Goal: Task Accomplishment & Management: Manage account settings

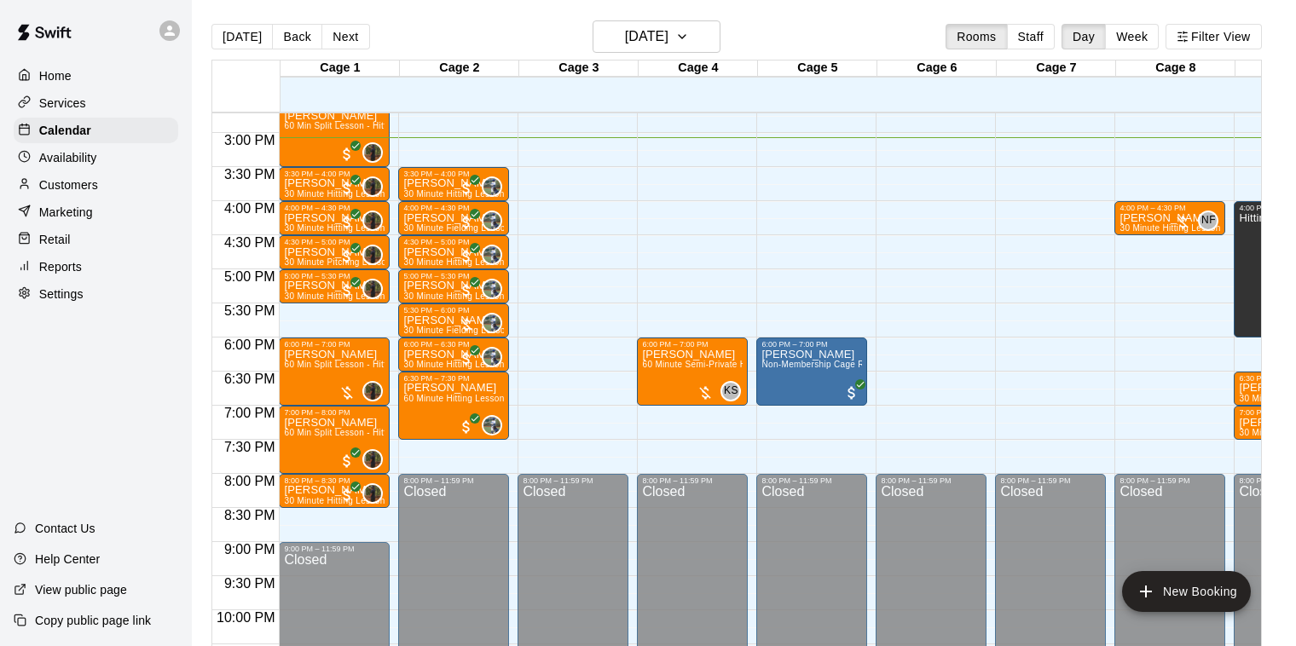
scroll to position [1084, 0]
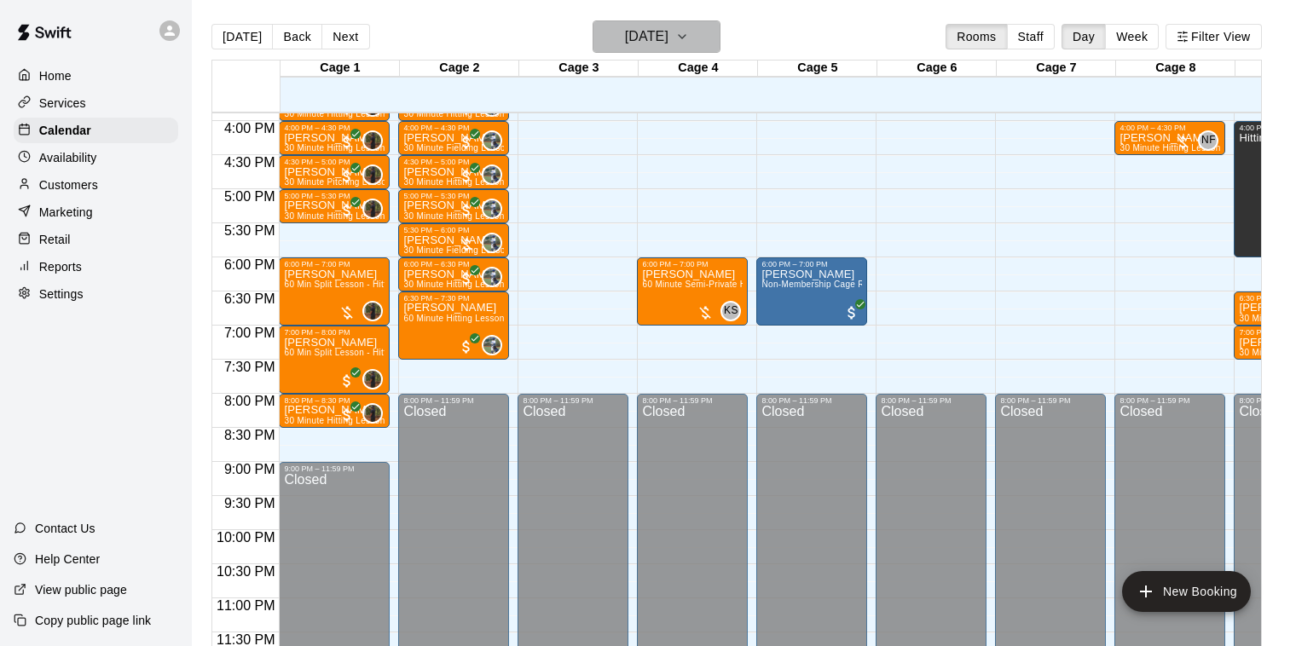
click at [693, 37] on button "[DATE]" at bounding box center [657, 36] width 128 height 32
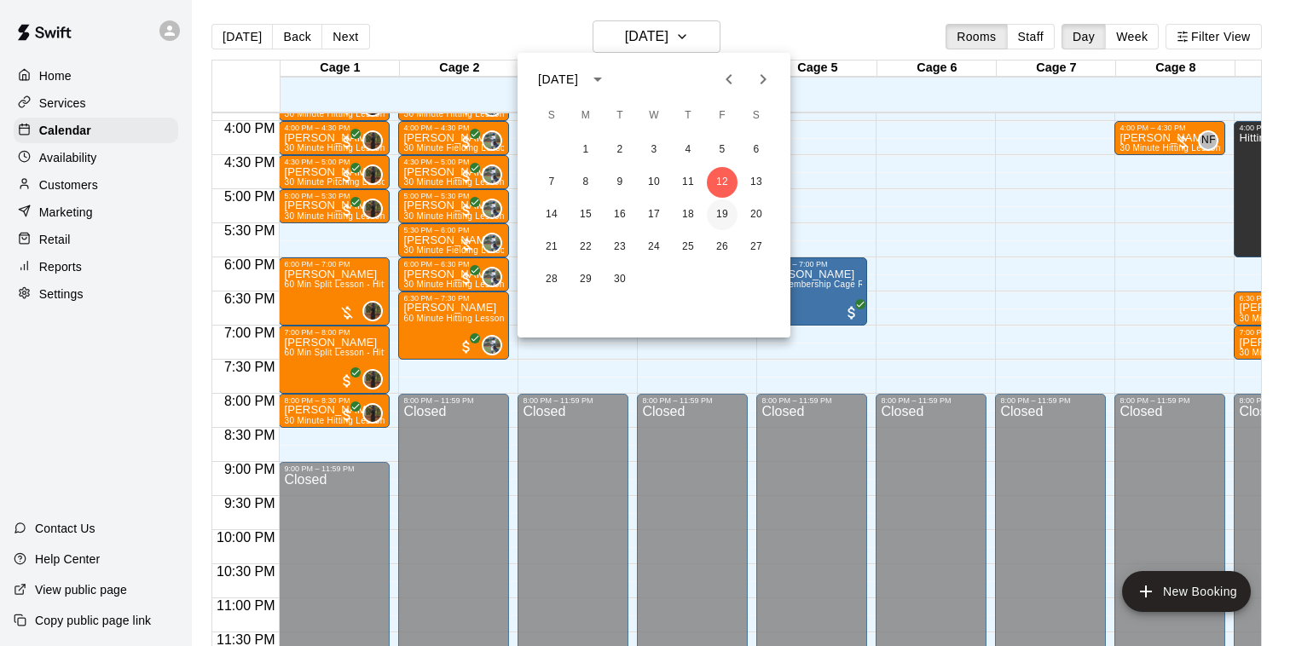
click at [724, 209] on button "19" at bounding box center [722, 215] width 31 height 31
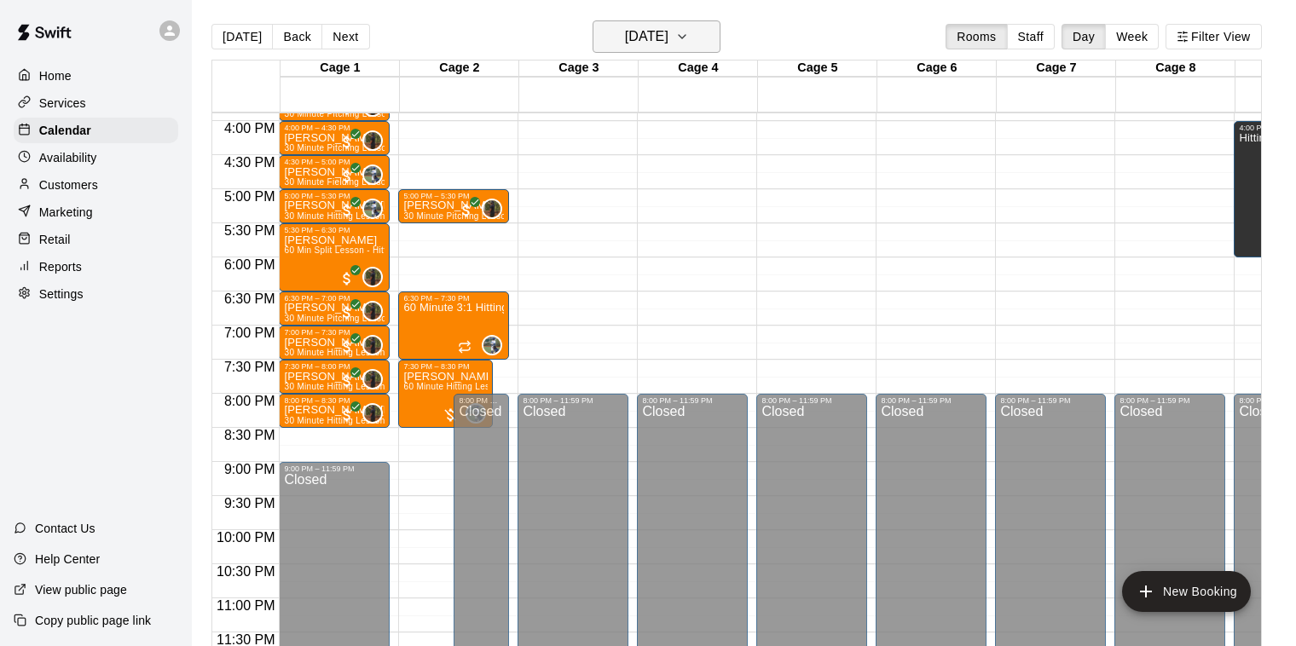
click at [689, 34] on icon "button" at bounding box center [682, 36] width 14 height 20
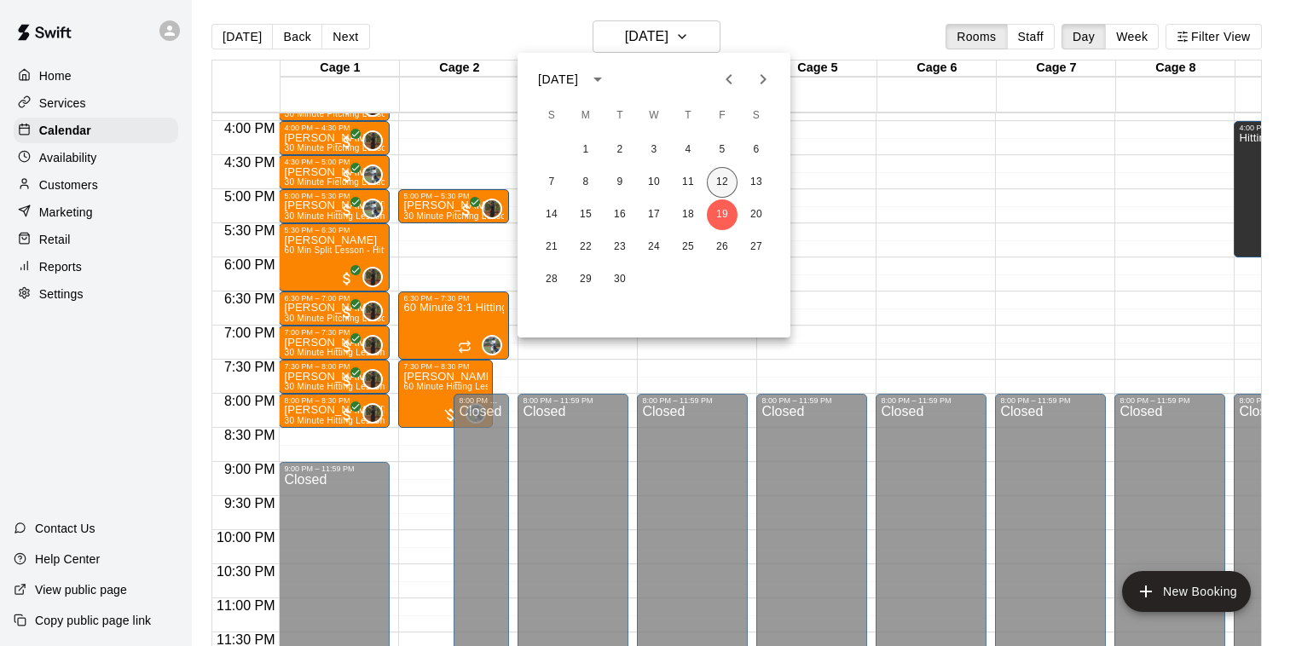
click at [719, 175] on button "12" at bounding box center [722, 182] width 31 height 31
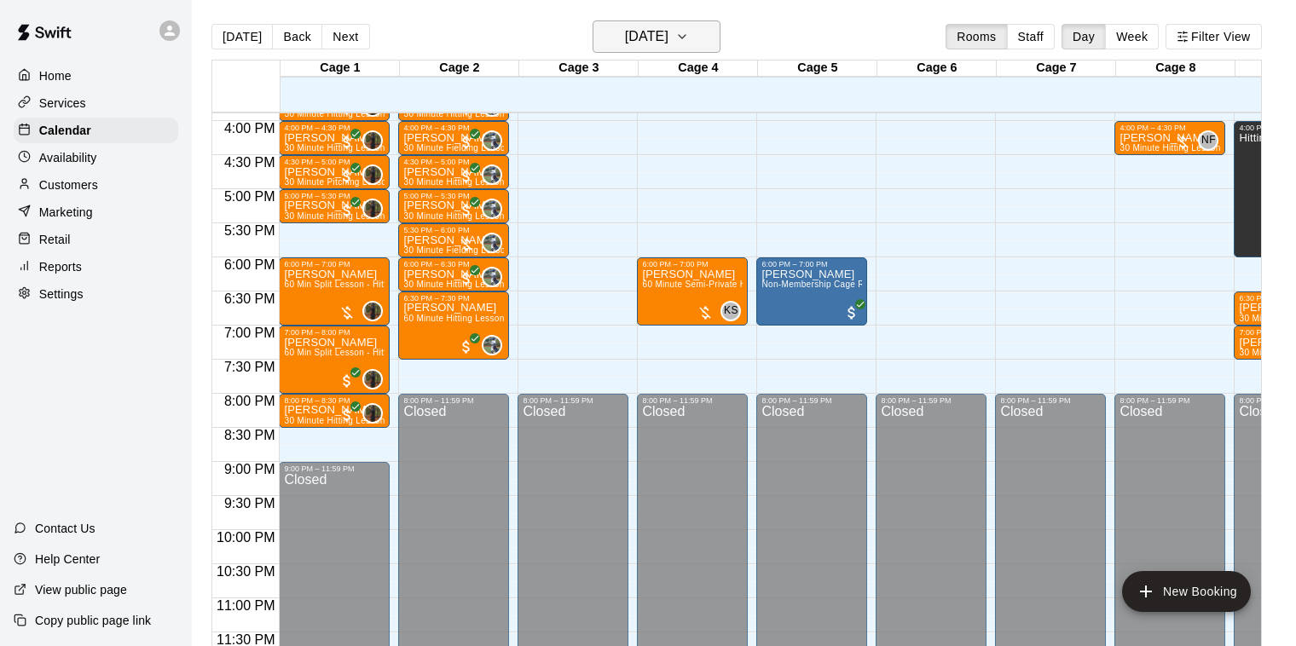
click at [669, 43] on h6 "[DATE]" at bounding box center [646, 37] width 43 height 24
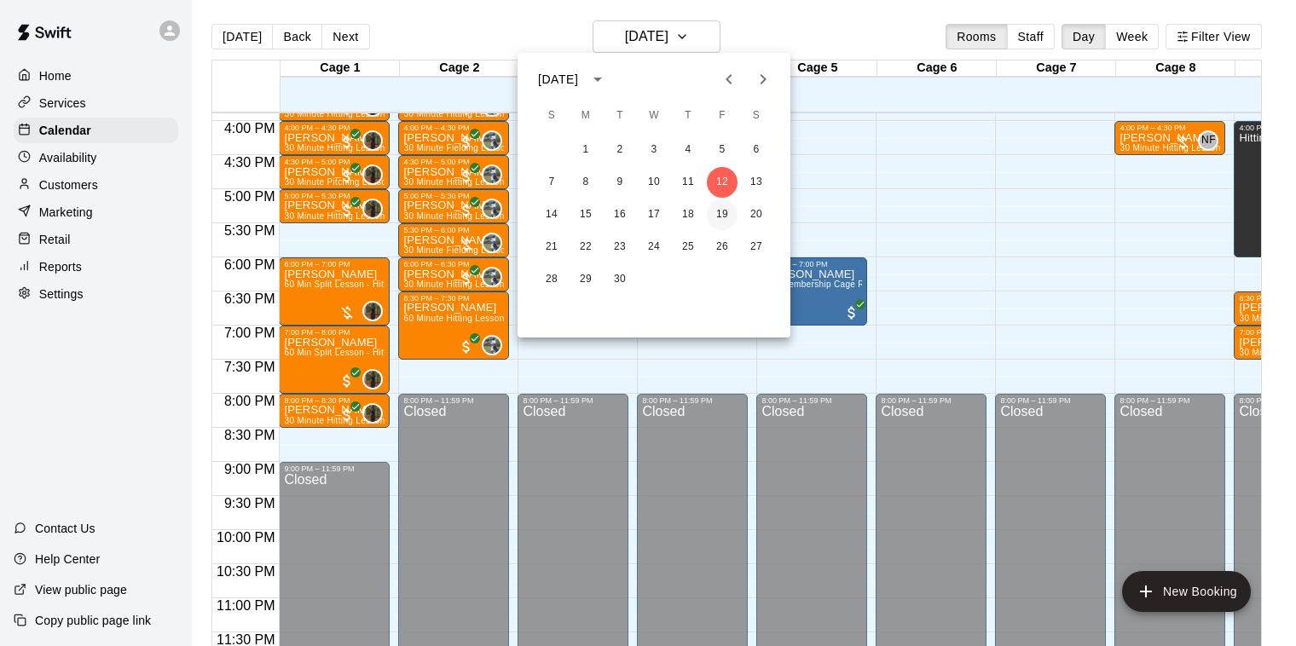
click at [720, 210] on button "19" at bounding box center [722, 215] width 31 height 31
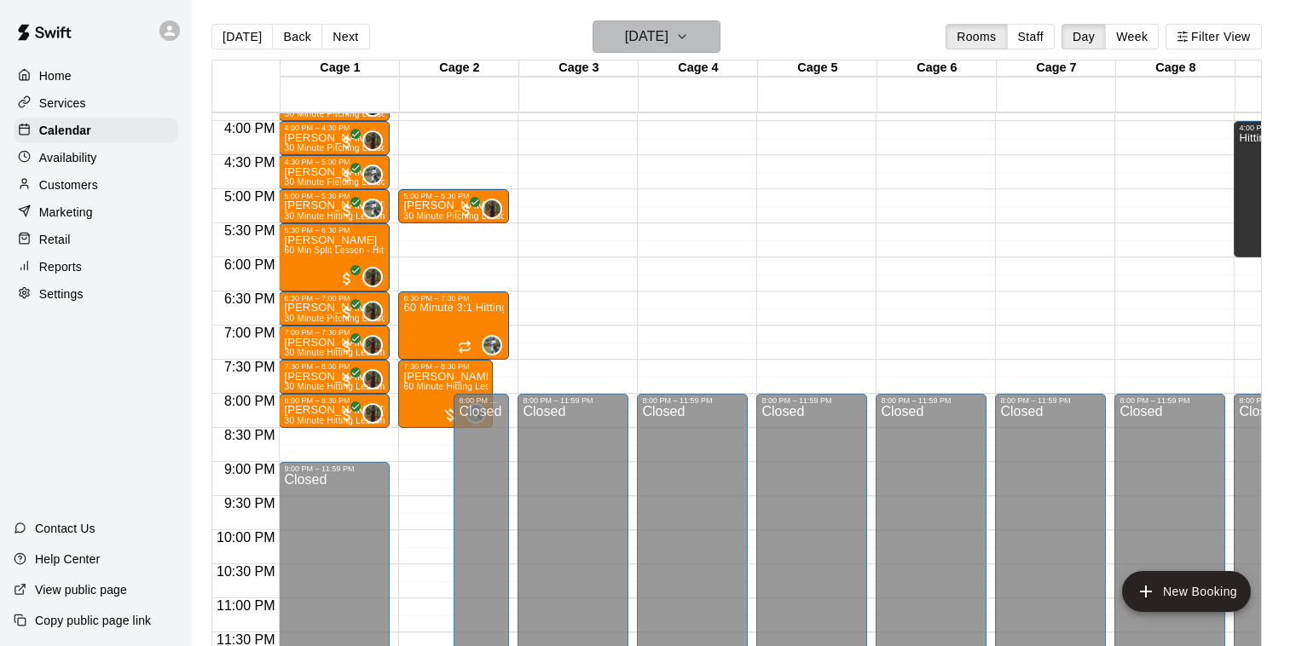
click at [669, 42] on h6 "[DATE]" at bounding box center [646, 37] width 43 height 24
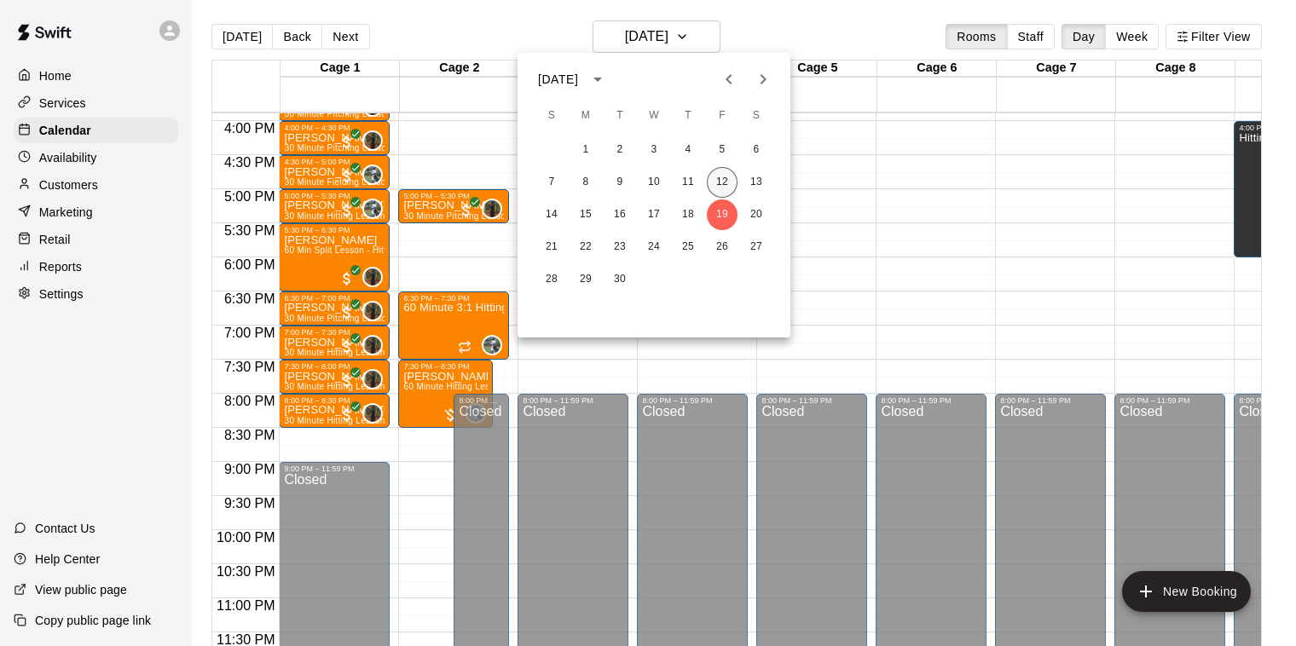
click at [716, 178] on button "12" at bounding box center [722, 182] width 31 height 31
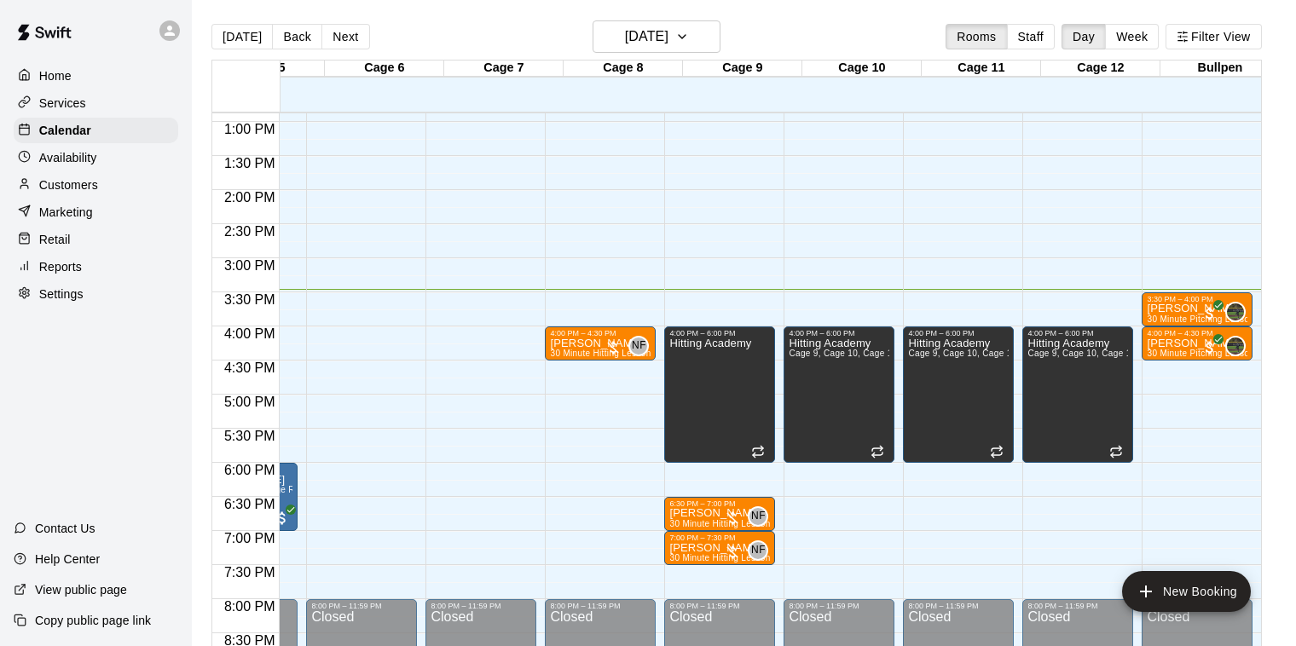
scroll to position [0, 568]
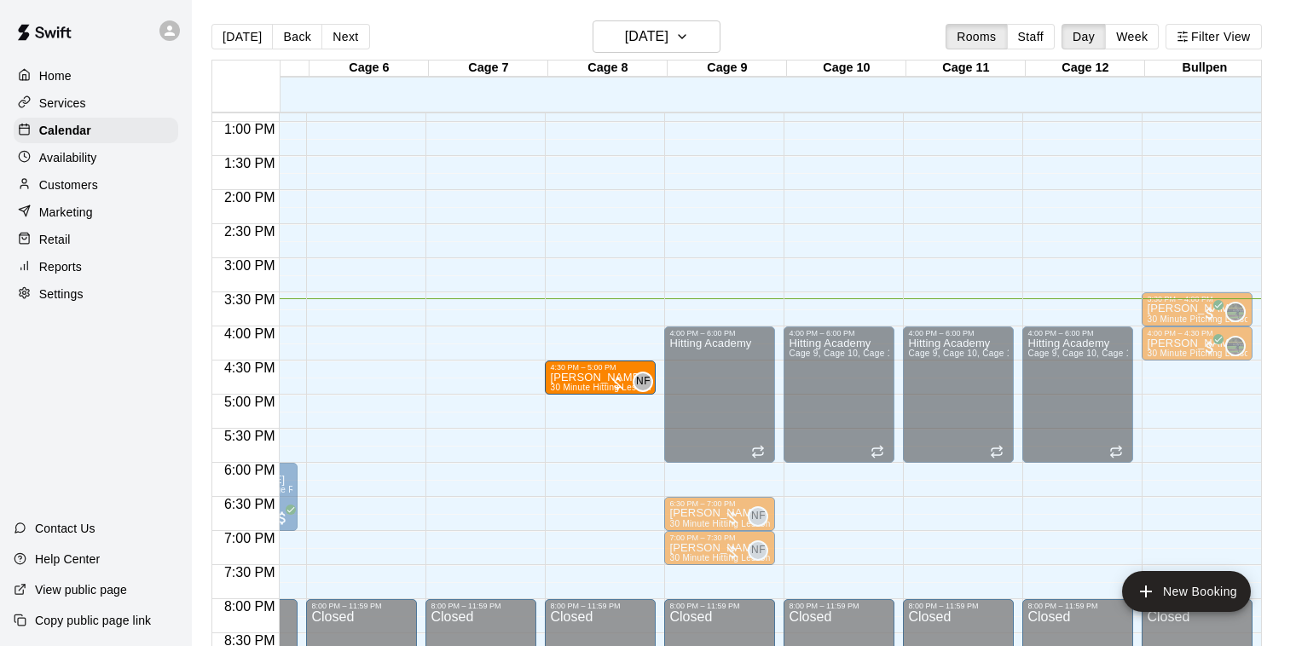
drag, startPoint x: 586, startPoint y: 341, endPoint x: 582, endPoint y: 379, distance: 37.7
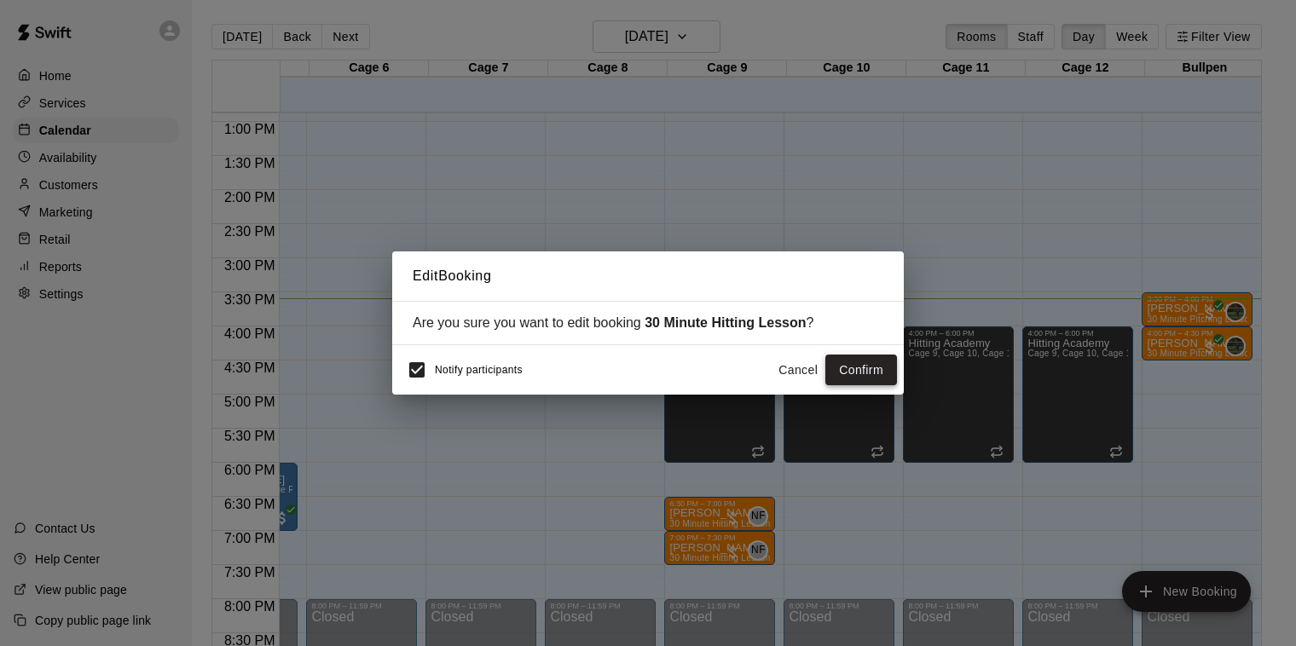
click at [849, 374] on button "Confirm" at bounding box center [862, 371] width 72 height 32
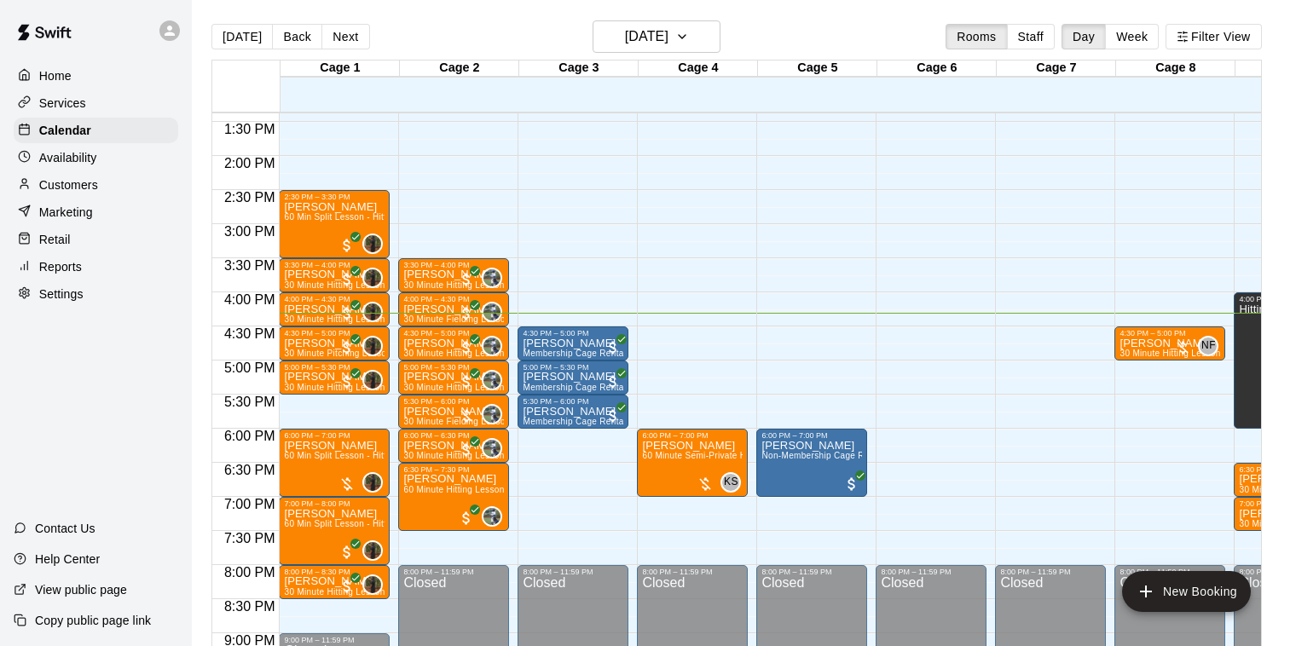
scroll to position [947, 0]
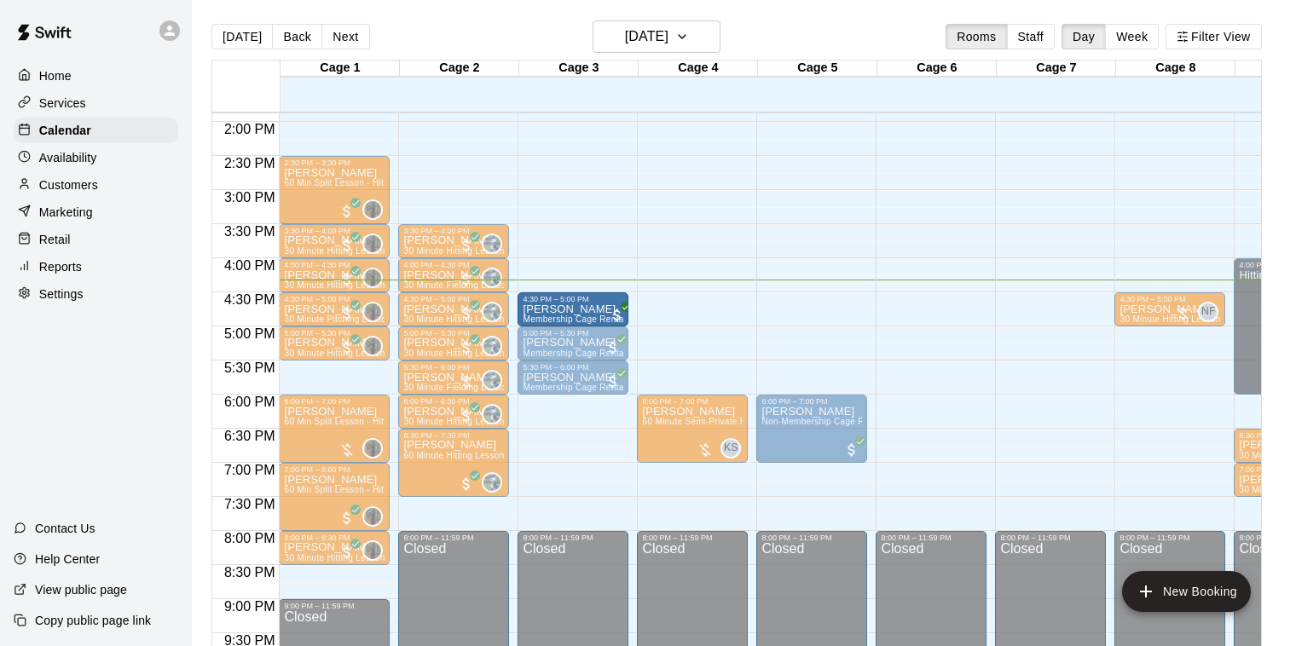
drag, startPoint x: 540, startPoint y: 307, endPoint x: 545, endPoint y: 317, distance: 11.4
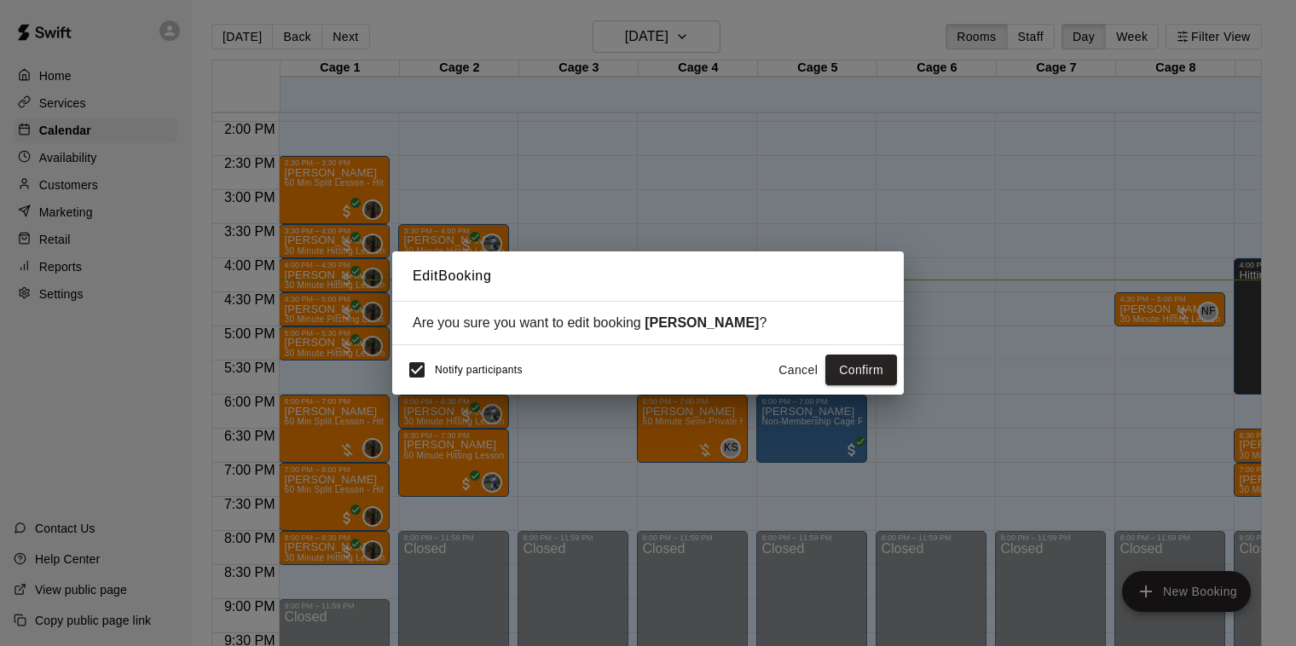
click at [799, 369] on button "Cancel" at bounding box center [798, 371] width 55 height 32
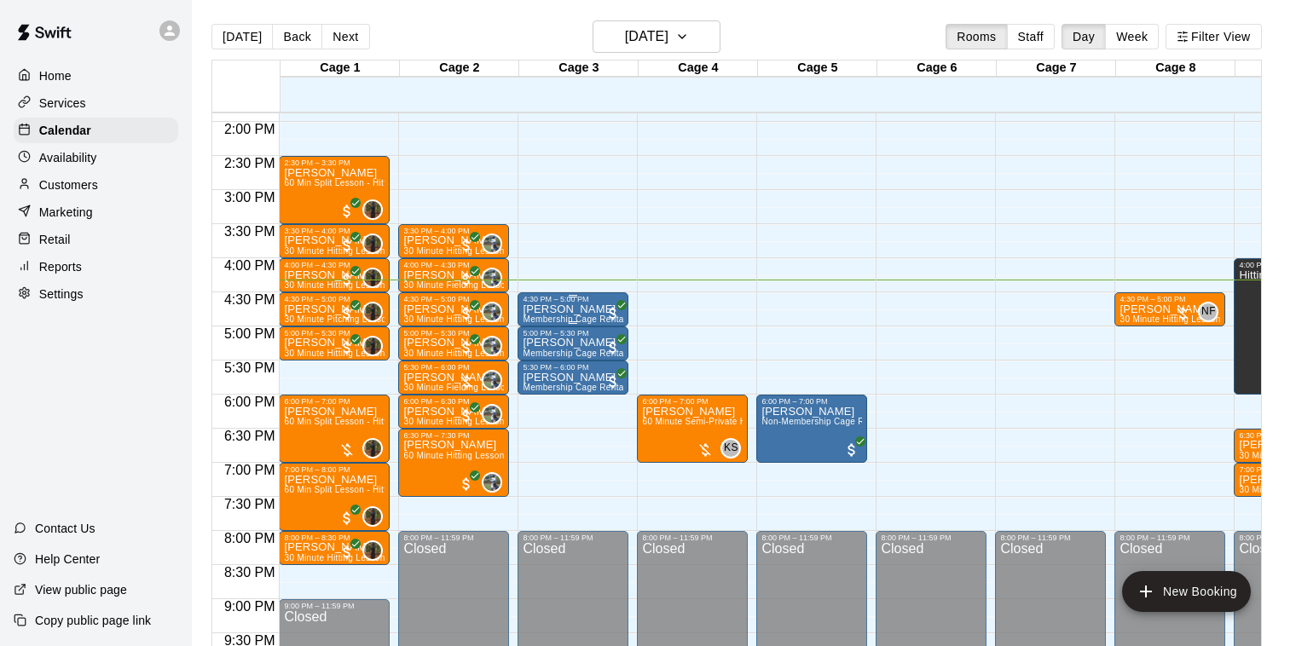
click at [563, 310] on p "[PERSON_NAME]" at bounding box center [573, 310] width 101 height 0
click at [537, 326] on icon "edit" at bounding box center [540, 326] width 20 height 20
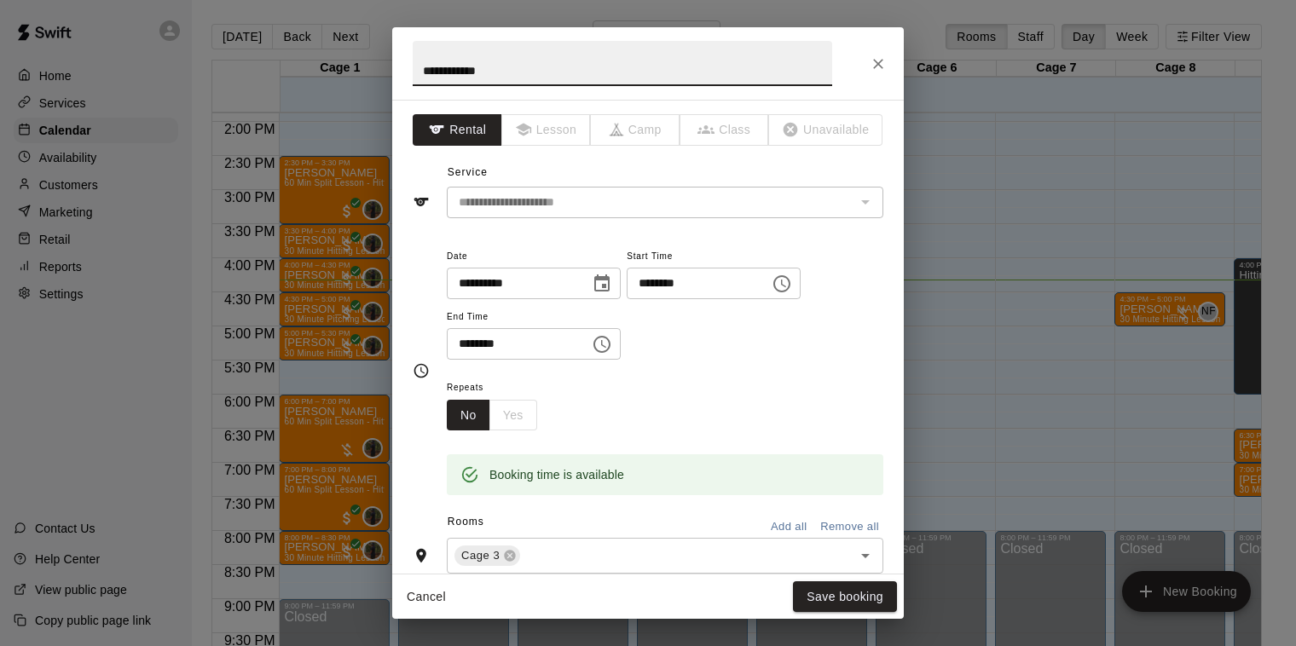
click at [662, 282] on input "********" at bounding box center [692, 284] width 131 height 32
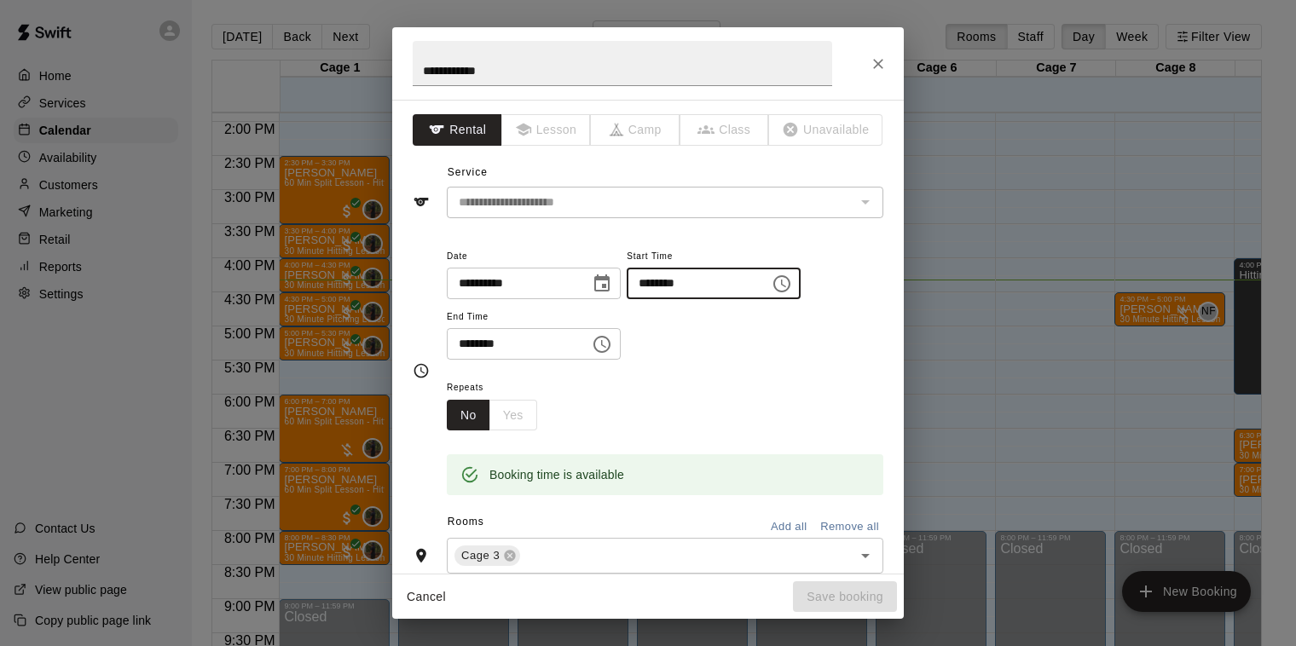
type input "********"
click at [467, 347] on input "********" at bounding box center [512, 344] width 131 height 32
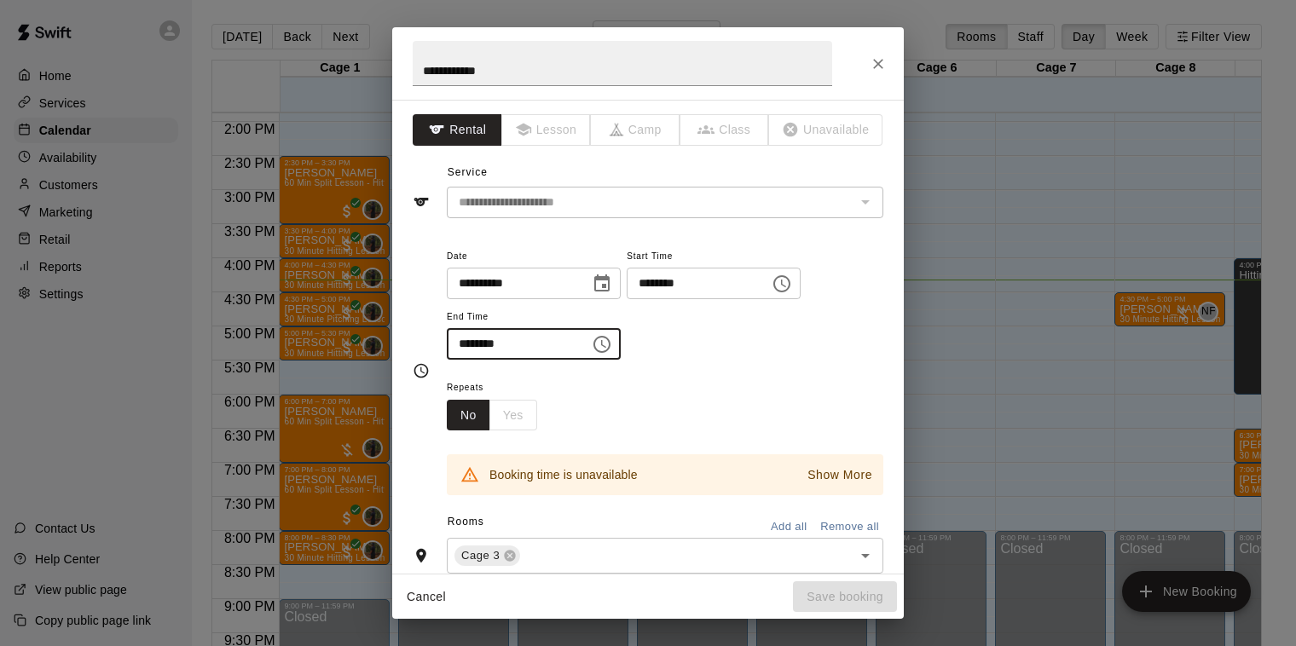
type input "********"
click at [880, 69] on icon "Close" at bounding box center [878, 63] width 17 height 17
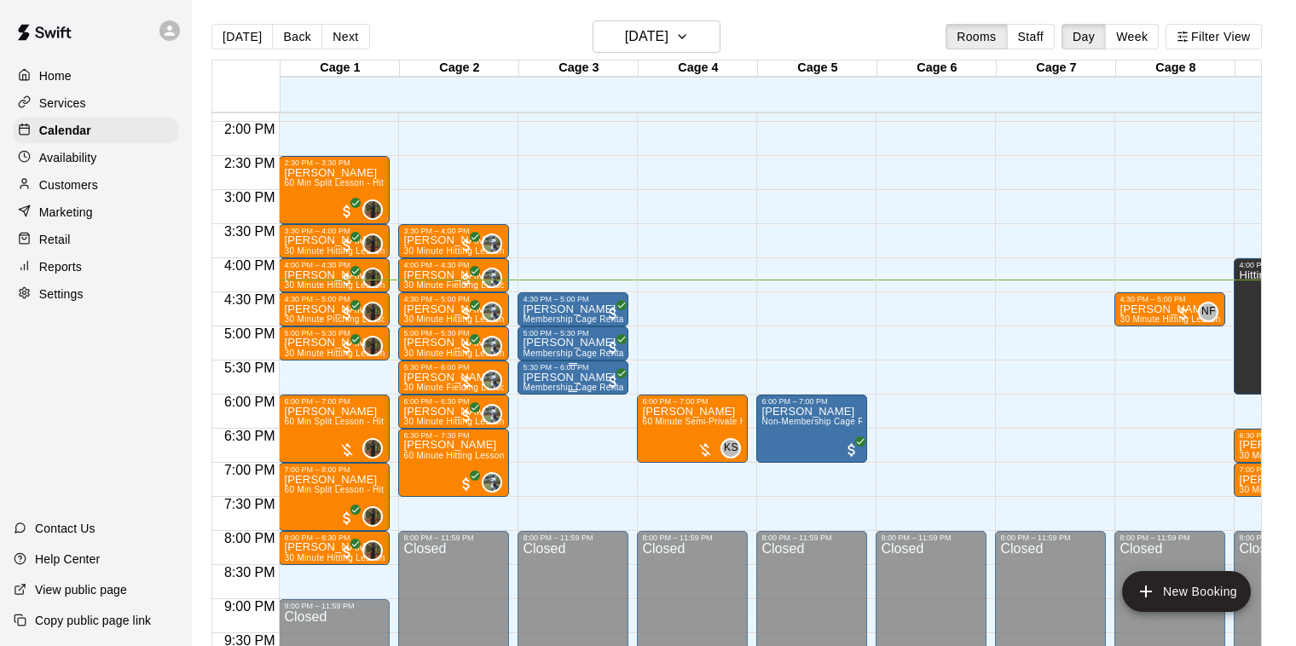
scroll to position [0, 3]
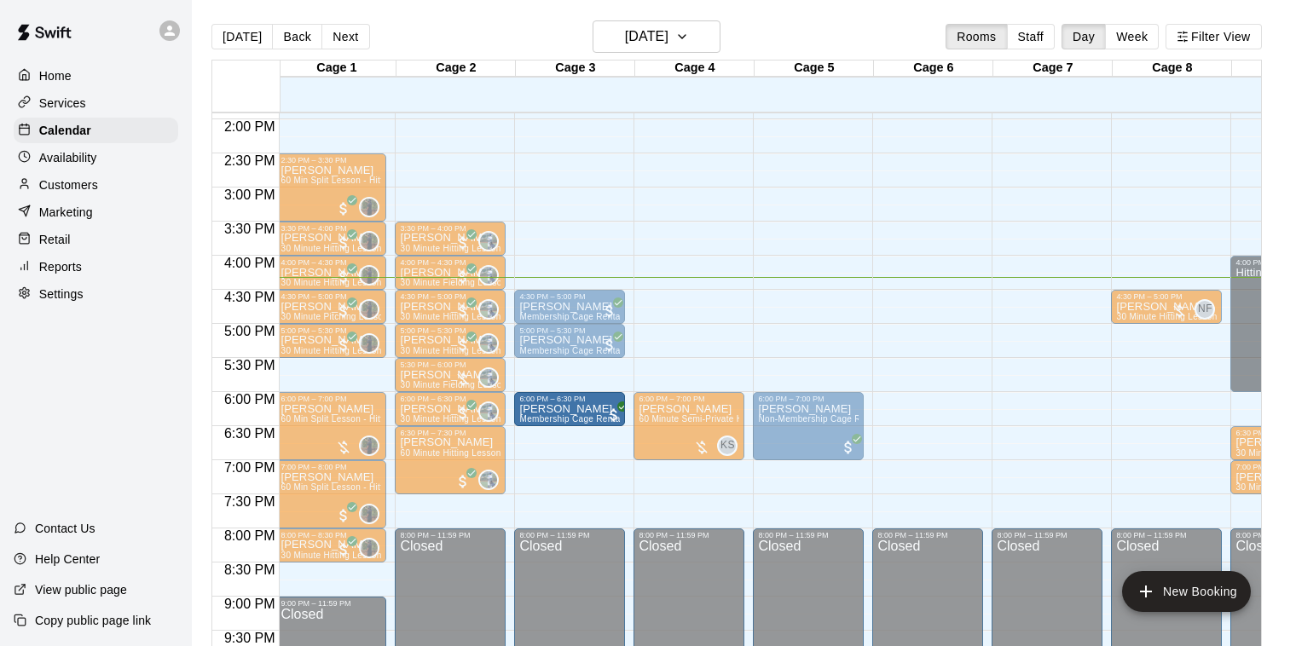
drag, startPoint x: 567, startPoint y: 374, endPoint x: 571, endPoint y: 412, distance: 37.7
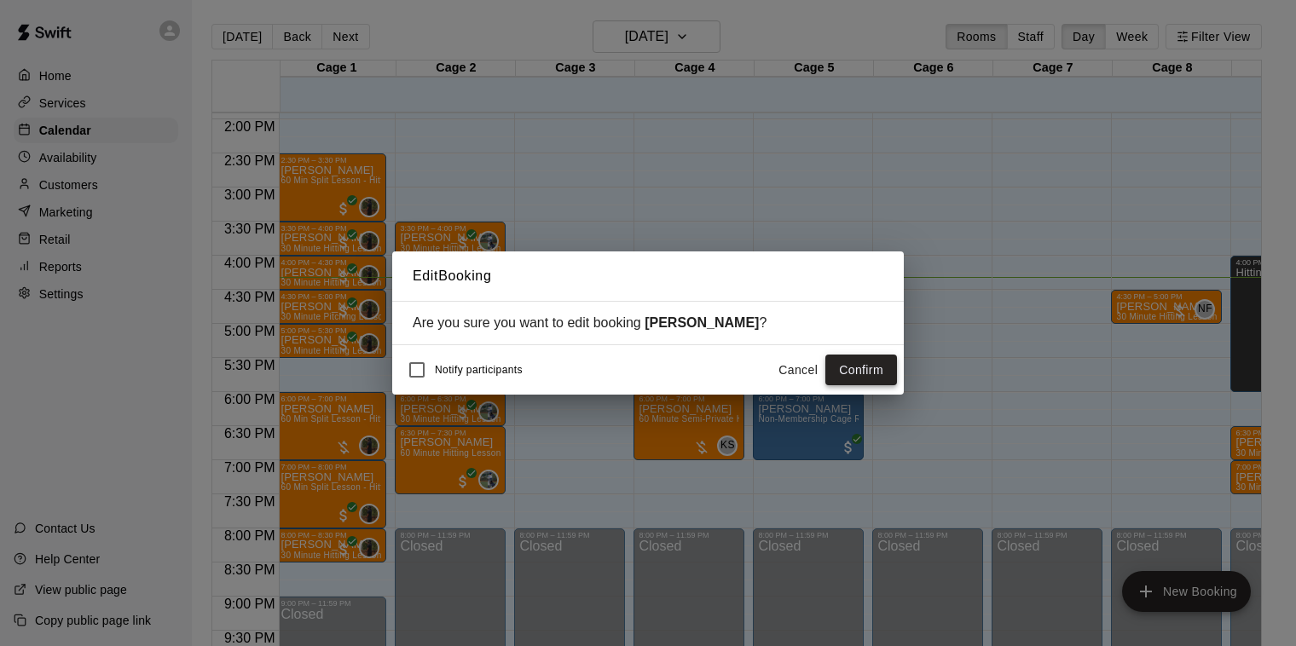
click at [837, 369] on button "Confirm" at bounding box center [862, 371] width 72 height 32
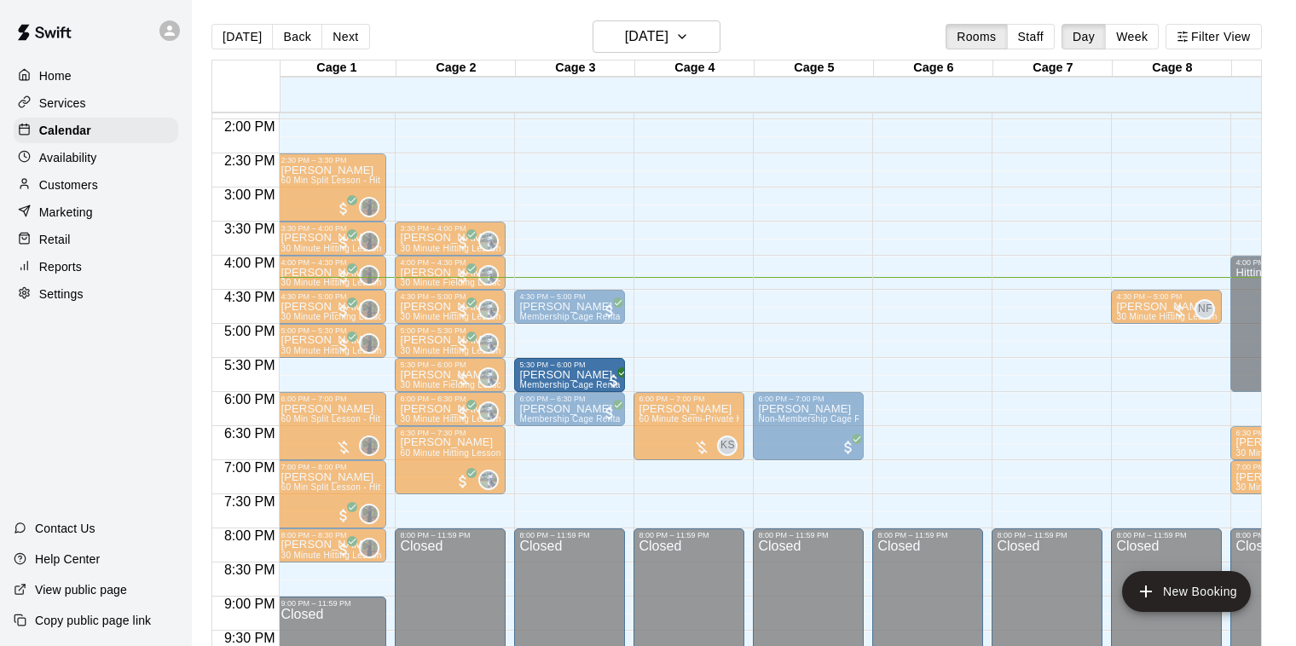
drag, startPoint x: 553, startPoint y: 344, endPoint x: 553, endPoint y: 380, distance: 35.8
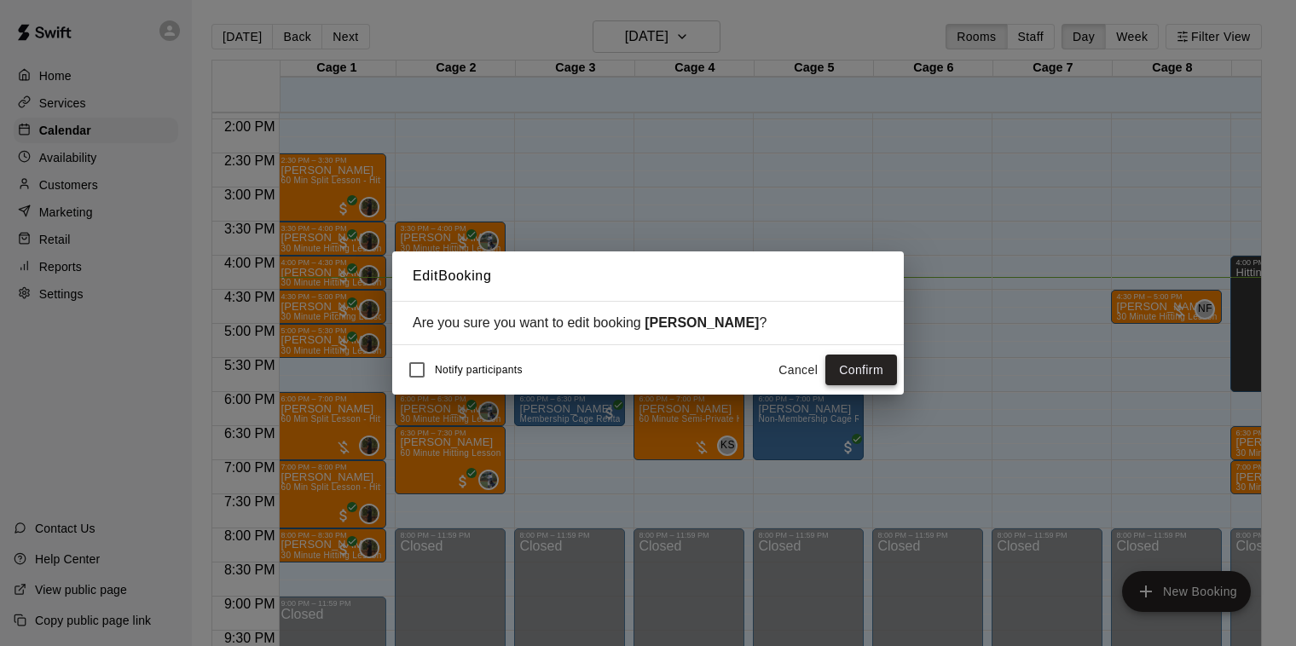
click at [868, 374] on button "Confirm" at bounding box center [862, 371] width 72 height 32
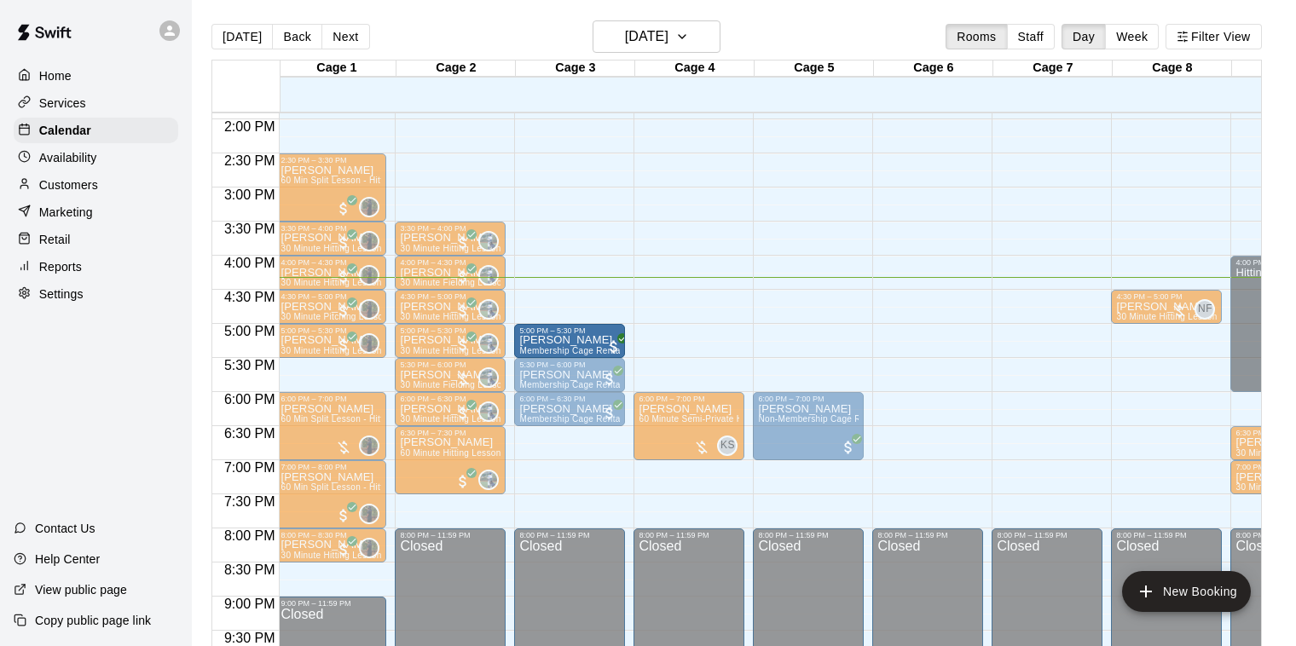
drag, startPoint x: 567, startPoint y: 313, endPoint x: 560, endPoint y: 348, distance: 35.6
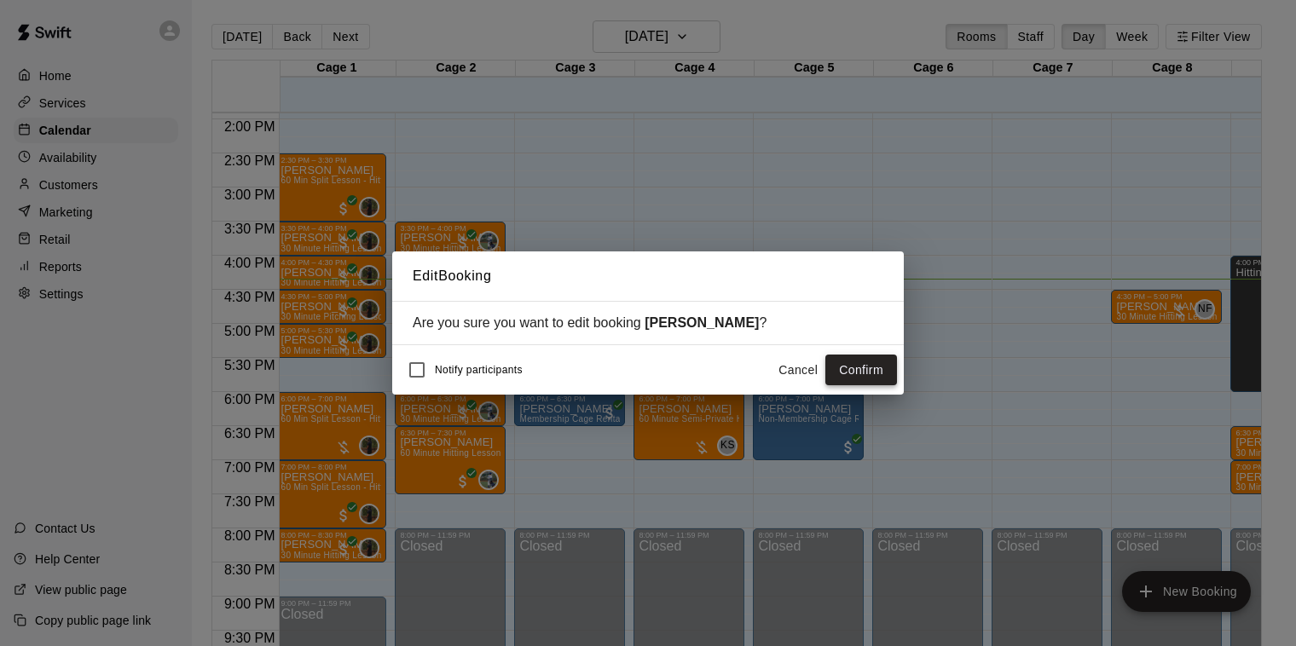
click at [887, 368] on button "Confirm" at bounding box center [862, 371] width 72 height 32
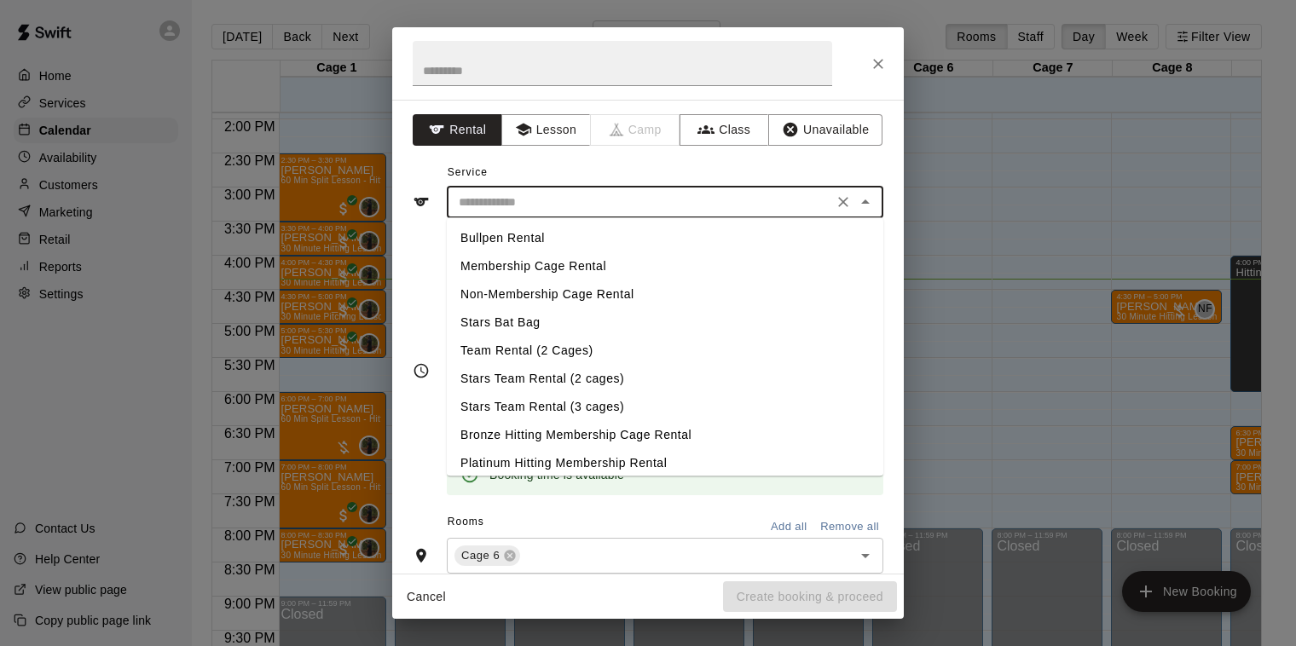
click at [586, 203] on input "text" at bounding box center [640, 202] width 376 height 21
click at [591, 294] on li "Non-Membership Cage Rental" at bounding box center [665, 295] width 437 height 28
type input "**********"
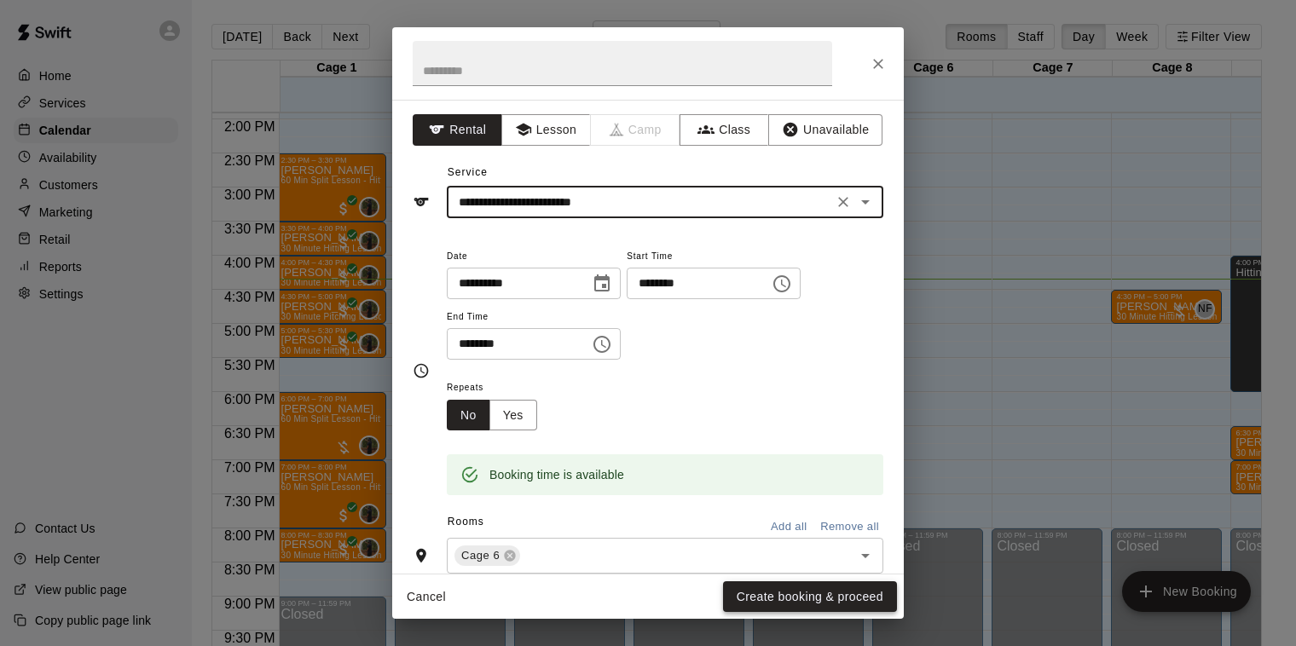
click at [821, 599] on button "Create booking & proceed" at bounding box center [810, 598] width 174 height 32
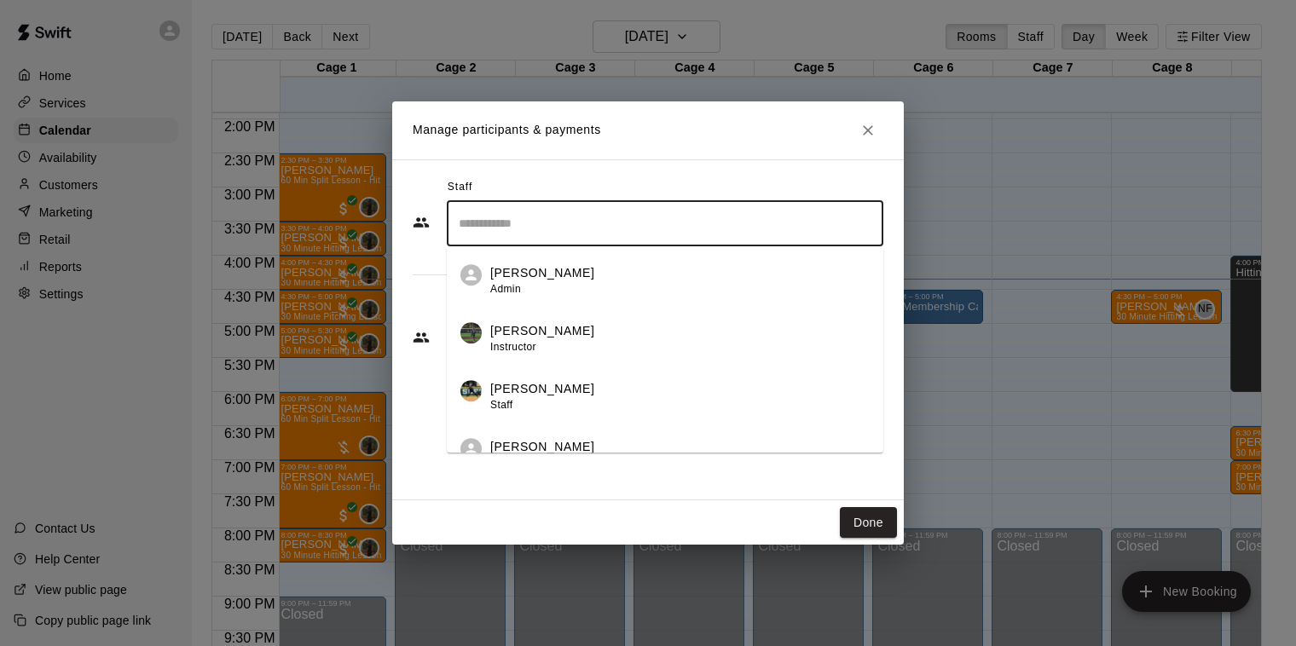
click at [502, 234] on input "Search staff" at bounding box center [665, 224] width 421 height 30
click at [567, 181] on div "Staff" at bounding box center [648, 187] width 471 height 27
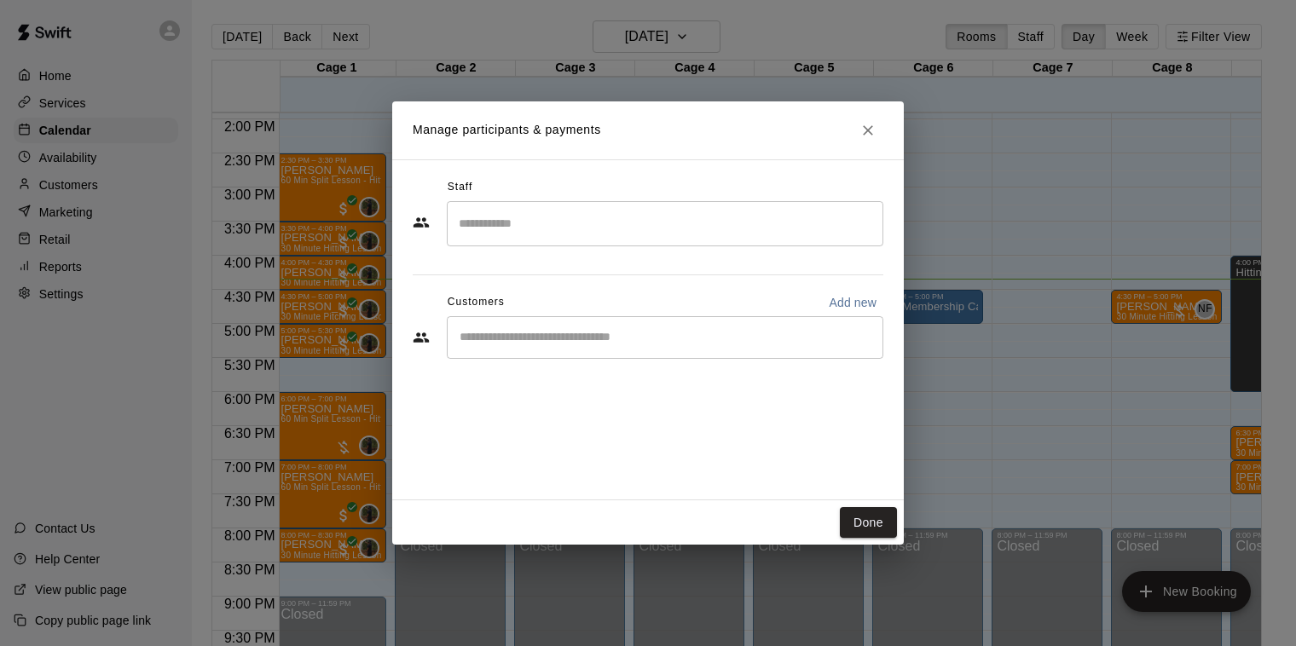
click at [580, 336] on input "Start typing to search customers..." at bounding box center [665, 337] width 421 height 17
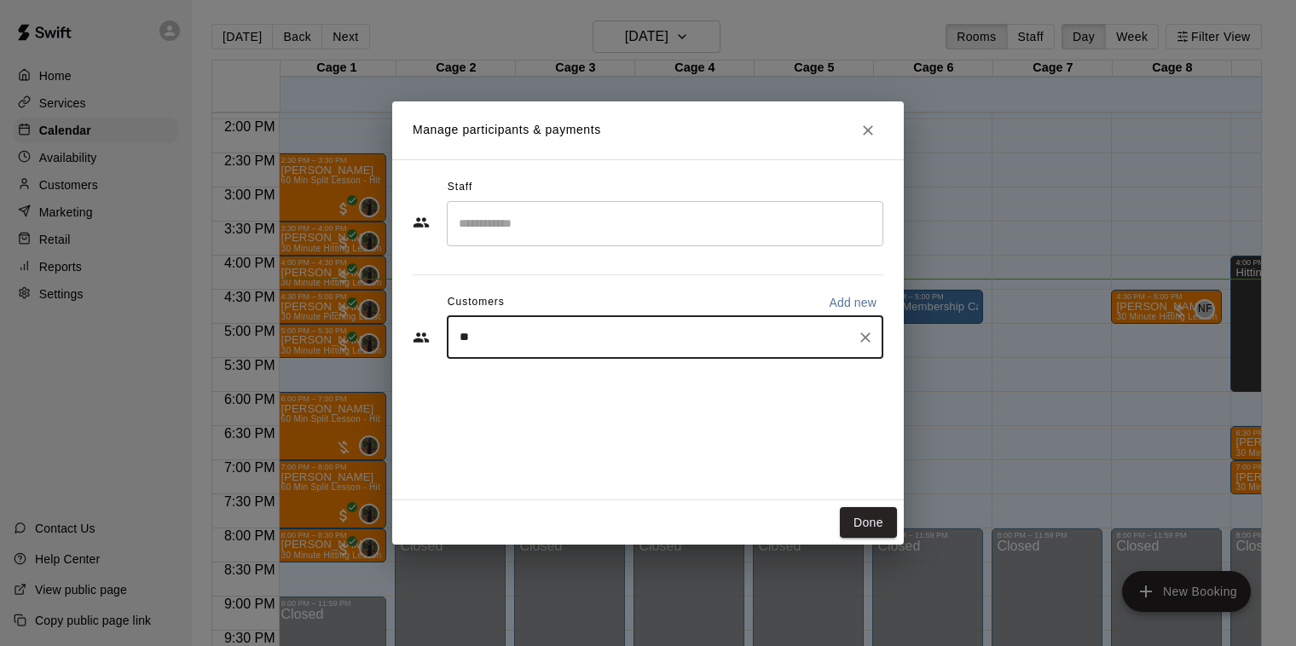
type input "***"
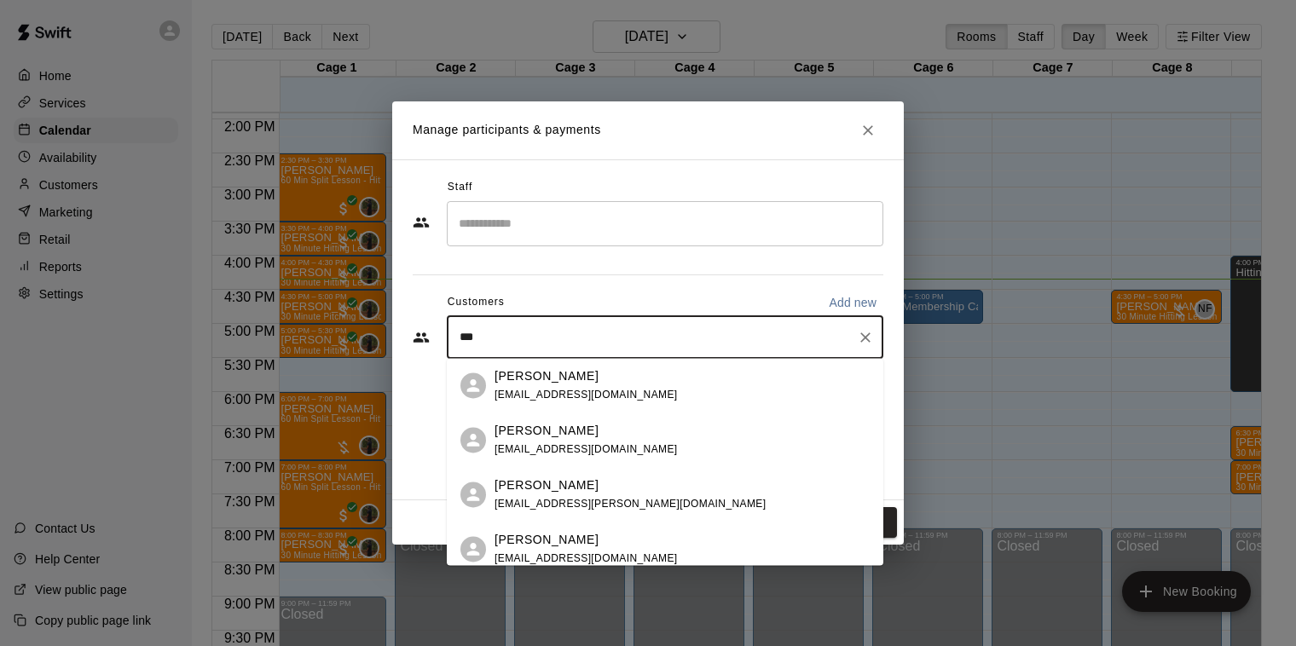
click at [611, 391] on span "[EMAIL_ADDRESS][DOMAIN_NAME]" at bounding box center [586, 395] width 183 height 12
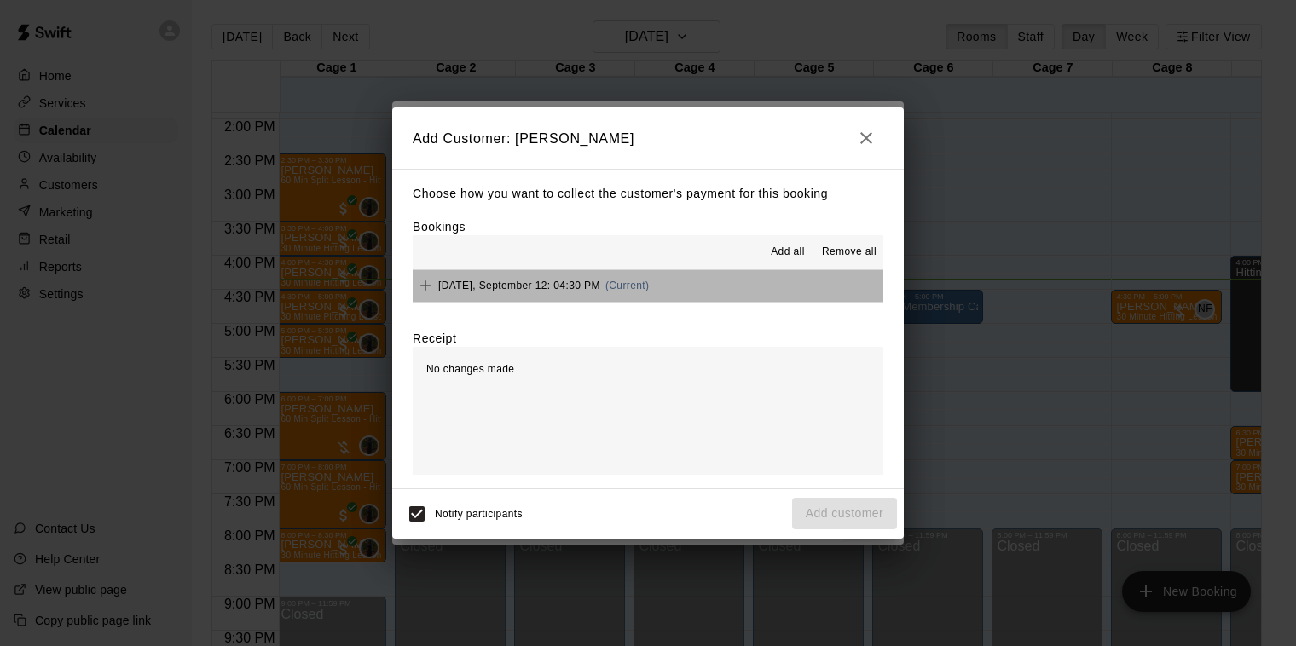
drag, startPoint x: 694, startPoint y: 292, endPoint x: 705, endPoint y: 299, distance: 13.5
click at [694, 292] on button "[DATE], September 12: 04:30 PM (Current)" at bounding box center [648, 286] width 471 height 32
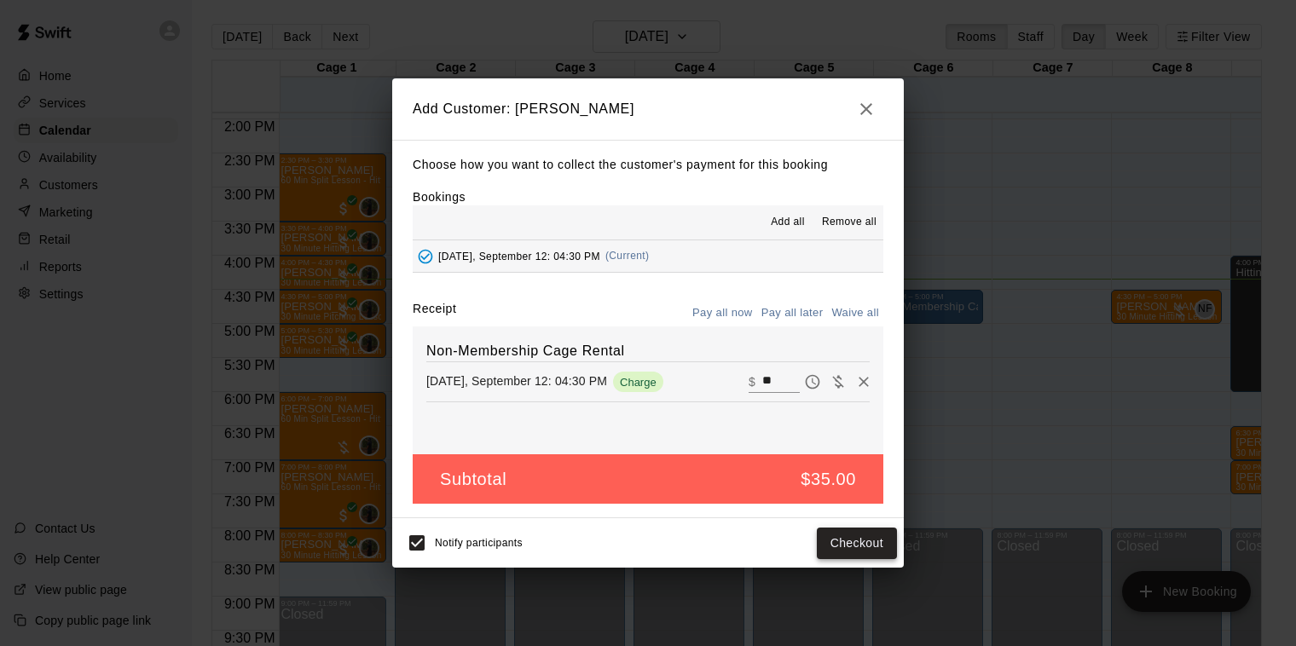
click at [860, 544] on button "Checkout" at bounding box center [857, 544] width 80 height 32
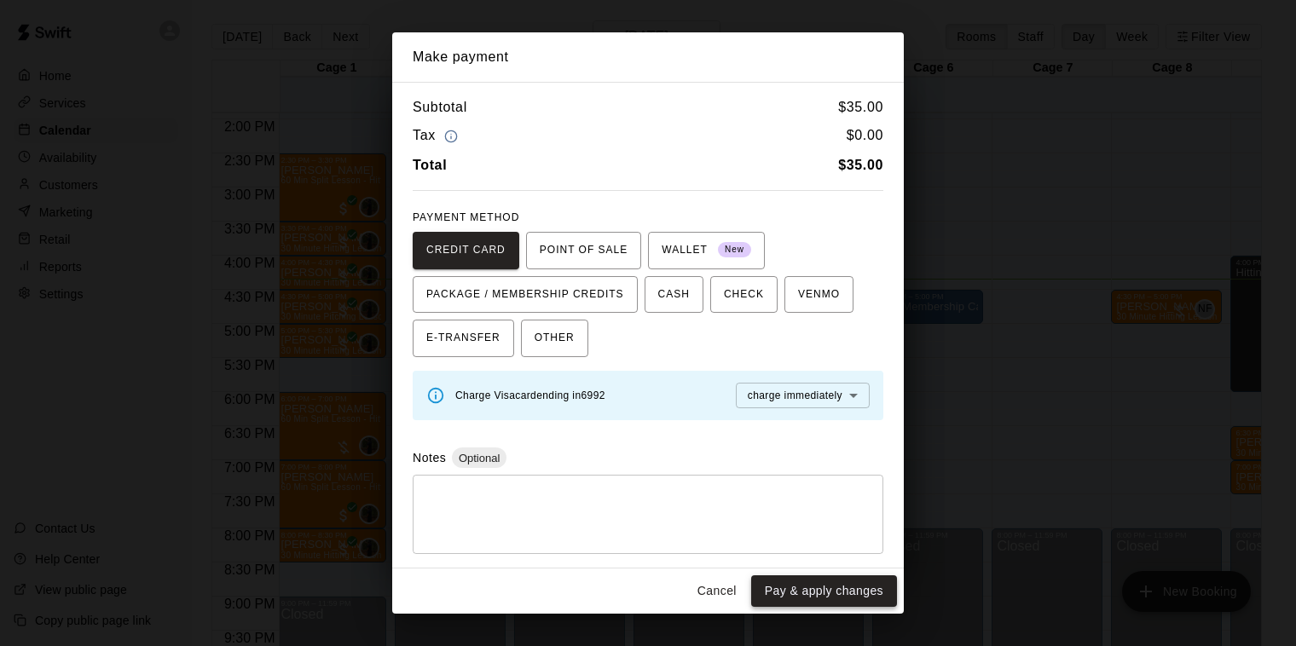
click at [835, 581] on button "Pay & apply changes" at bounding box center [824, 592] width 146 height 32
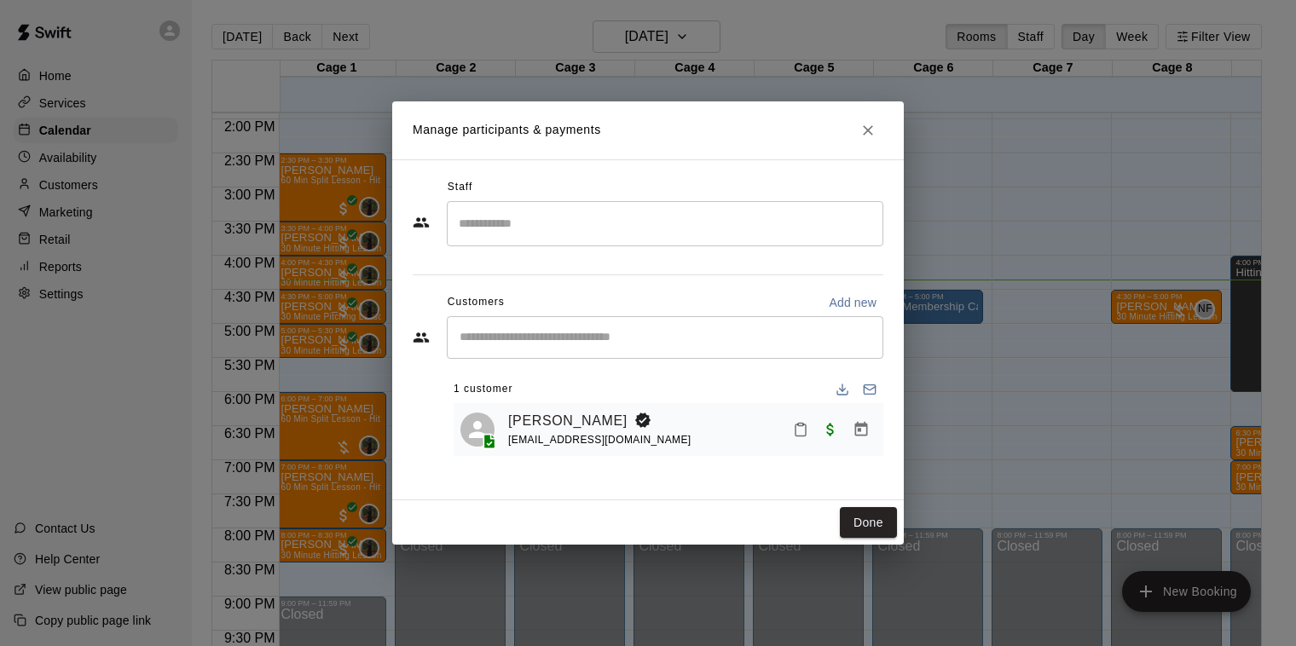
drag, startPoint x: 859, startPoint y: 520, endPoint x: 958, endPoint y: 525, distance: 99.1
click at [858, 520] on button "Done" at bounding box center [868, 523] width 57 height 32
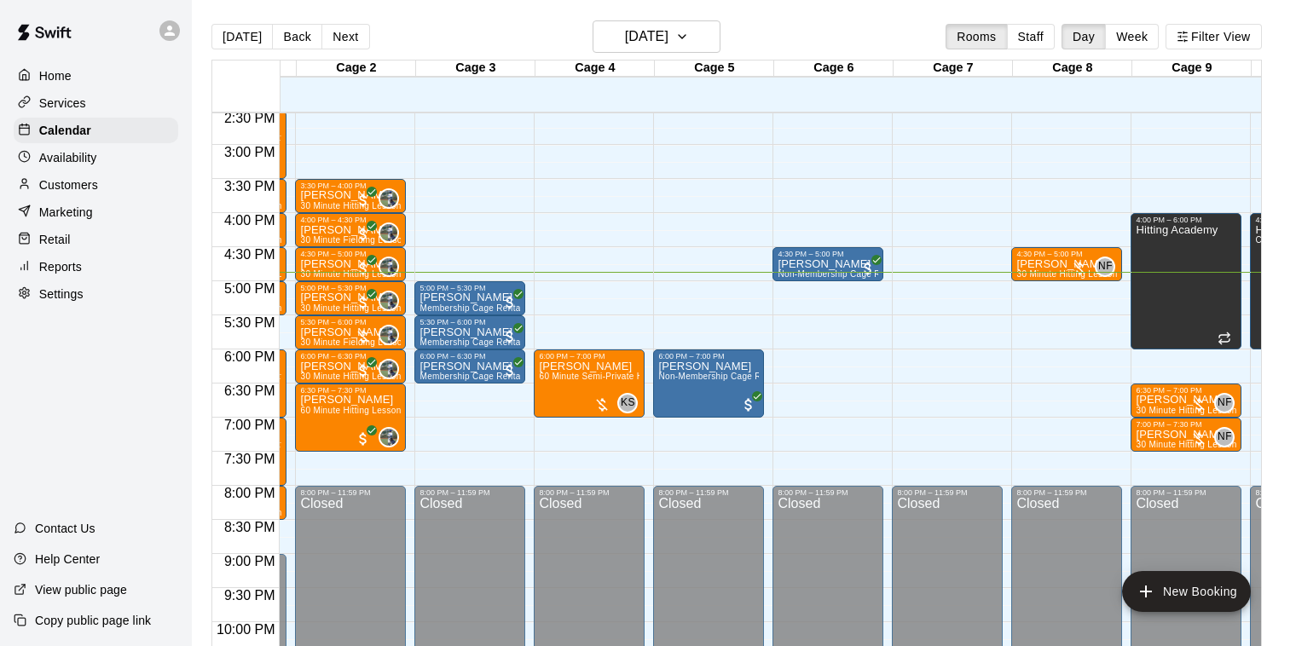
scroll to position [991, 103]
click at [1041, 265] on p "[PERSON_NAME]" at bounding box center [1067, 265] width 101 height 0
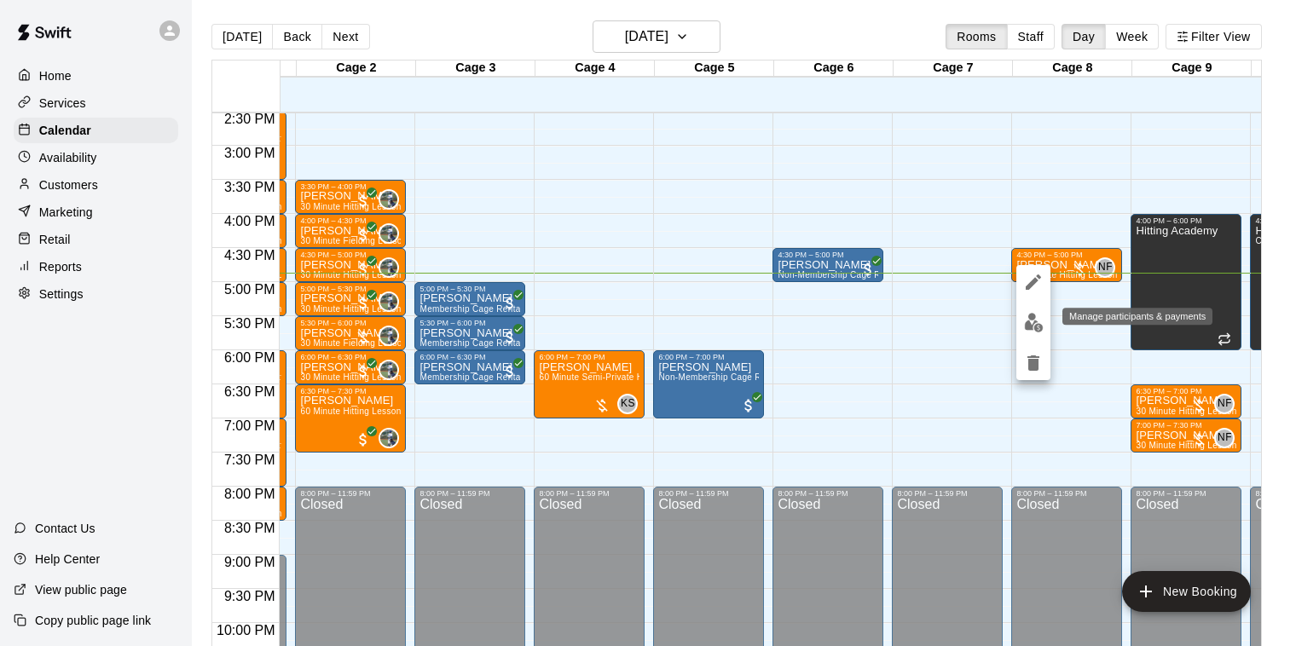
click at [1036, 319] on img "edit" at bounding box center [1034, 323] width 20 height 20
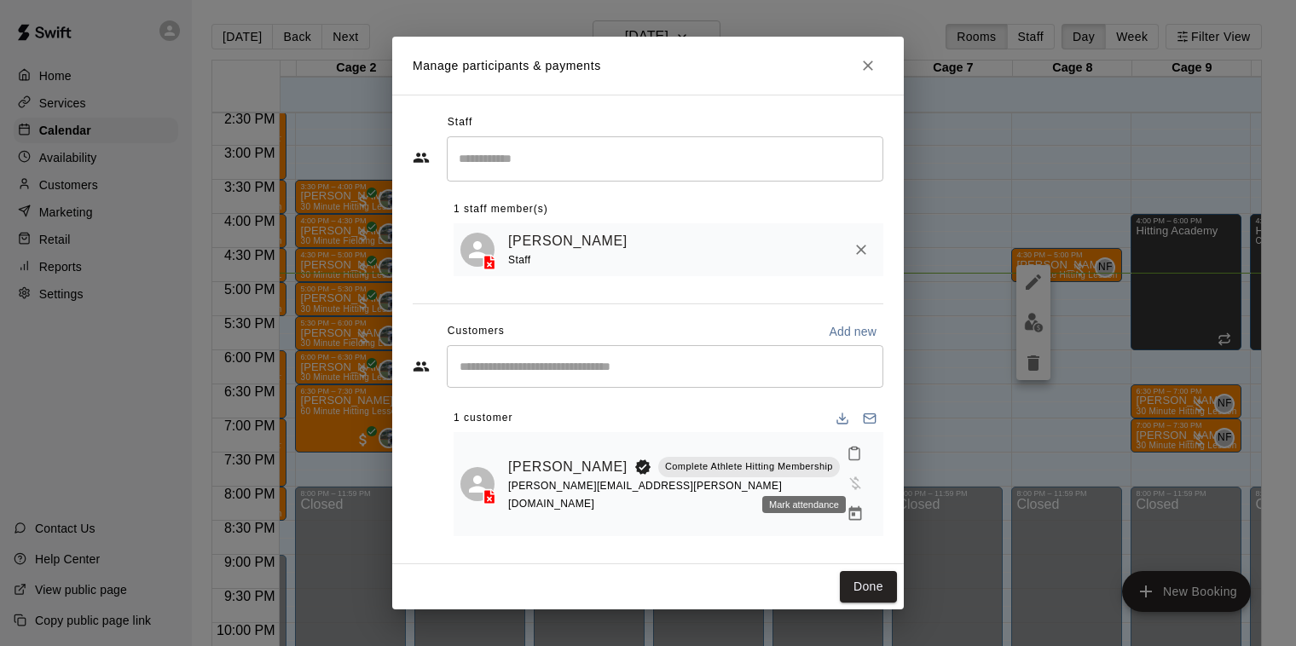
click at [806, 507] on div "Mark attendance" at bounding box center [804, 504] width 84 height 17
click at [801, 497] on div "Mark attendance" at bounding box center [804, 504] width 84 height 17
click at [847, 506] on icon "Manage bookings & payment" at bounding box center [855, 514] width 17 height 17
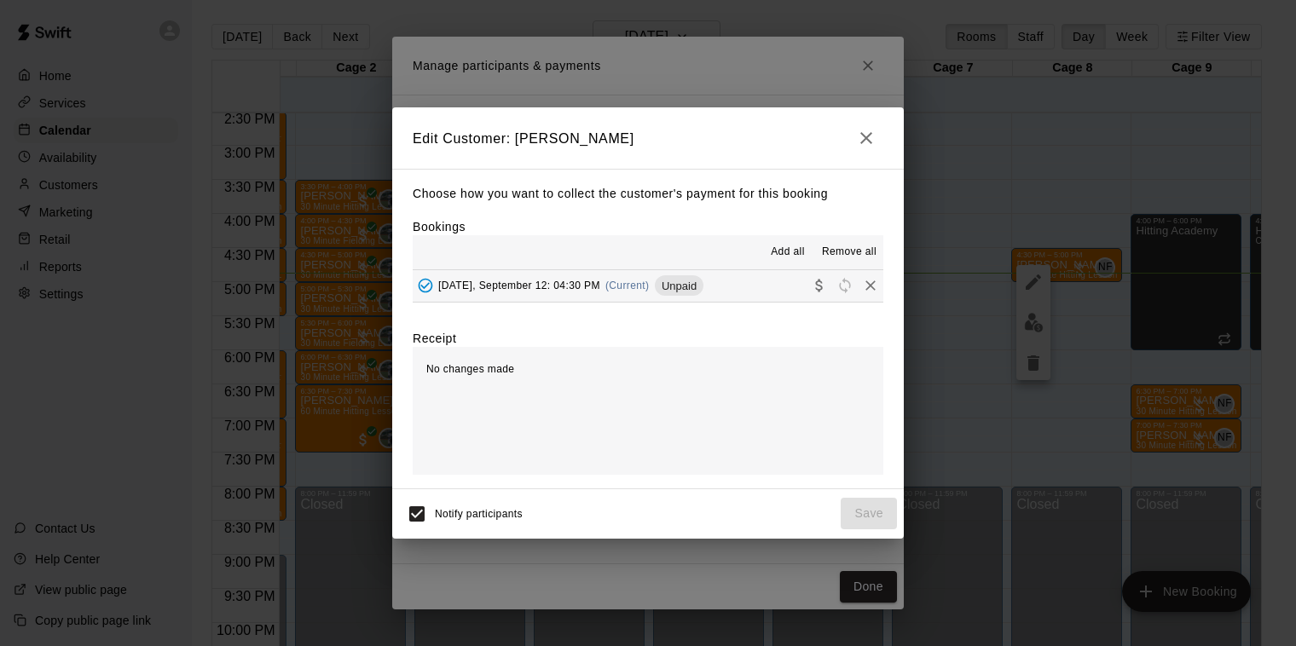
click at [606, 291] on span "(Current)" at bounding box center [628, 286] width 44 height 12
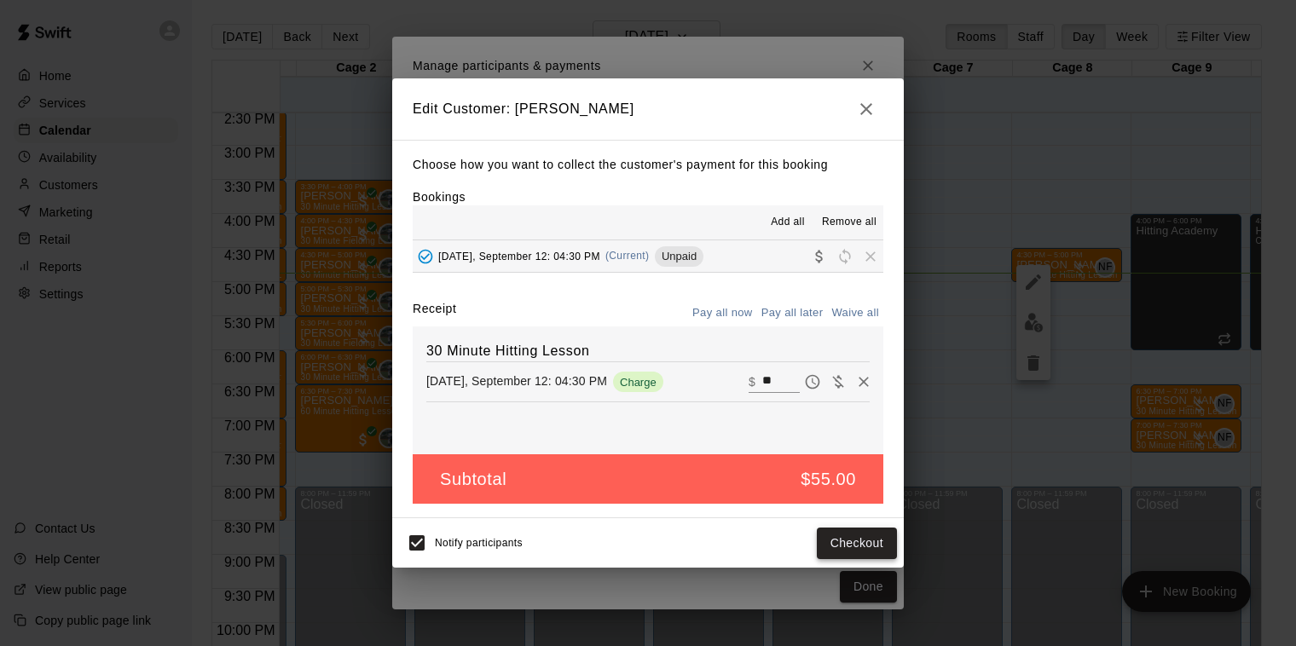
click at [853, 540] on button "Checkout" at bounding box center [857, 544] width 80 height 32
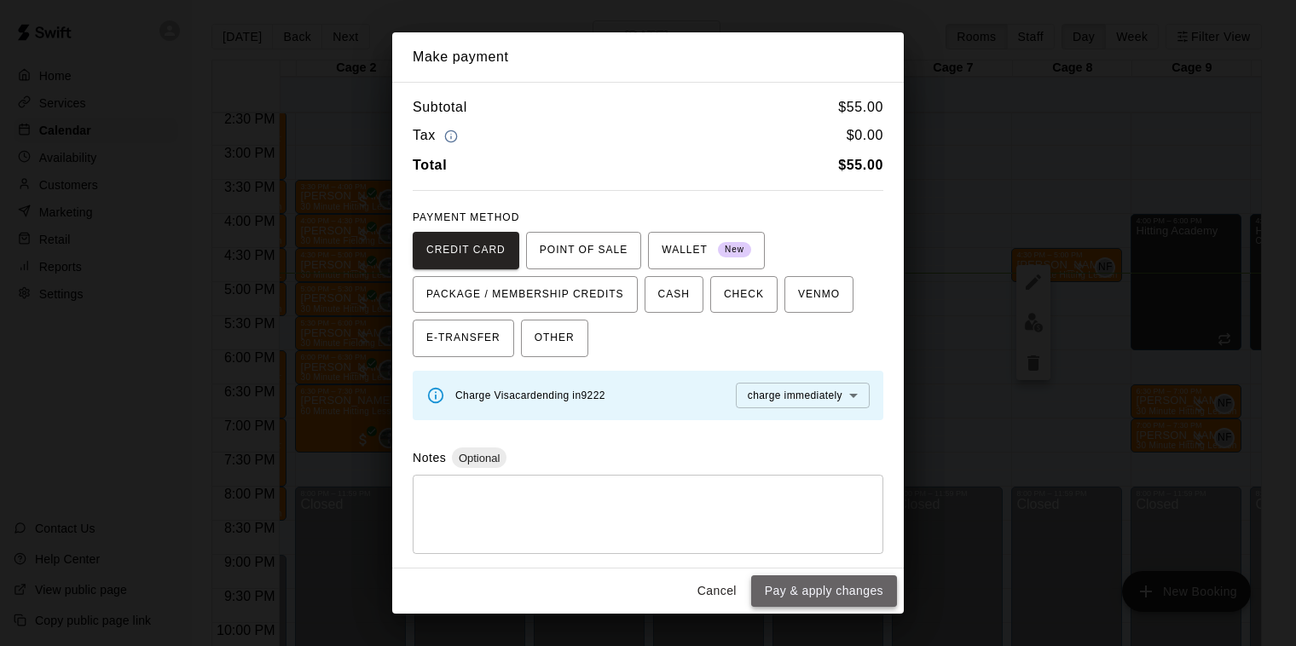
click at [812, 591] on button "Pay & apply changes" at bounding box center [824, 592] width 146 height 32
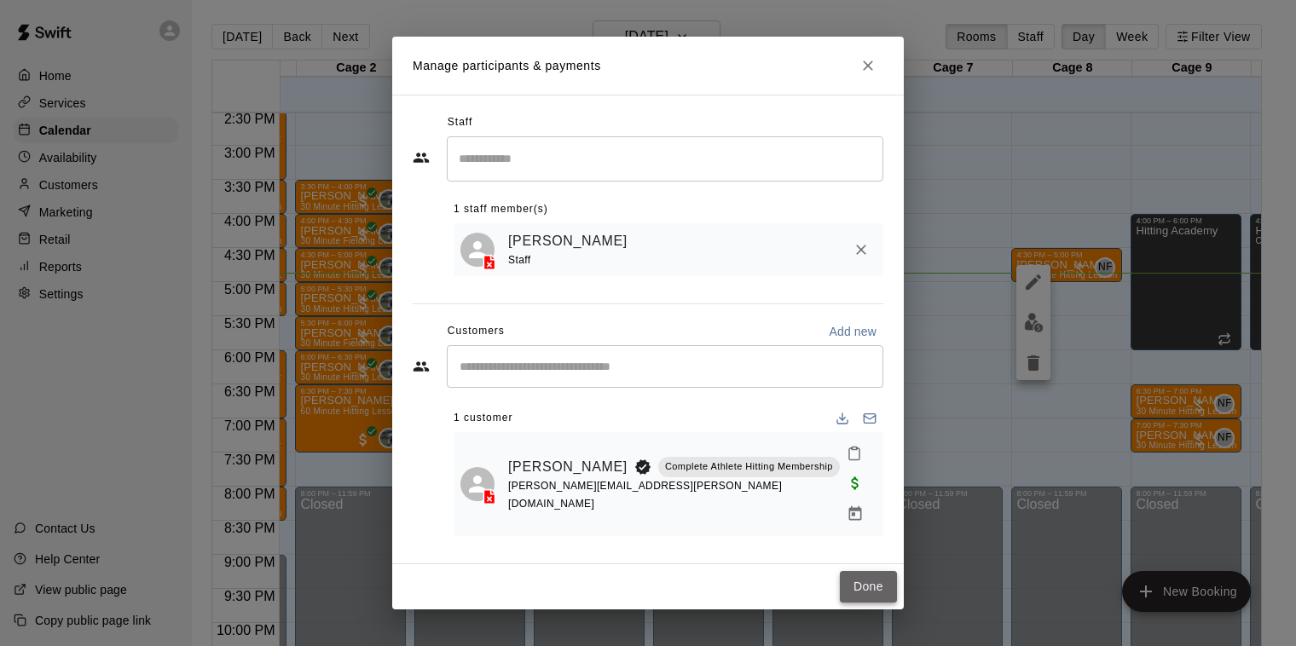
click at [865, 571] on button "Done" at bounding box center [868, 587] width 57 height 32
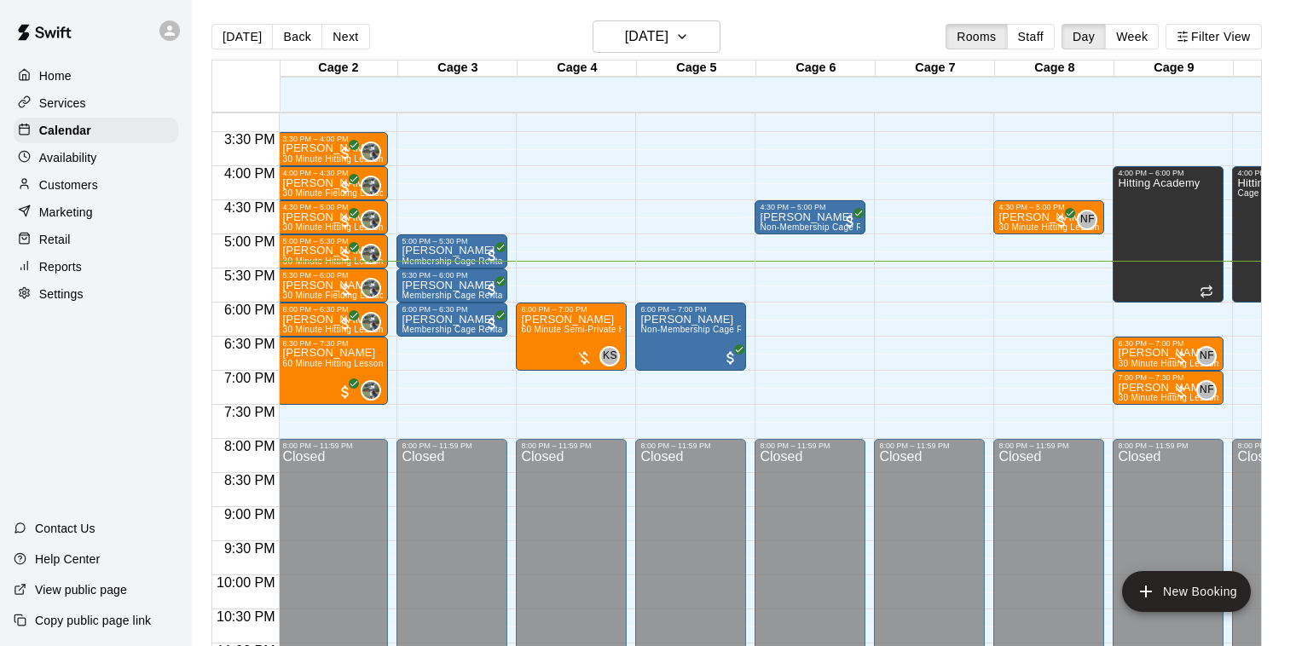
scroll to position [0, 72]
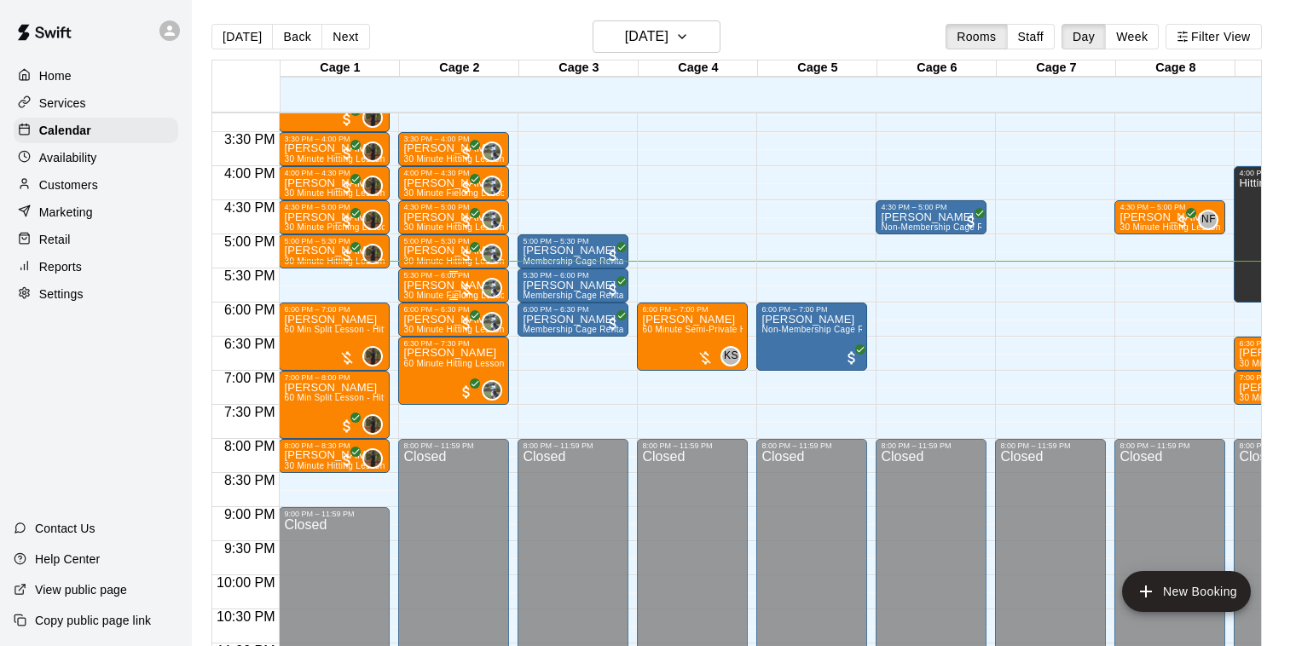
click at [434, 286] on p "[PERSON_NAME]" at bounding box center [453, 286] width 101 height 0
click at [450, 283] on div at bounding box center [648, 323] width 1296 height 646
click at [420, 286] on p "[PERSON_NAME]" at bounding box center [453, 286] width 101 height 0
click at [420, 345] on img "edit" at bounding box center [422, 343] width 20 height 20
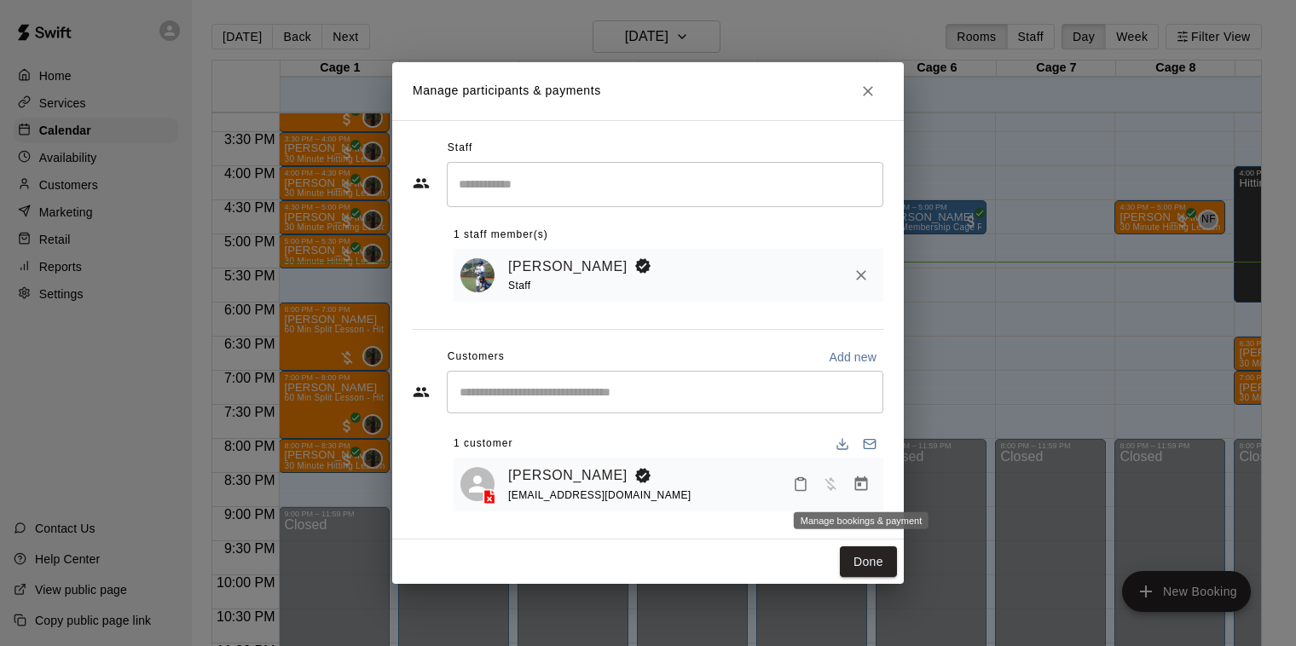
click at [862, 487] on icon "Manage bookings & payment" at bounding box center [861, 484] width 17 height 17
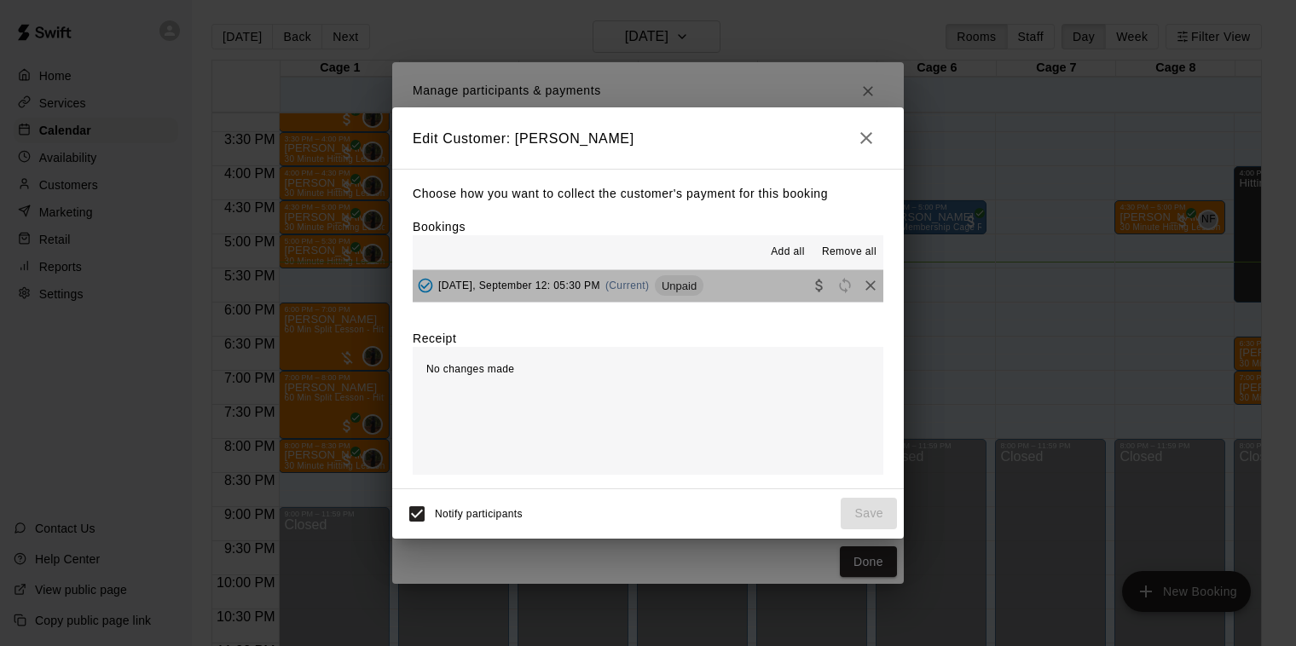
click at [627, 282] on span "(Current)" at bounding box center [628, 286] width 44 height 12
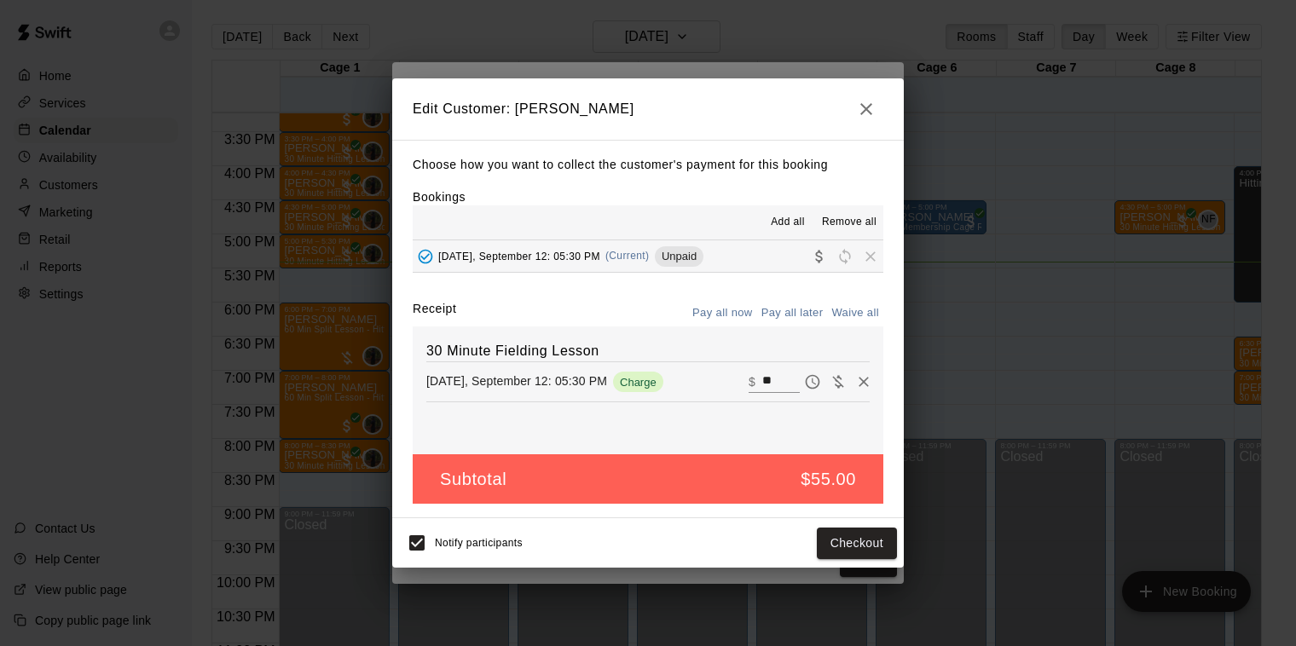
click at [874, 110] on icon "button" at bounding box center [866, 109] width 20 height 20
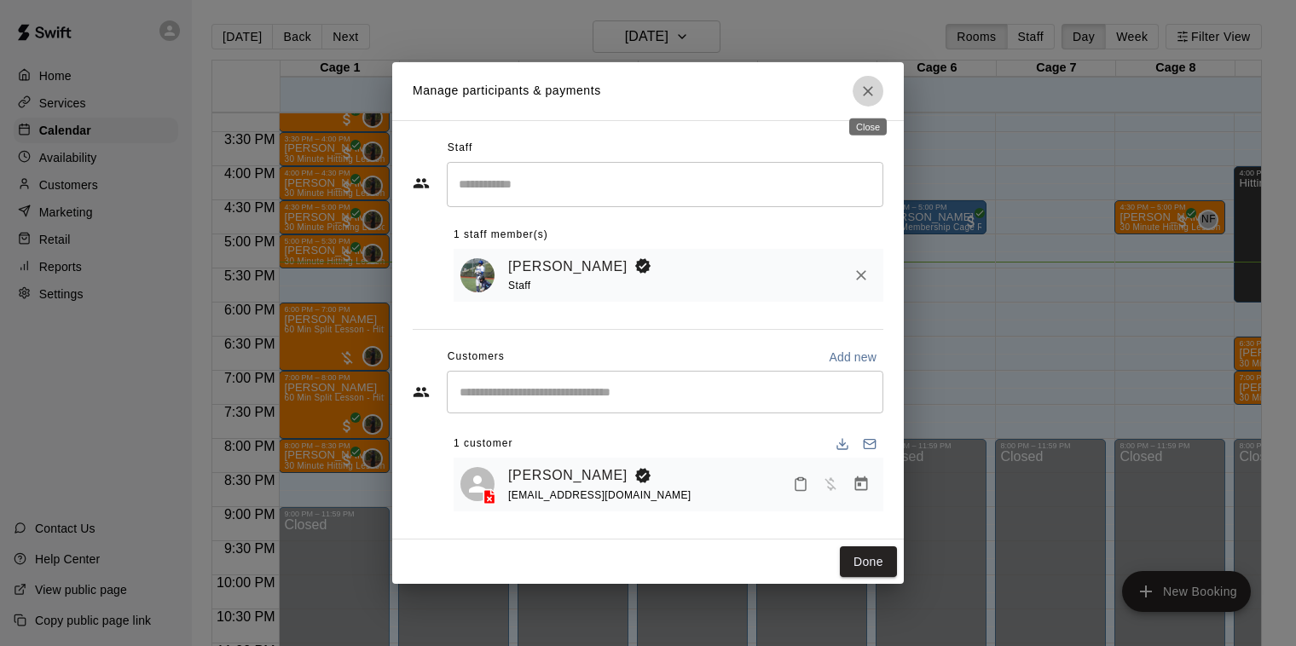
click at [868, 94] on icon "Close" at bounding box center [868, 91] width 17 height 17
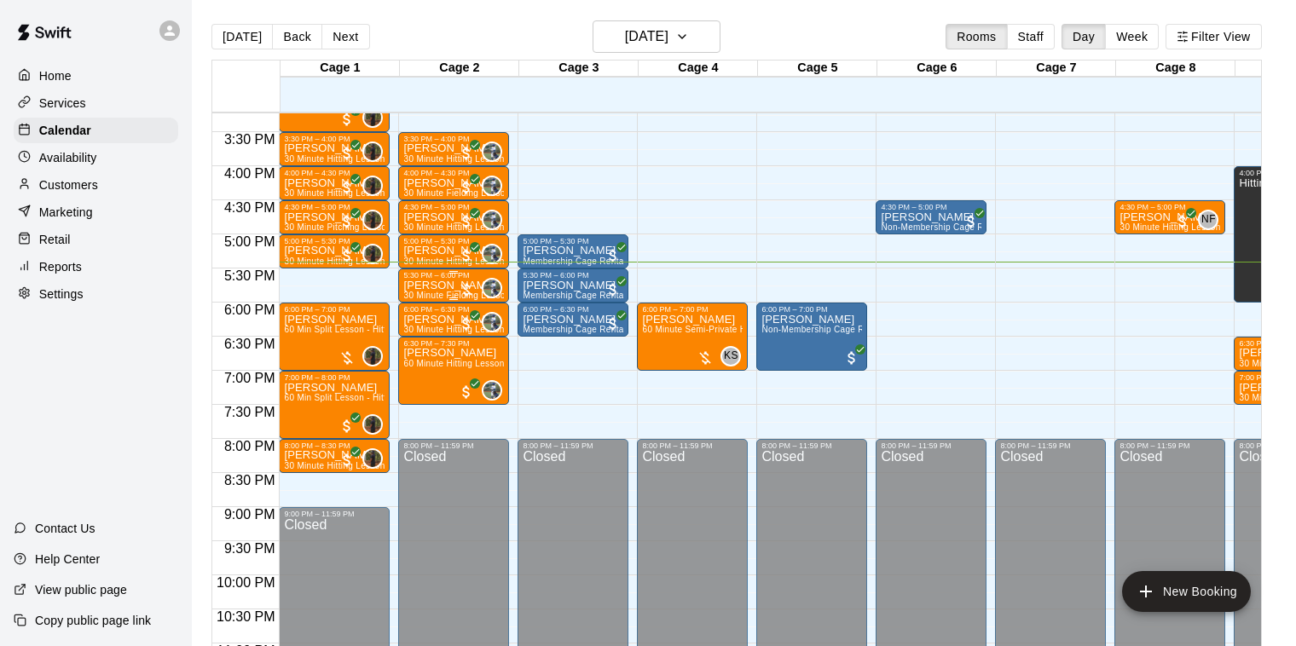
click at [444, 286] on p "[PERSON_NAME]" at bounding box center [453, 286] width 101 height 0
click at [416, 345] on img "edit" at bounding box center [422, 343] width 20 height 20
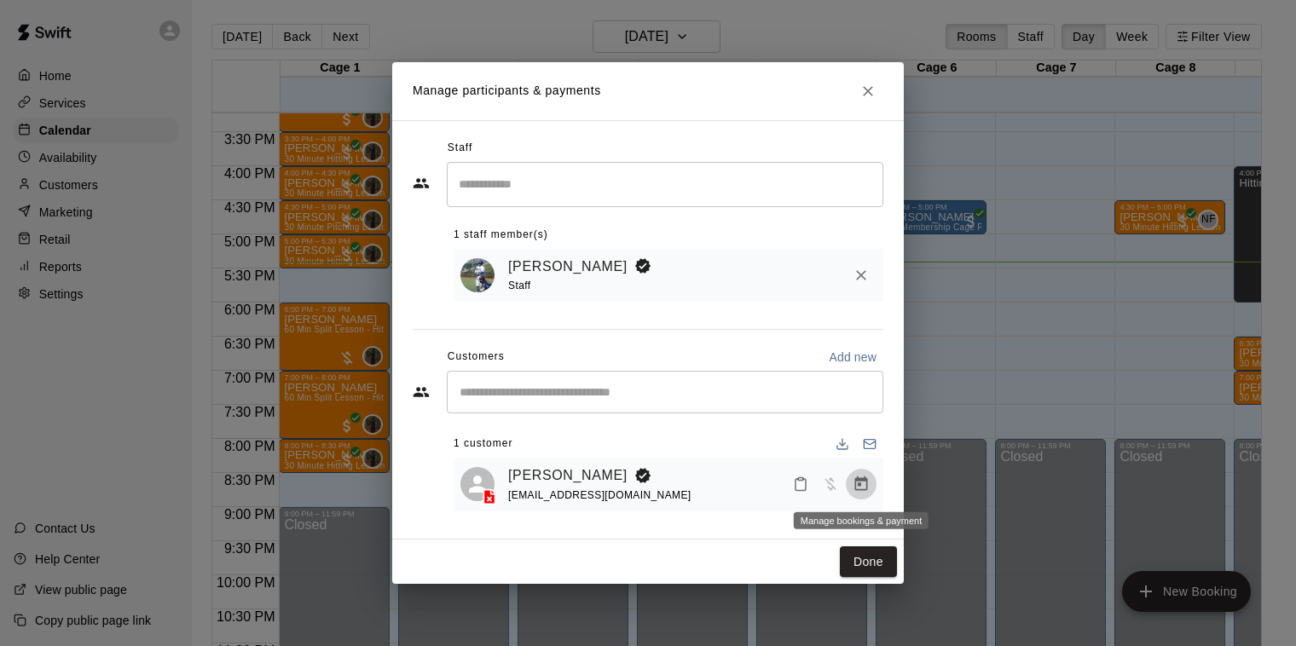
click at [861, 485] on icon "Manage bookings & payment" at bounding box center [861, 484] width 17 height 17
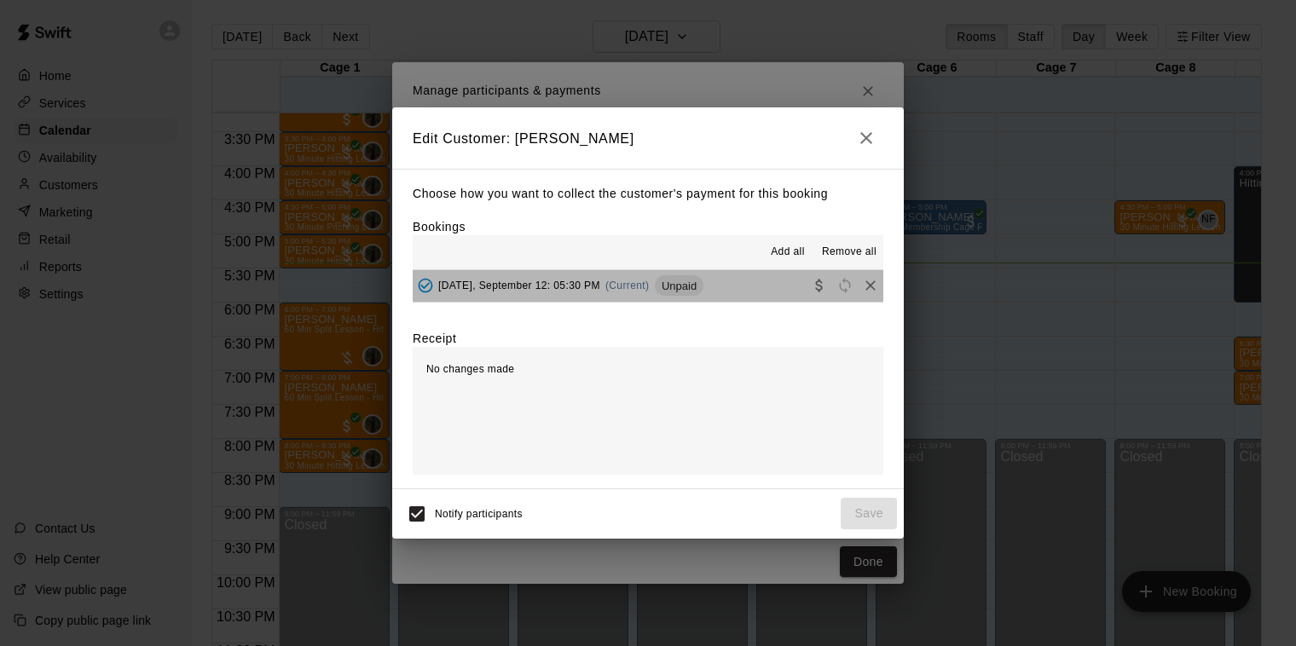
click at [616, 285] on span "(Current)" at bounding box center [628, 286] width 44 height 12
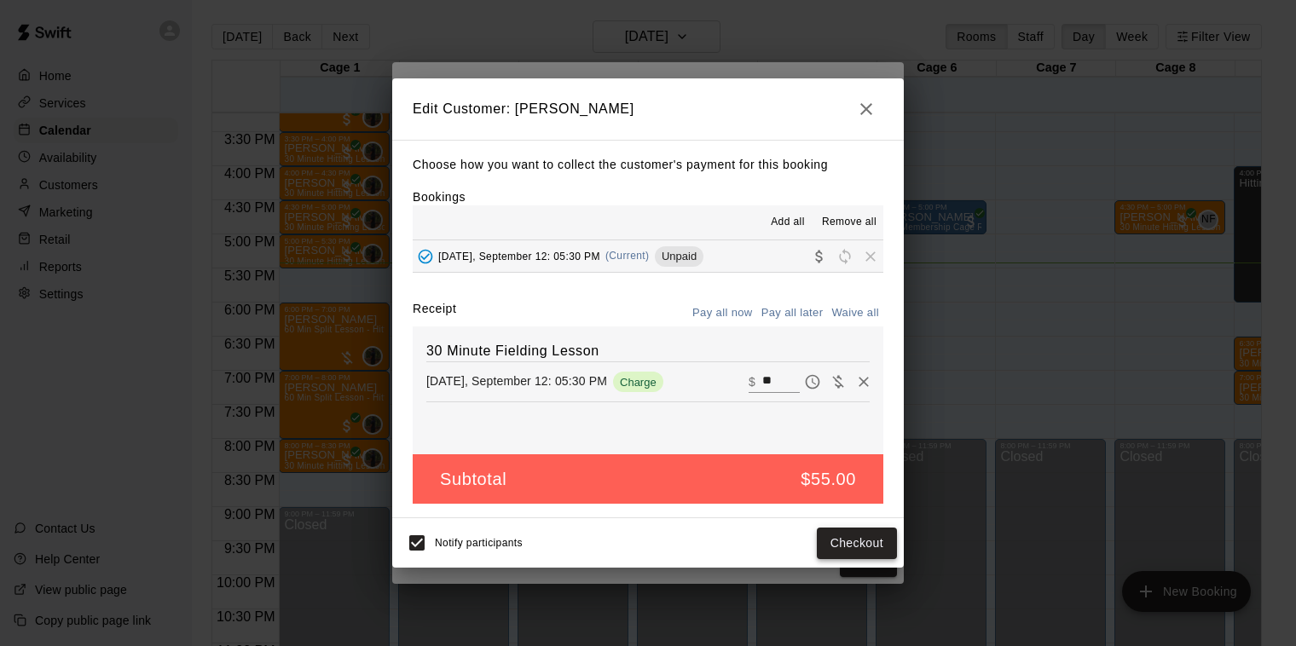
click at [876, 538] on button "Checkout" at bounding box center [857, 544] width 80 height 32
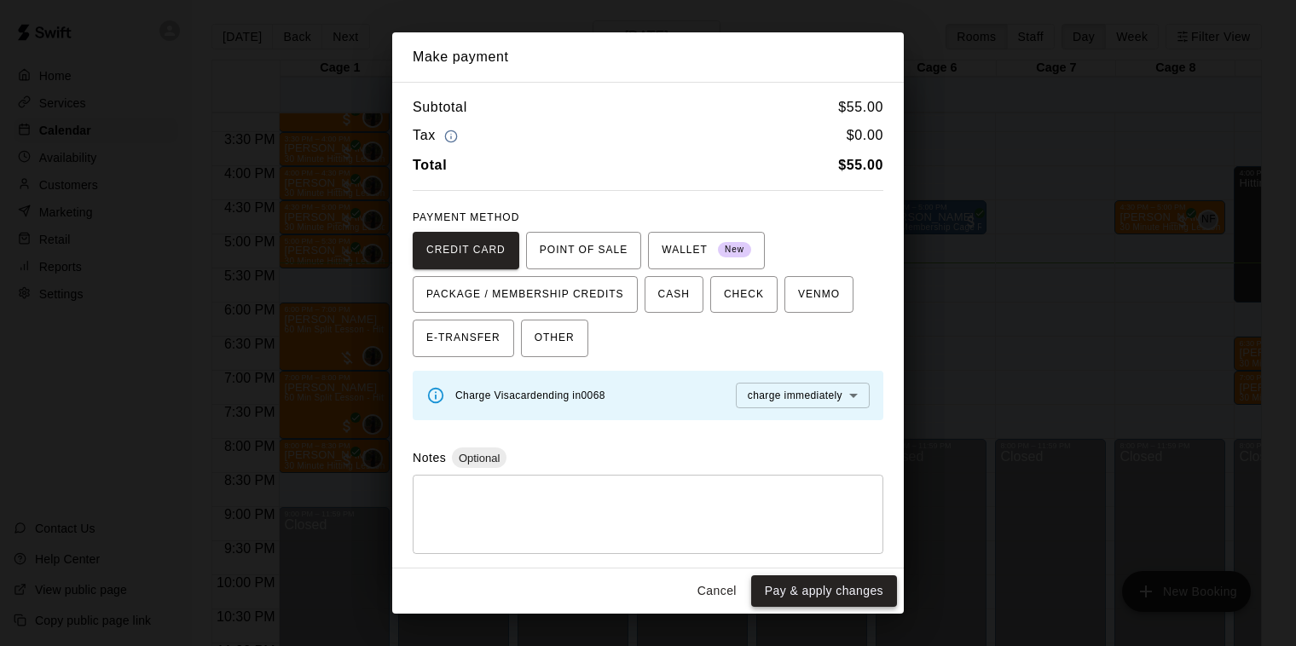
click at [837, 594] on button "Pay & apply changes" at bounding box center [824, 592] width 146 height 32
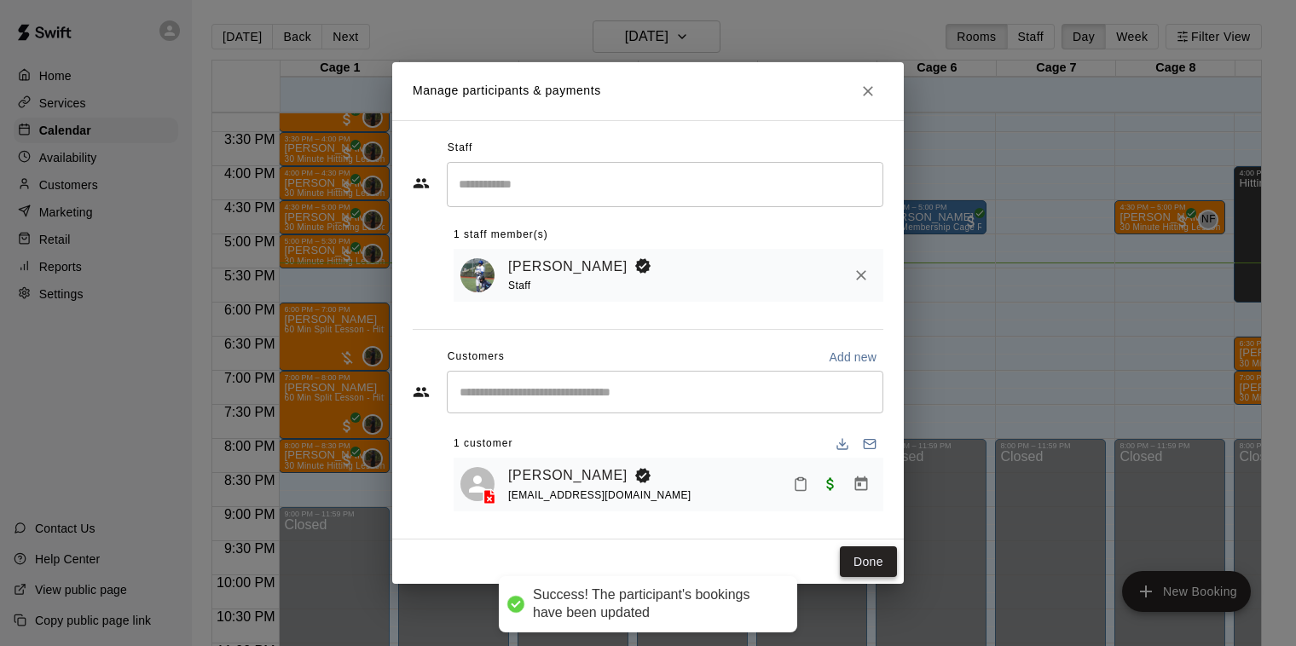
click at [884, 562] on button "Done" at bounding box center [868, 563] width 57 height 32
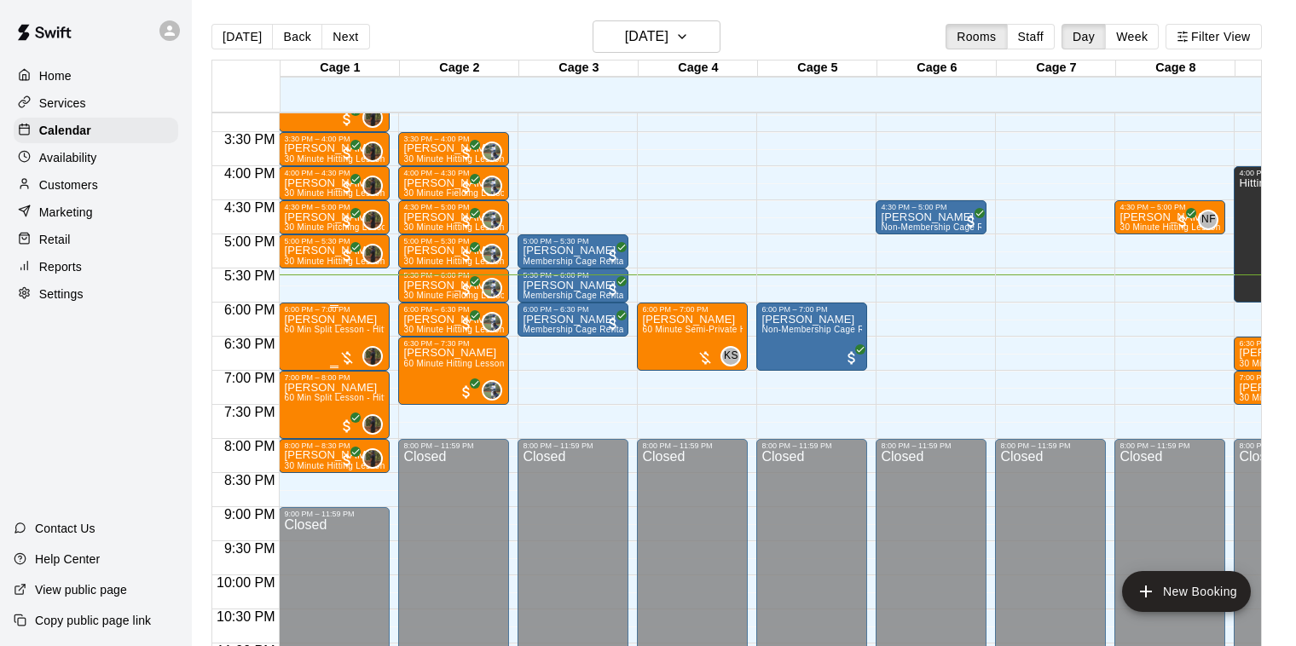
click at [332, 330] on span "60 Min Split Lesson - Hitting/Pitching" at bounding box center [359, 329] width 150 height 9
click at [299, 380] on img "edit" at bounding box center [303, 383] width 20 height 20
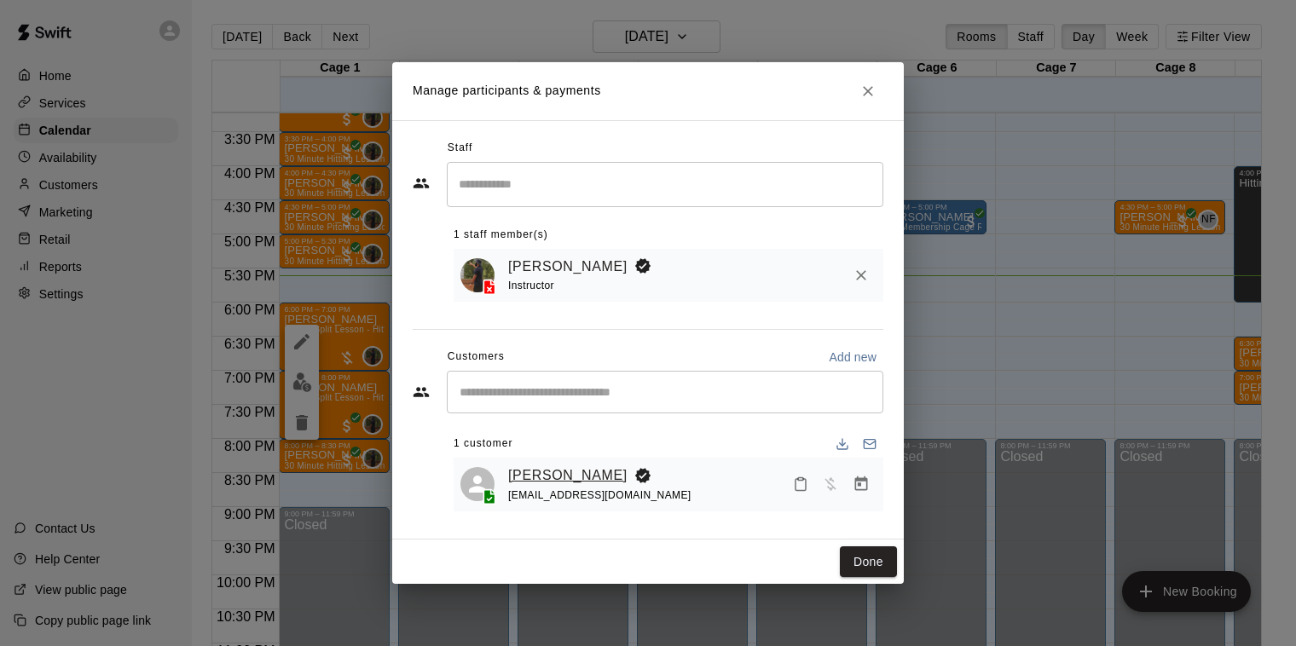
click at [569, 472] on link "[PERSON_NAME]" at bounding box center [567, 476] width 119 height 22
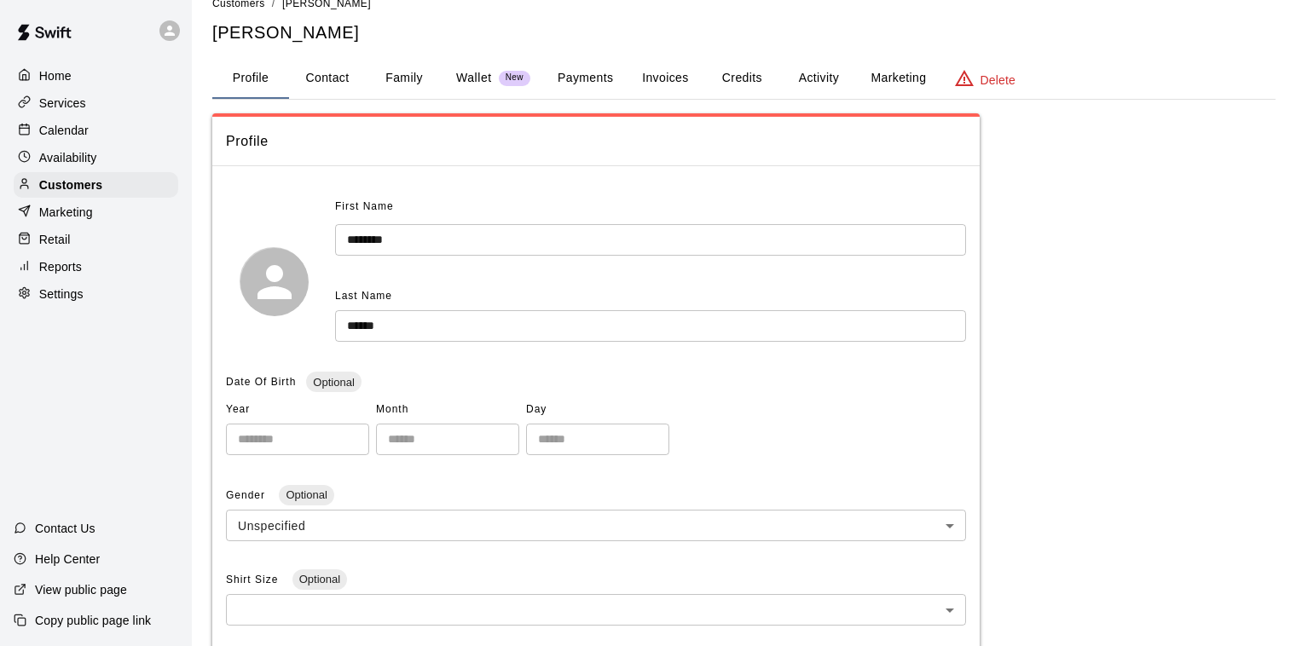
scroll to position [36, 0]
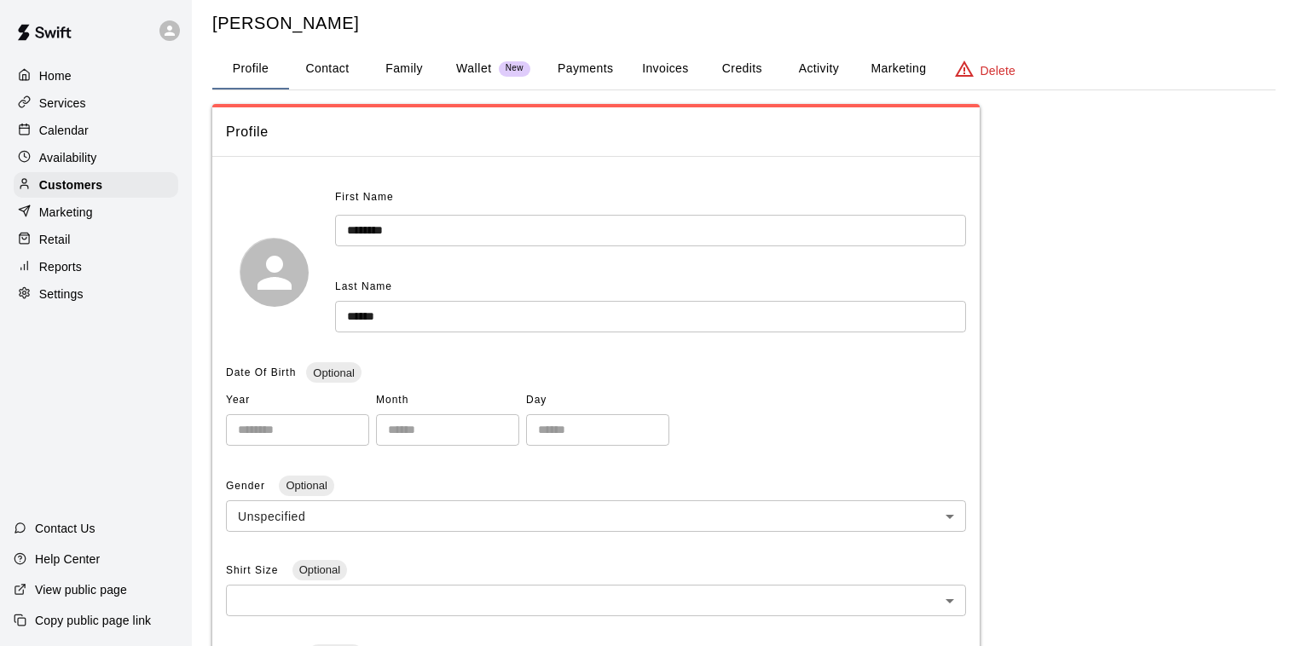
click at [568, 67] on button "Payments" at bounding box center [585, 69] width 83 height 41
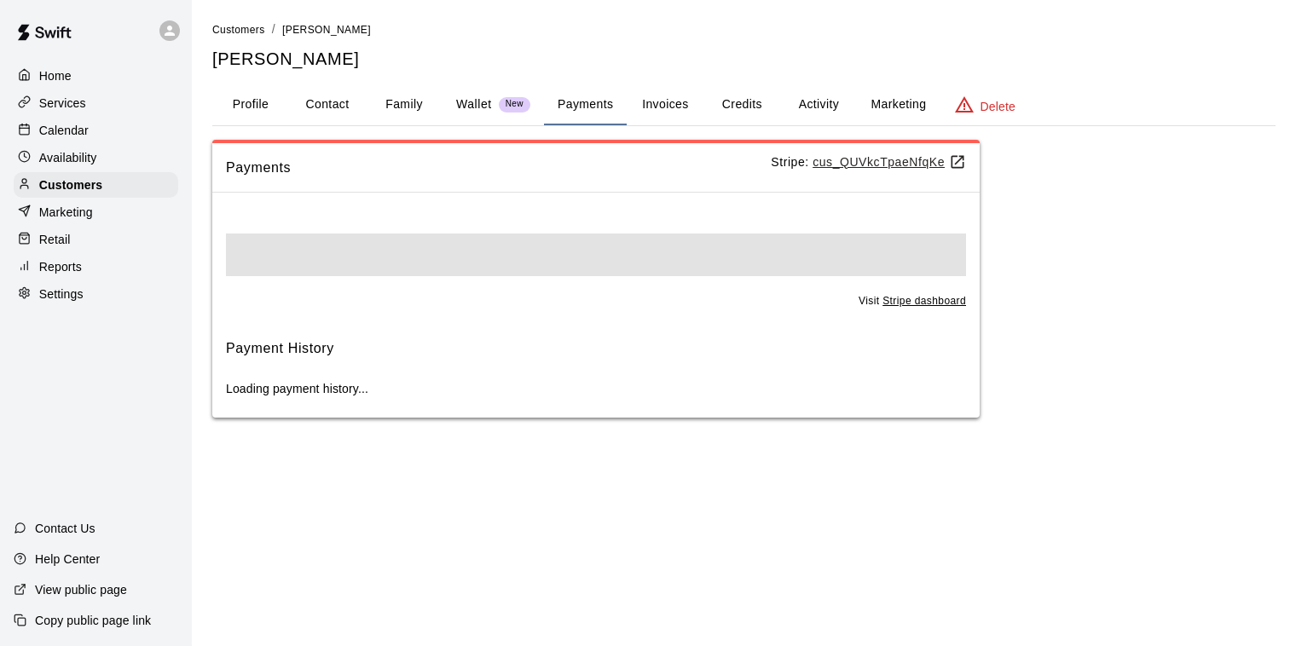
scroll to position [0, 0]
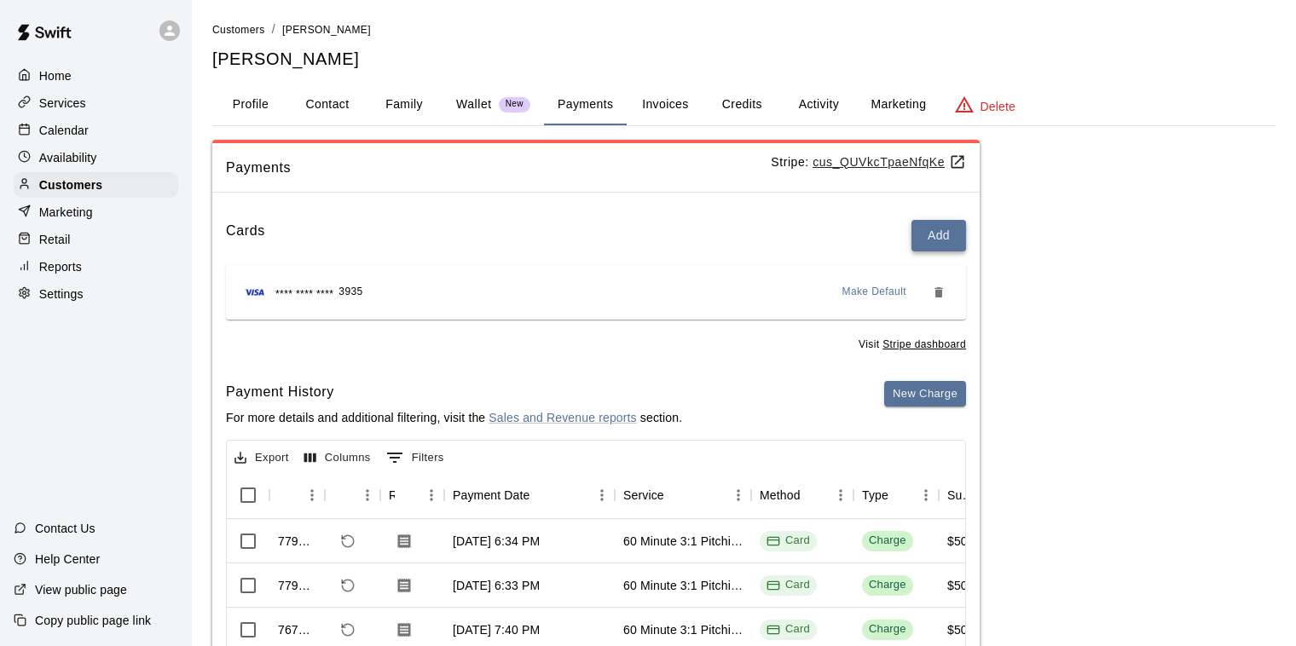
click at [954, 236] on button "Add" at bounding box center [939, 236] width 55 height 32
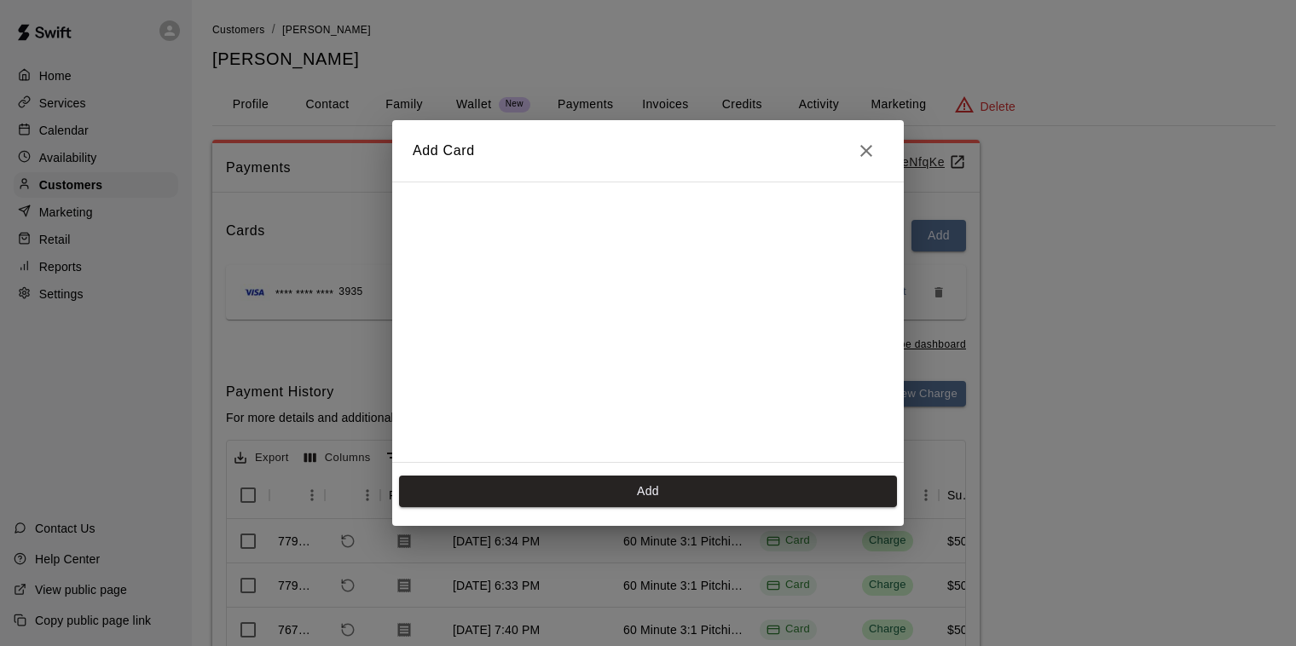
scroll to position [302, 0]
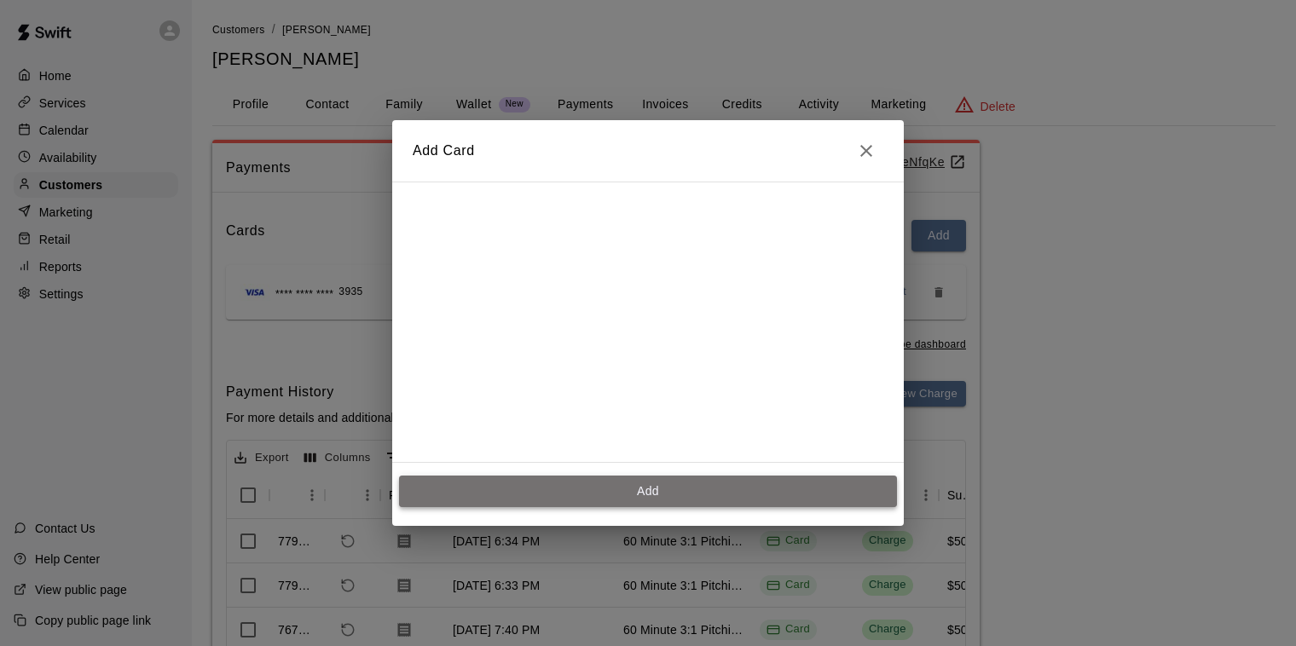
click at [618, 499] on button "Add" at bounding box center [648, 492] width 498 height 32
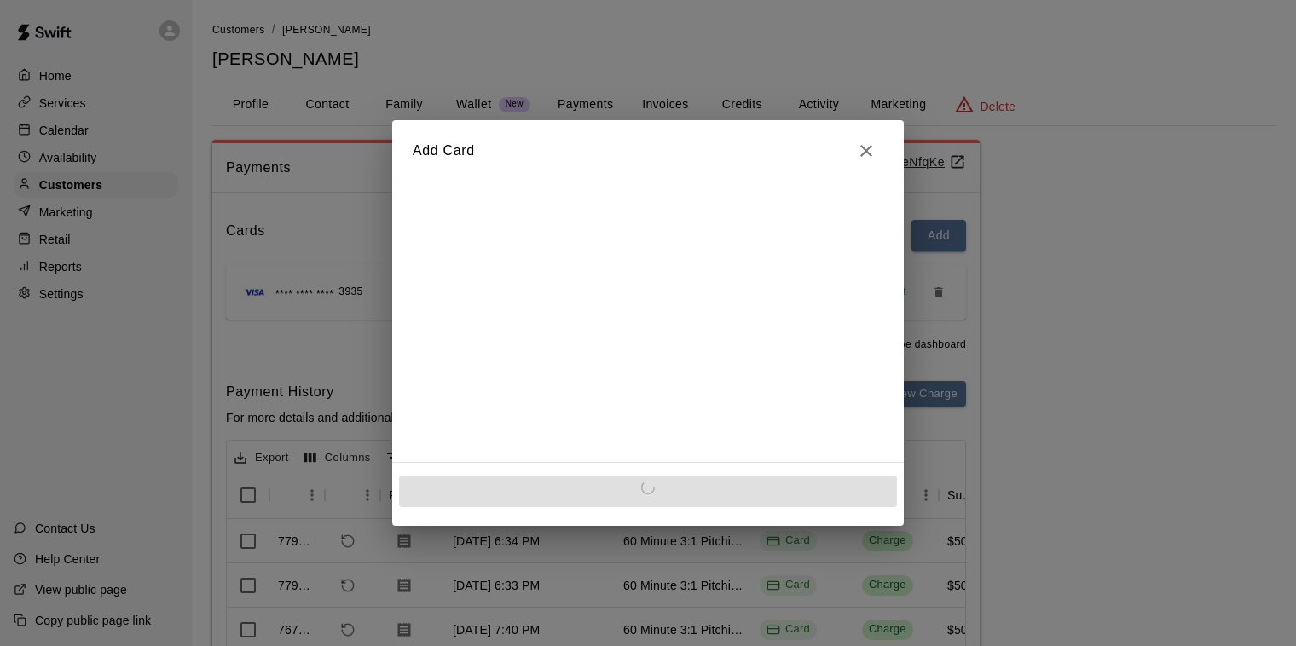
scroll to position [0, 0]
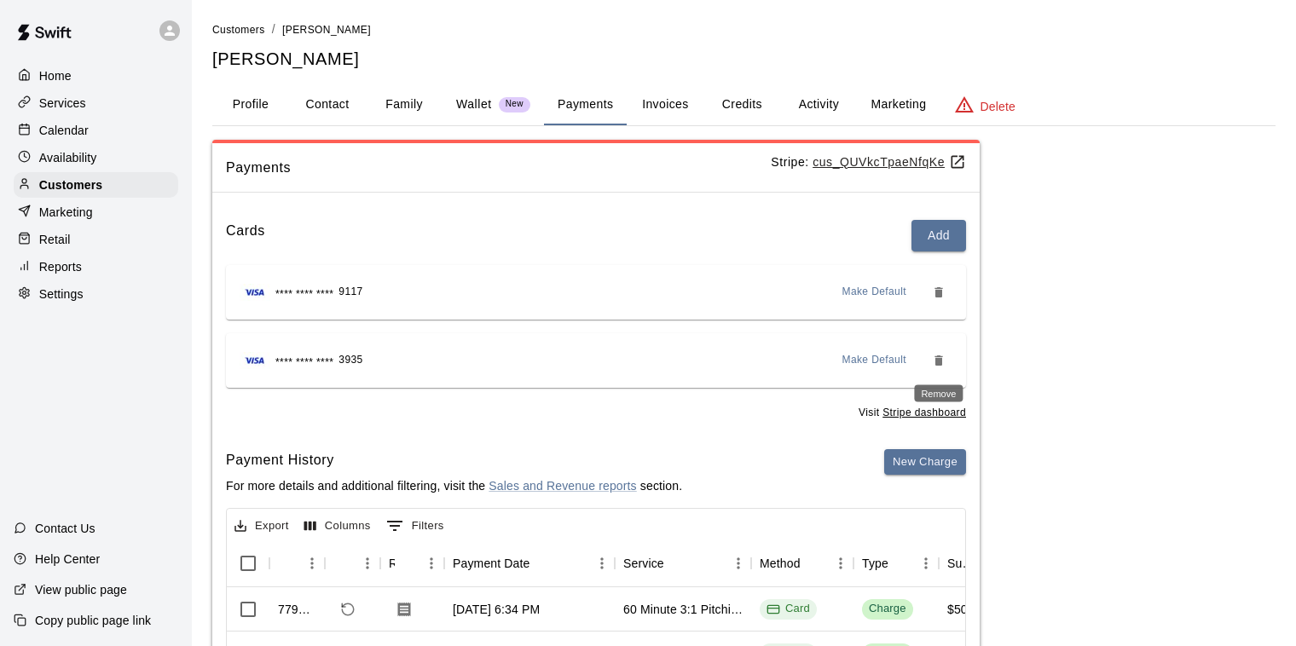
click at [941, 363] on icon "Remove" at bounding box center [939, 361] width 8 height 10
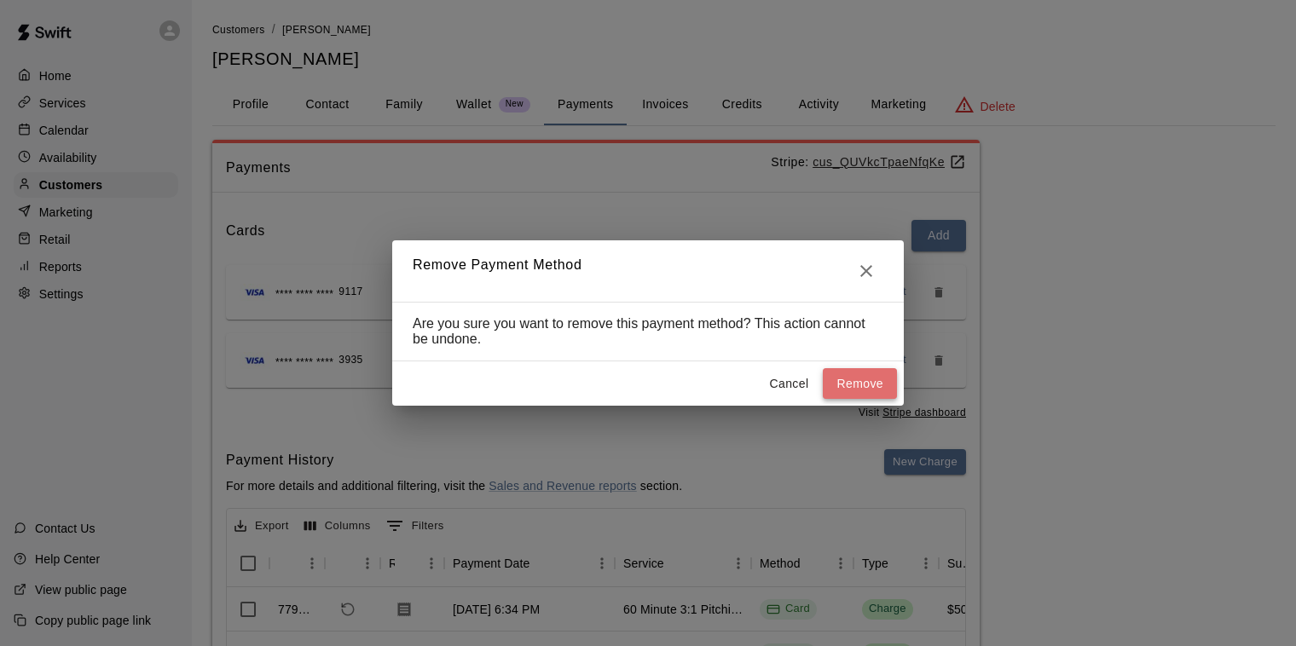
click at [850, 377] on button "Remove" at bounding box center [860, 384] width 74 height 32
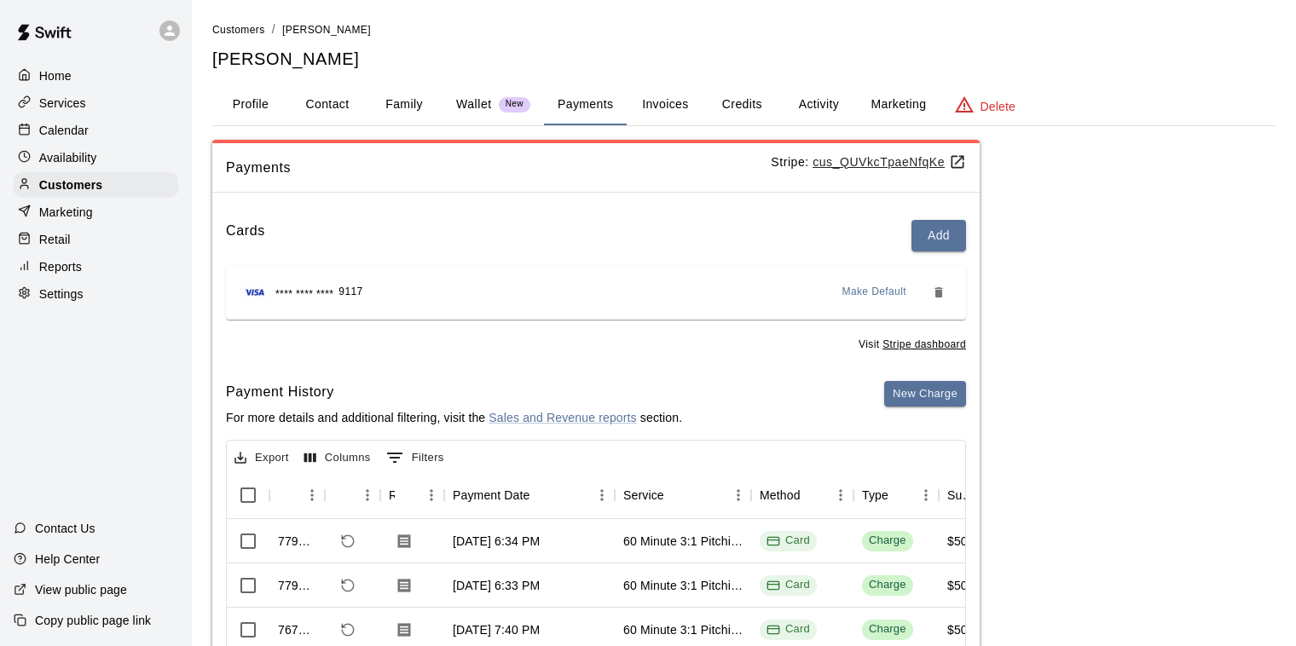
click at [68, 133] on p "Calendar" at bounding box center [63, 130] width 49 height 17
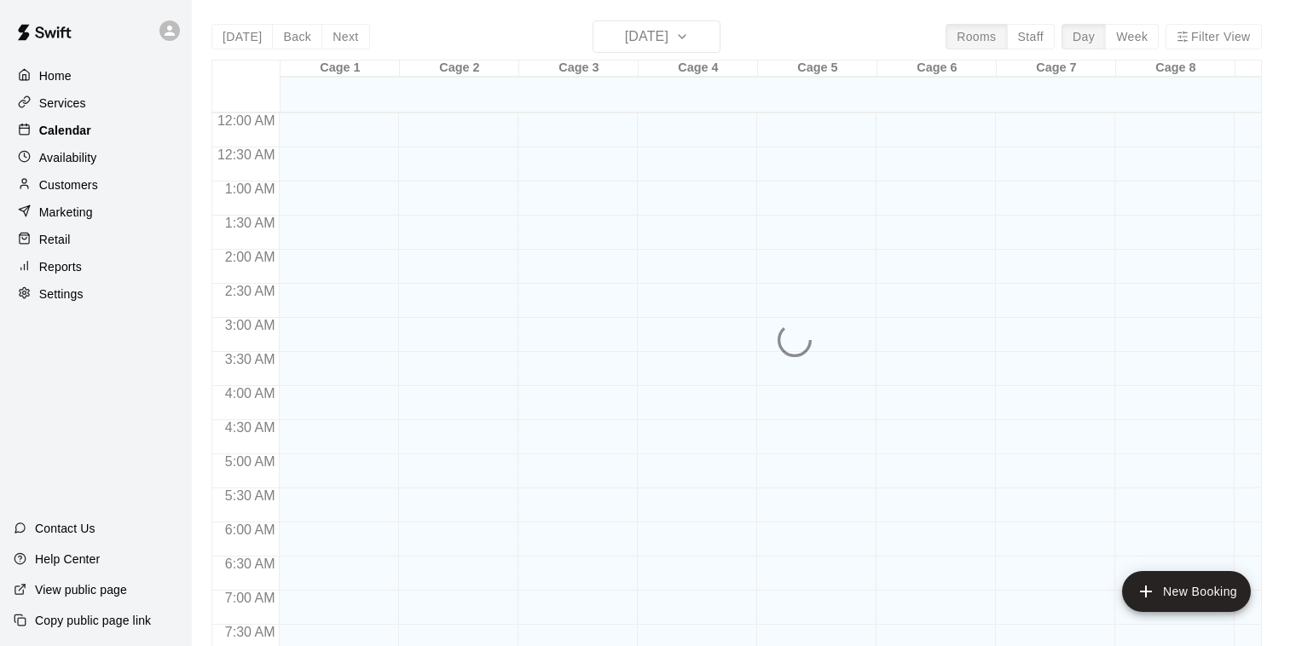
scroll to position [1033, 0]
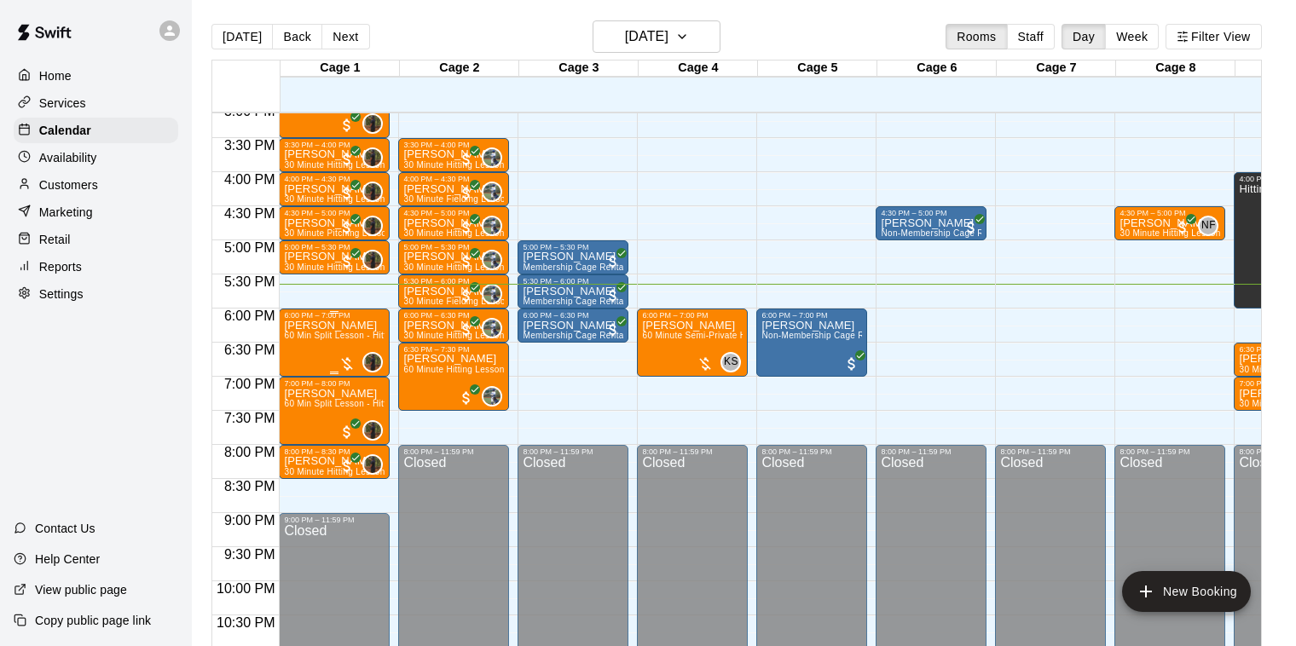
click at [333, 330] on div "[PERSON_NAME] 60 Min Split Lesson - Hitting/Pitching" at bounding box center [334, 643] width 101 height 646
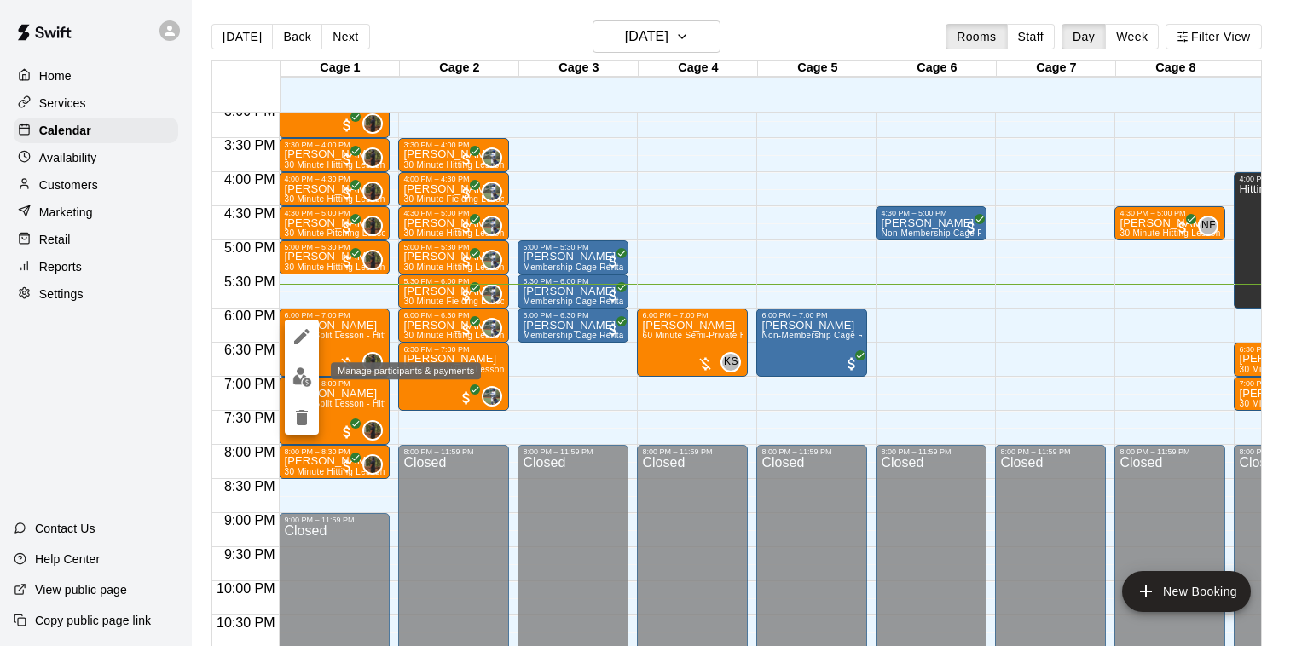
click at [306, 380] on img "edit" at bounding box center [303, 378] width 20 height 20
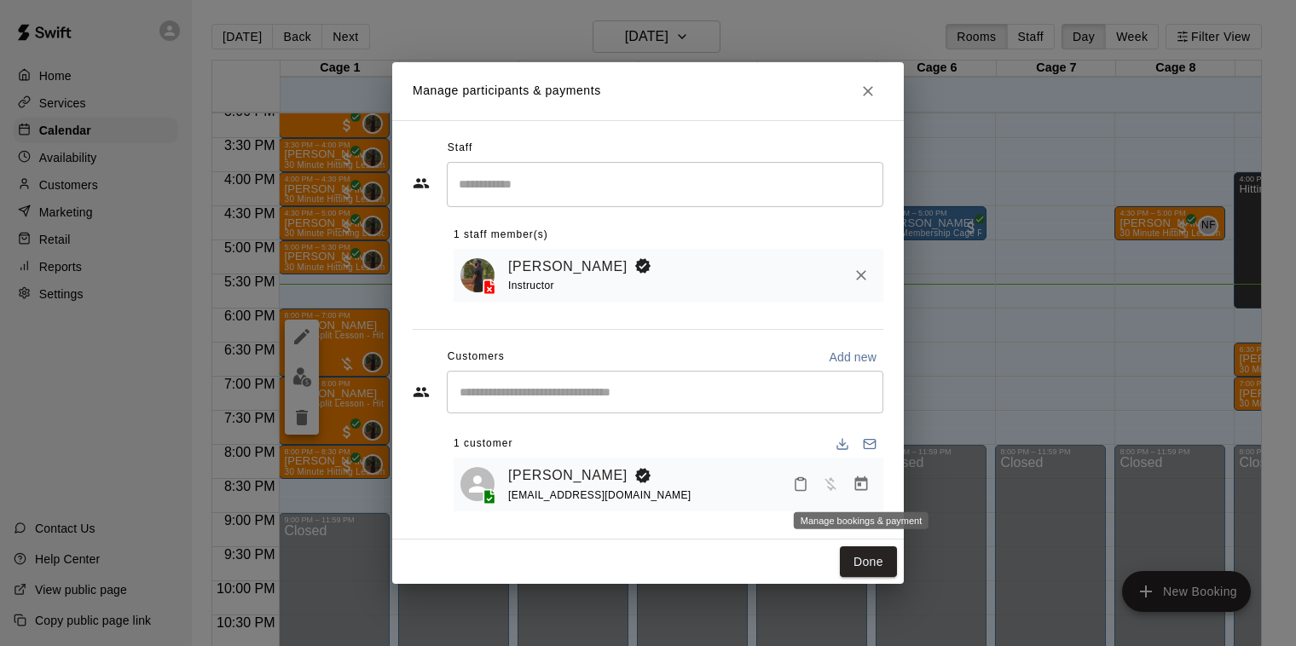
click at [865, 482] on icon "Manage bookings & payment" at bounding box center [861, 484] width 17 height 17
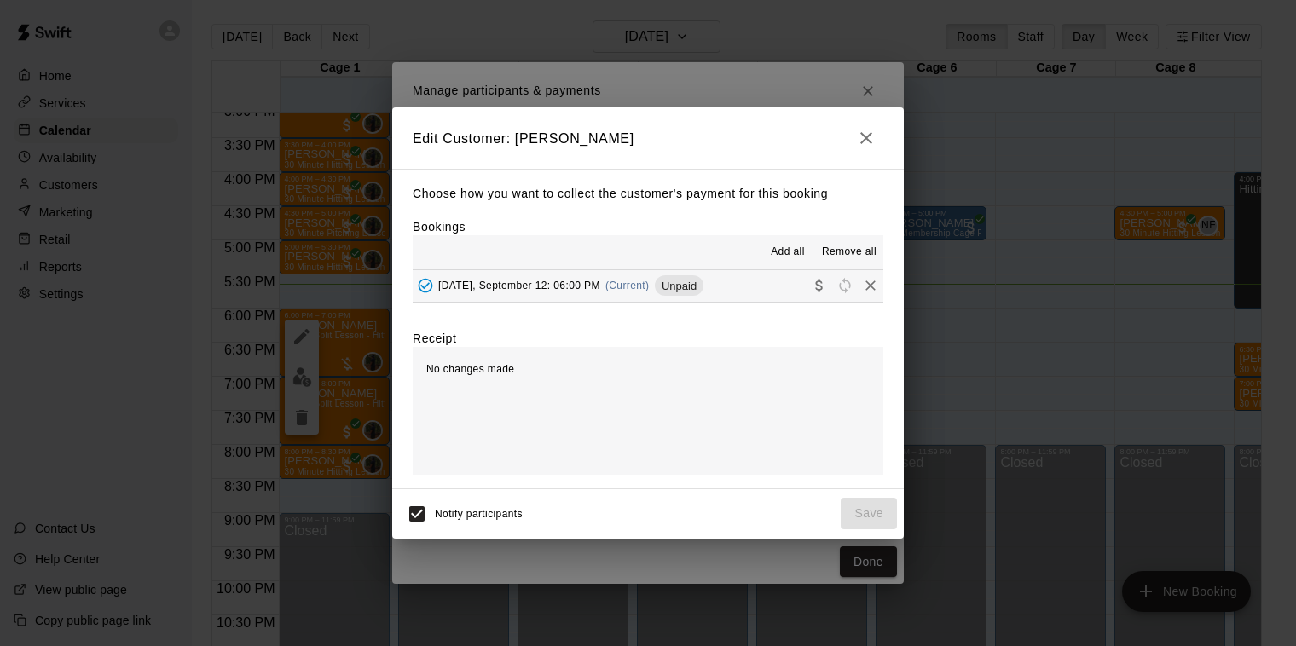
click at [623, 291] on span "(Current)" at bounding box center [628, 286] width 44 height 12
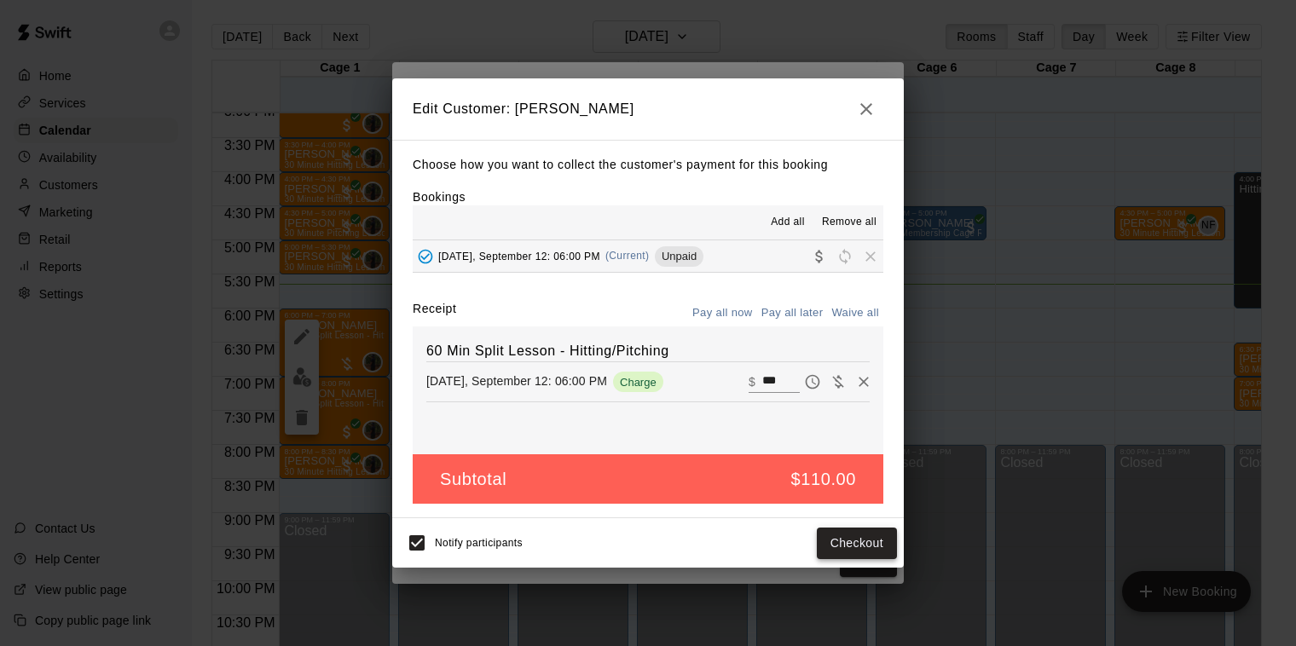
click at [866, 542] on button "Checkout" at bounding box center [857, 544] width 80 height 32
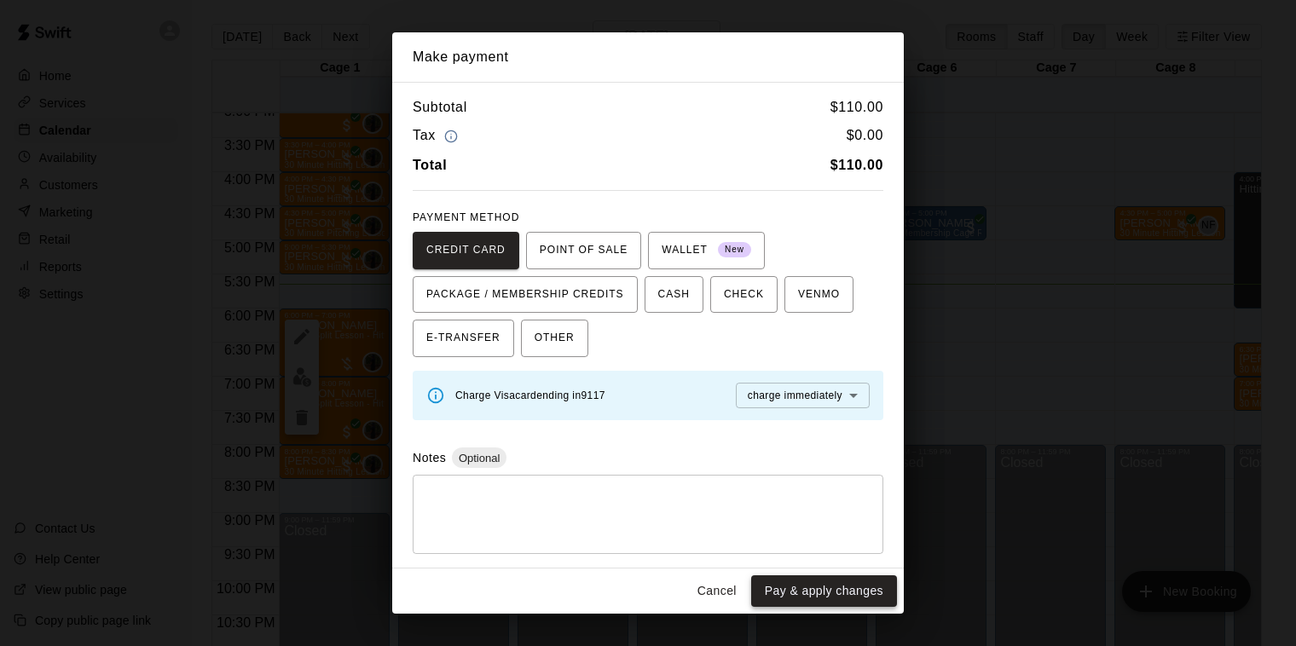
click at [814, 589] on button "Pay & apply changes" at bounding box center [824, 592] width 146 height 32
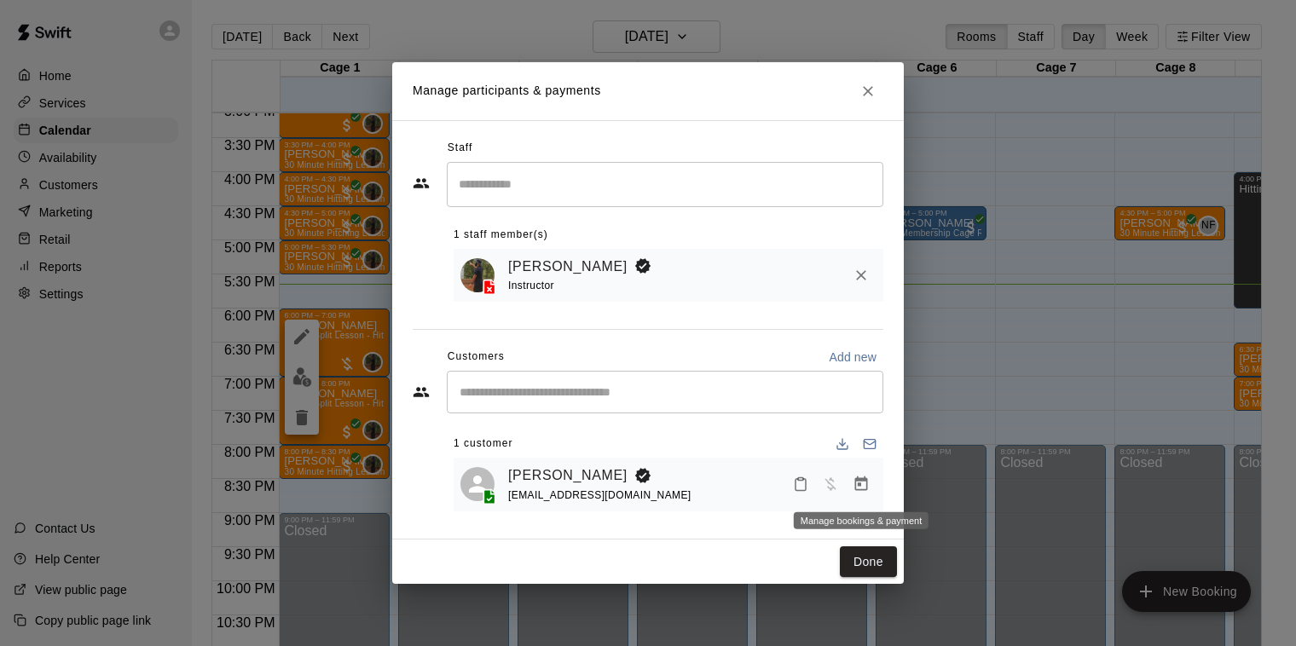
click at [862, 485] on icon "Manage bookings & payment" at bounding box center [861, 484] width 17 height 17
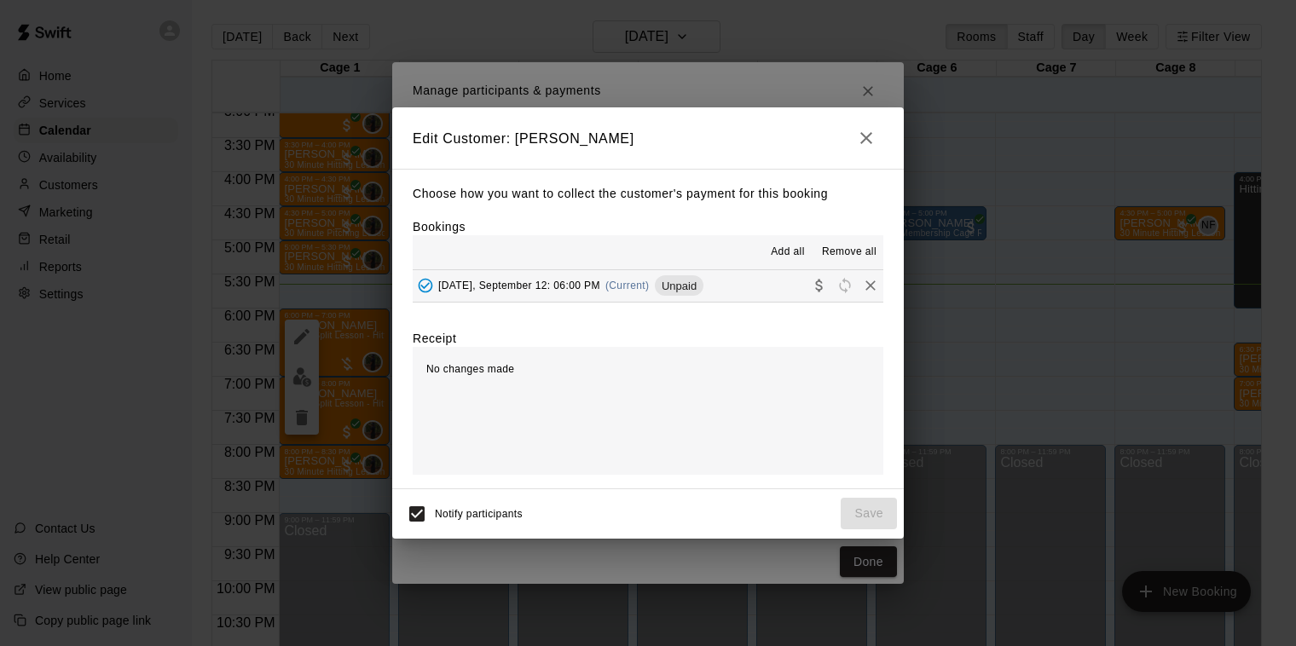
click at [607, 287] on span "(Current)" at bounding box center [628, 286] width 44 height 12
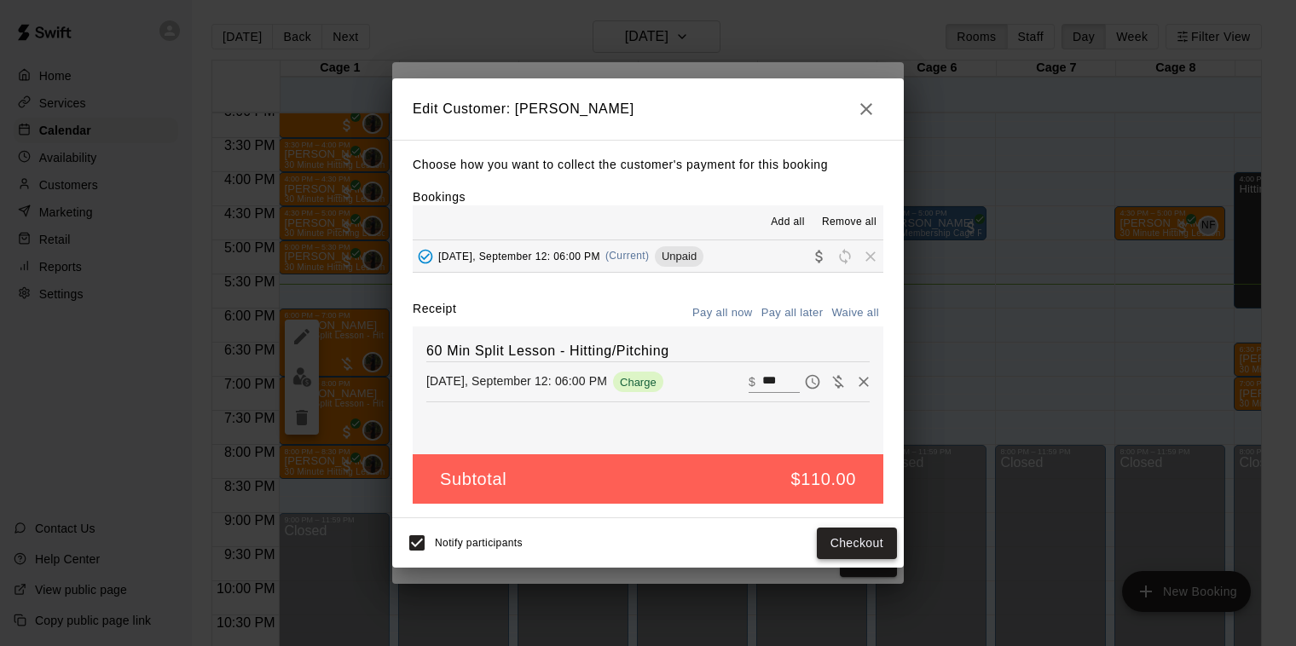
click at [840, 542] on button "Checkout" at bounding box center [857, 544] width 80 height 32
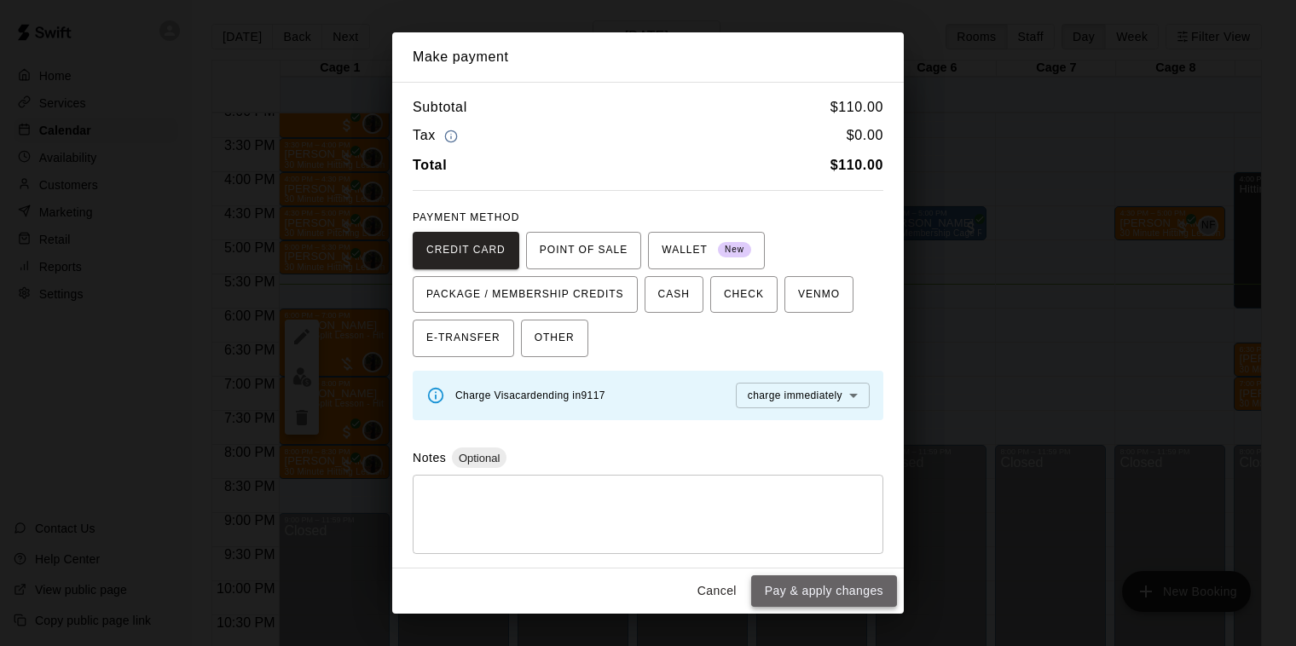
click at [844, 592] on button "Pay & apply changes" at bounding box center [824, 592] width 146 height 32
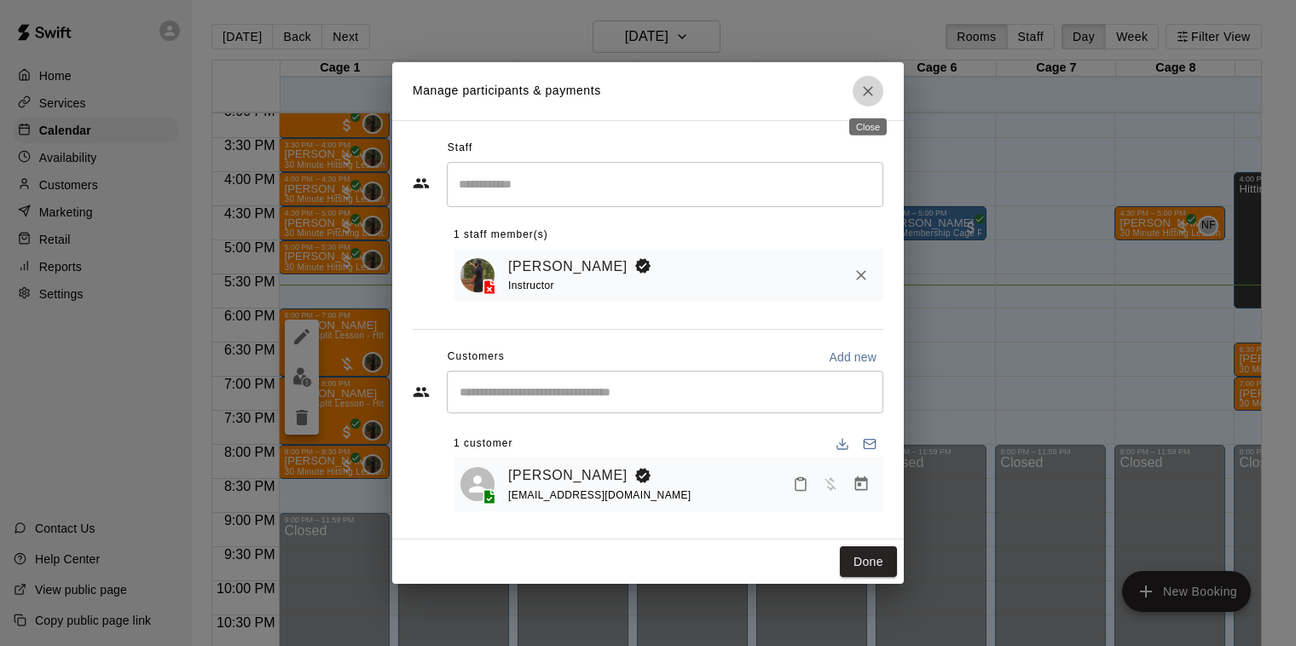
click at [871, 96] on icon "Close" at bounding box center [868, 91] width 17 height 17
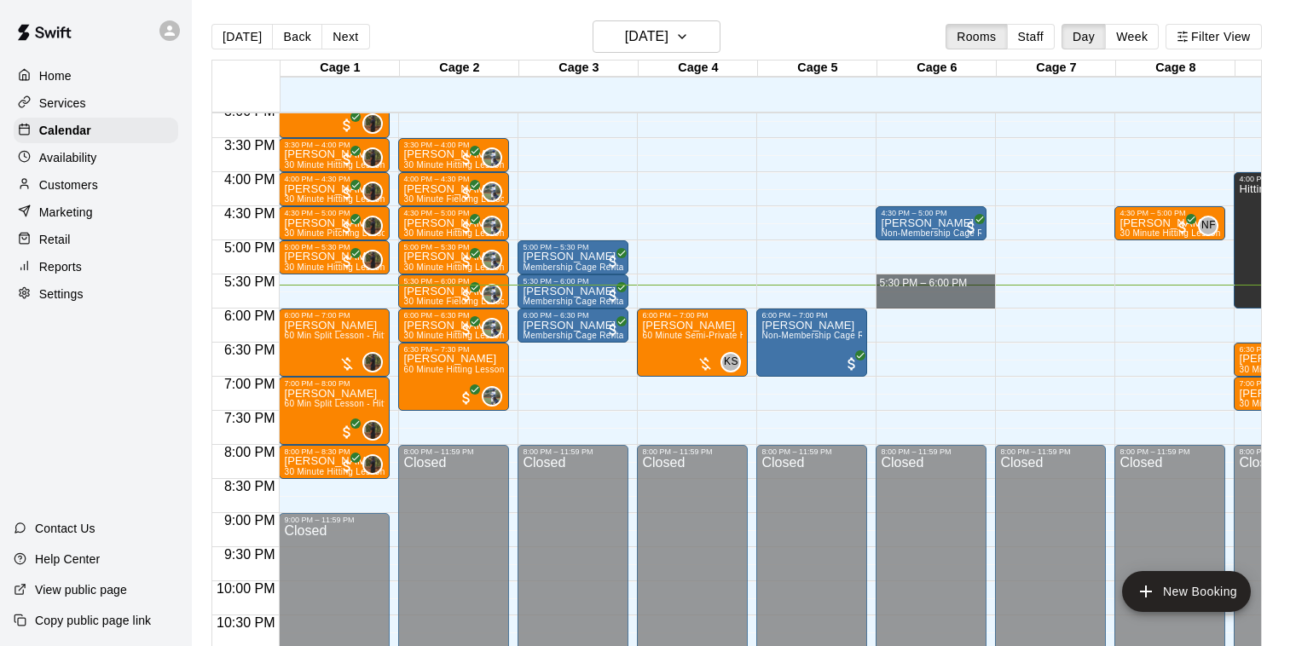
drag, startPoint x: 938, startPoint y: 287, endPoint x: 937, endPoint y: 296, distance: 8.6
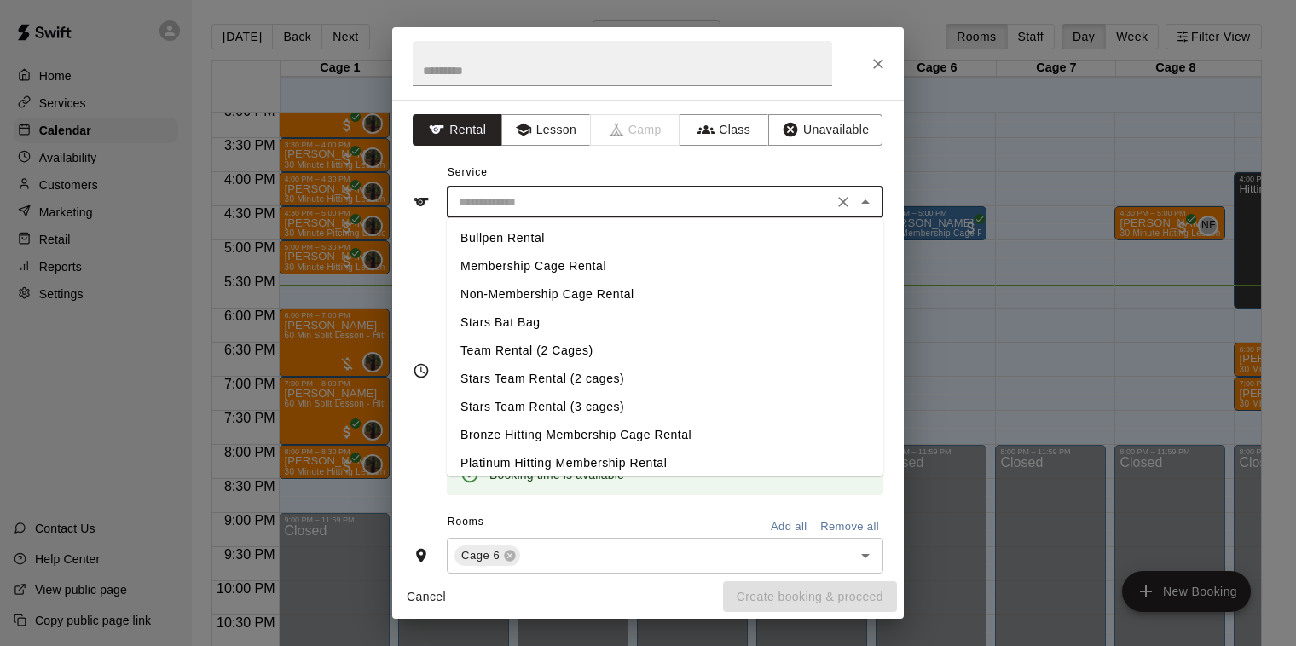
click at [604, 203] on input "text" at bounding box center [640, 202] width 376 height 21
click at [573, 258] on li "Membership Cage Rental" at bounding box center [665, 266] width 437 height 28
type input "**********"
click at [746, 202] on input "**********" at bounding box center [640, 202] width 376 height 21
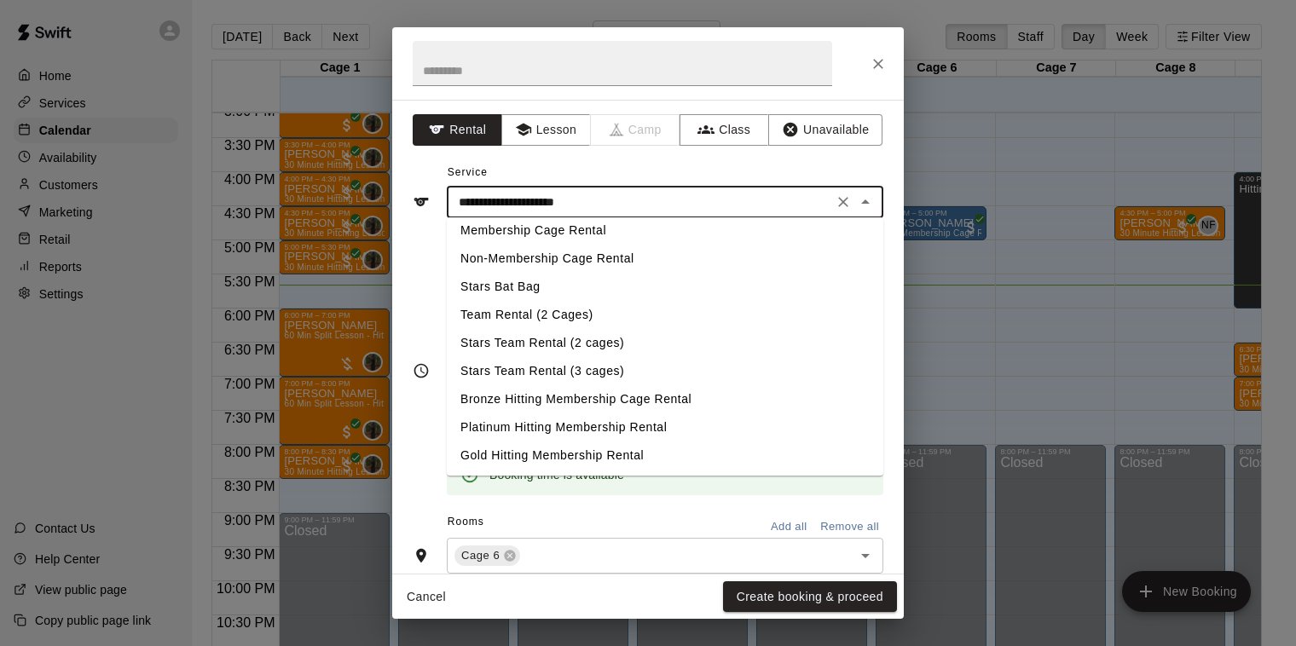
scroll to position [36, 0]
click at [760, 160] on div "**********" at bounding box center [648, 188] width 471 height 59
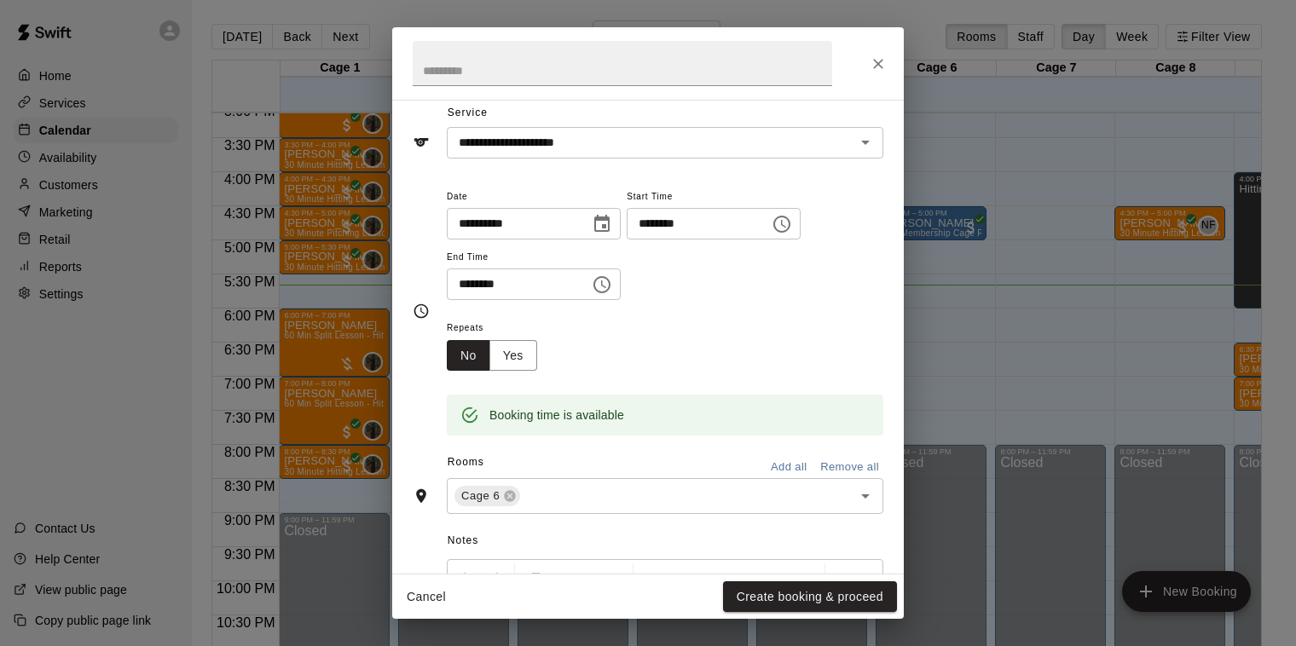
scroll to position [0, 0]
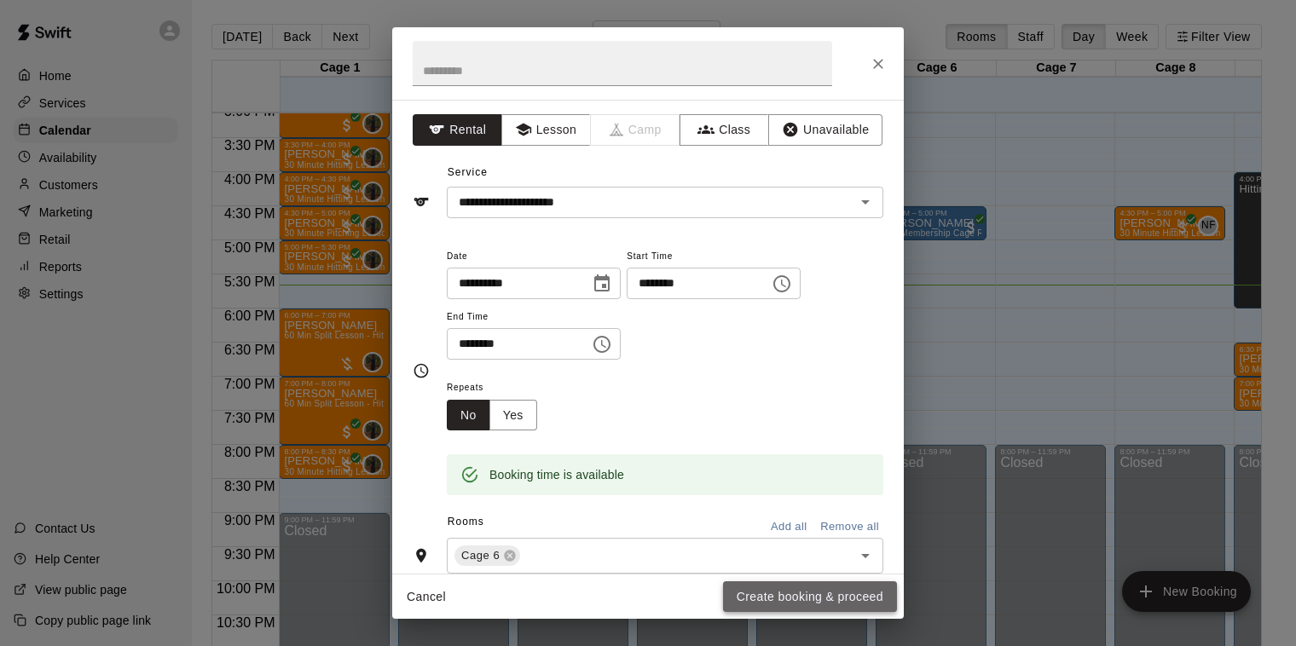
click at [765, 593] on button "Create booking & proceed" at bounding box center [810, 598] width 174 height 32
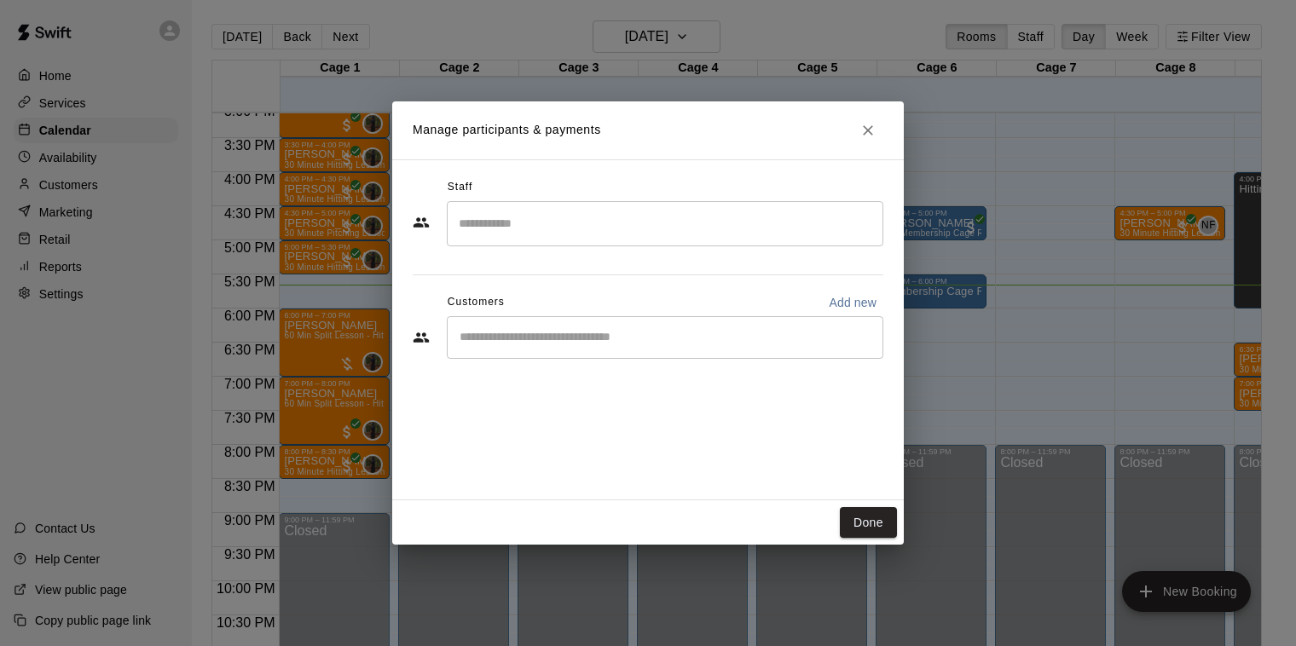
click at [528, 343] on input "Start typing to search customers..." at bounding box center [665, 337] width 421 height 17
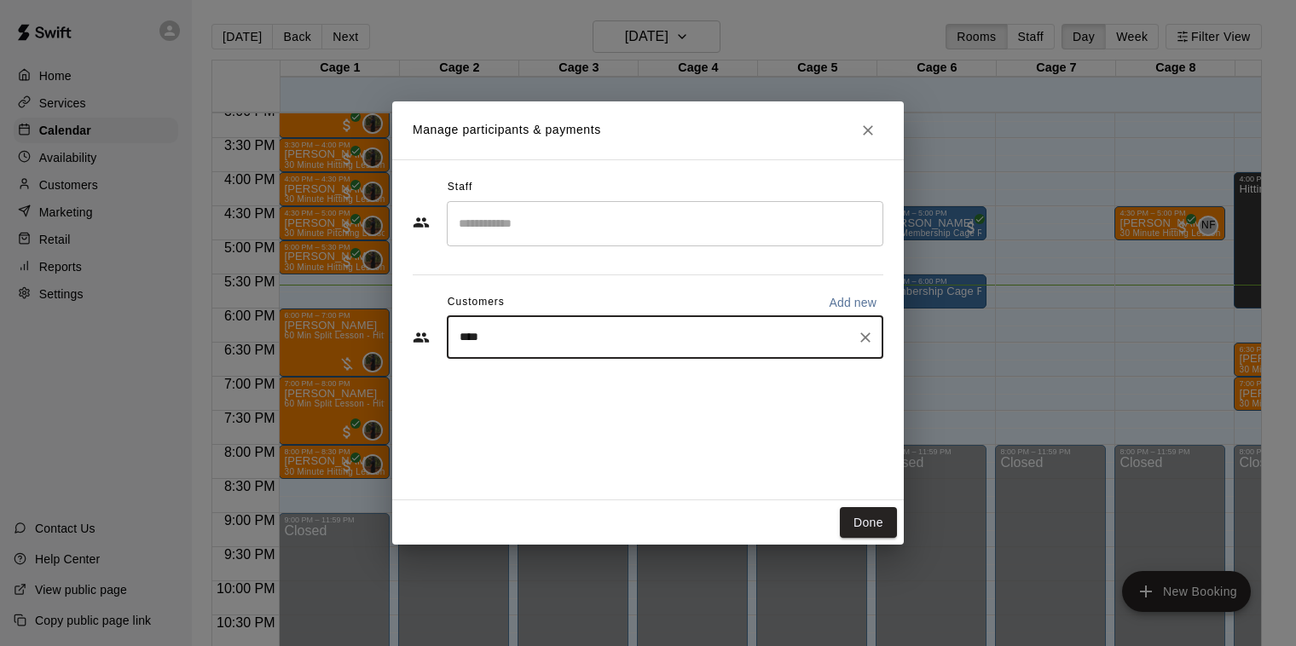
type input "*****"
click at [589, 398] on span "[EMAIL_ADDRESS][DOMAIN_NAME]" at bounding box center [586, 395] width 183 height 12
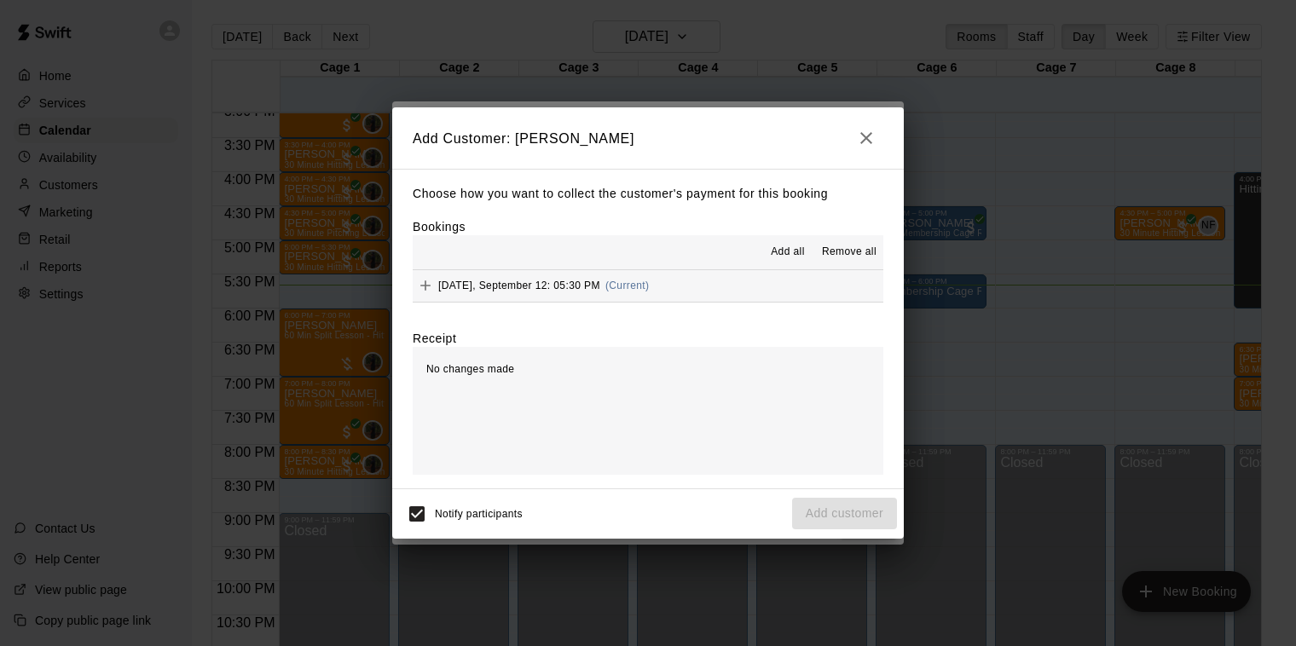
click at [632, 283] on span "(Current)" at bounding box center [628, 286] width 44 height 12
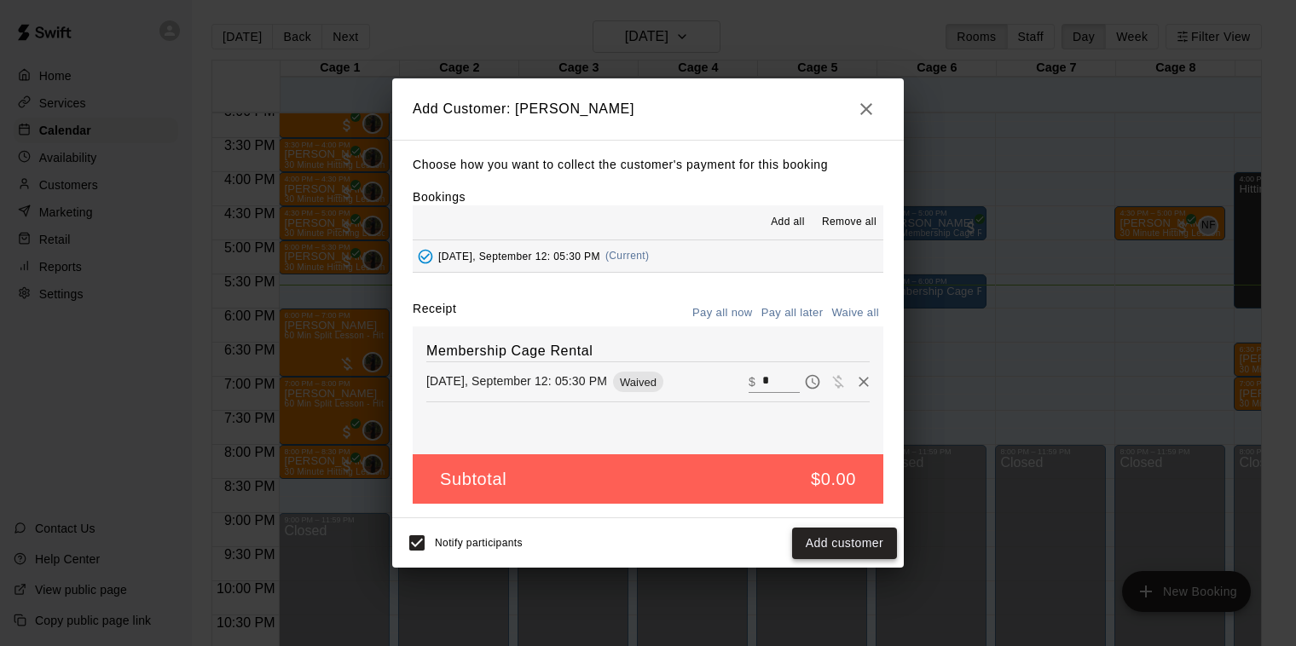
click at [820, 544] on button "Add customer" at bounding box center [844, 544] width 105 height 32
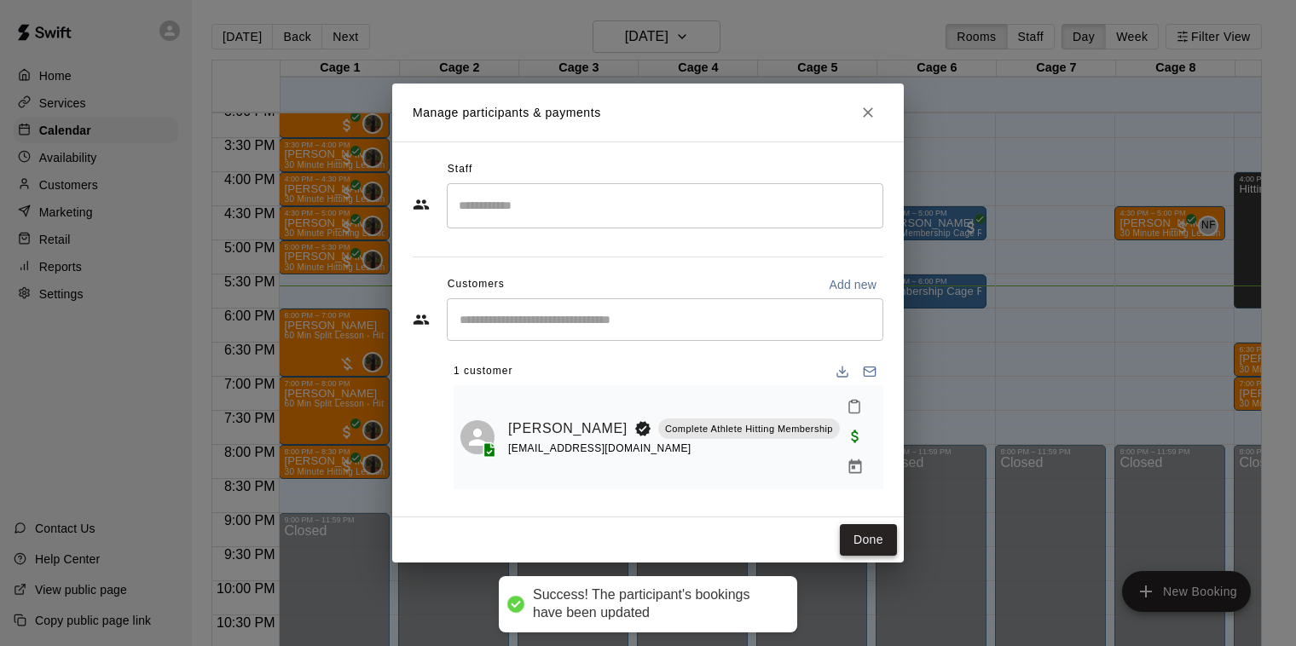
click at [863, 529] on button "Done" at bounding box center [868, 540] width 57 height 32
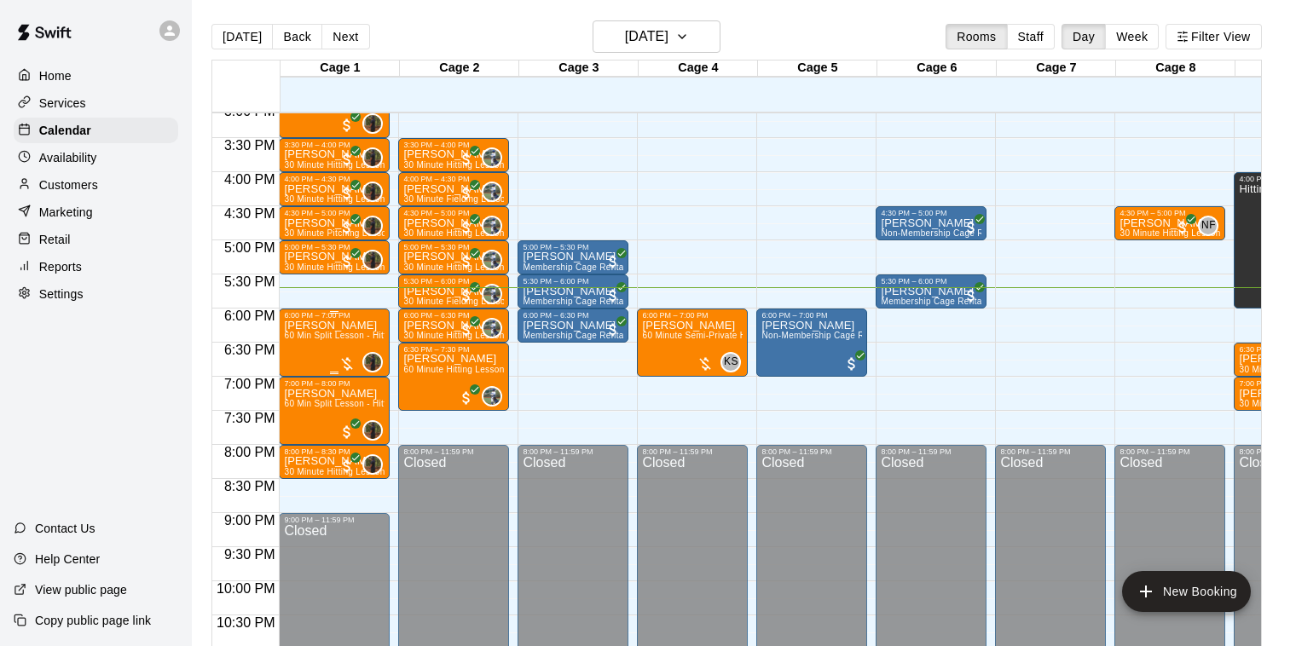
click at [318, 339] on span "60 Min Split Lesson - Hitting/Pitching" at bounding box center [359, 335] width 150 height 9
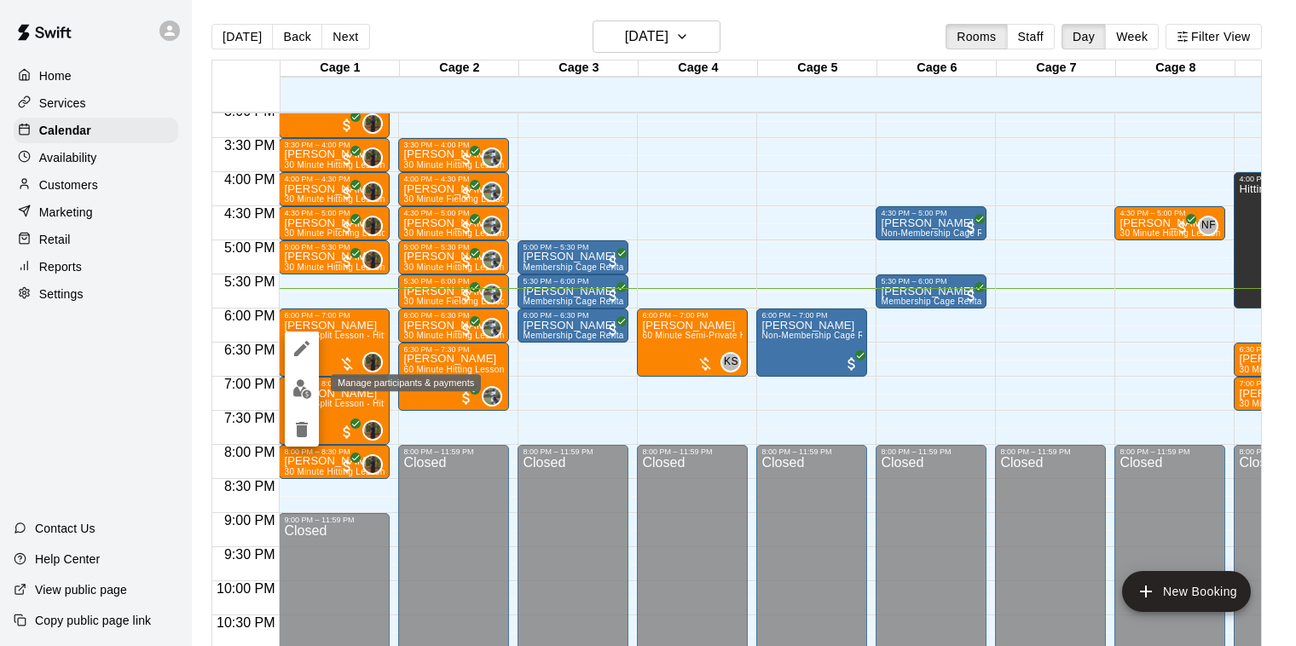
click at [303, 391] on img "edit" at bounding box center [303, 390] width 20 height 20
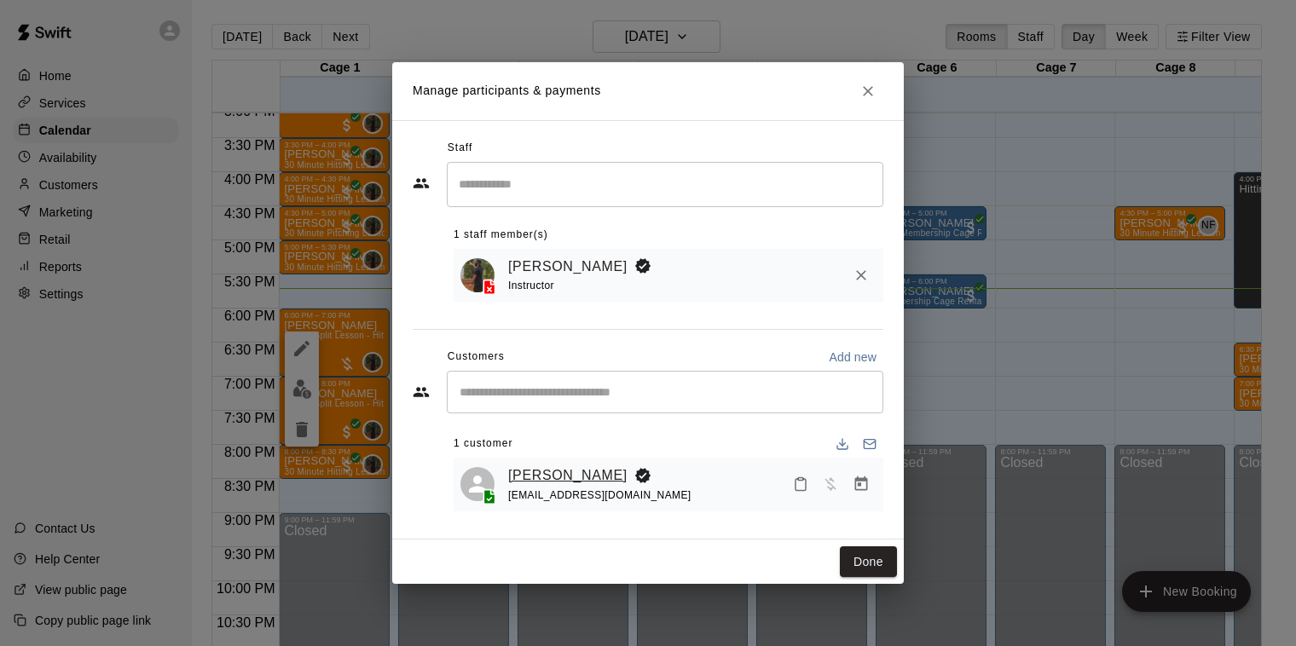
click at [542, 478] on link "[PERSON_NAME]" at bounding box center [567, 476] width 119 height 22
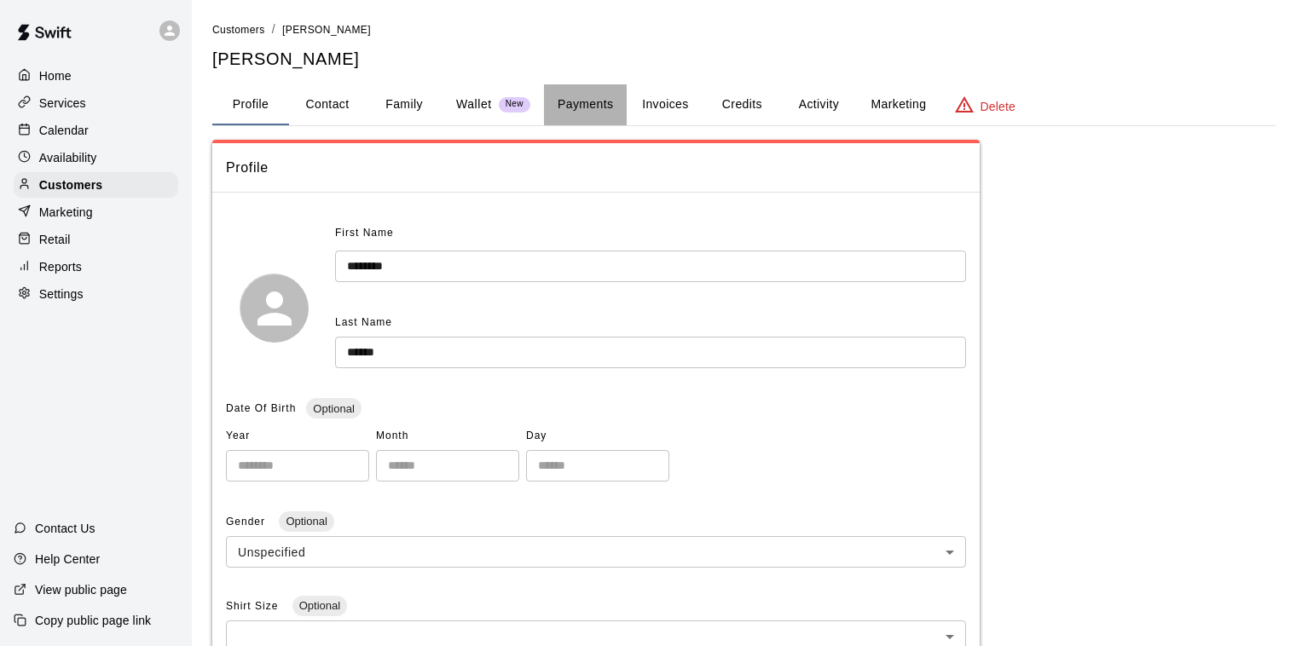
click at [582, 98] on button "Payments" at bounding box center [585, 104] width 83 height 41
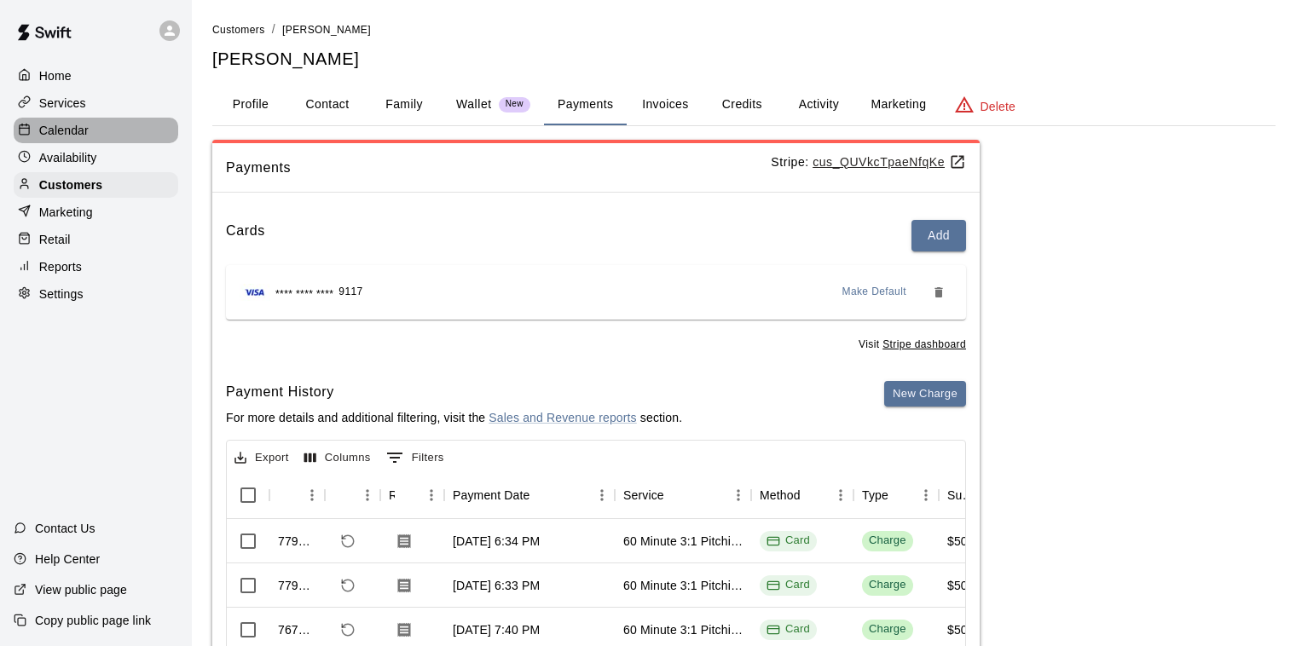
click at [76, 131] on p "Calendar" at bounding box center [63, 130] width 49 height 17
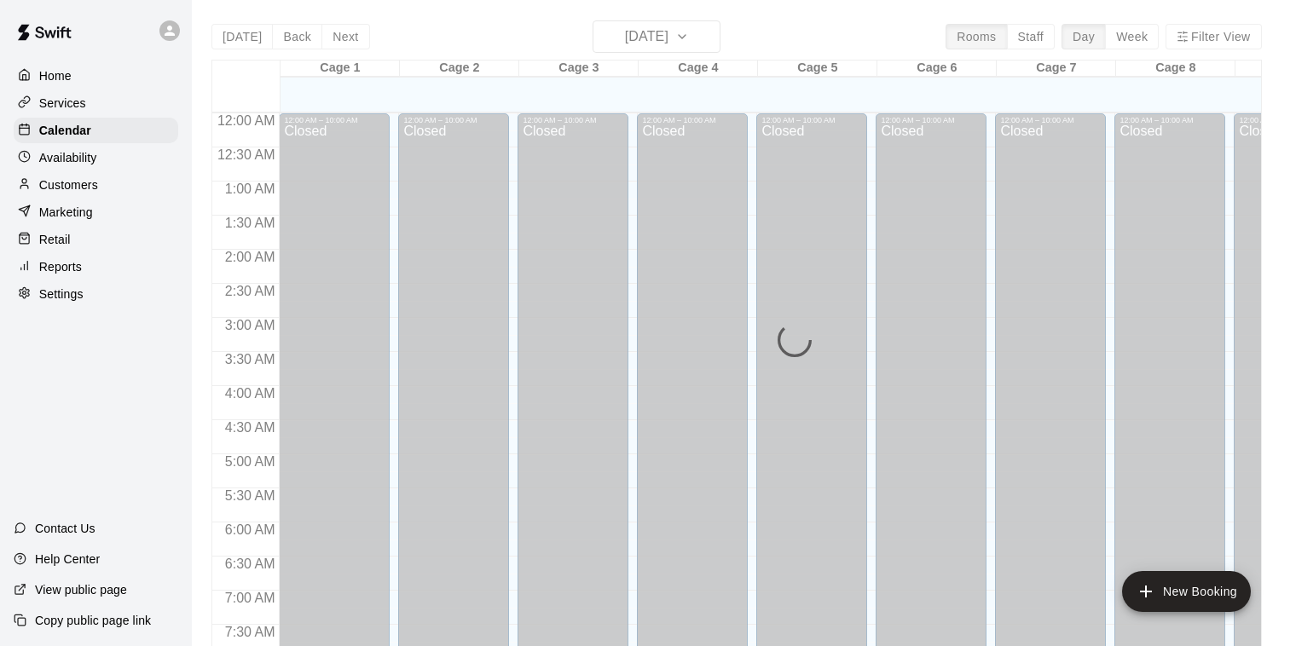
scroll to position [1033, 0]
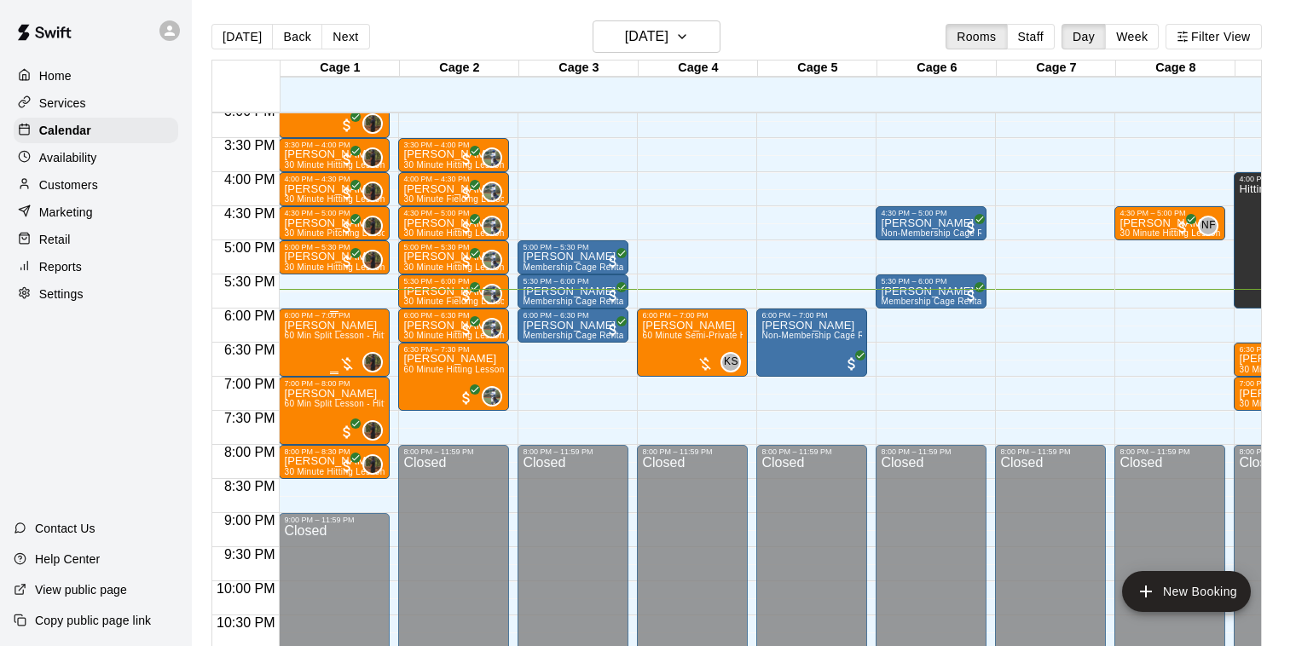
click at [336, 332] on span "60 Min Split Lesson - Hitting/Pitching" at bounding box center [359, 335] width 150 height 9
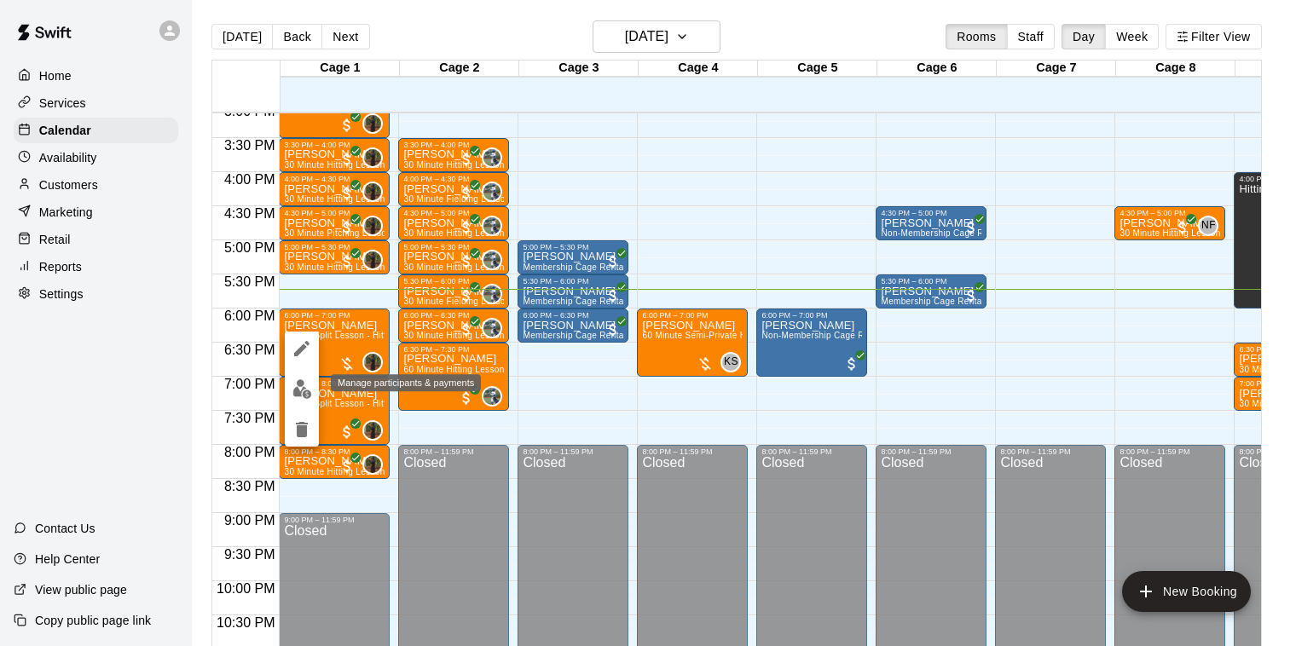
click at [305, 384] on img "edit" at bounding box center [303, 390] width 20 height 20
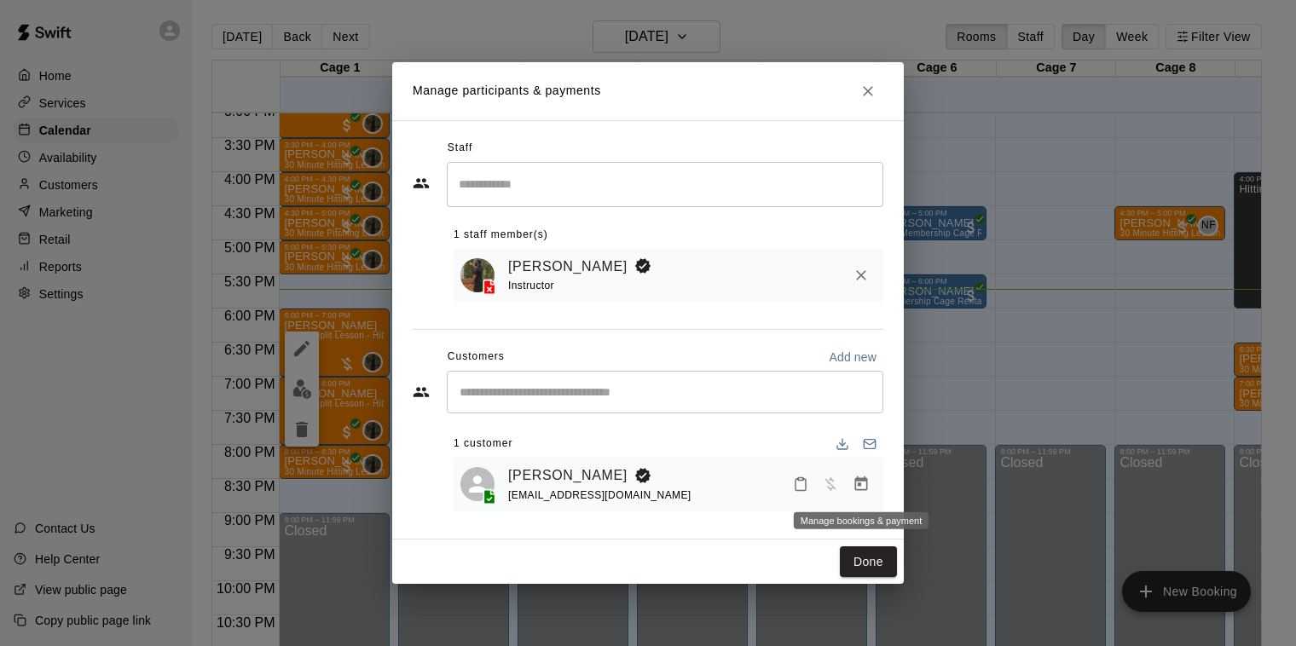
click at [860, 488] on icon "Manage bookings & payment" at bounding box center [861, 484] width 17 height 17
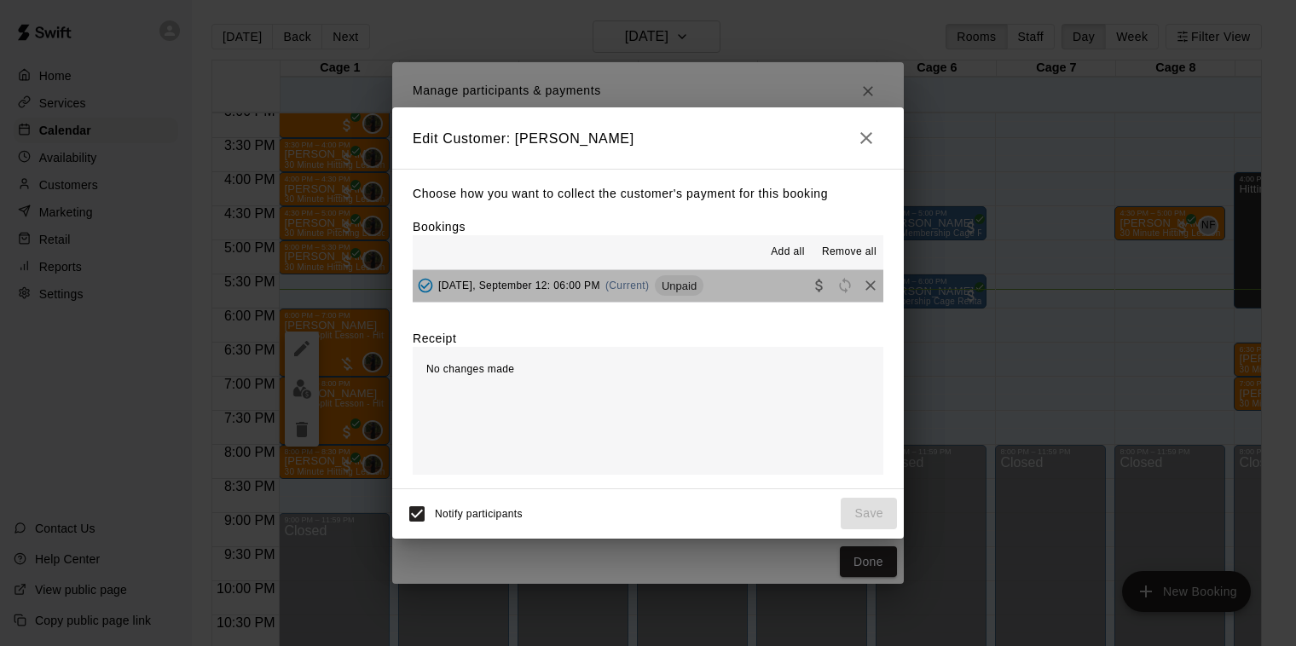
click at [619, 286] on span "(Current)" at bounding box center [628, 286] width 44 height 12
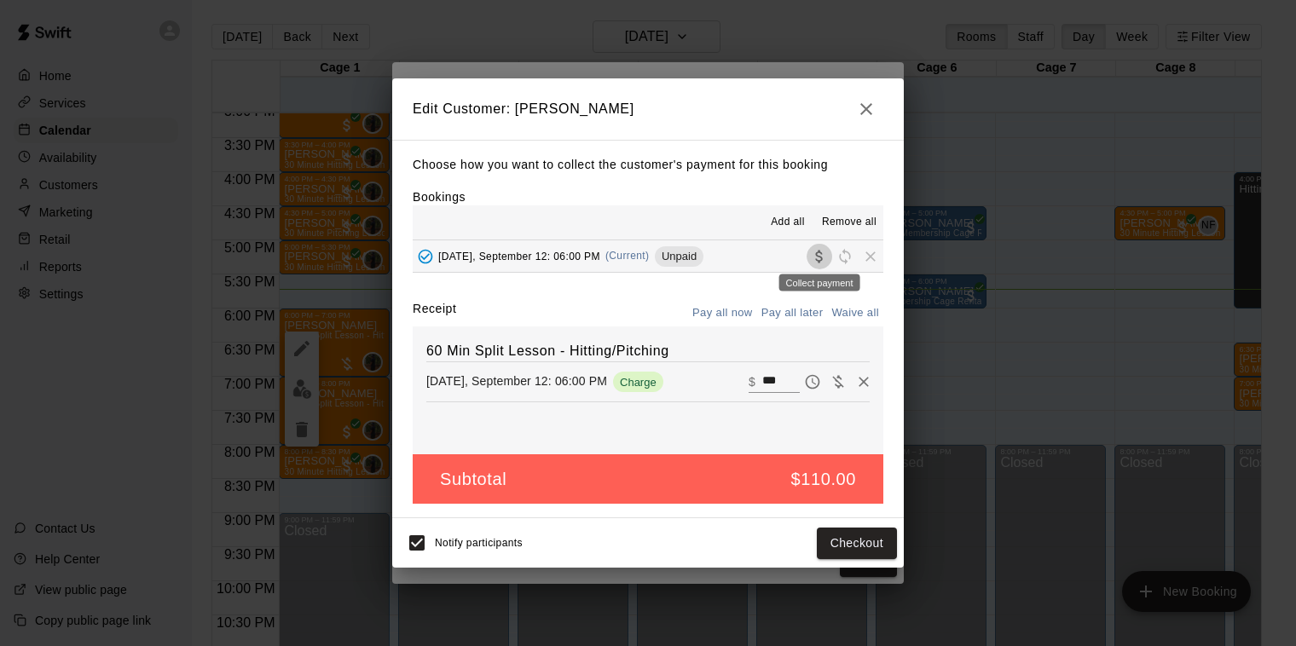
click at [820, 258] on icon "Collect payment" at bounding box center [818, 256] width 7 height 13
click at [818, 253] on icon "Collect payment" at bounding box center [819, 256] width 17 height 17
click at [852, 315] on button "Waive all" at bounding box center [855, 313] width 56 height 26
type input "*"
click at [733, 311] on button "Pay all now" at bounding box center [722, 313] width 69 height 26
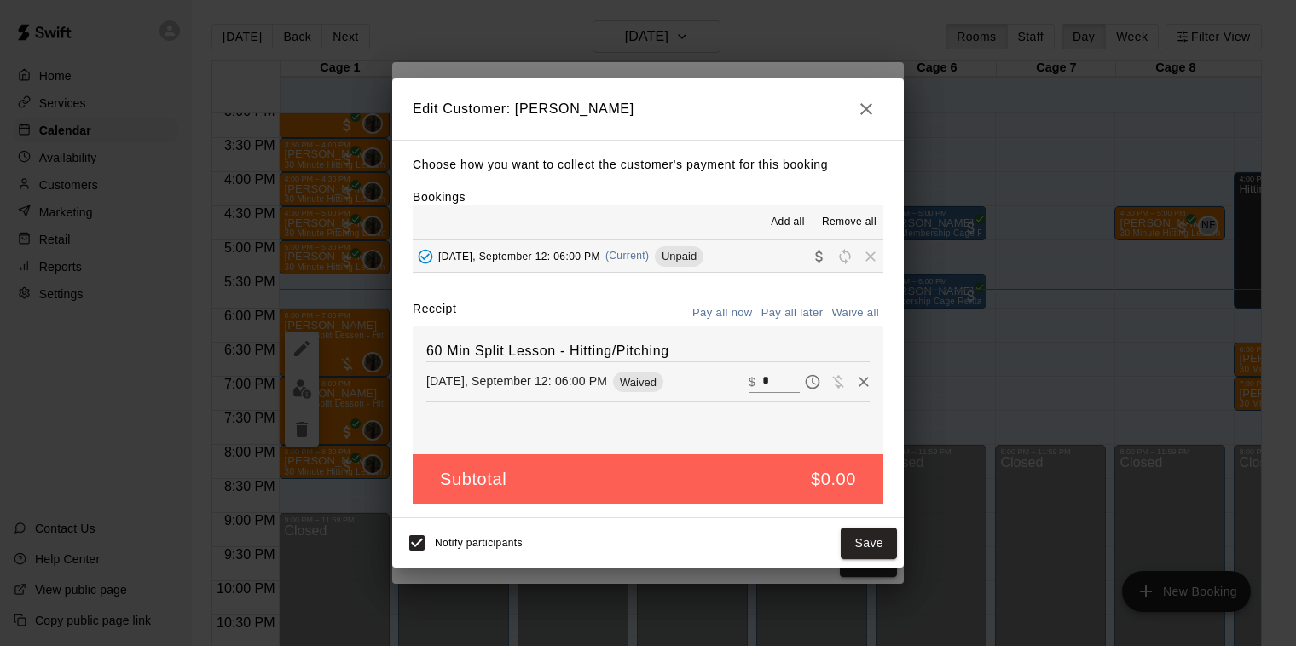
click at [773, 376] on input "*" at bounding box center [781, 382] width 38 height 22
type input "***"
click at [866, 107] on icon "button" at bounding box center [866, 109] width 12 height 12
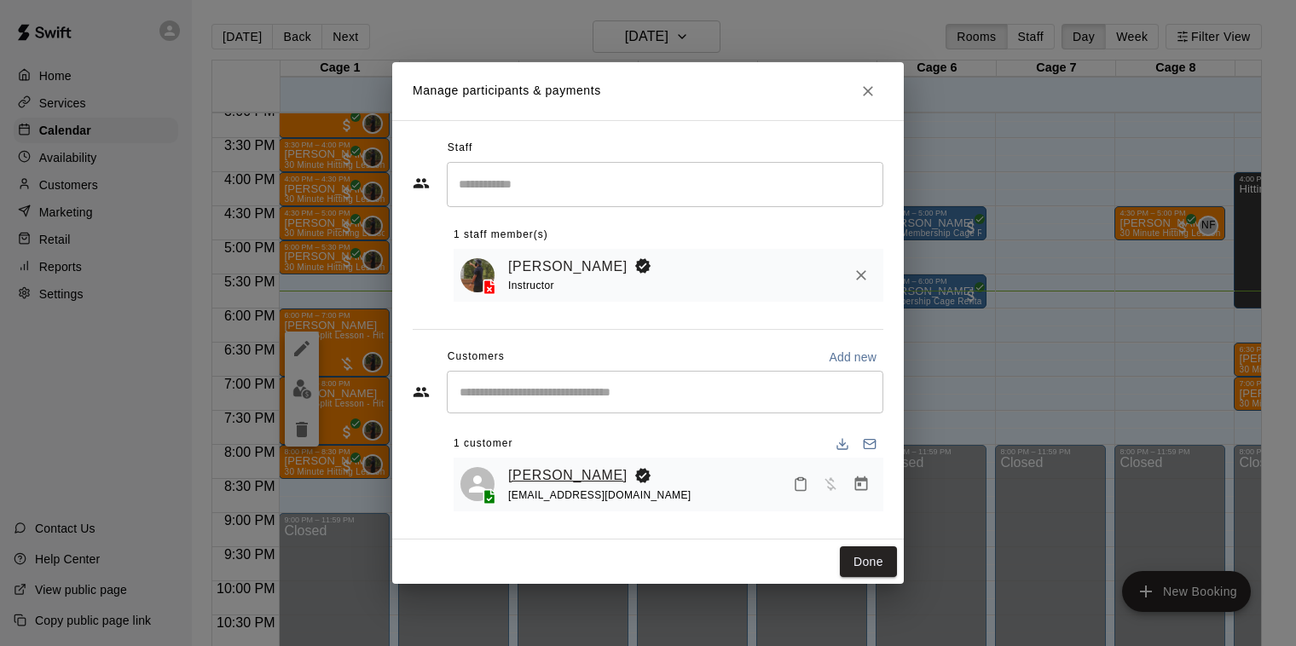
click at [534, 477] on link "[PERSON_NAME]" at bounding box center [567, 476] width 119 height 22
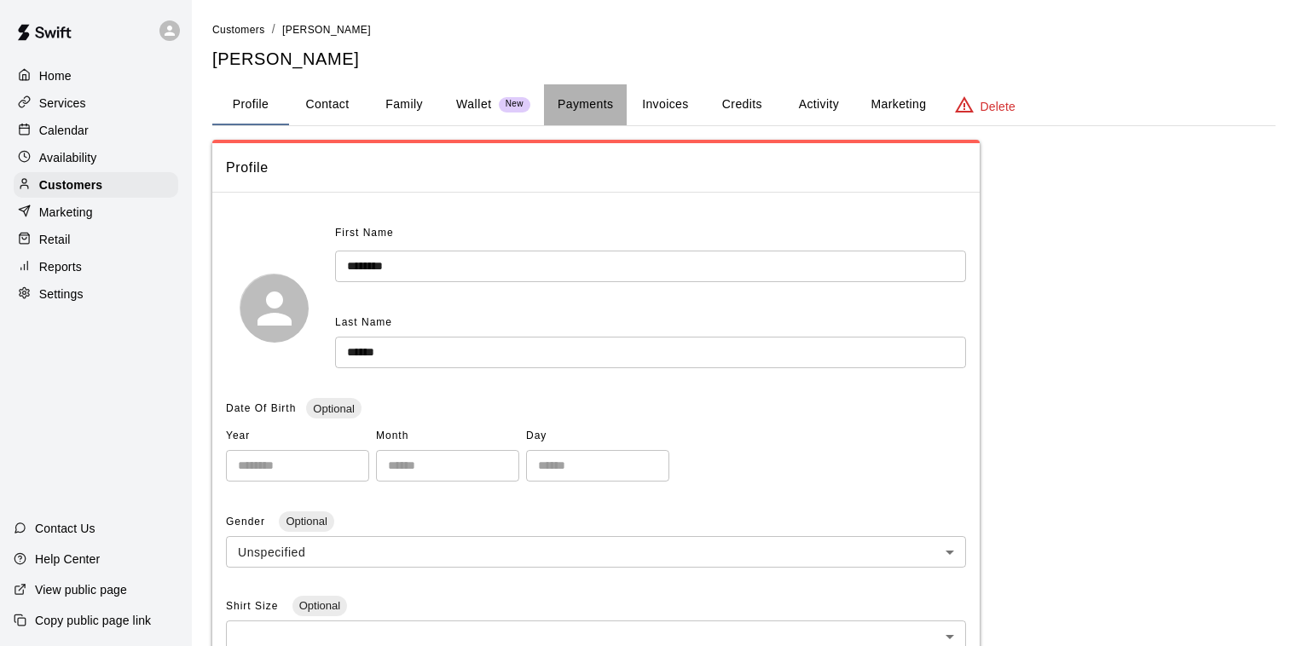
click at [568, 106] on button "Payments" at bounding box center [585, 104] width 83 height 41
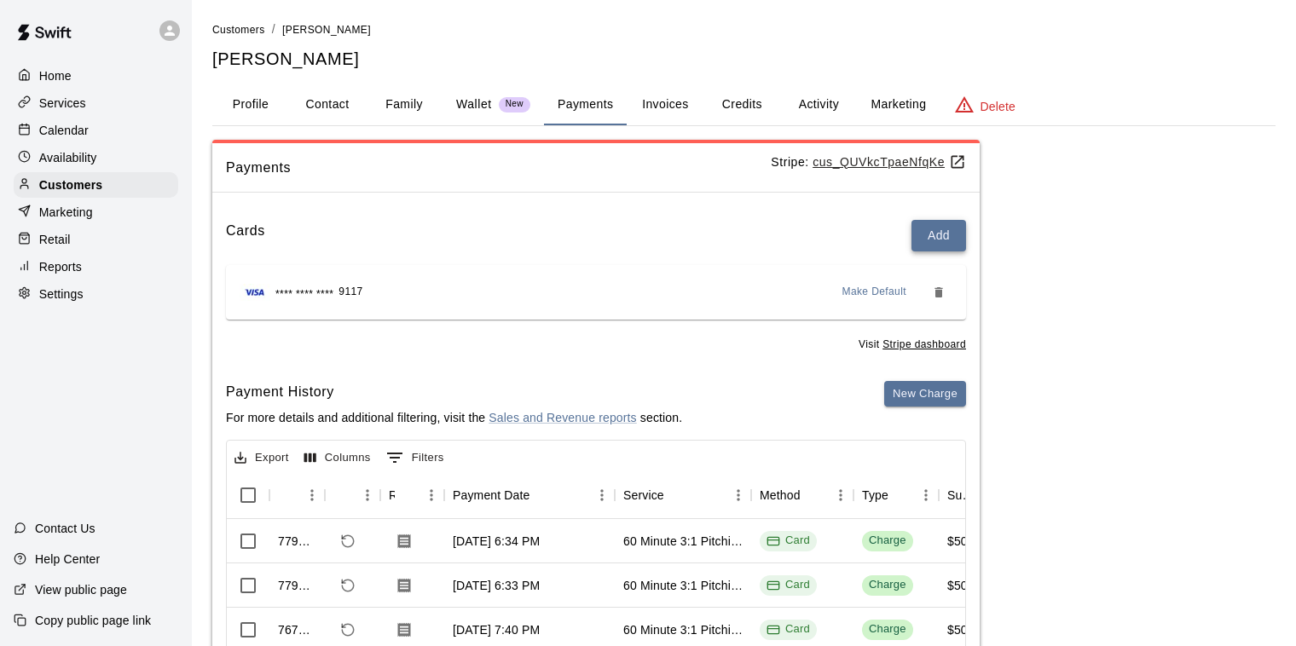
click at [943, 235] on button "Add" at bounding box center [939, 236] width 55 height 32
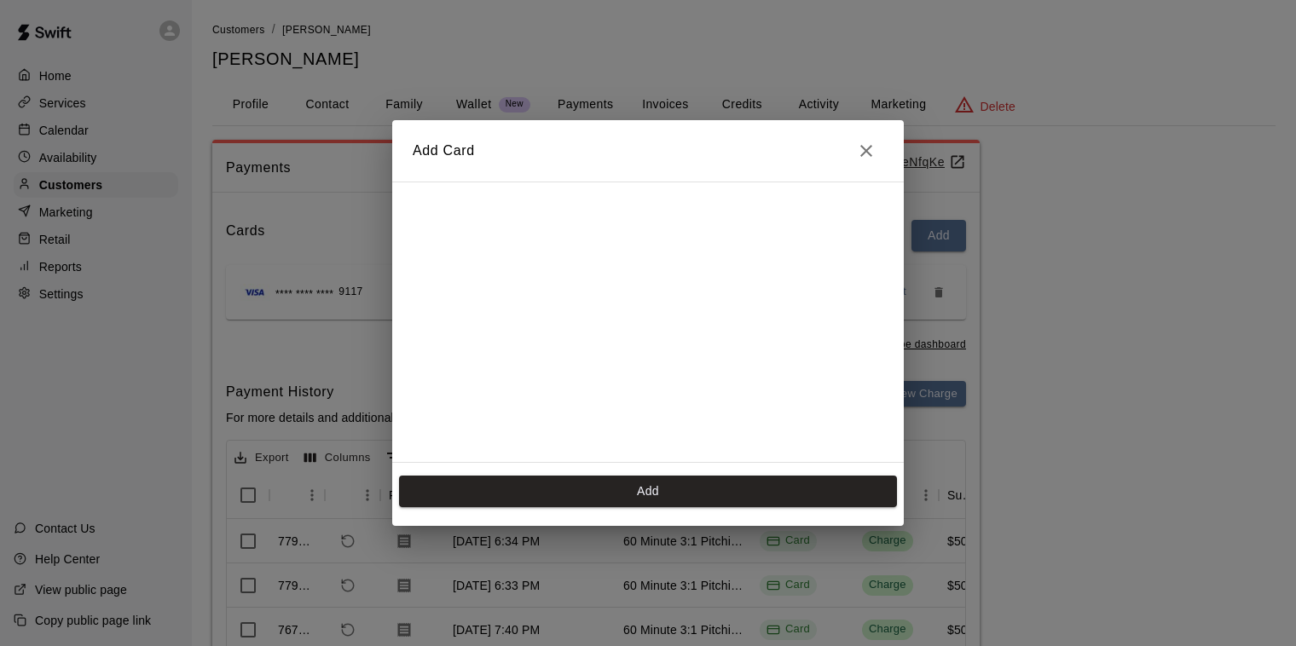
scroll to position [302, 0]
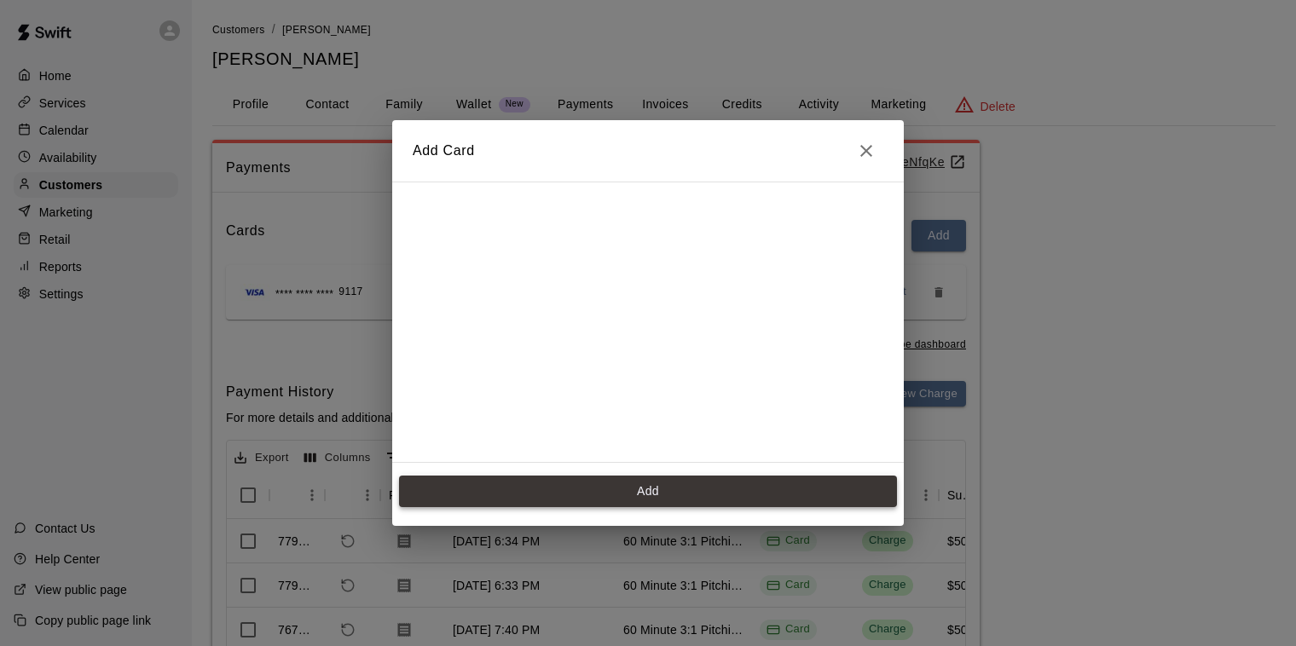
click at [653, 485] on button "Add" at bounding box center [648, 492] width 498 height 32
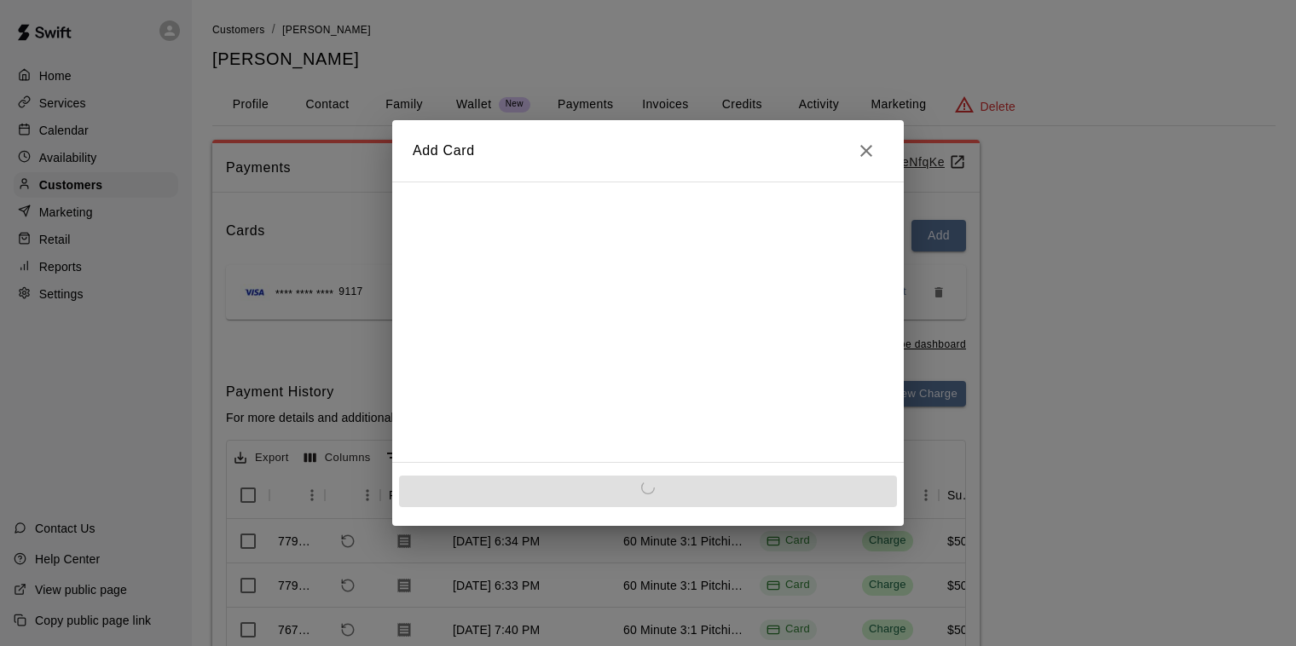
scroll to position [0, 0]
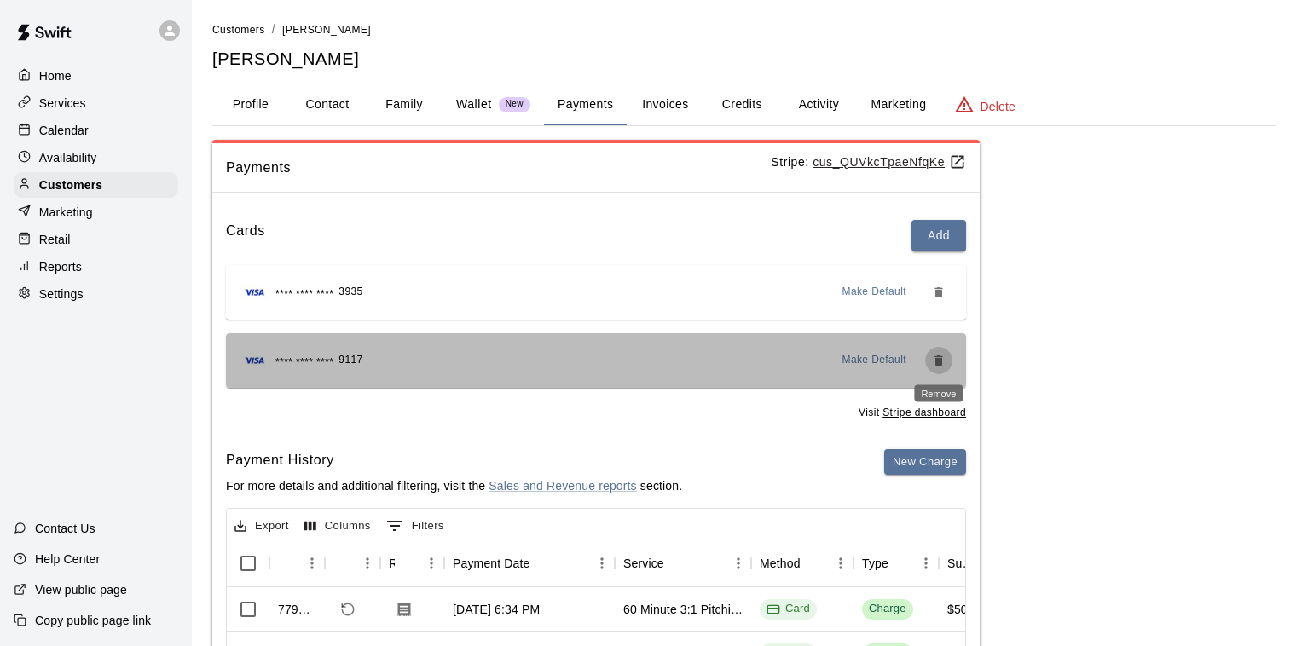
click at [941, 356] on icon "Remove" at bounding box center [939, 361] width 8 height 10
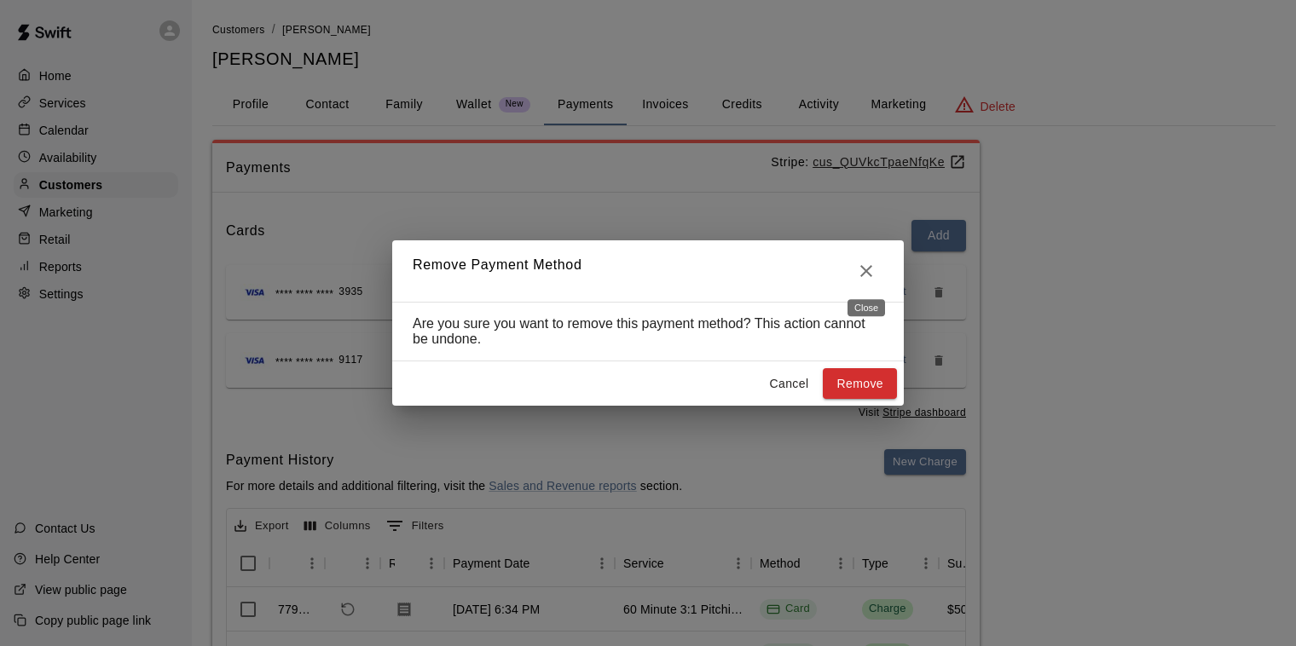
click at [862, 269] on icon "Close" at bounding box center [866, 271] width 20 height 20
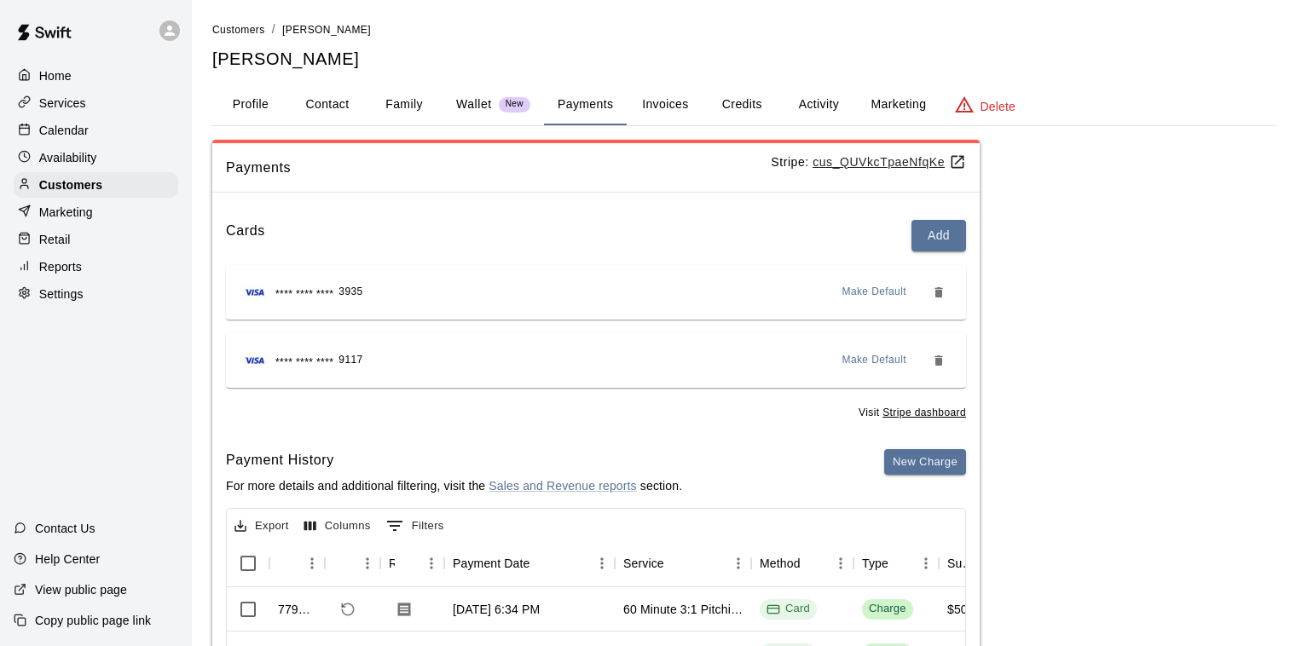
click at [72, 129] on p "Calendar" at bounding box center [63, 130] width 49 height 17
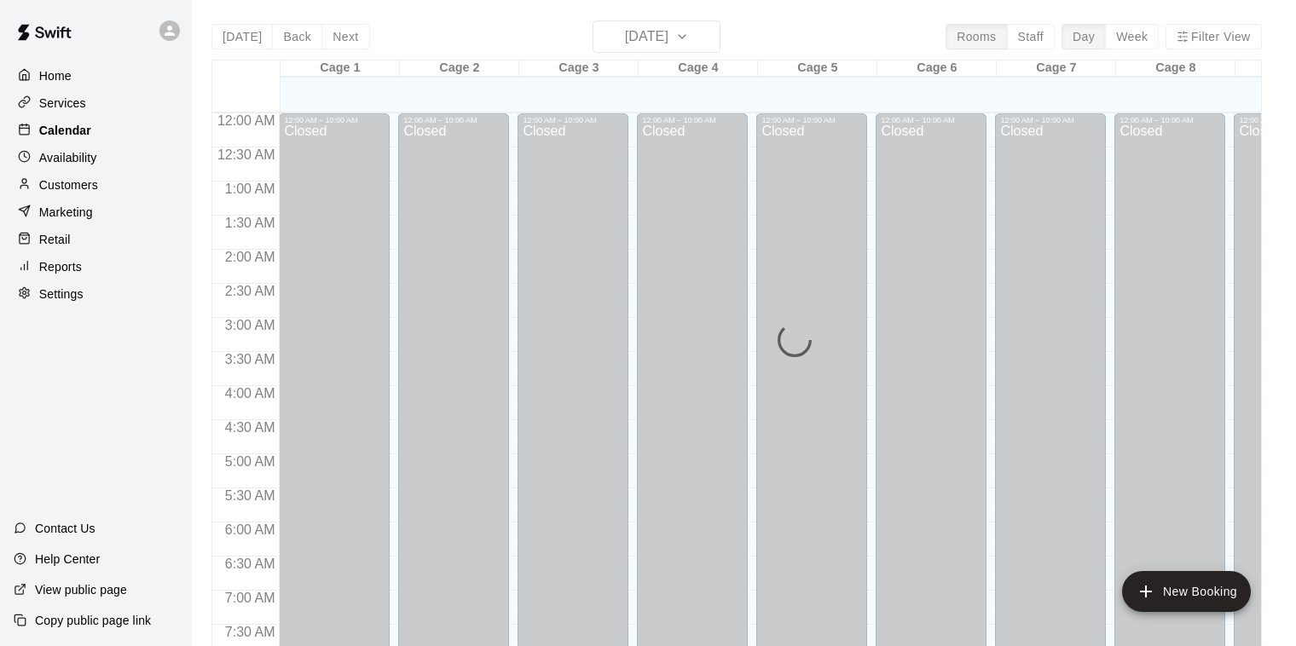
scroll to position [1033, 0]
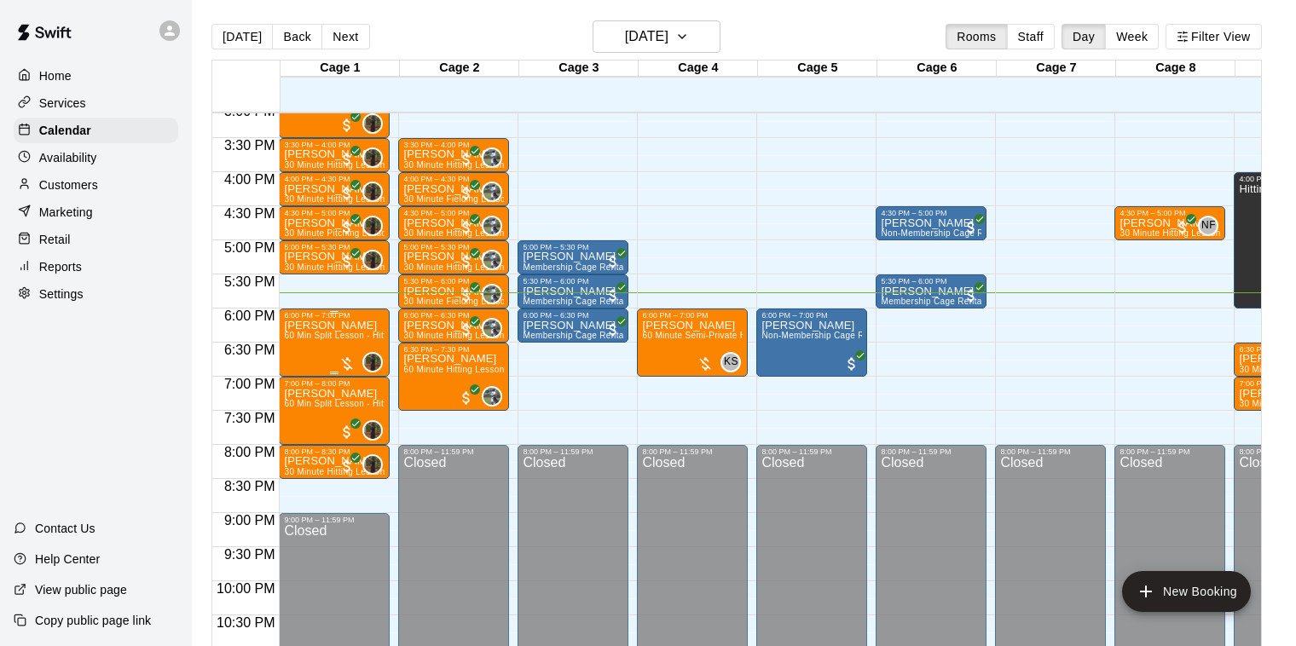
click at [349, 332] on span "60 Min Split Lesson - Hitting/Pitching" at bounding box center [359, 335] width 150 height 9
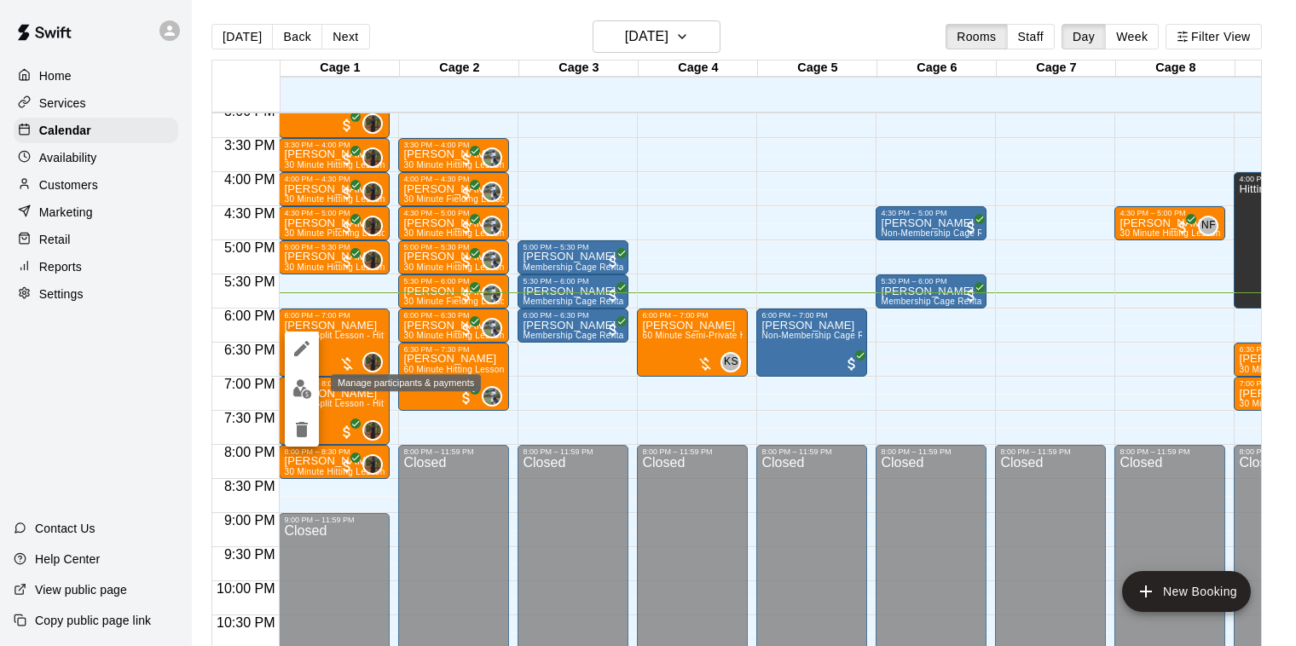
click at [302, 385] on img "edit" at bounding box center [303, 390] width 20 height 20
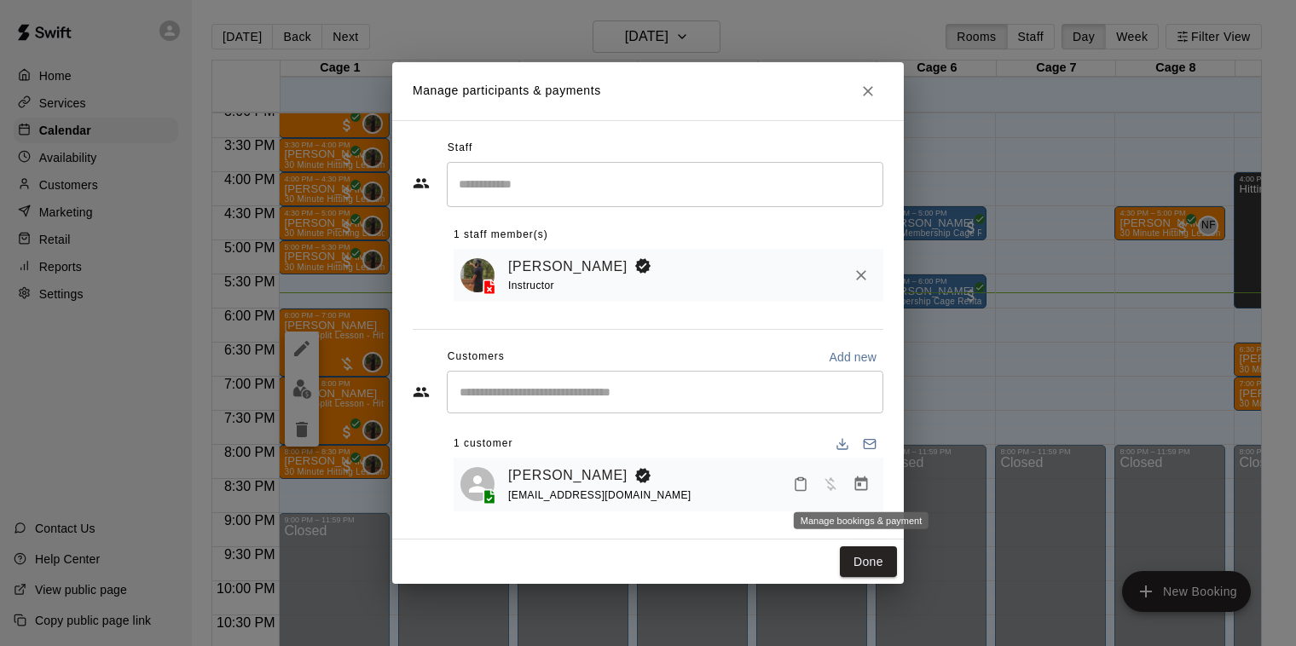
click at [856, 484] on icon "Manage bookings & payment" at bounding box center [861, 484] width 17 height 17
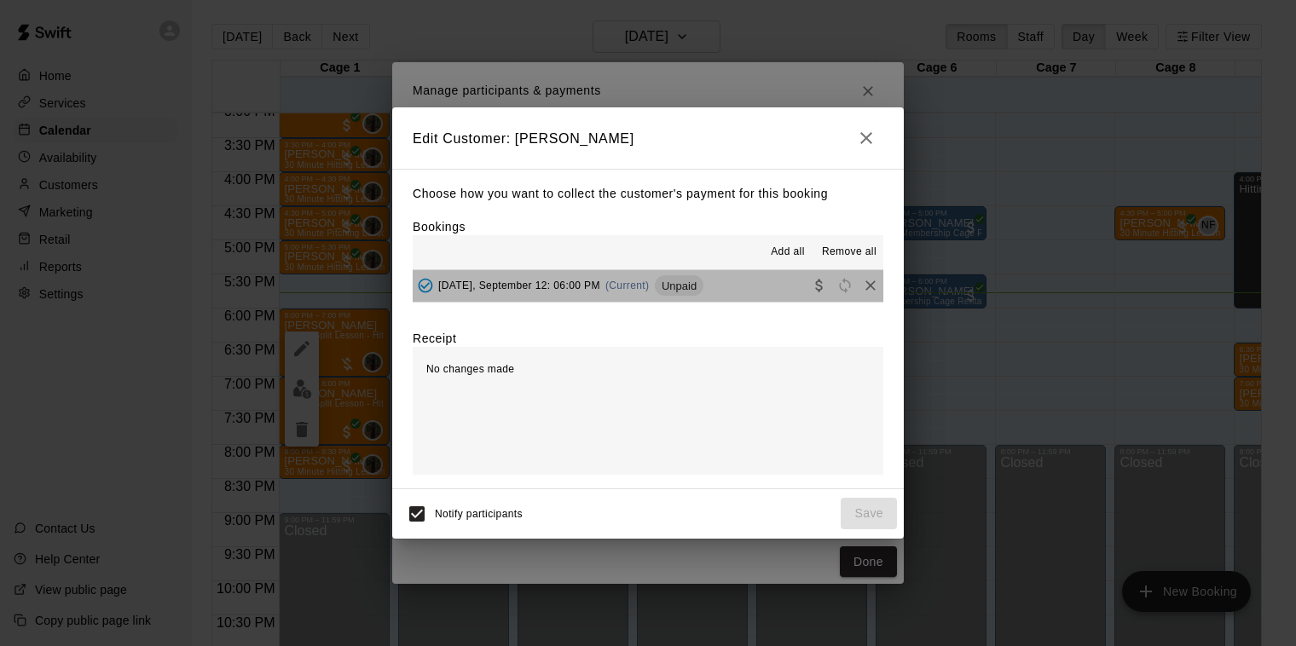
click at [620, 282] on span "(Current)" at bounding box center [628, 286] width 44 height 12
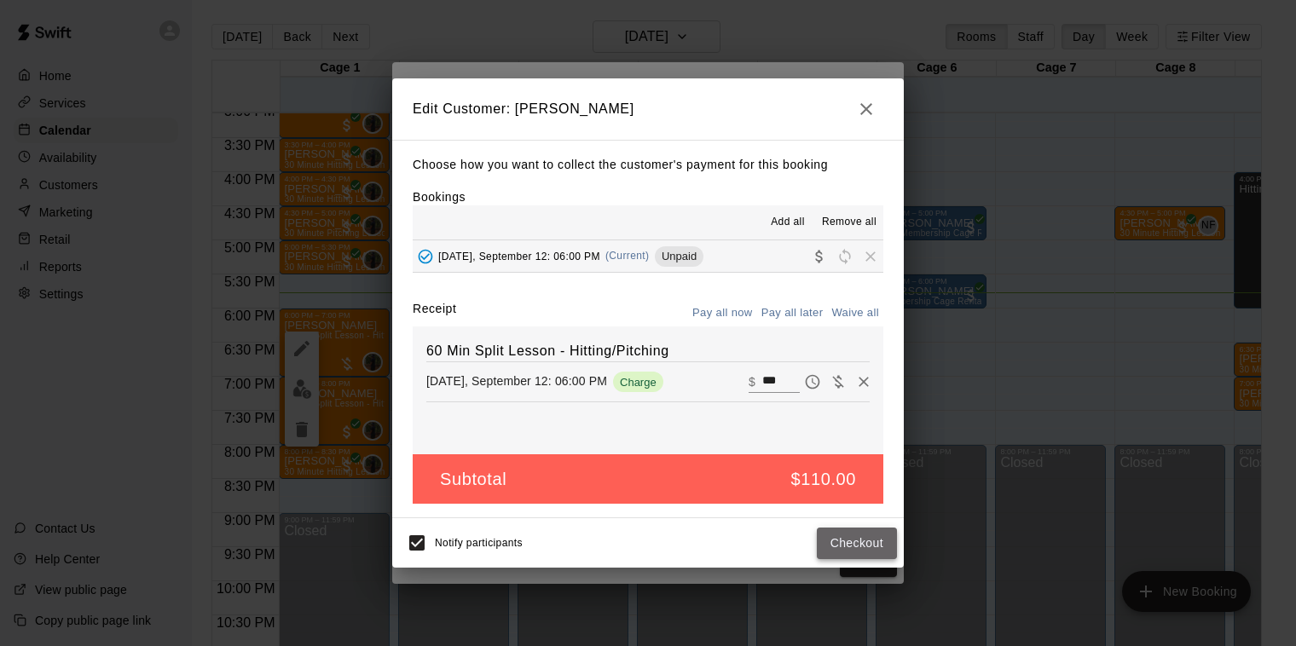
click at [860, 542] on button "Checkout" at bounding box center [857, 544] width 80 height 32
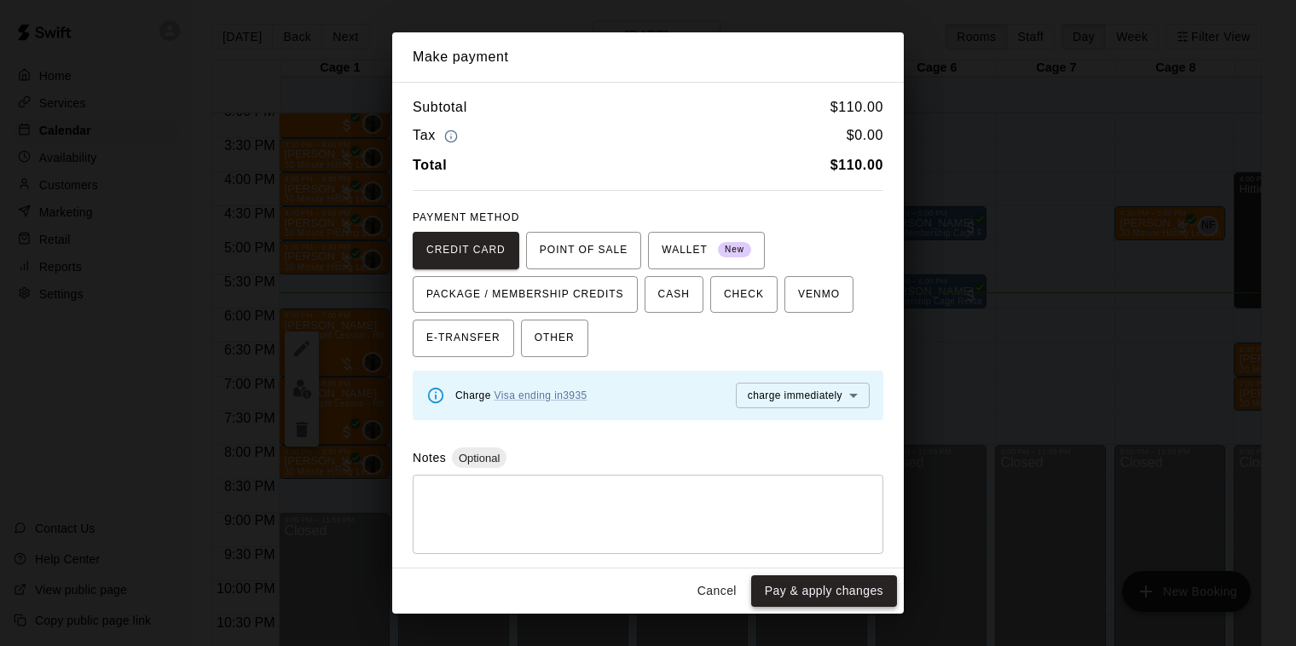
click at [828, 588] on button "Pay & apply changes" at bounding box center [824, 592] width 146 height 32
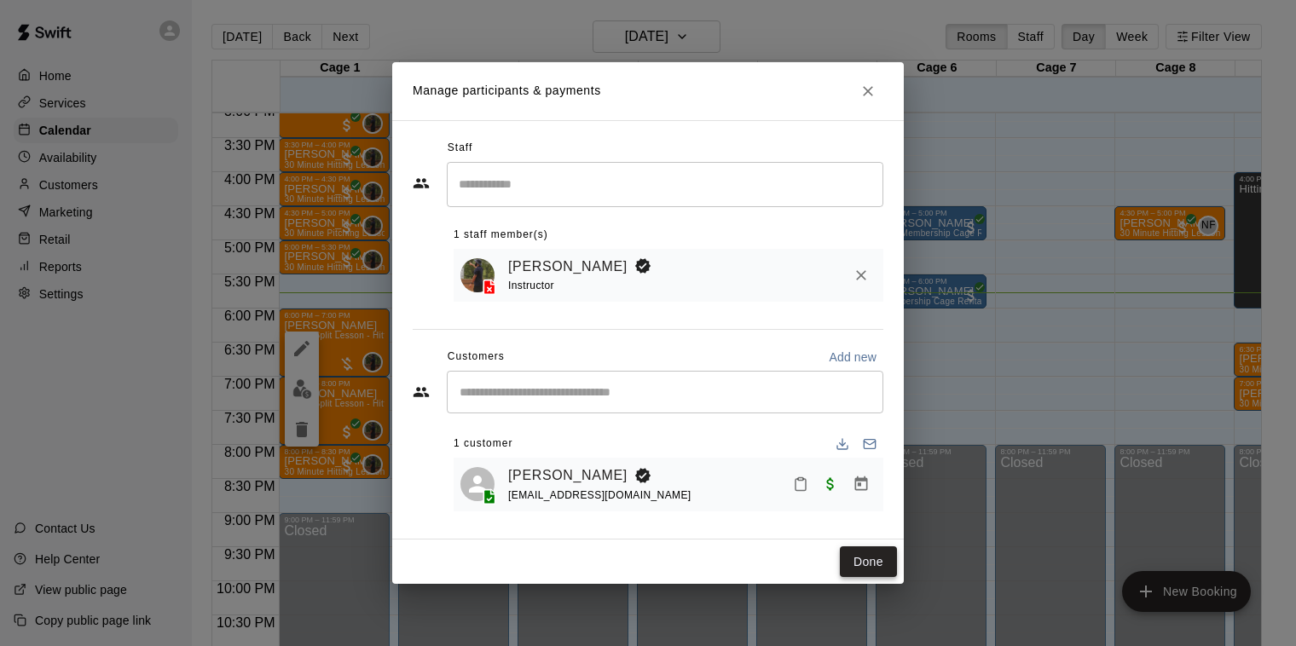
click at [854, 563] on button "Done" at bounding box center [868, 563] width 57 height 32
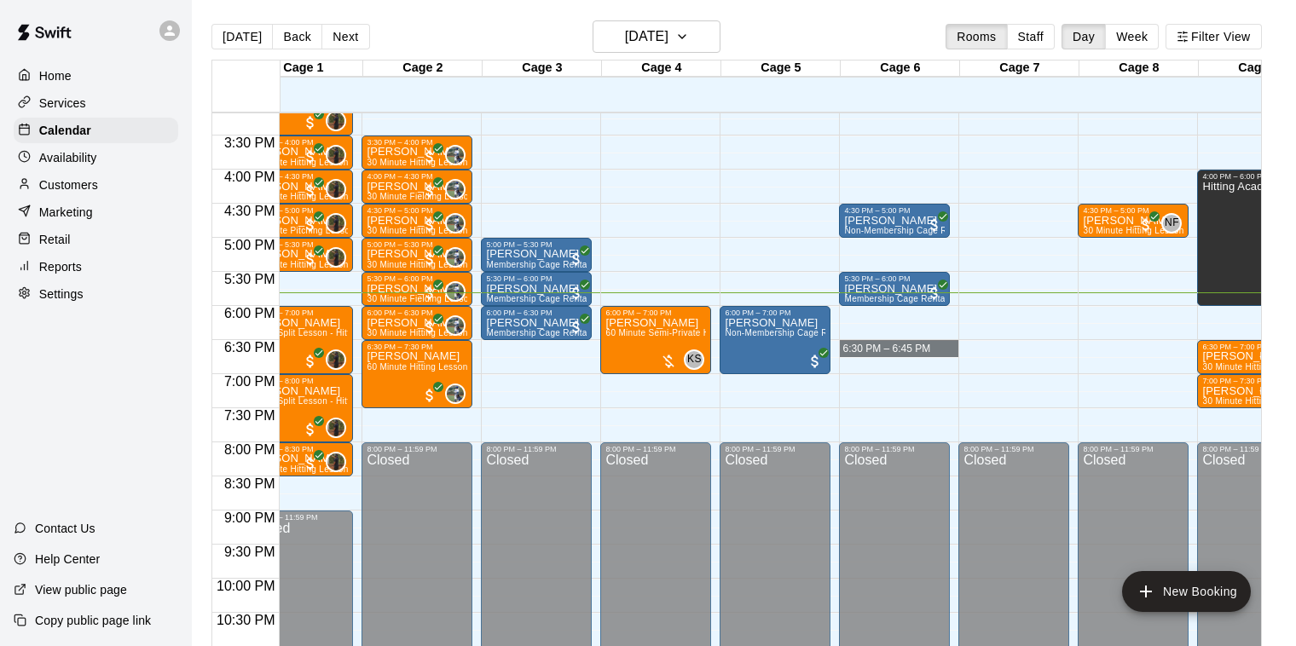
scroll to position [1036, 37]
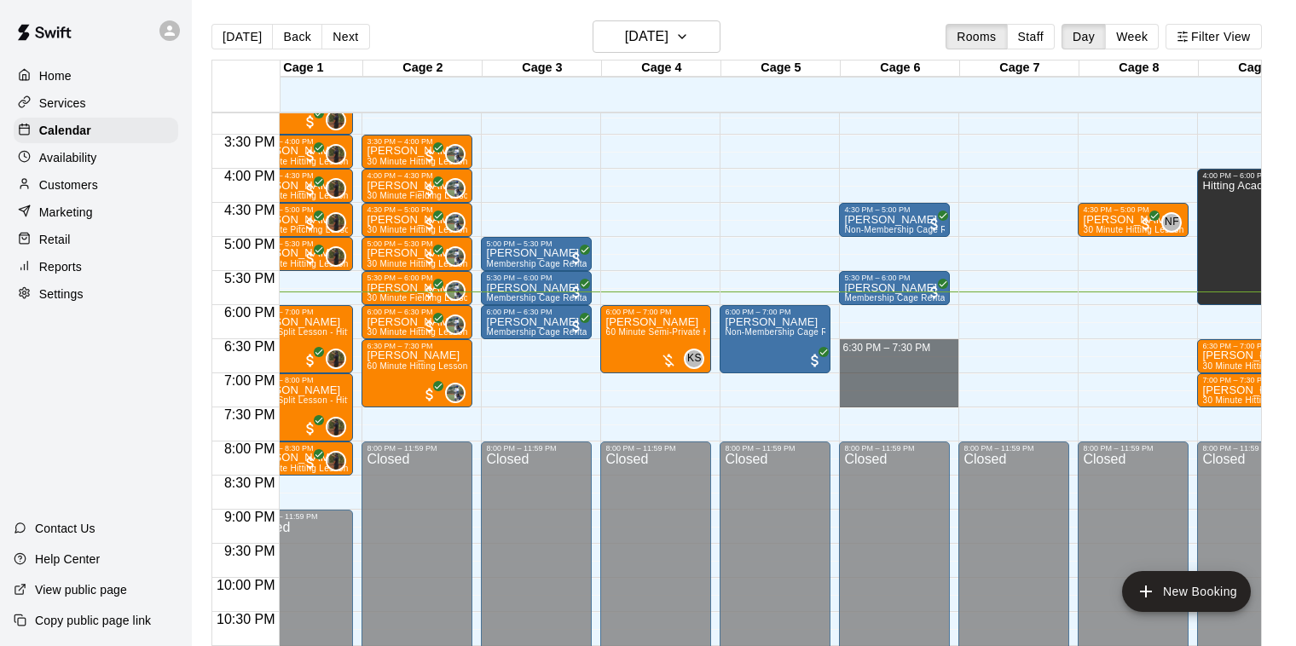
drag, startPoint x: 917, startPoint y: 344, endPoint x: 913, endPoint y: 391, distance: 47.0
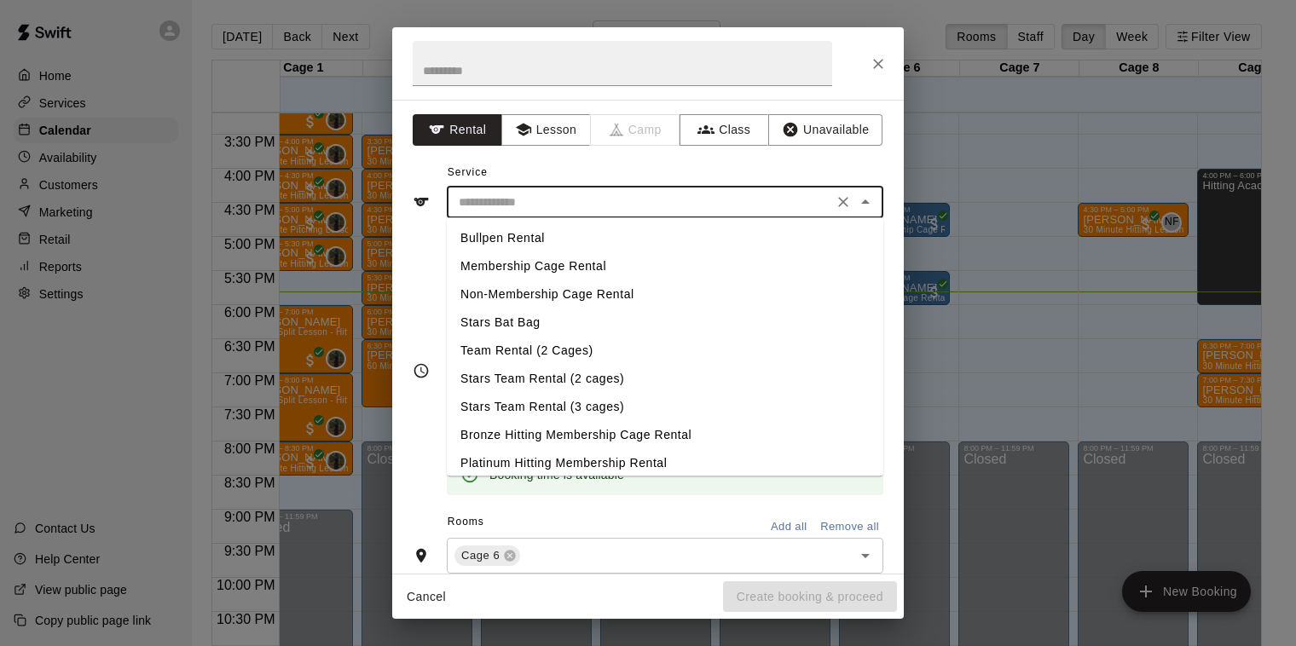
click at [652, 205] on input "text" at bounding box center [640, 202] width 376 height 21
click at [513, 264] on li "Membership Cage Rental" at bounding box center [665, 266] width 437 height 28
type input "**********"
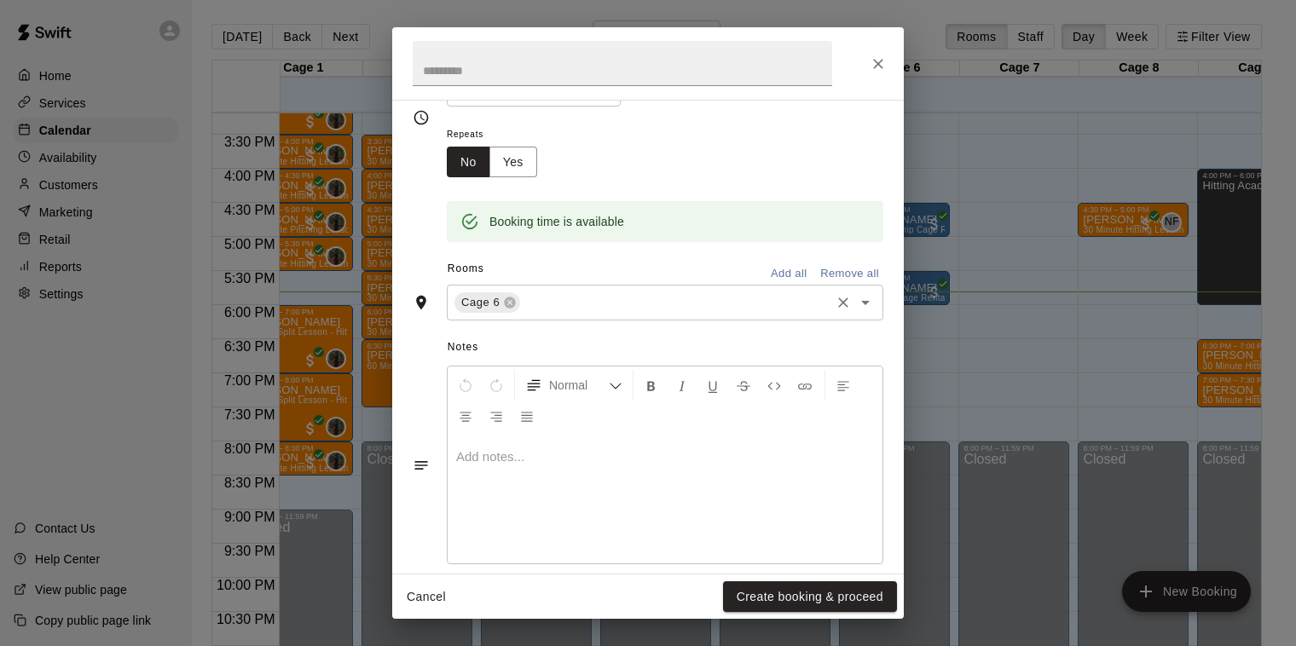
scroll to position [255, 0]
click at [801, 600] on button "Create booking & proceed" at bounding box center [810, 598] width 174 height 32
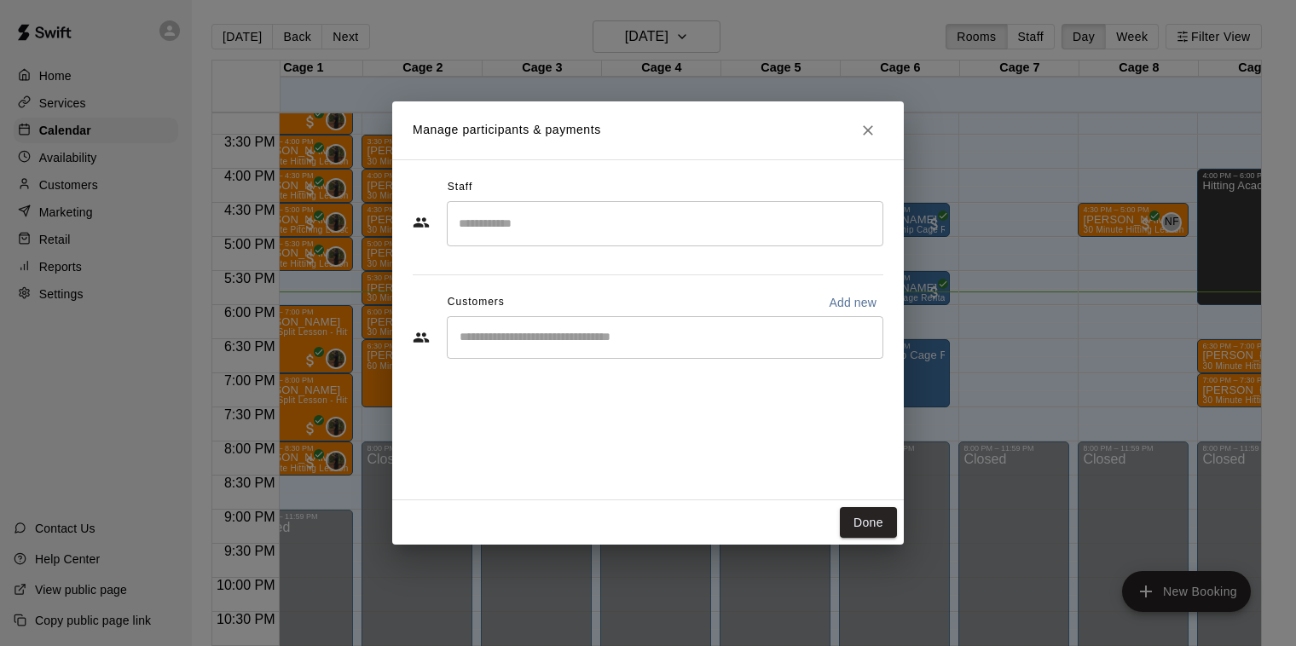
click at [543, 333] on input "Start typing to search customers..." at bounding box center [665, 337] width 421 height 17
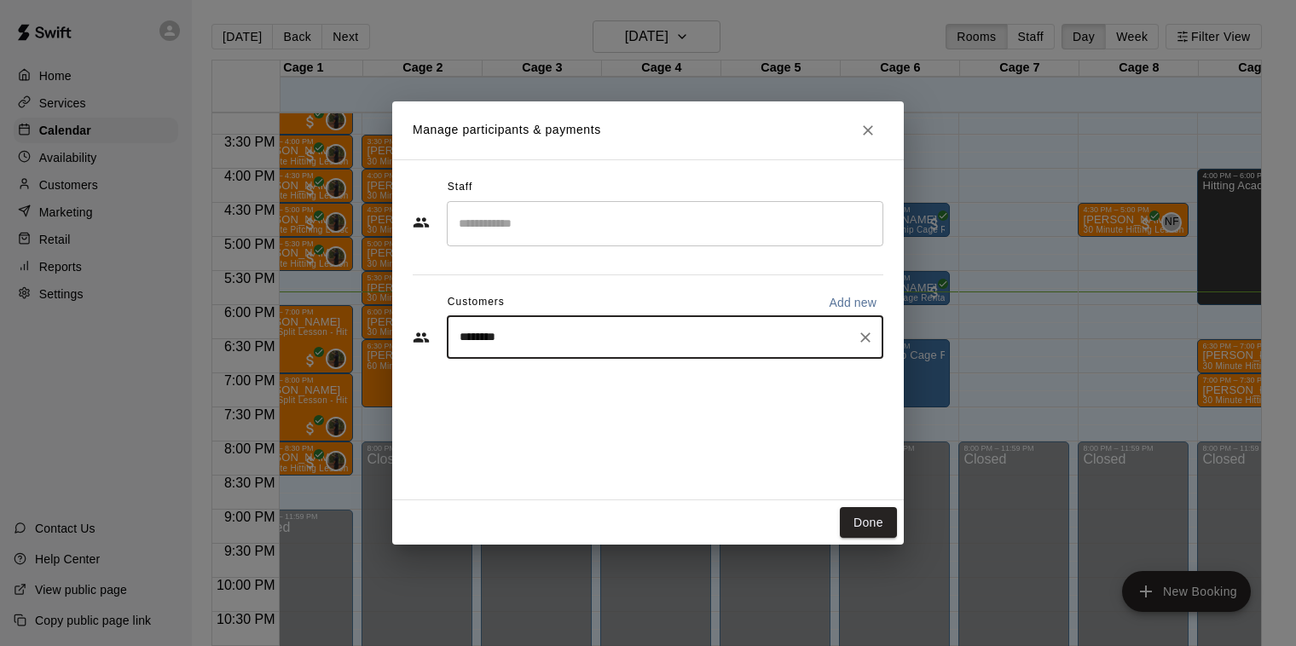
type input "*********"
click at [541, 392] on span "[EMAIL_ADDRESS][DOMAIN_NAME]" at bounding box center [586, 395] width 183 height 12
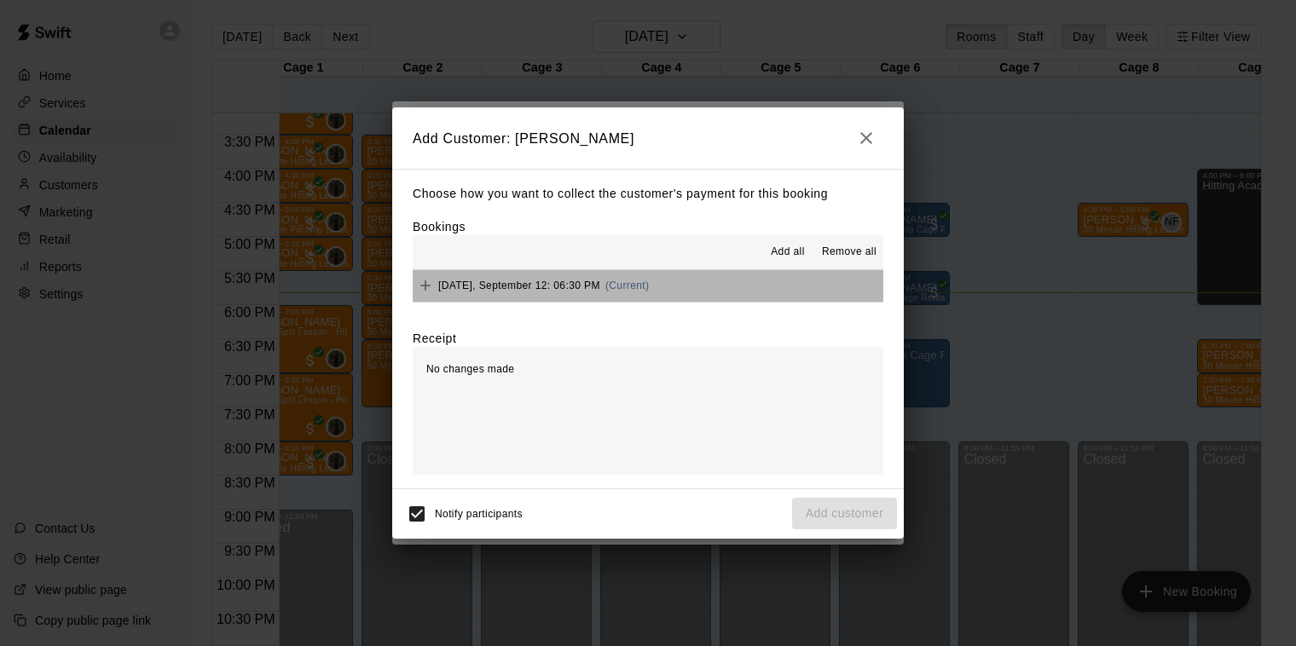
click at [627, 287] on span "(Current)" at bounding box center [628, 286] width 44 height 12
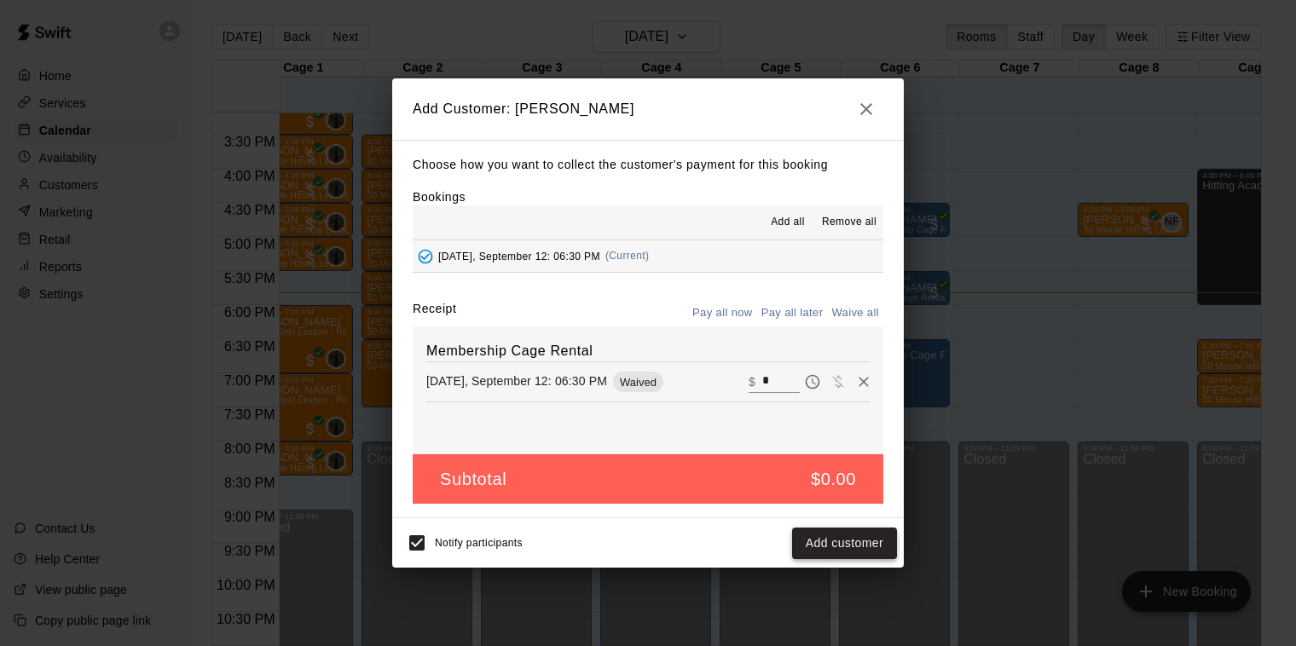
click at [866, 542] on button "Add customer" at bounding box center [844, 544] width 105 height 32
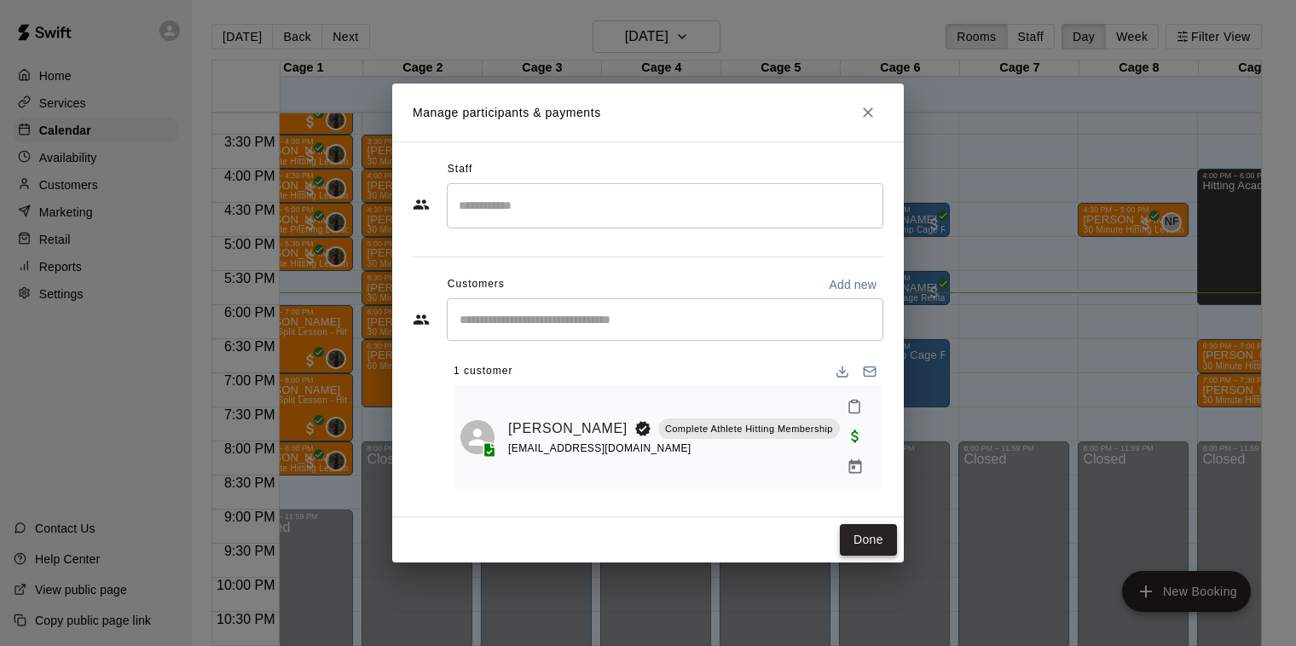
click at [867, 532] on button "Done" at bounding box center [868, 540] width 57 height 32
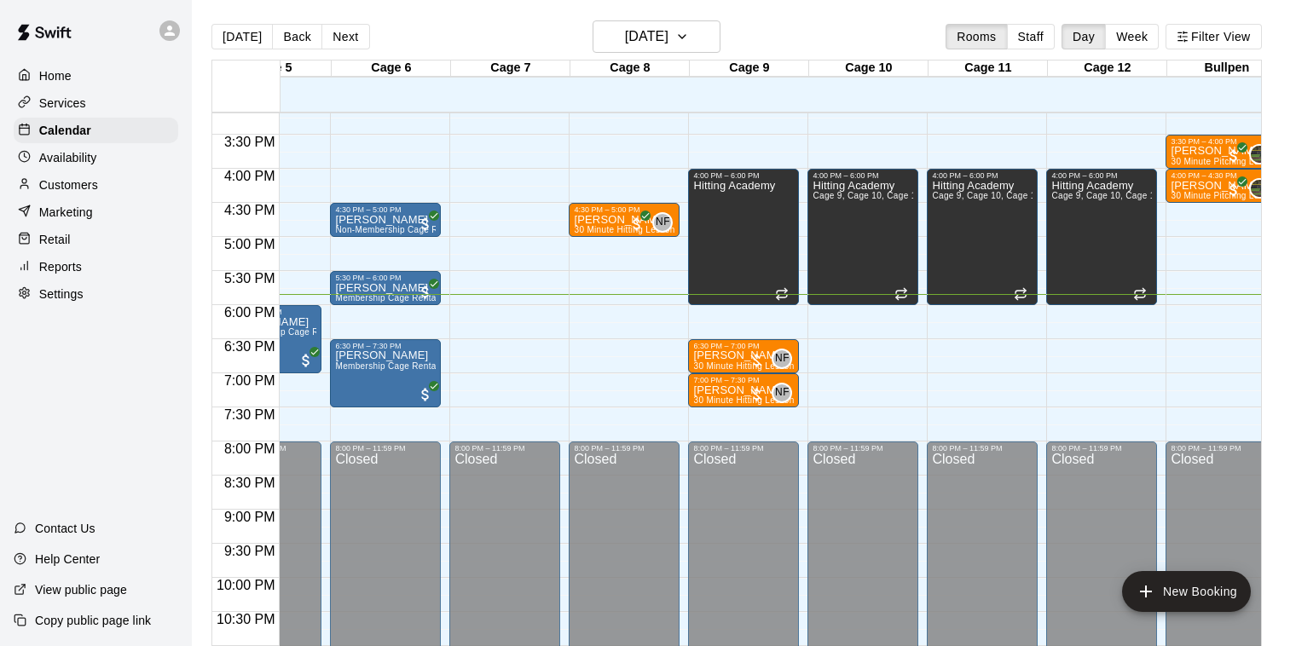
scroll to position [0, 545]
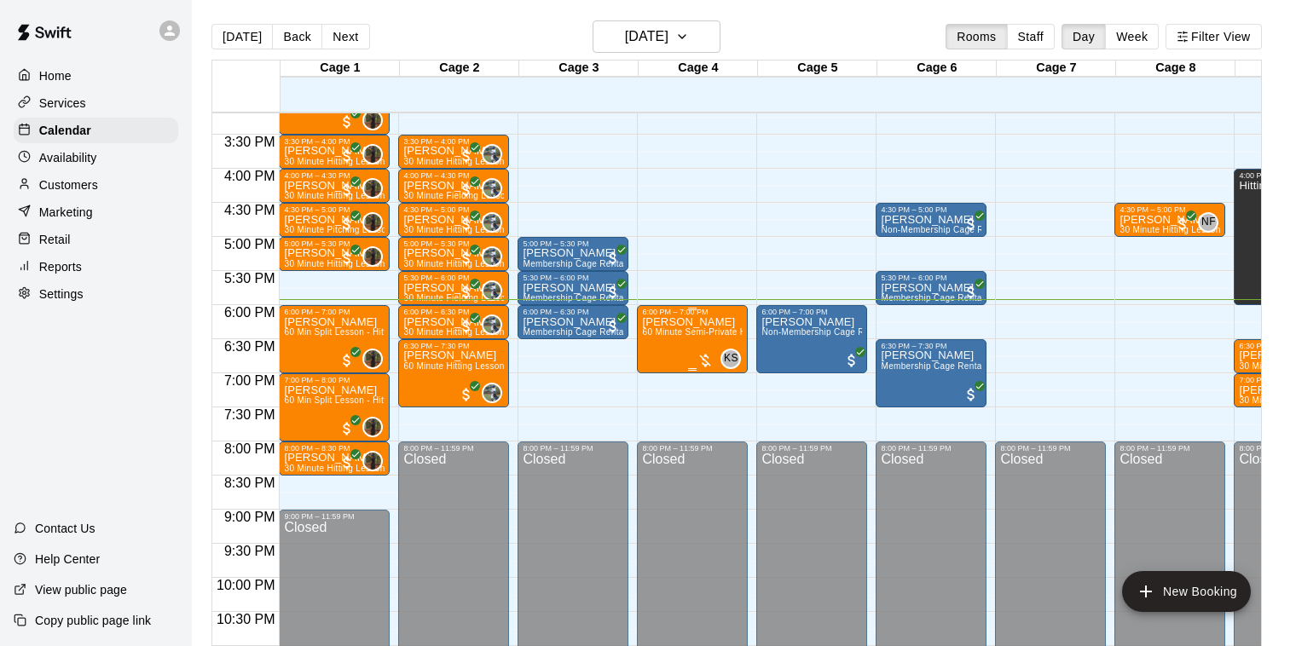
click at [701, 335] on span "60 Minute Semi-Private Hitting Lesson (2 Participants)" at bounding box center [752, 331] width 220 height 9
click at [661, 391] on img "edit" at bounding box center [661, 386] width 20 height 20
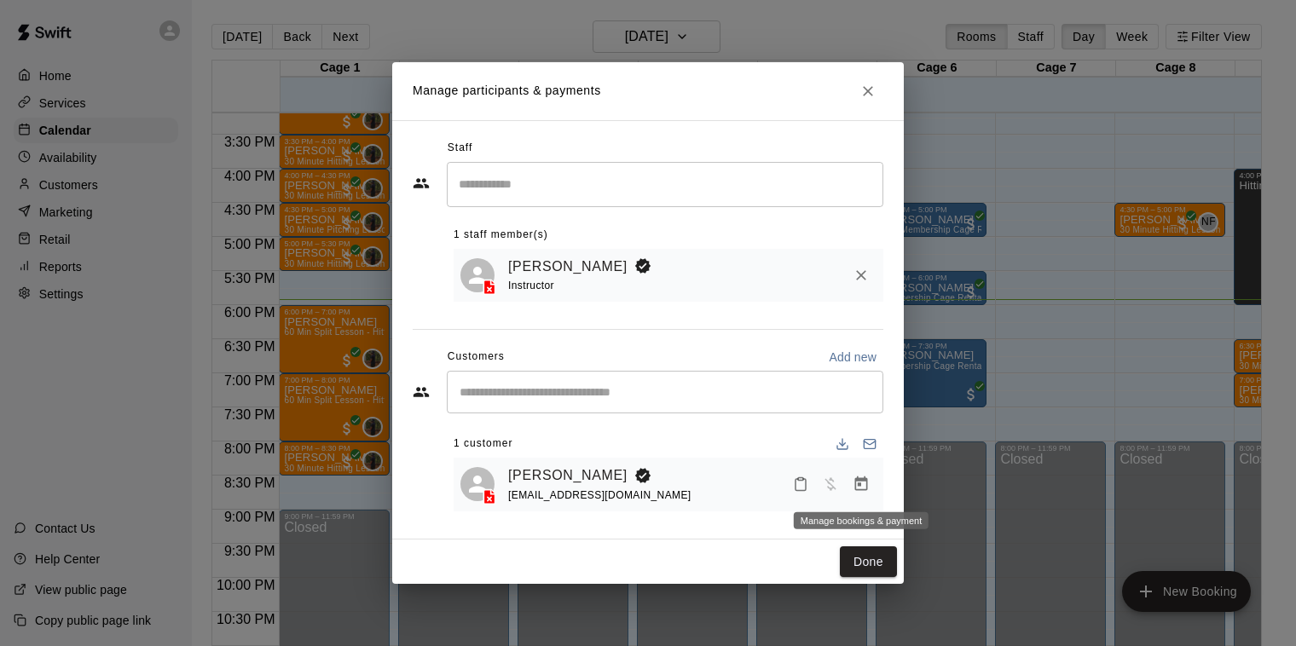
click at [860, 481] on icon "Manage bookings & payment" at bounding box center [861, 484] width 13 height 14
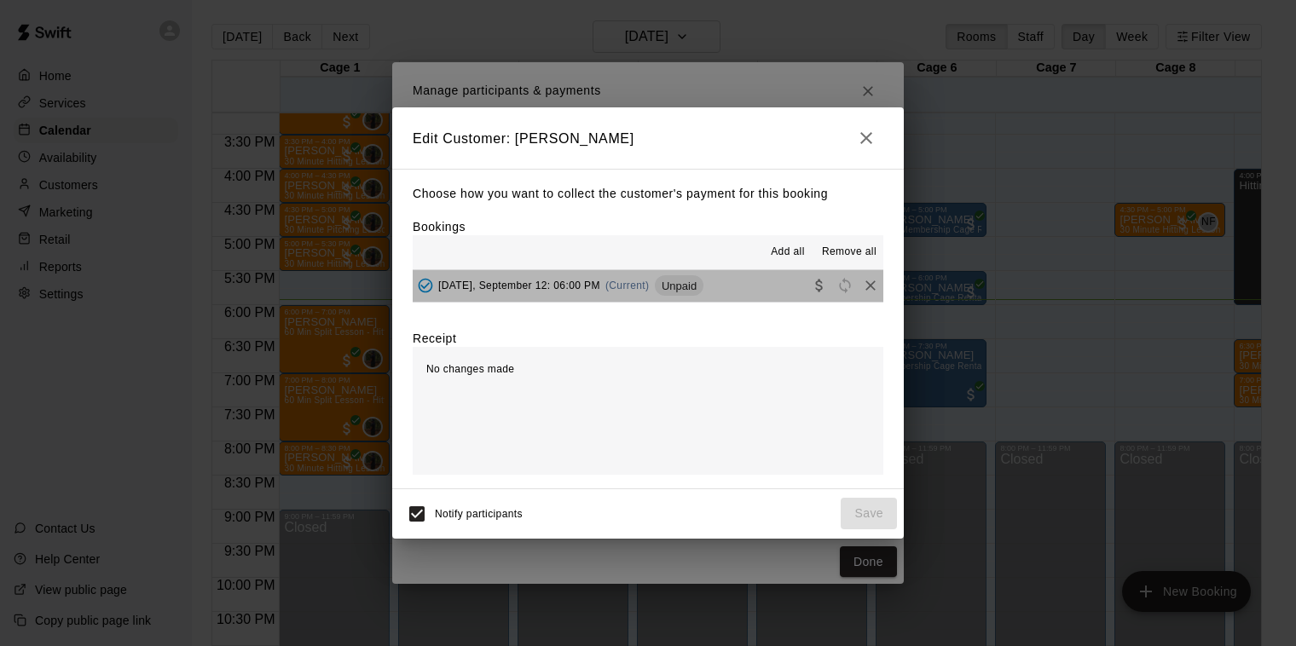
click at [619, 282] on span "(Current)" at bounding box center [628, 286] width 44 height 12
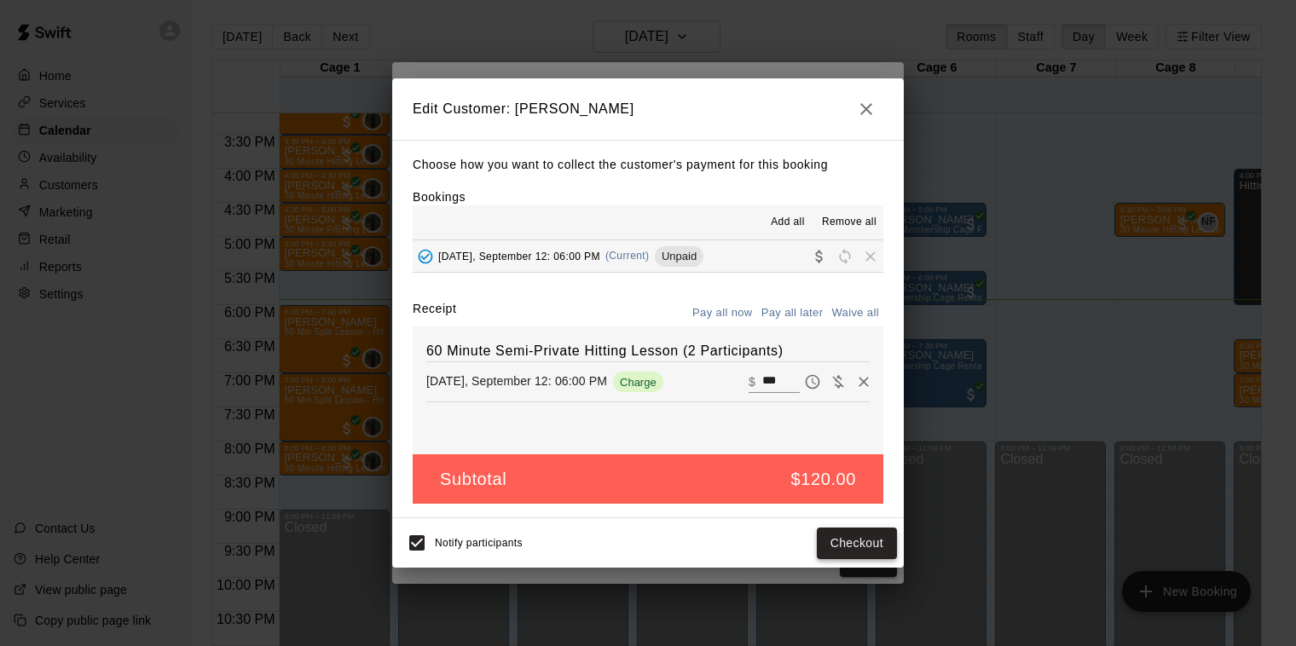
click at [858, 549] on button "Checkout" at bounding box center [857, 544] width 80 height 32
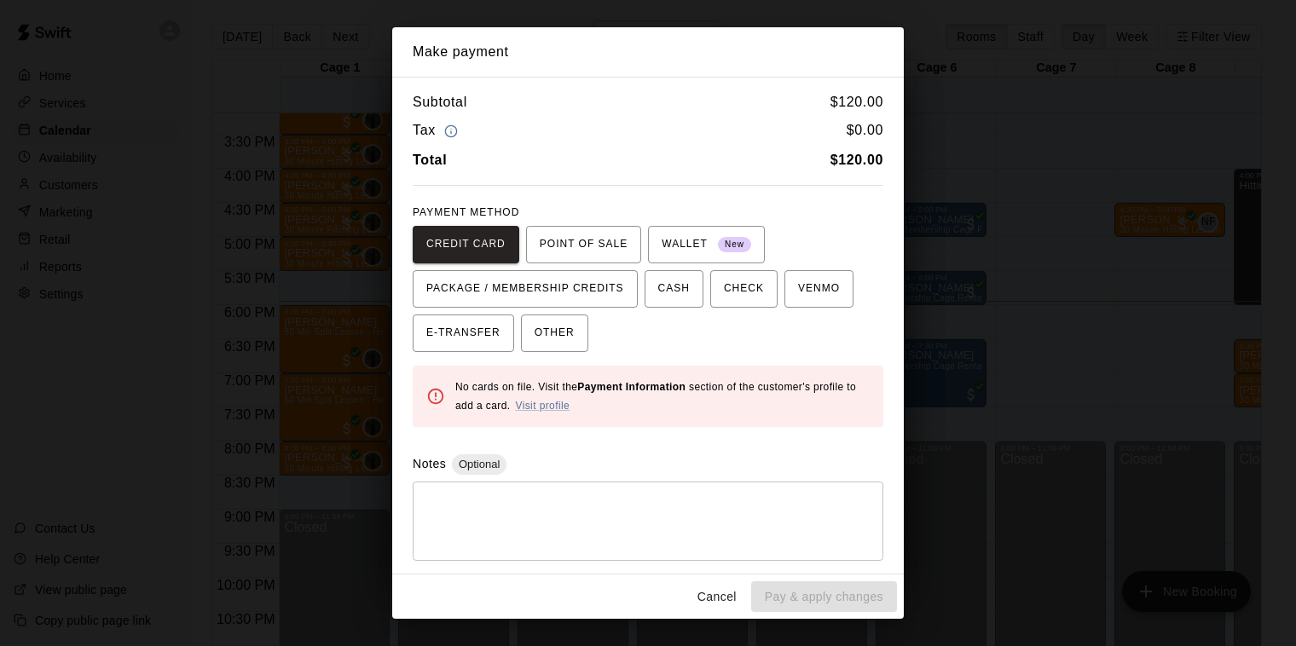
click at [706, 592] on button "Cancel" at bounding box center [717, 598] width 55 height 32
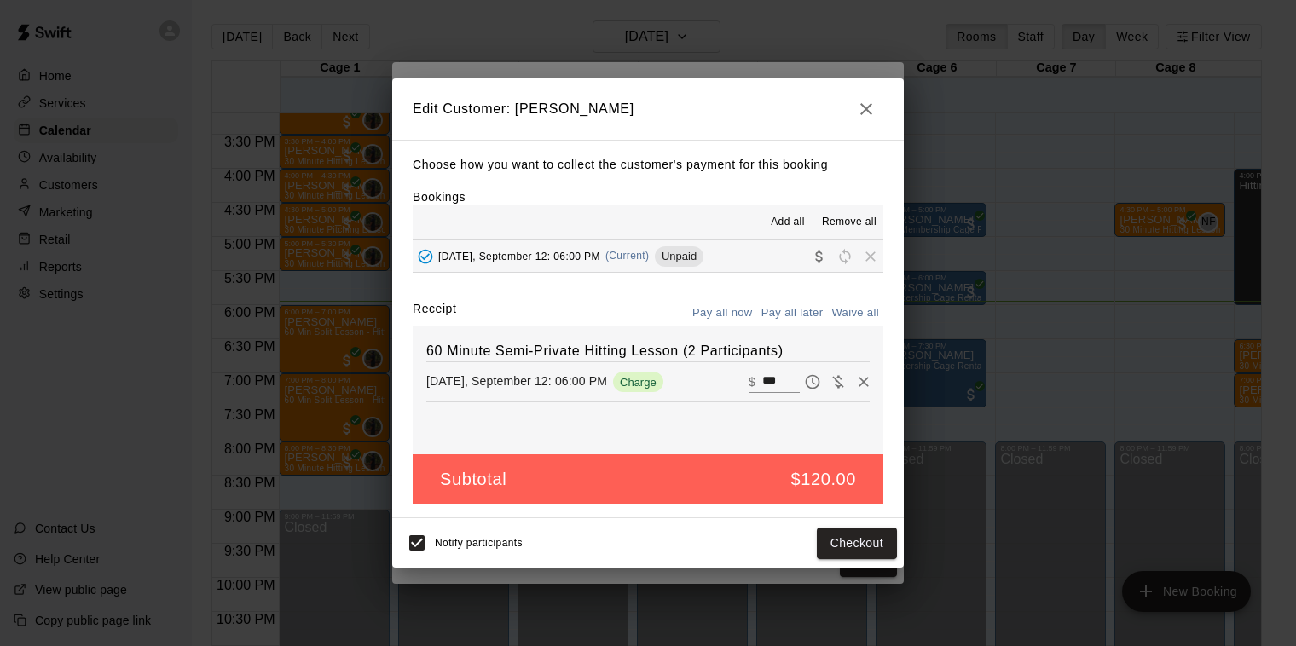
click at [876, 113] on icon "button" at bounding box center [866, 109] width 20 height 20
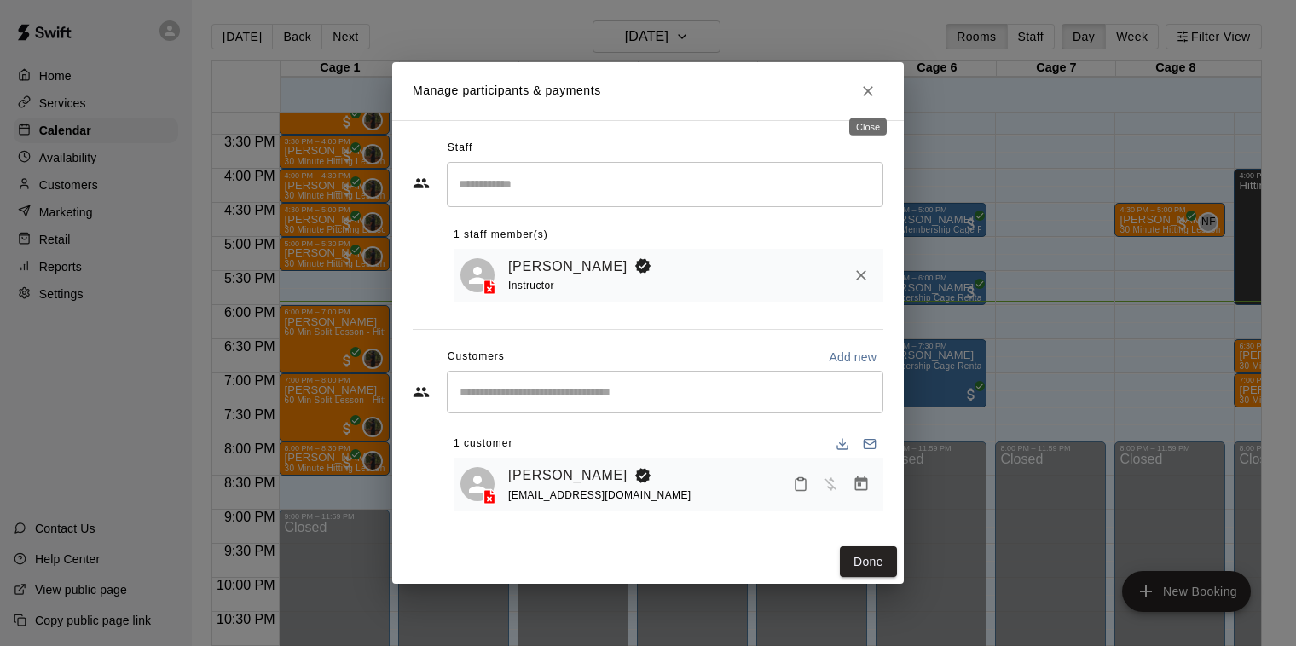
click at [869, 95] on icon "Close" at bounding box center [868, 91] width 17 height 17
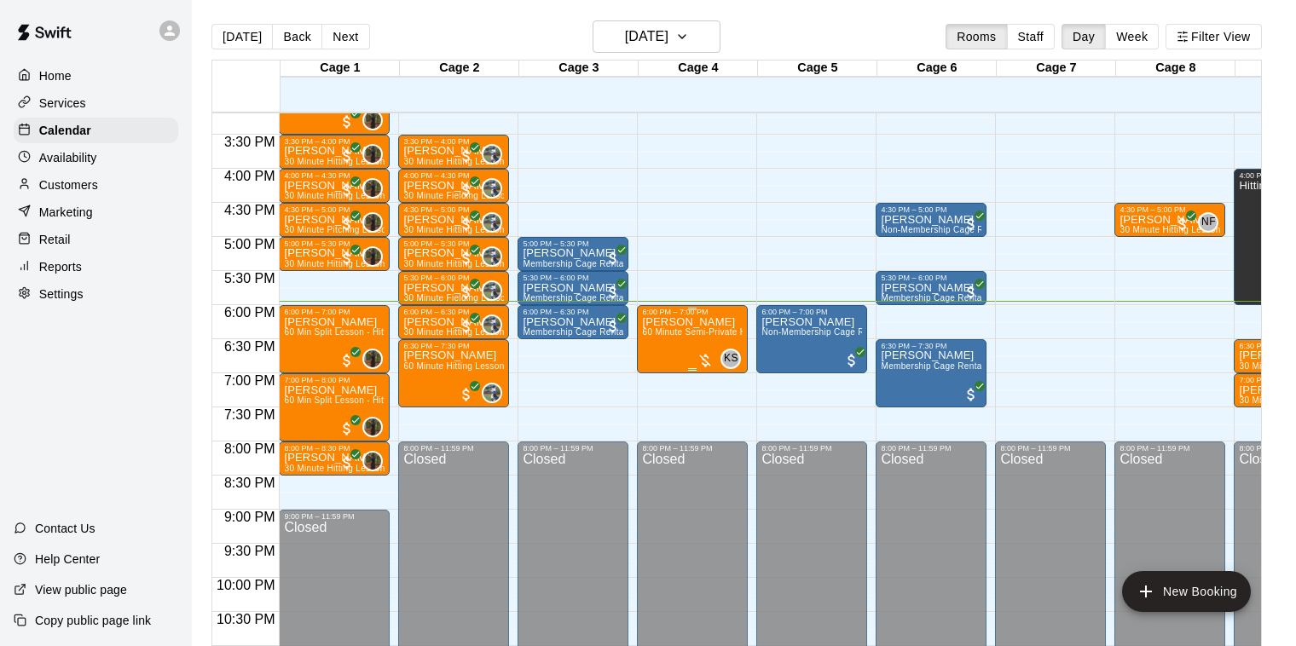
click at [687, 329] on span "60 Minute Semi-Private Hitting Lesson (2 Participants)" at bounding box center [752, 331] width 220 height 9
click at [660, 388] on img "edit" at bounding box center [661, 386] width 20 height 20
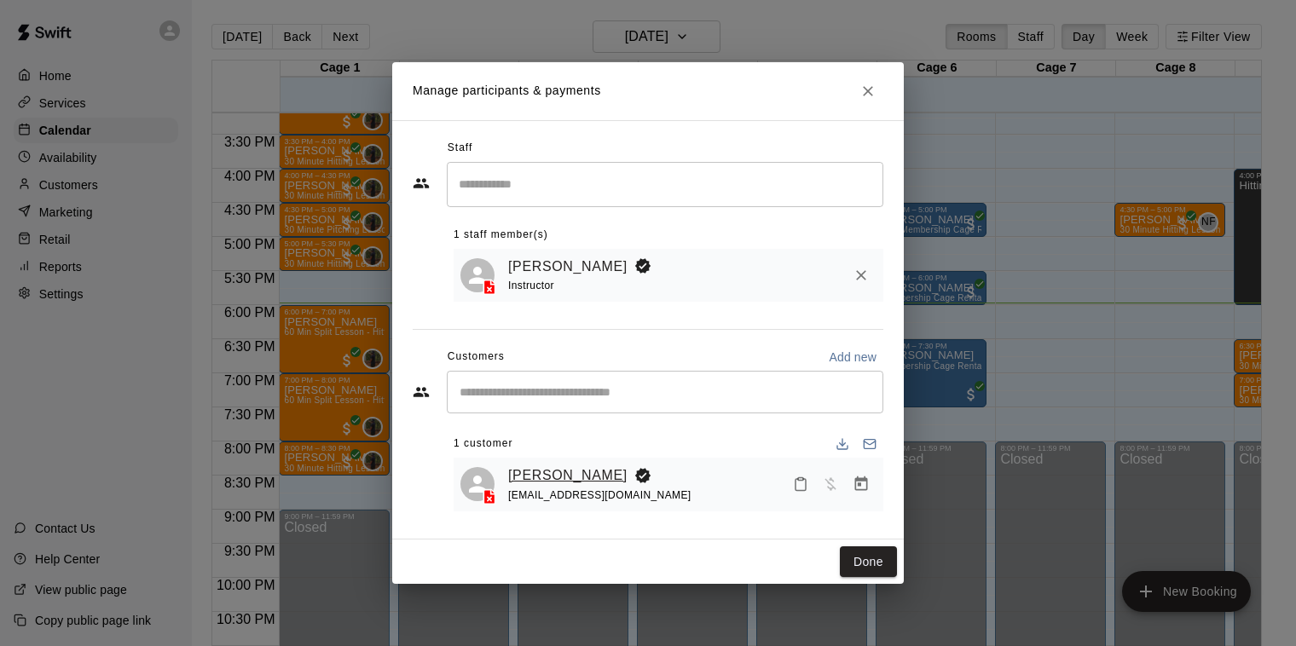
click at [544, 469] on link "[PERSON_NAME]" at bounding box center [567, 476] width 119 height 22
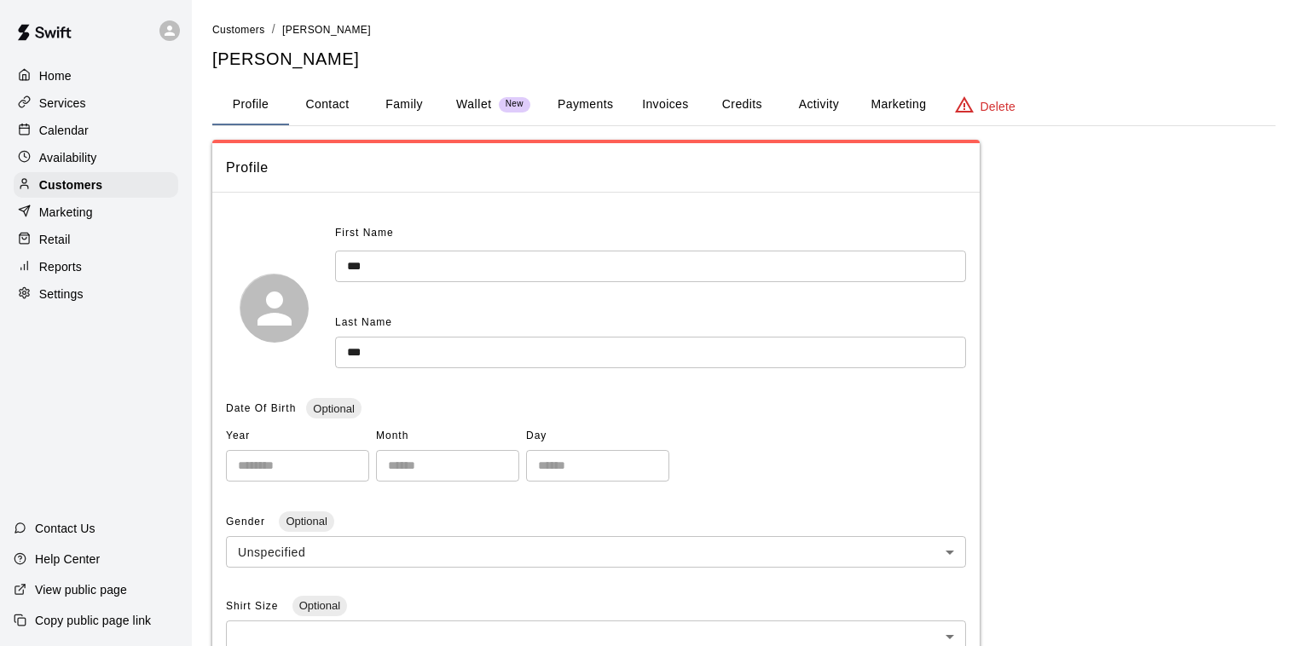
click at [594, 101] on button "Payments" at bounding box center [585, 104] width 83 height 41
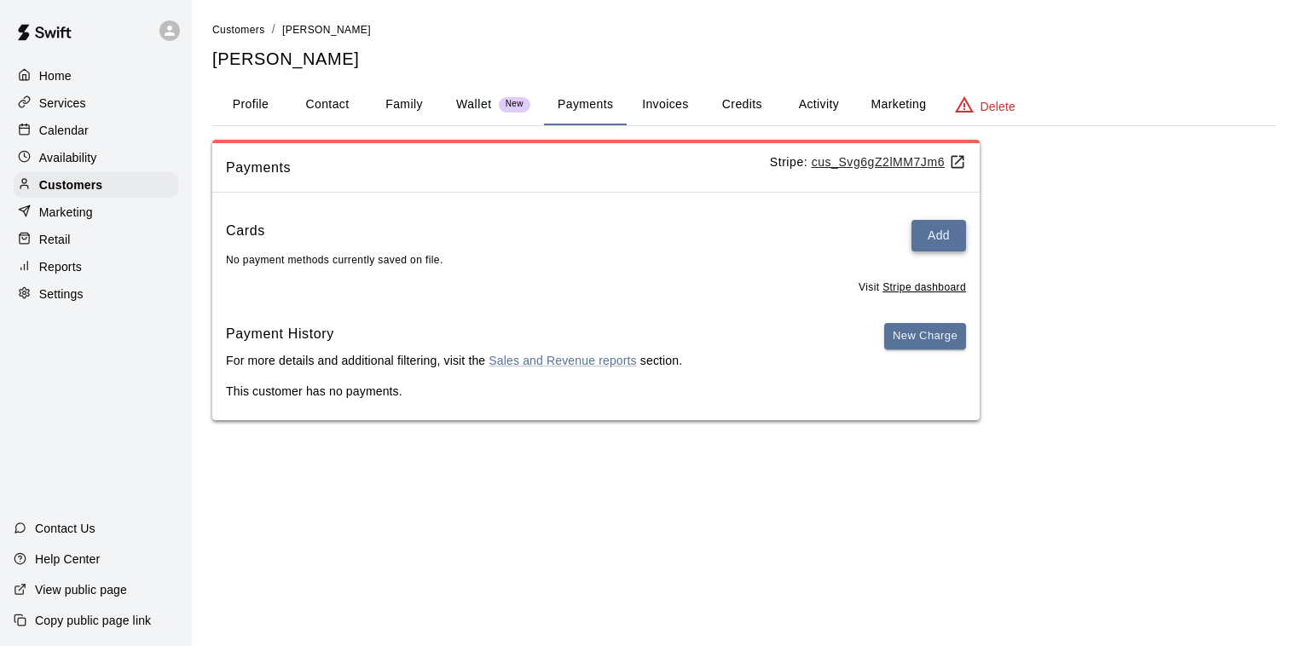
click at [930, 233] on button "Add" at bounding box center [939, 236] width 55 height 32
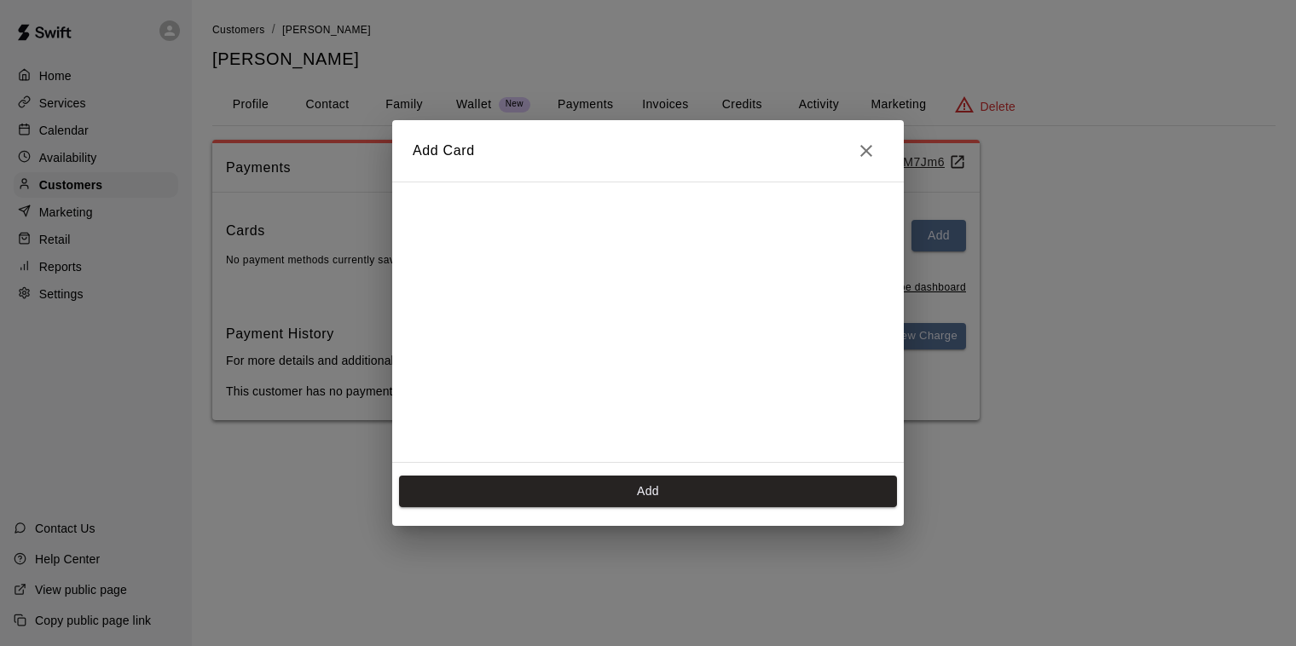
scroll to position [302, 0]
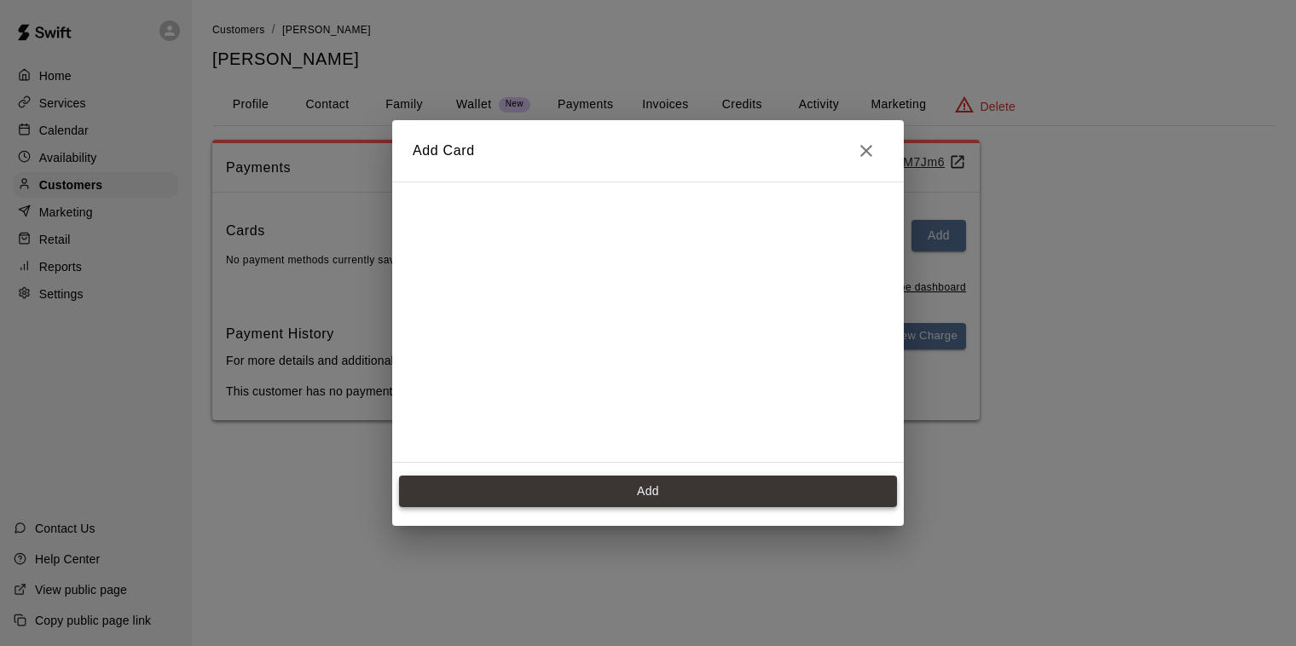
click at [646, 494] on button "Add" at bounding box center [648, 492] width 498 height 32
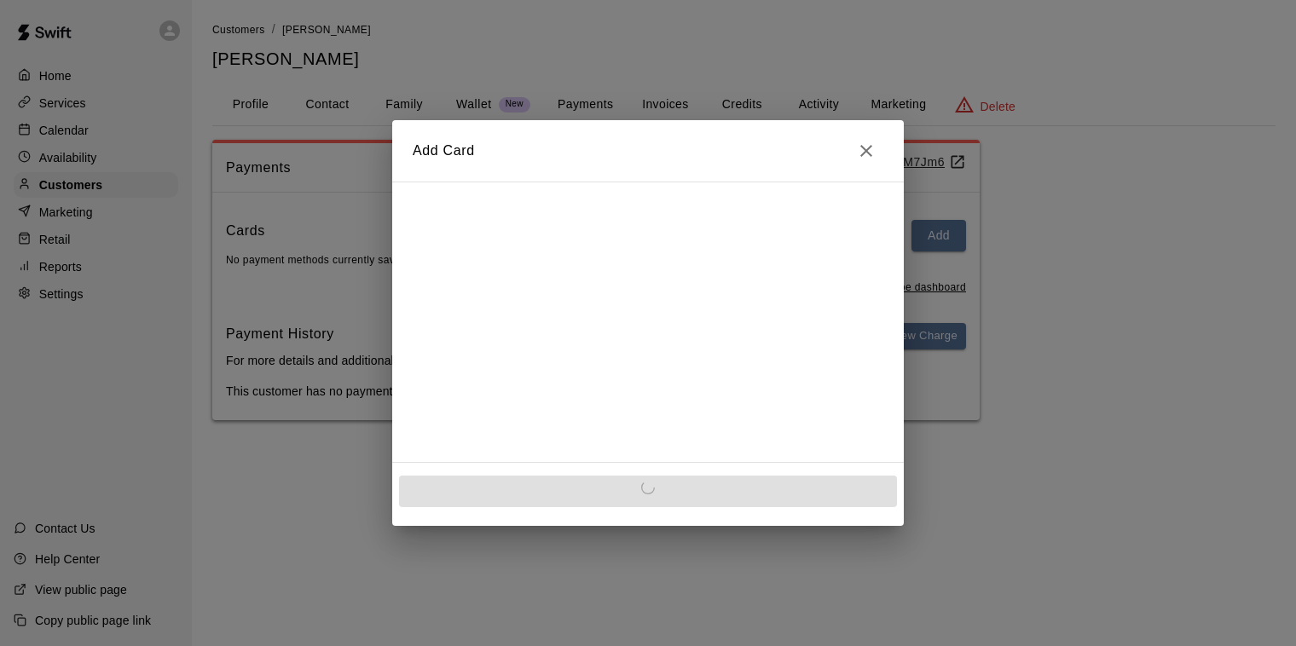
scroll to position [0, 0]
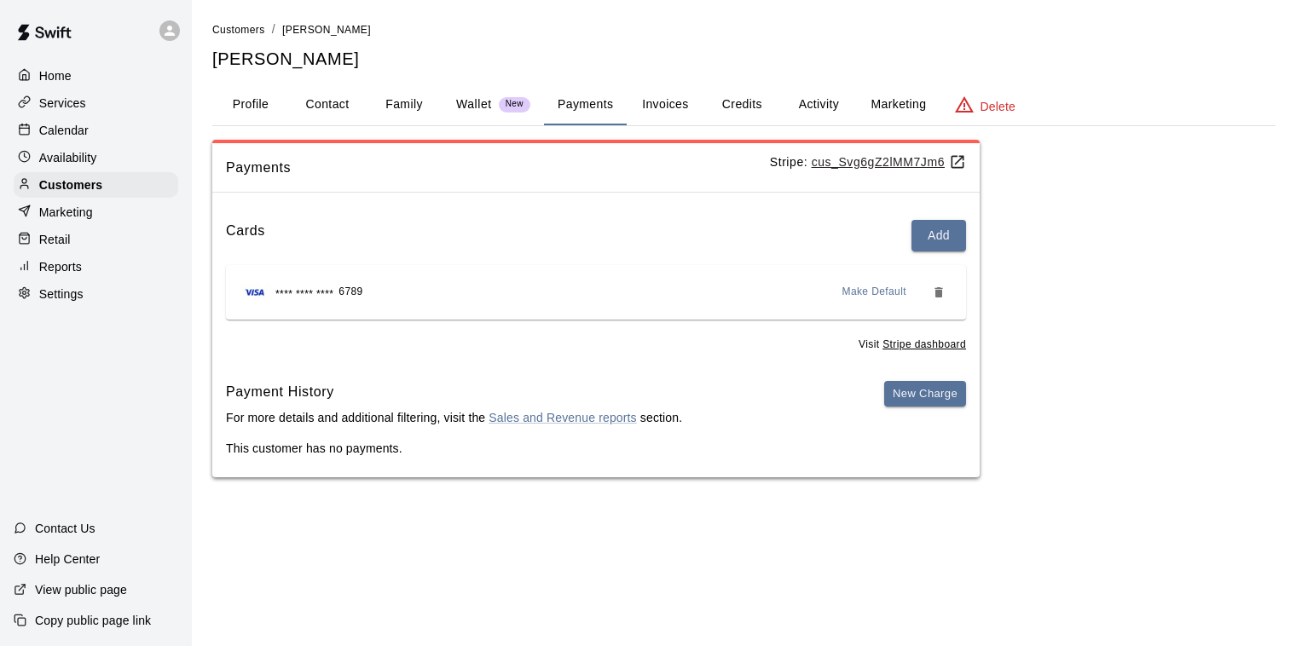
click at [59, 128] on p "Calendar" at bounding box center [63, 130] width 49 height 17
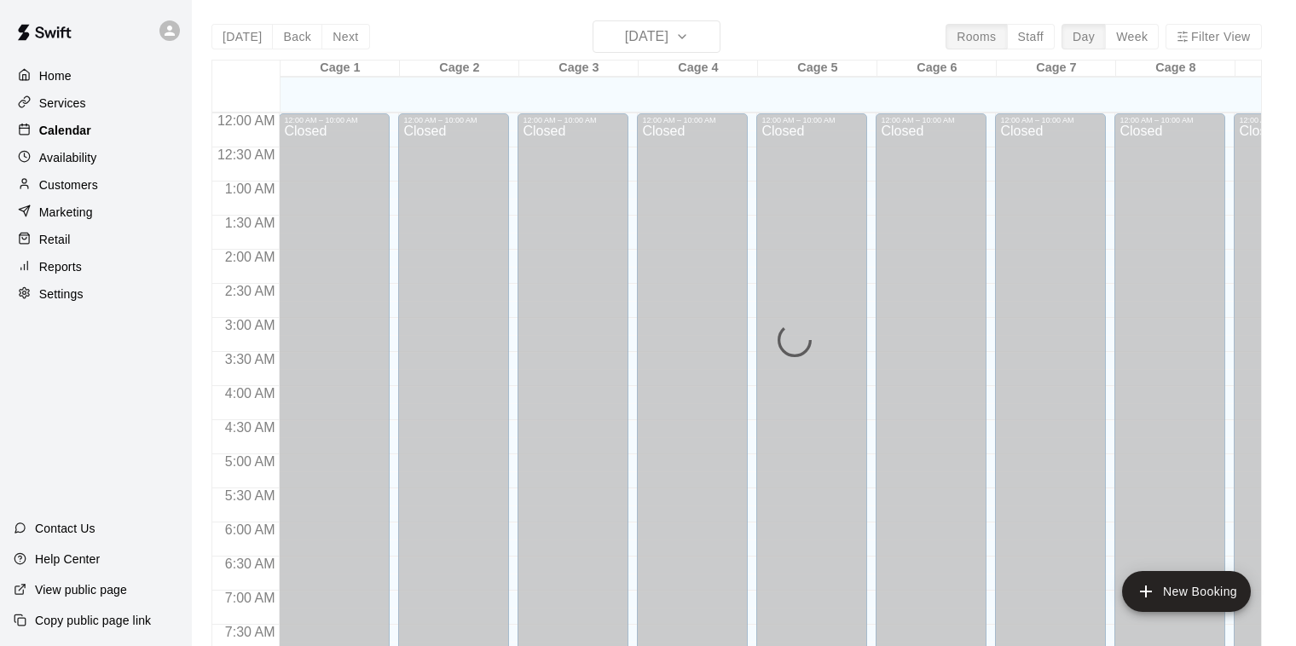
scroll to position [1033, 0]
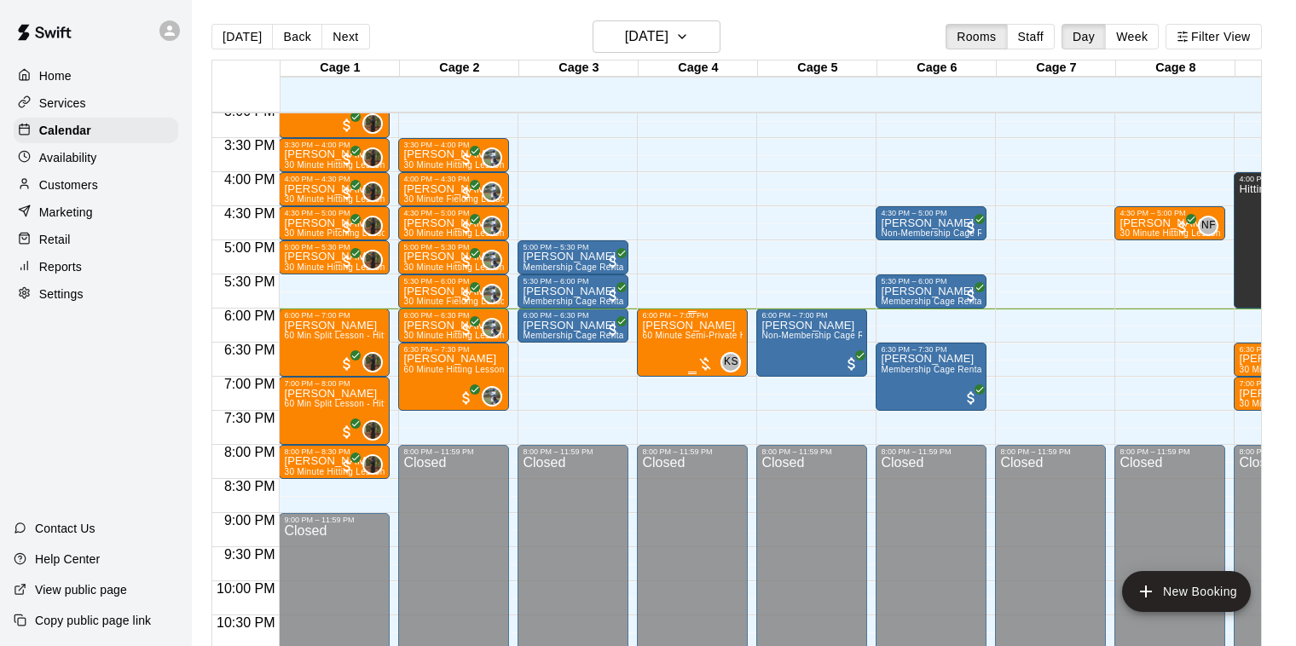
click at [675, 333] on span "60 Minute Semi-Private Hitting Lesson (2 Participants)" at bounding box center [752, 335] width 220 height 9
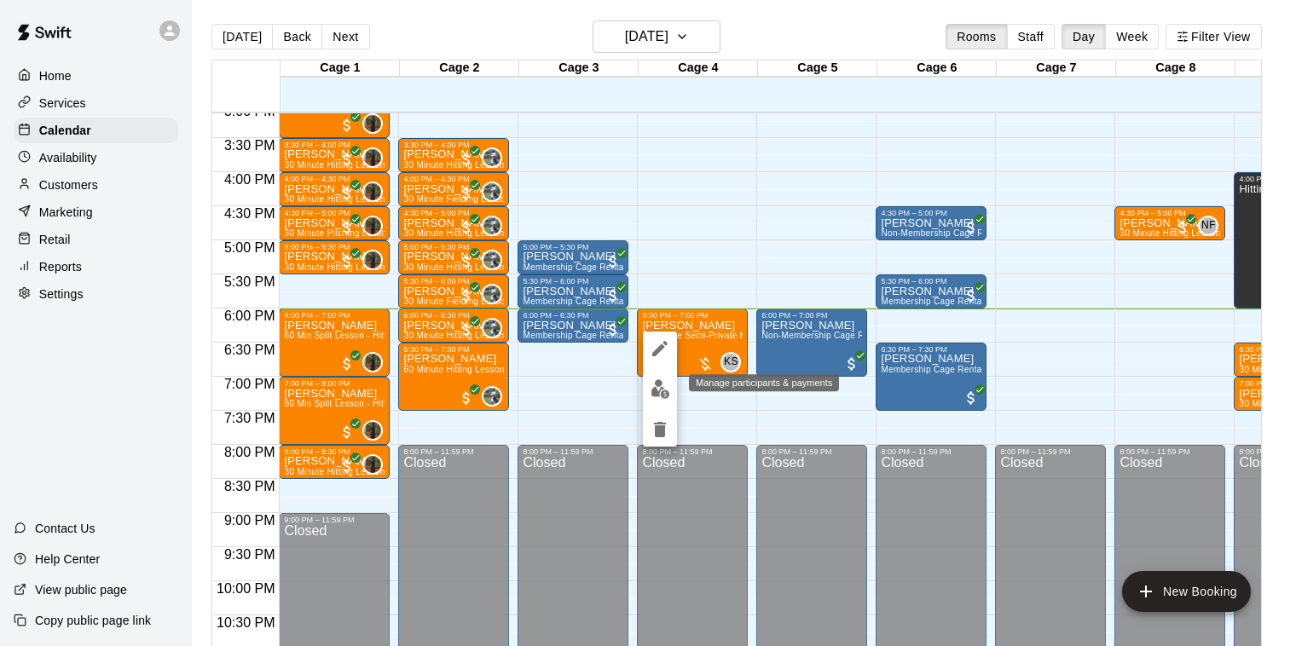
click at [658, 383] on img "edit" at bounding box center [661, 390] width 20 height 20
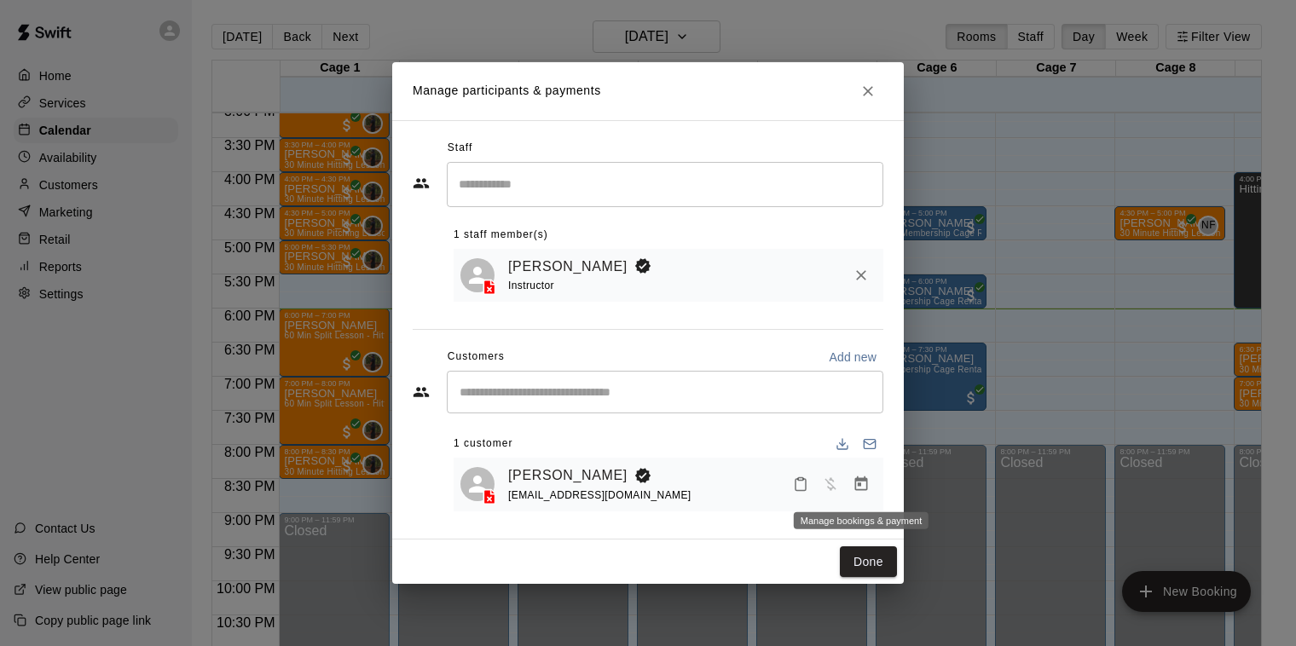
click at [855, 484] on icon "Manage bookings & payment" at bounding box center [861, 484] width 13 height 14
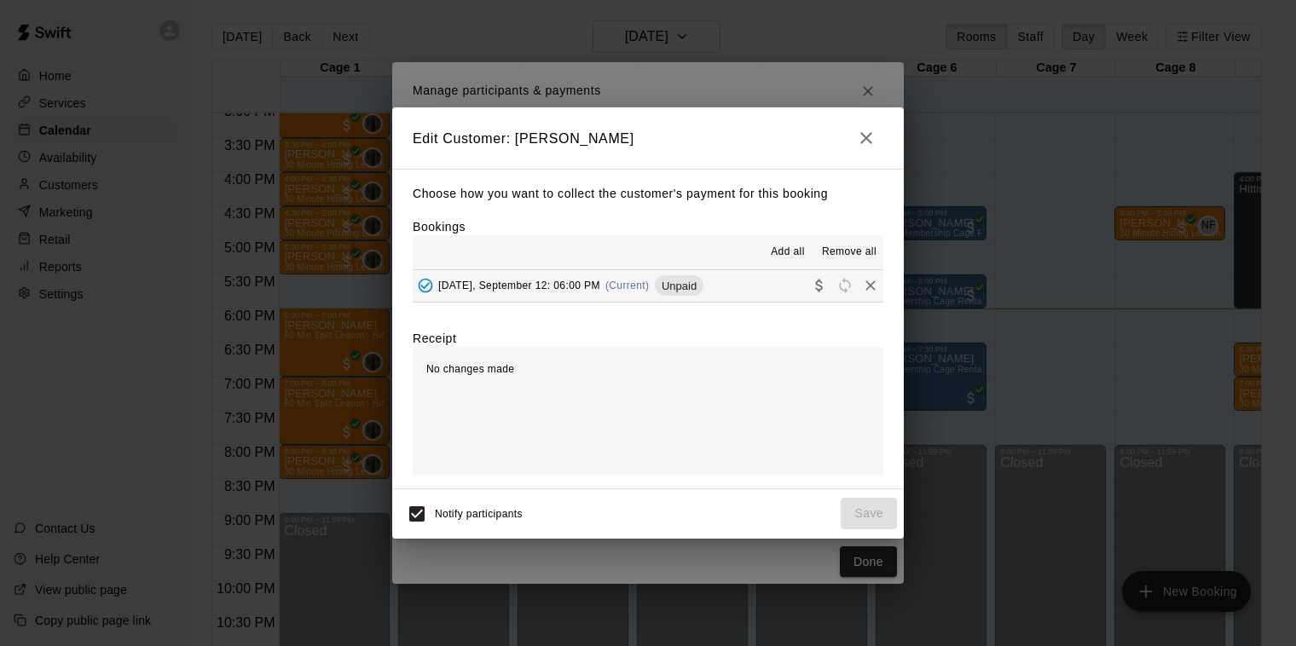
click at [611, 281] on span "(Current)" at bounding box center [628, 286] width 44 height 12
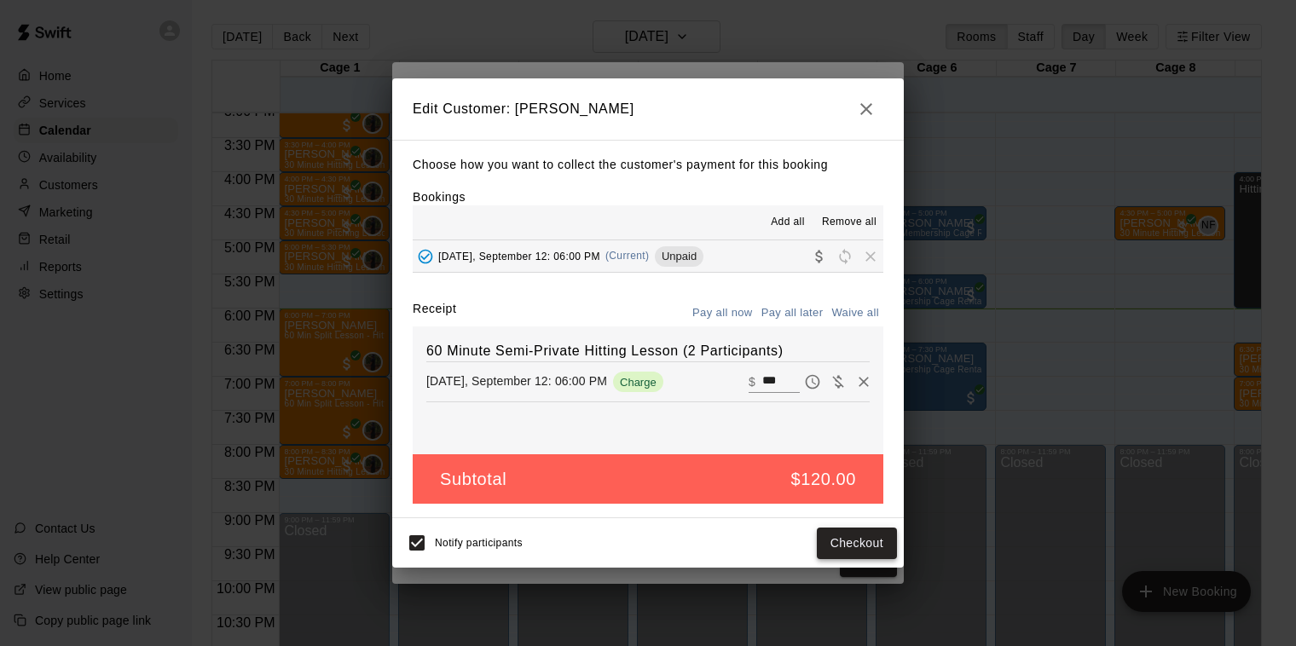
click at [858, 541] on button "Checkout" at bounding box center [857, 544] width 80 height 32
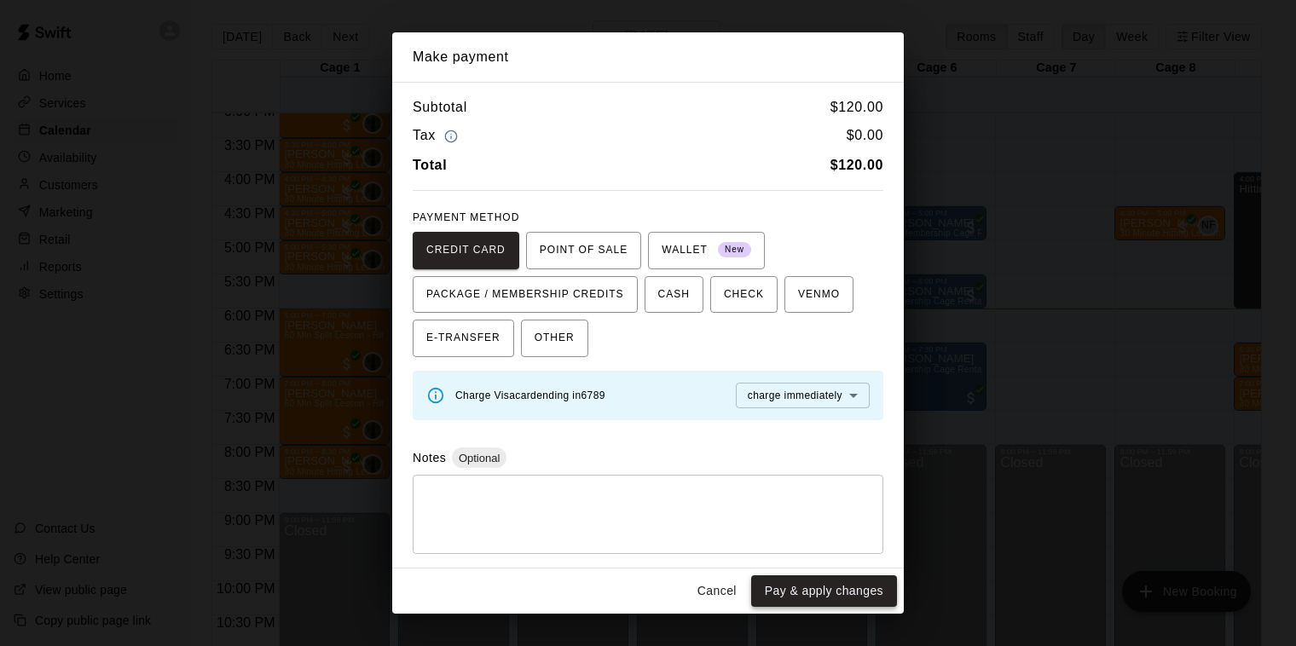
click at [803, 585] on button "Pay & apply changes" at bounding box center [824, 592] width 146 height 32
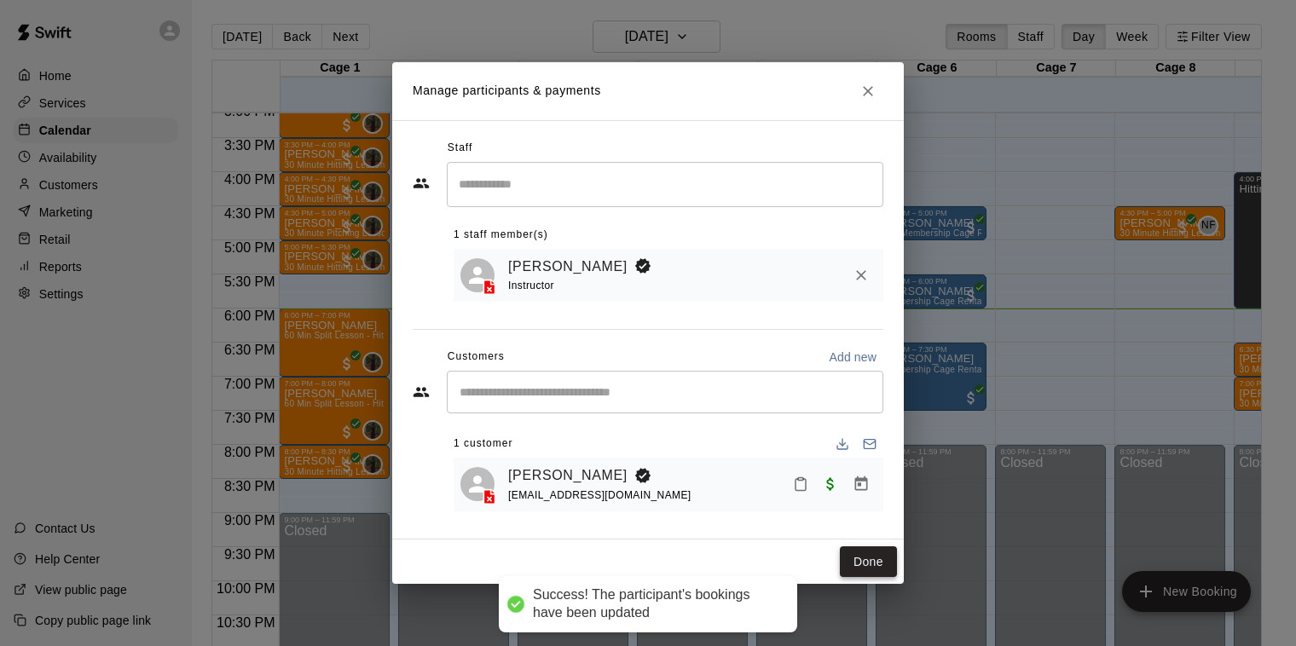
click at [869, 559] on button "Done" at bounding box center [868, 563] width 57 height 32
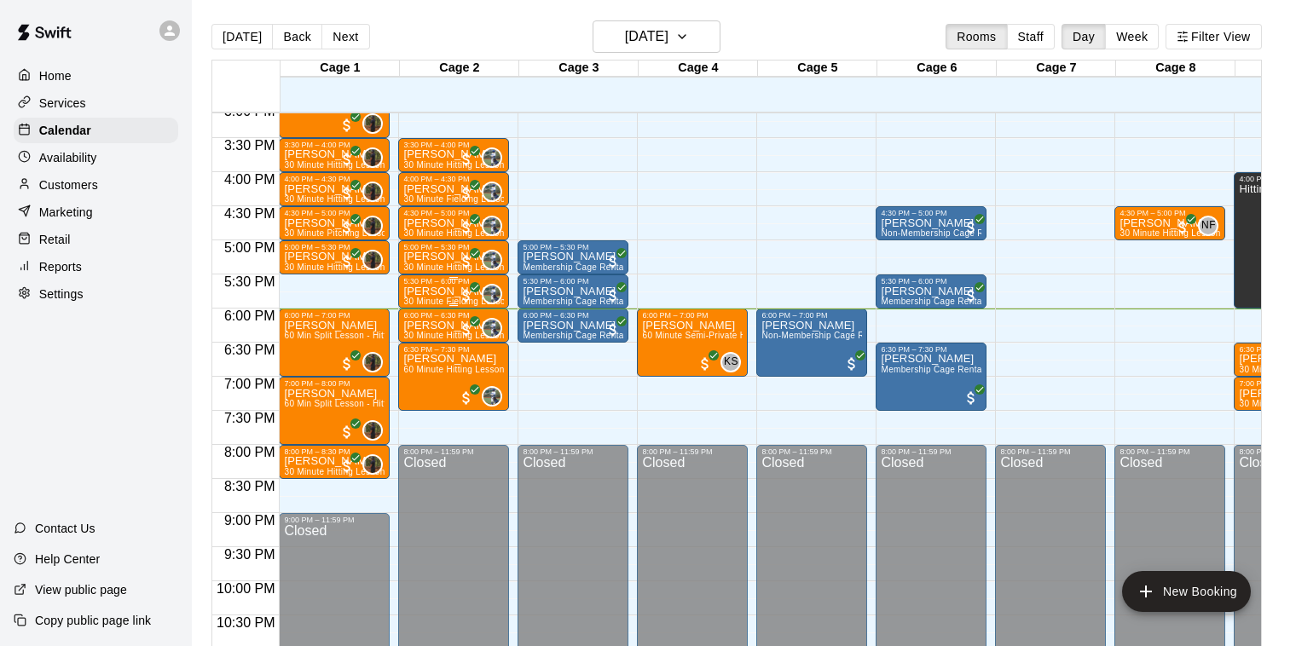
click at [439, 292] on p "[PERSON_NAME]" at bounding box center [453, 292] width 101 height 0
click at [688, 43] on div at bounding box center [648, 323] width 1296 height 646
click at [689, 39] on icon "button" at bounding box center [682, 36] width 14 height 20
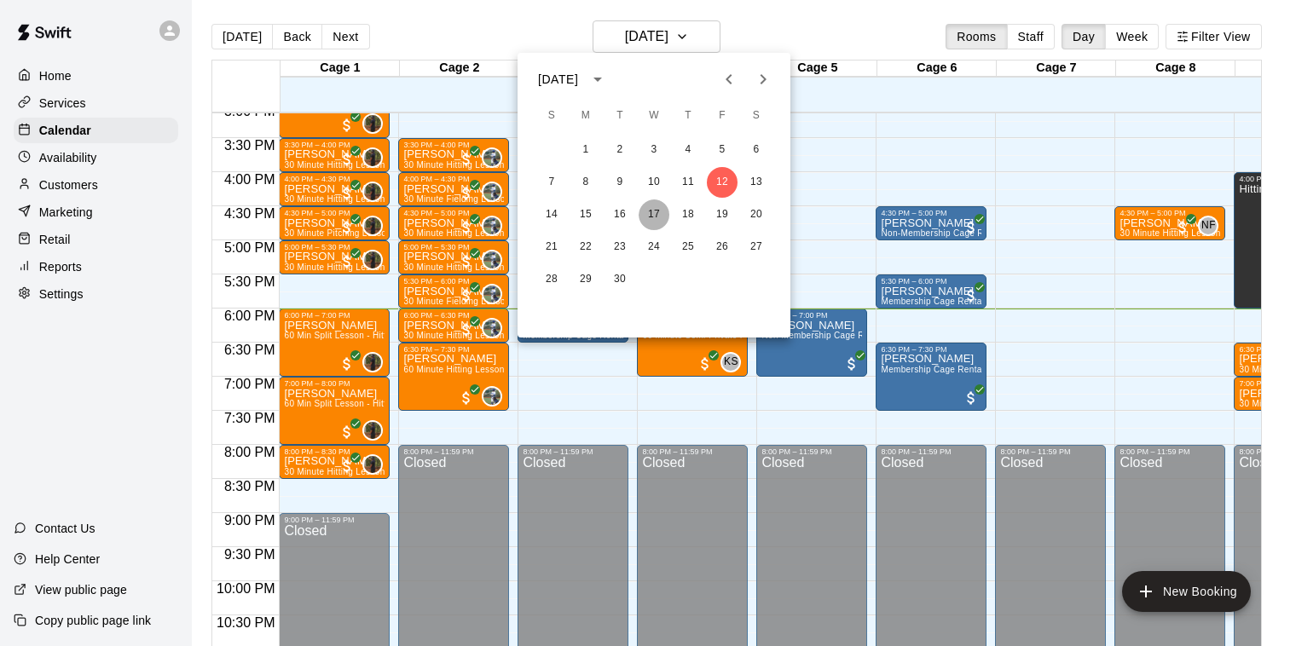
click at [652, 214] on button "17" at bounding box center [654, 215] width 31 height 31
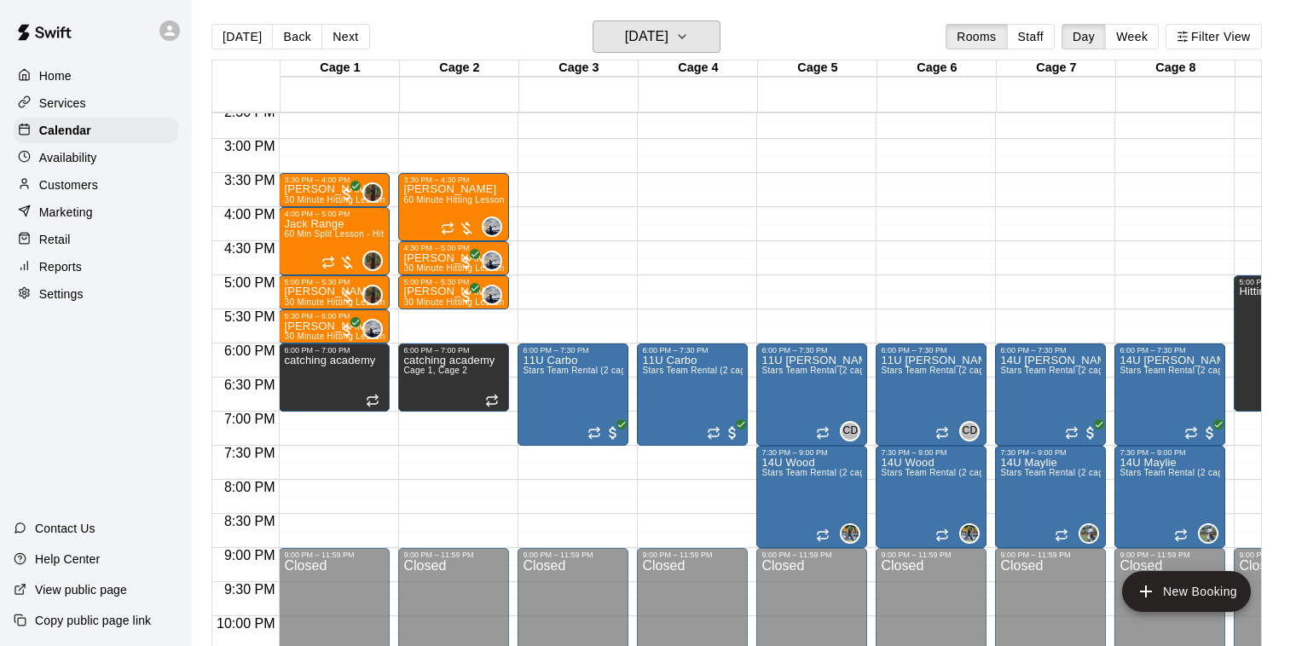
scroll to position [982, 0]
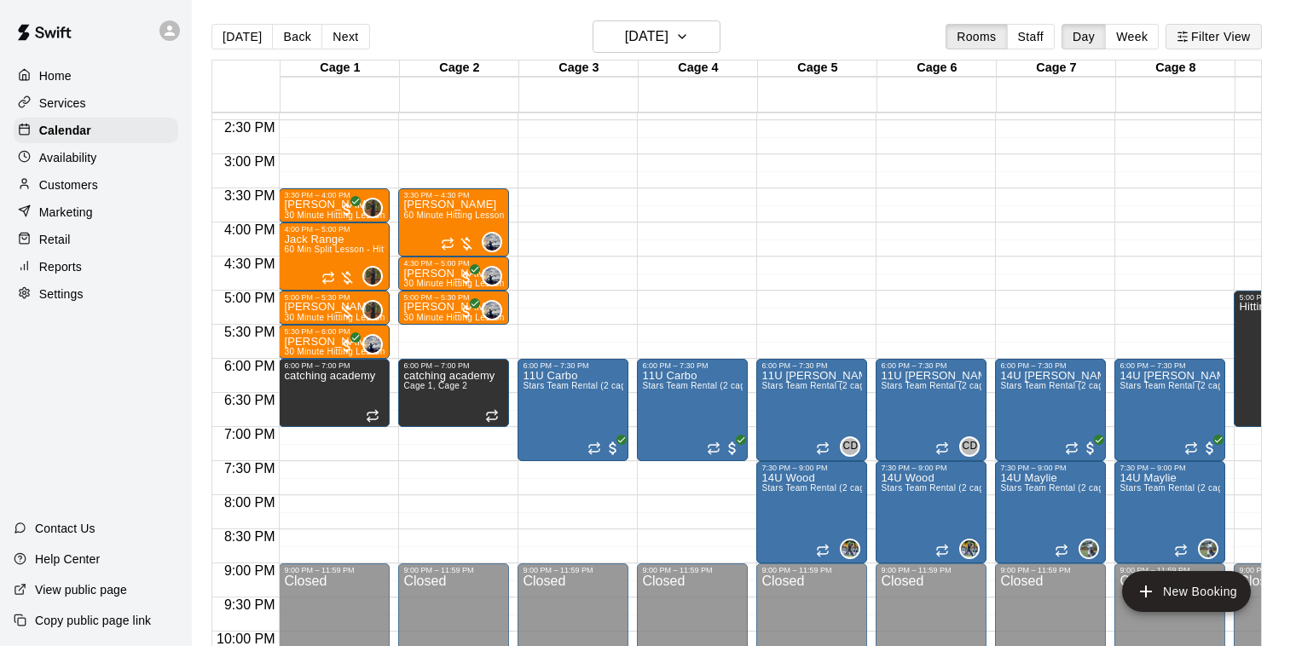
click at [1237, 33] on button "Filter View" at bounding box center [1214, 37] width 96 height 26
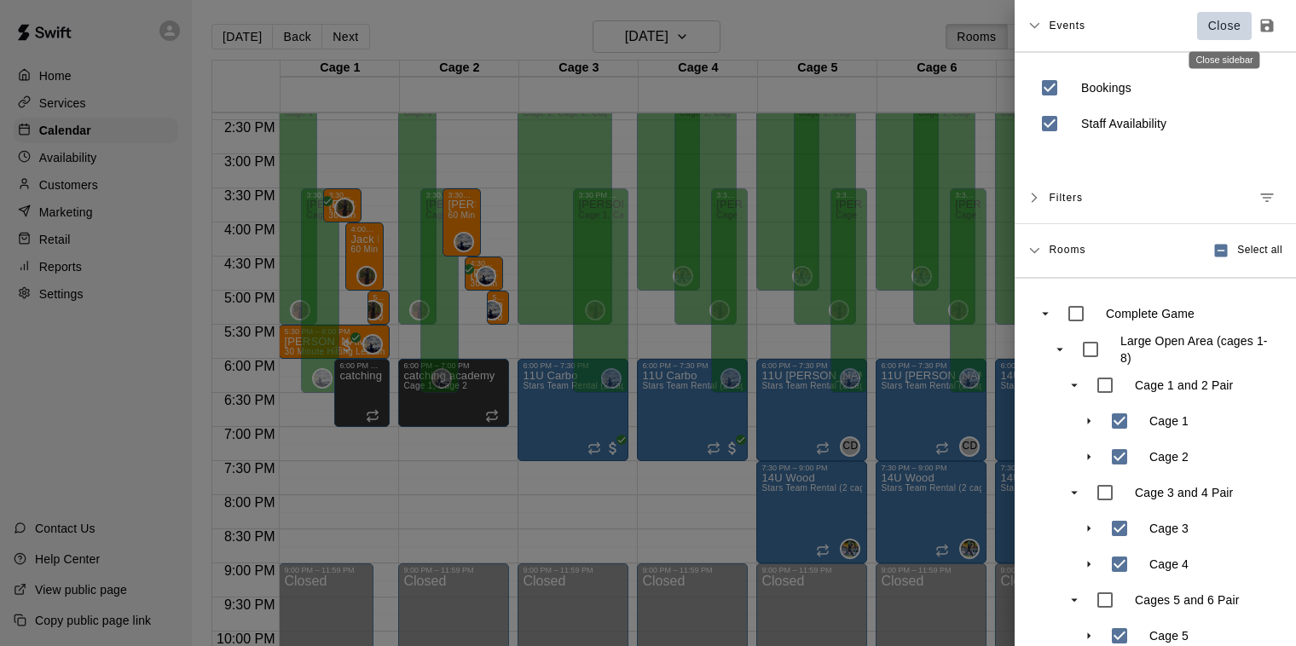
click at [1211, 22] on p "Close" at bounding box center [1224, 26] width 33 height 18
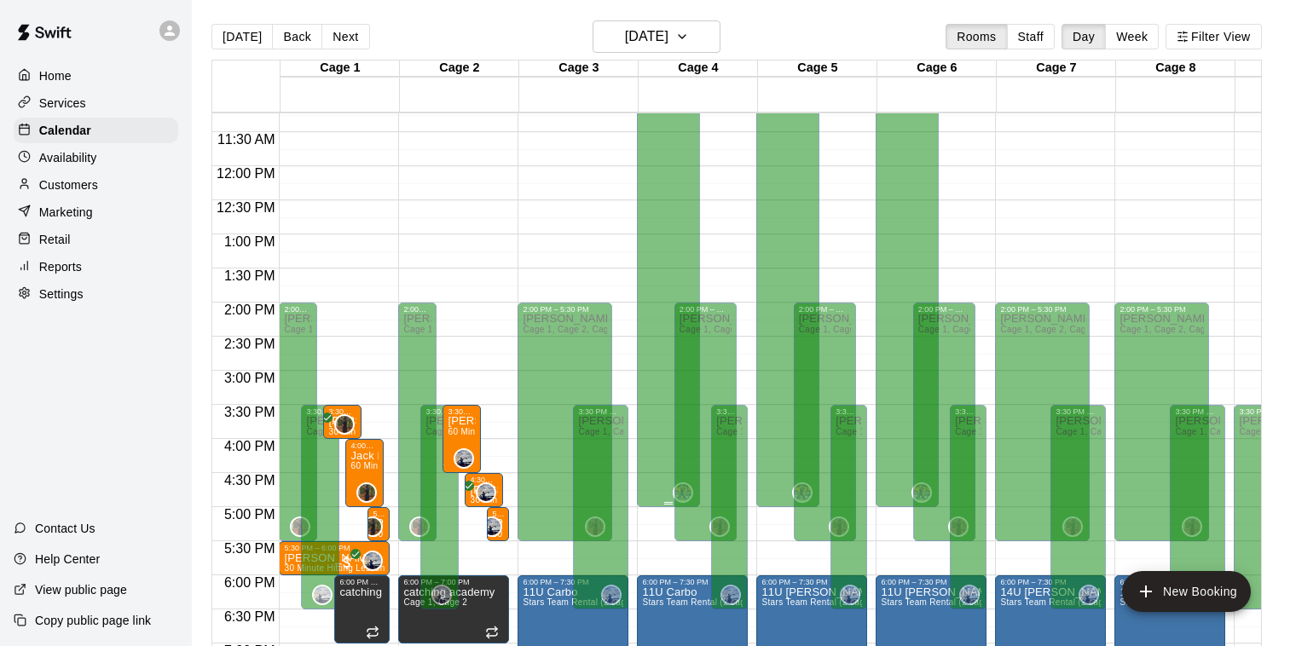
scroll to position [756, 0]
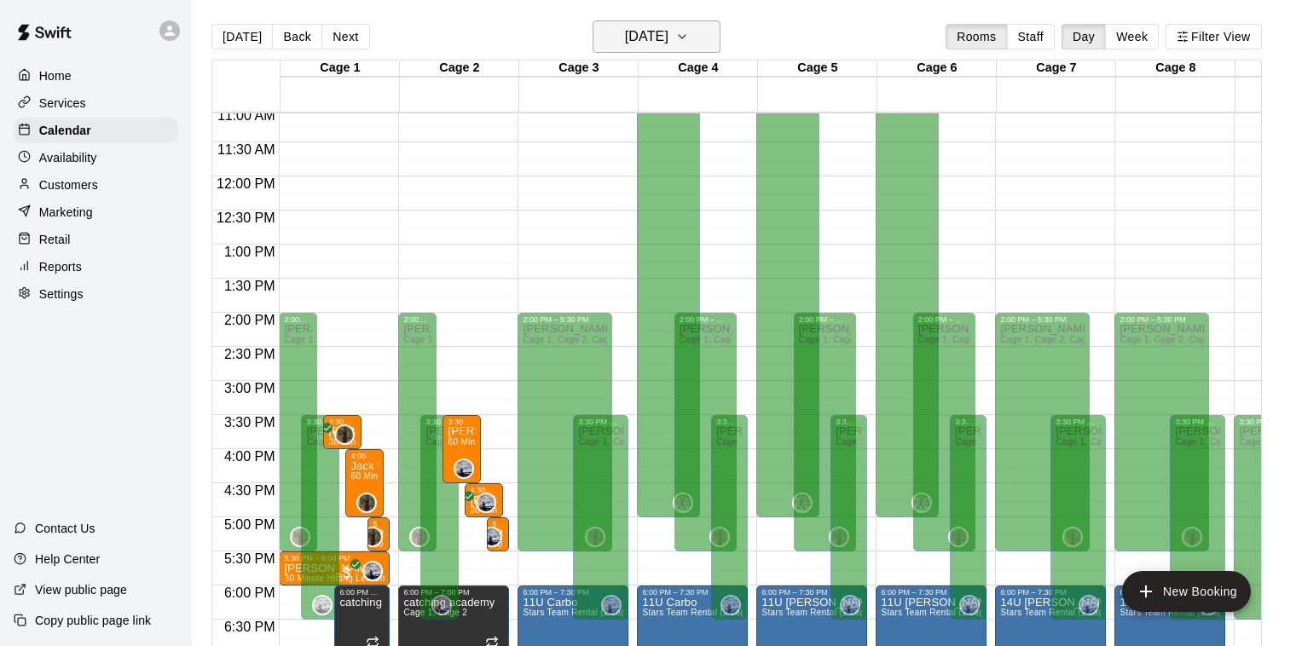
click at [689, 41] on icon "button" at bounding box center [682, 36] width 14 height 20
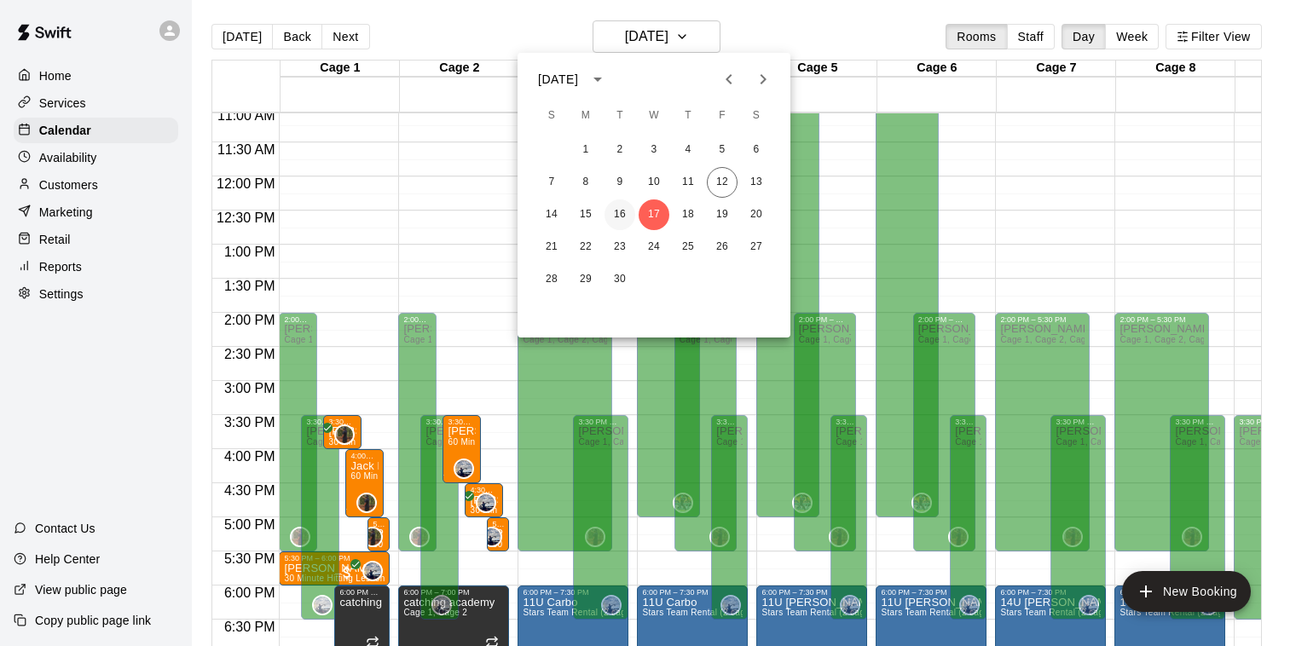
click at [621, 213] on button "16" at bounding box center [620, 215] width 31 height 31
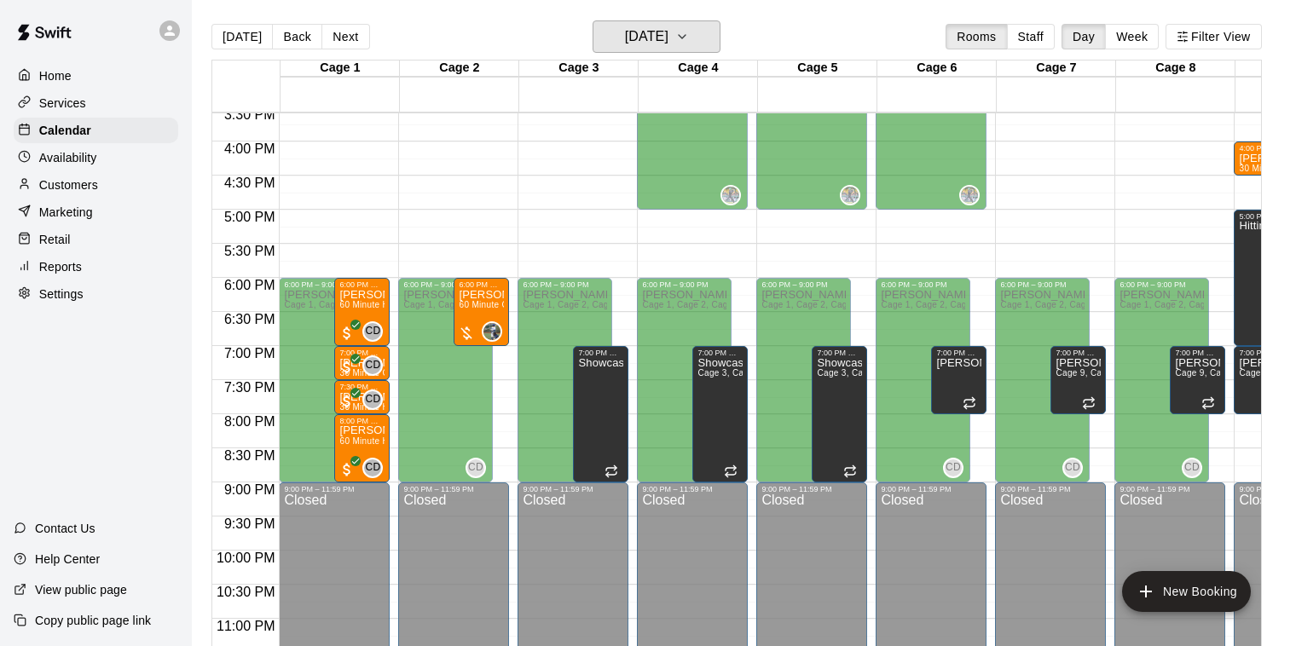
scroll to position [1063, 0]
click at [700, 35] on button "[DATE]" at bounding box center [657, 36] width 128 height 32
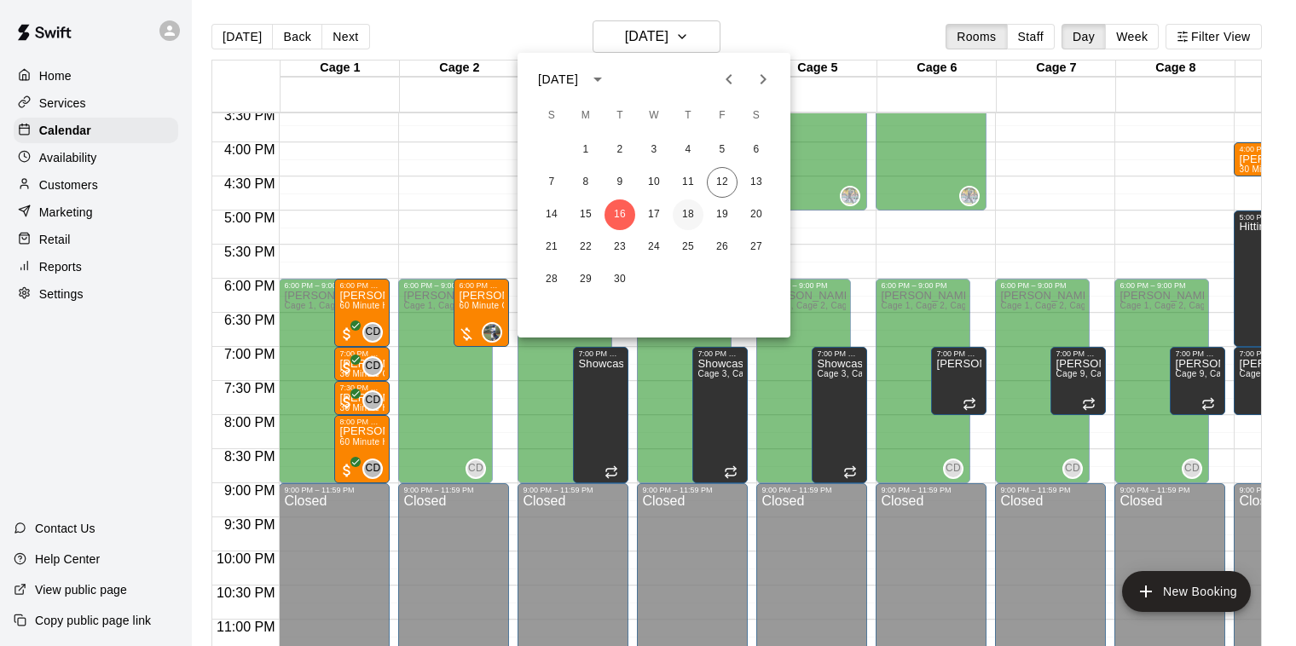
click at [691, 217] on button "18" at bounding box center [688, 215] width 31 height 31
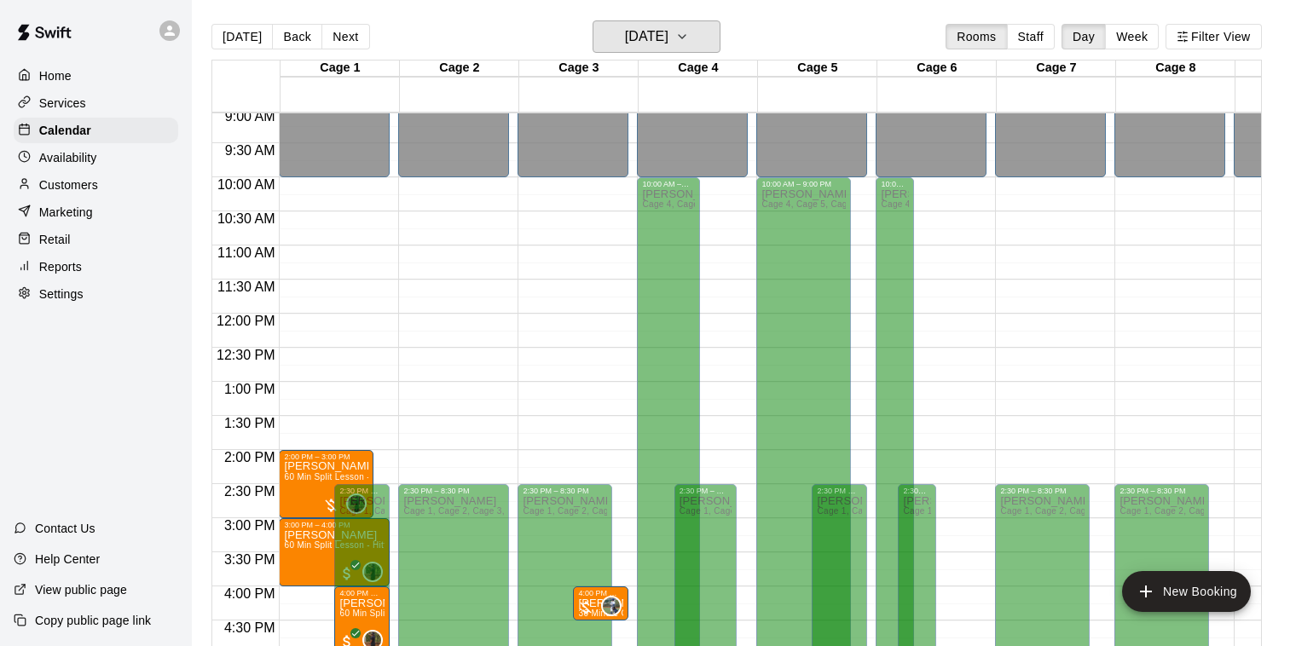
scroll to position [615, 0]
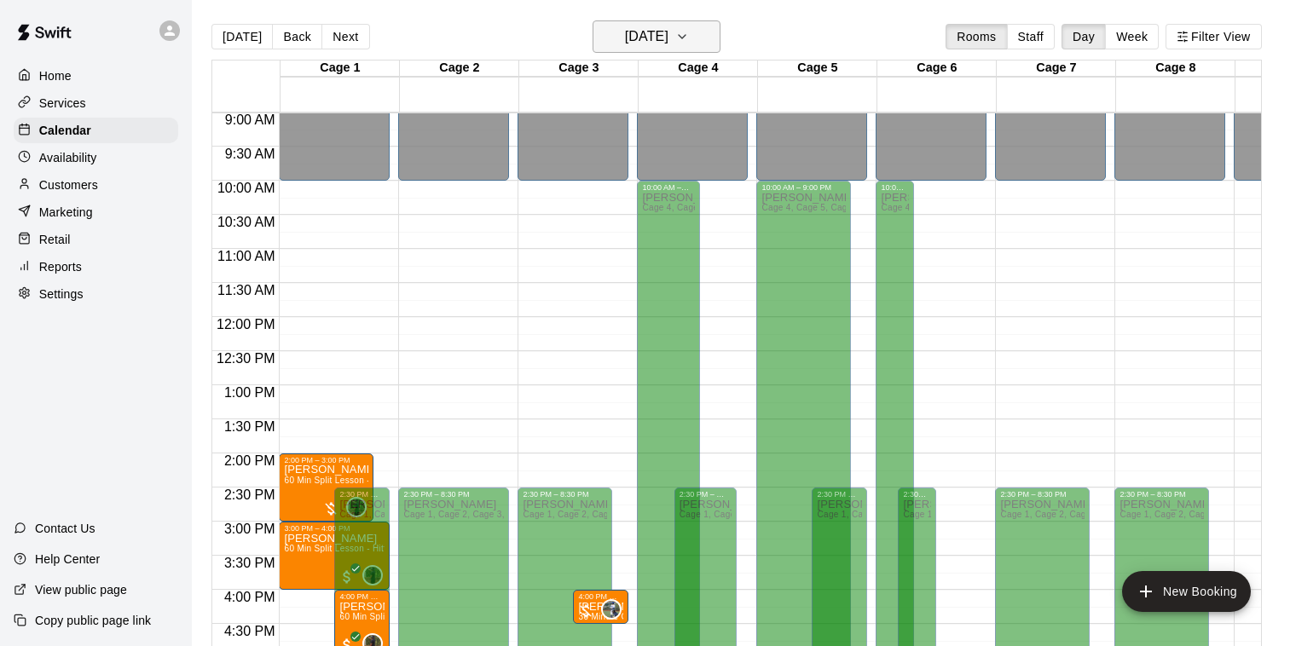
click at [667, 42] on h6 "[DATE]" at bounding box center [646, 37] width 43 height 24
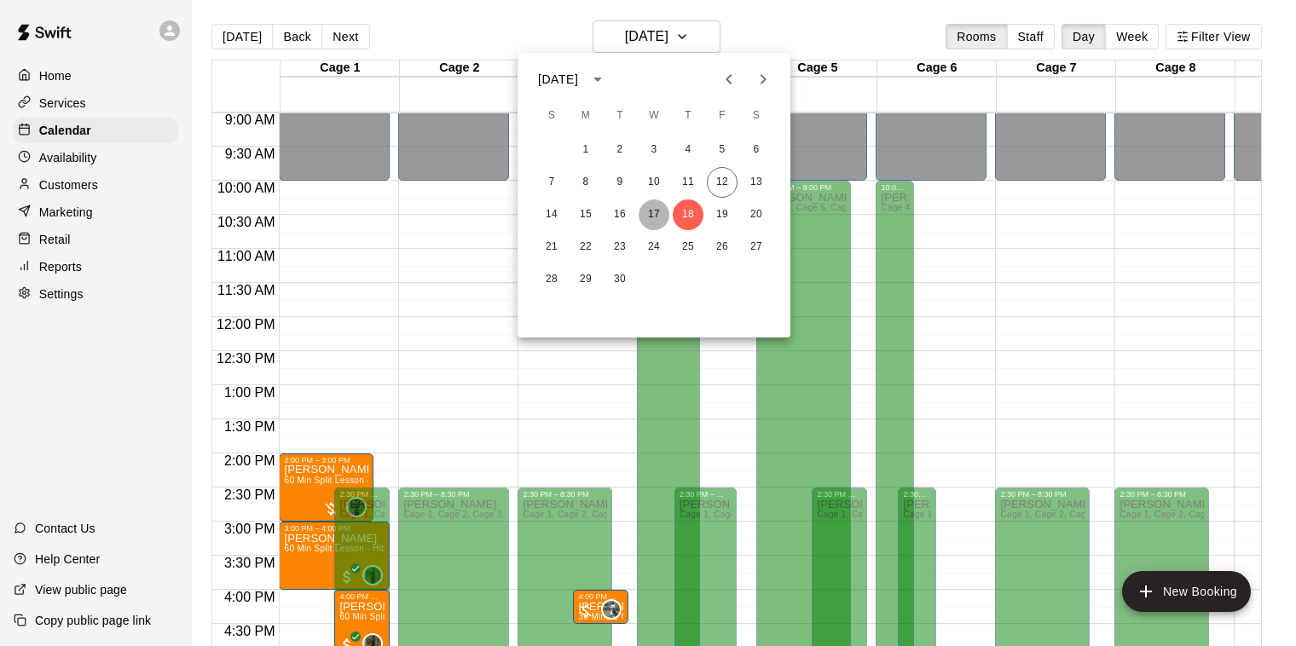
click at [651, 210] on button "17" at bounding box center [654, 215] width 31 height 31
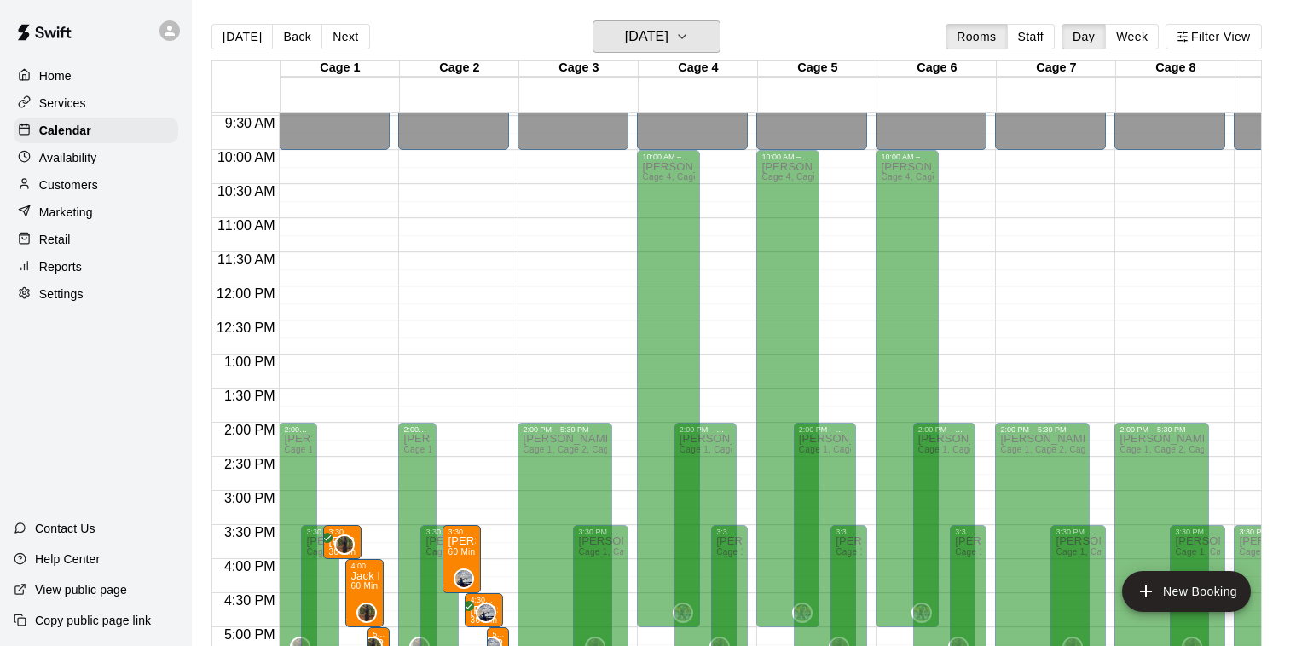
scroll to position [652, 0]
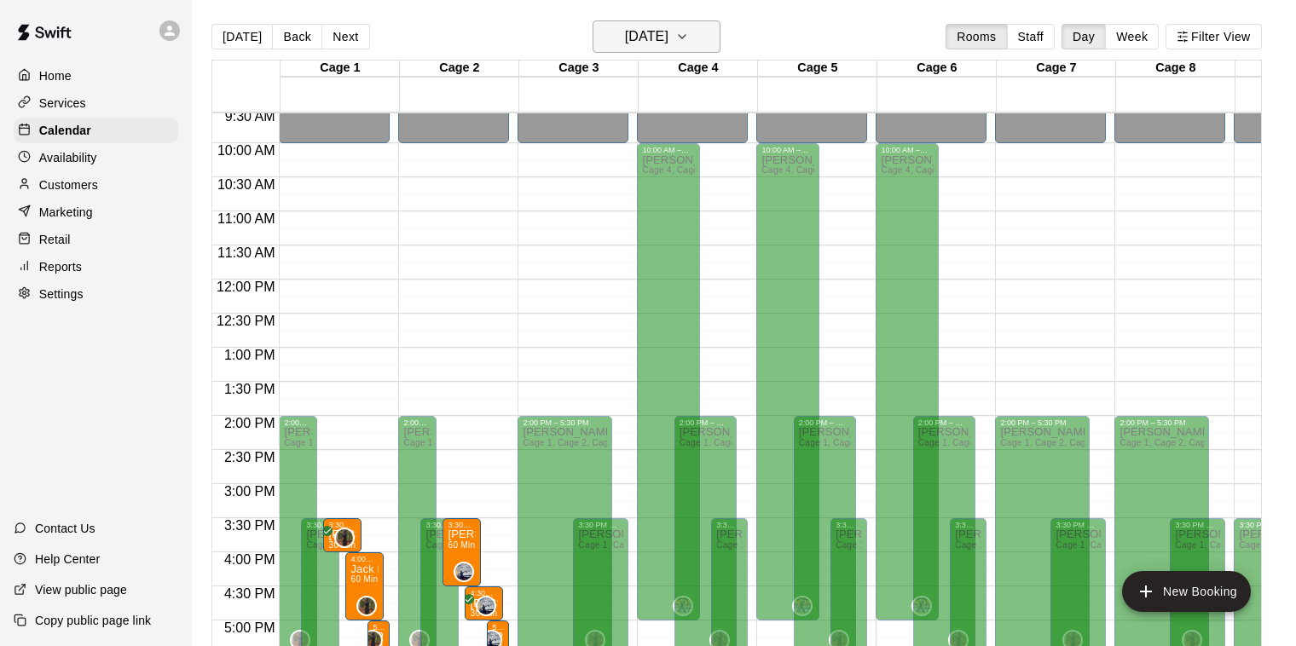
click at [689, 38] on icon "button" at bounding box center [682, 36] width 14 height 20
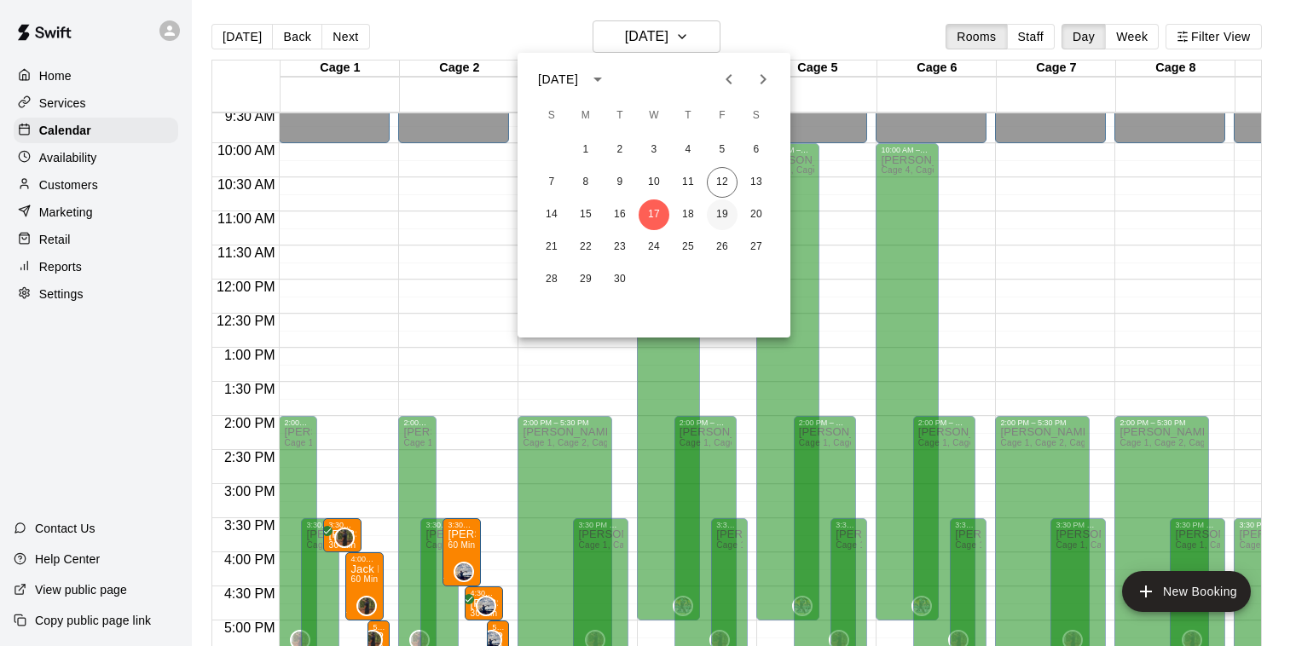
click at [720, 212] on button "19" at bounding box center [722, 215] width 31 height 31
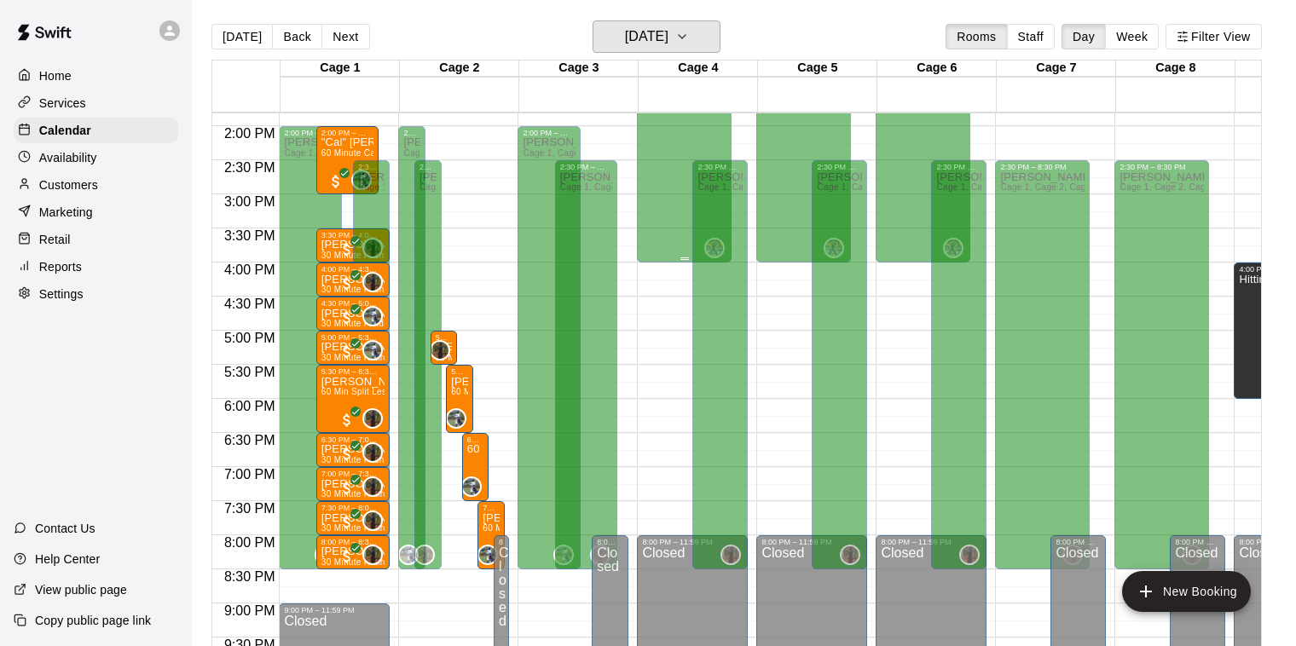
scroll to position [947, 0]
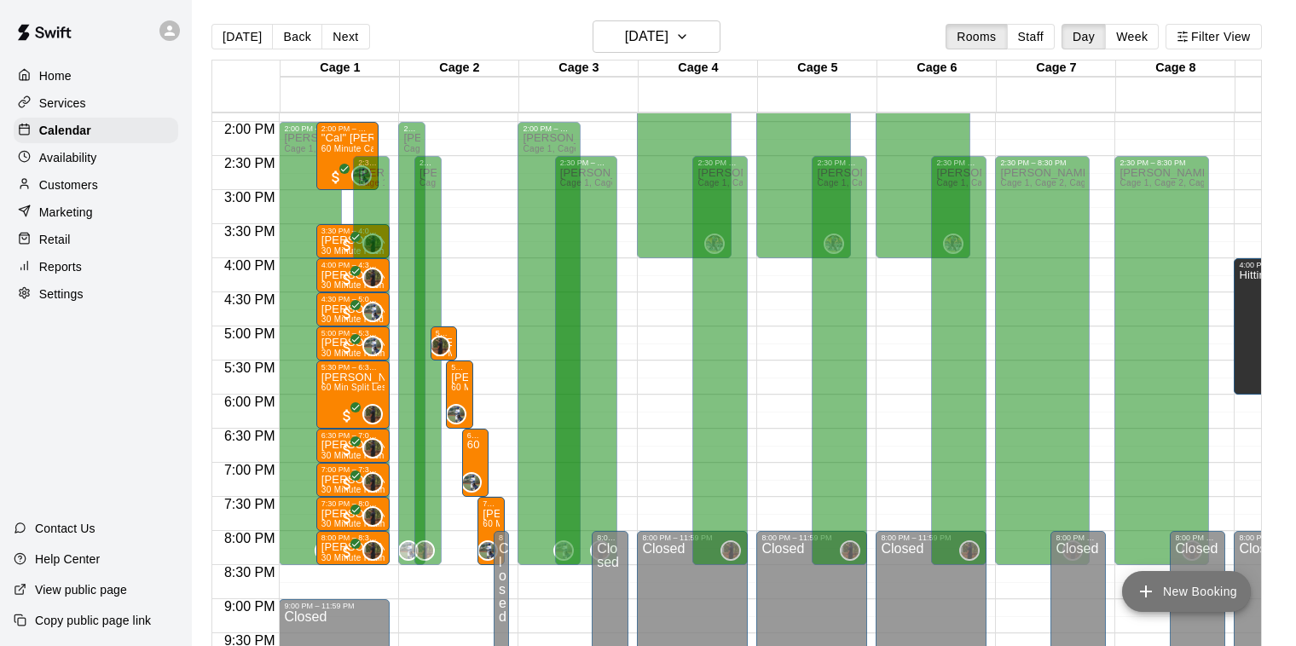
click at [1146, 599] on icon "add" at bounding box center [1146, 592] width 20 height 20
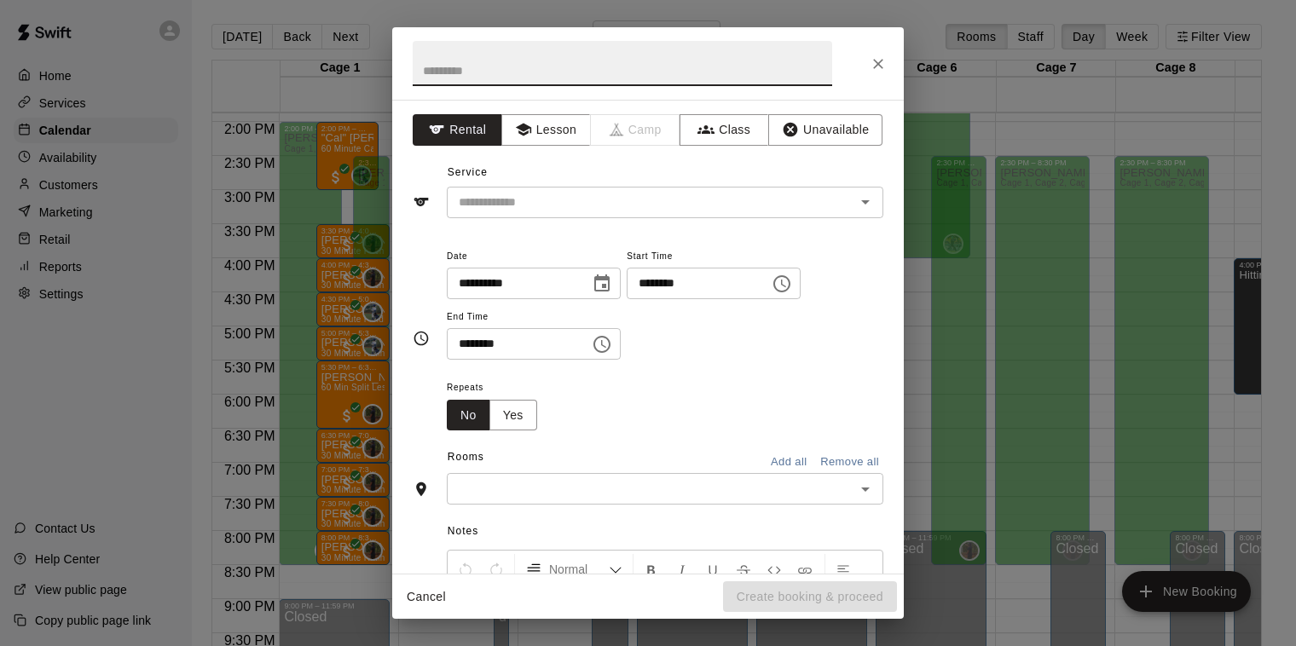
click at [718, 281] on input "********" at bounding box center [692, 284] width 131 height 32
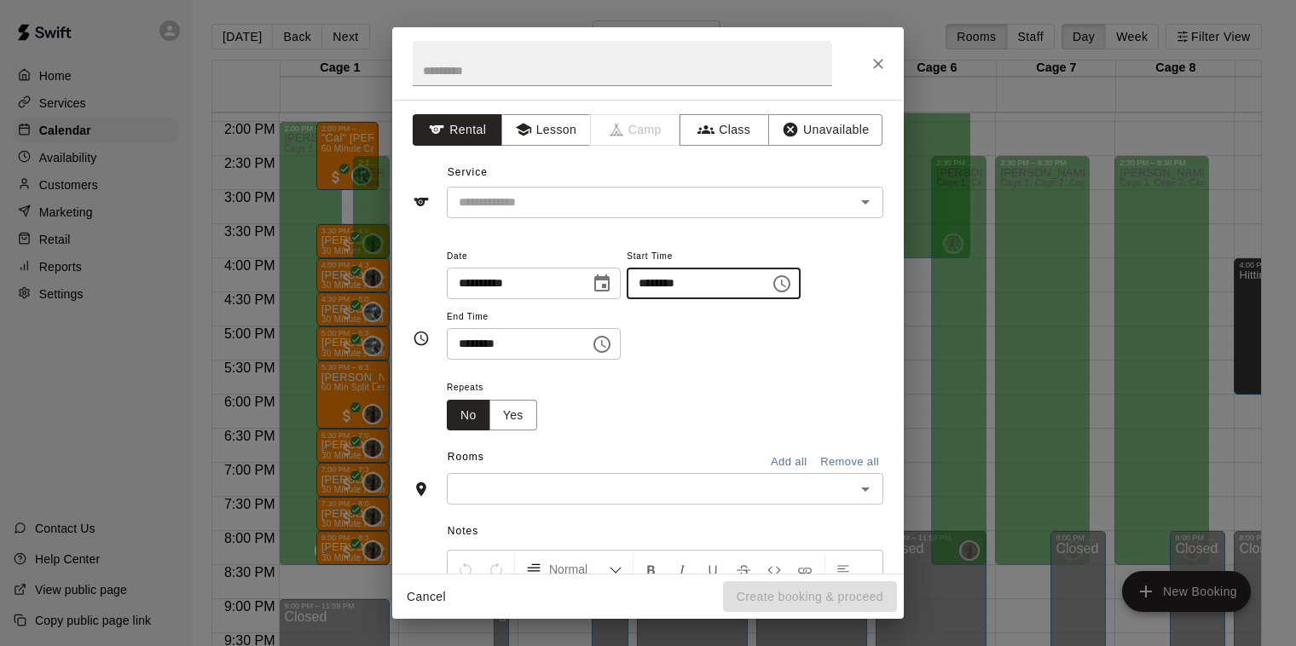
click at [674, 282] on input "********" at bounding box center [692, 284] width 131 height 32
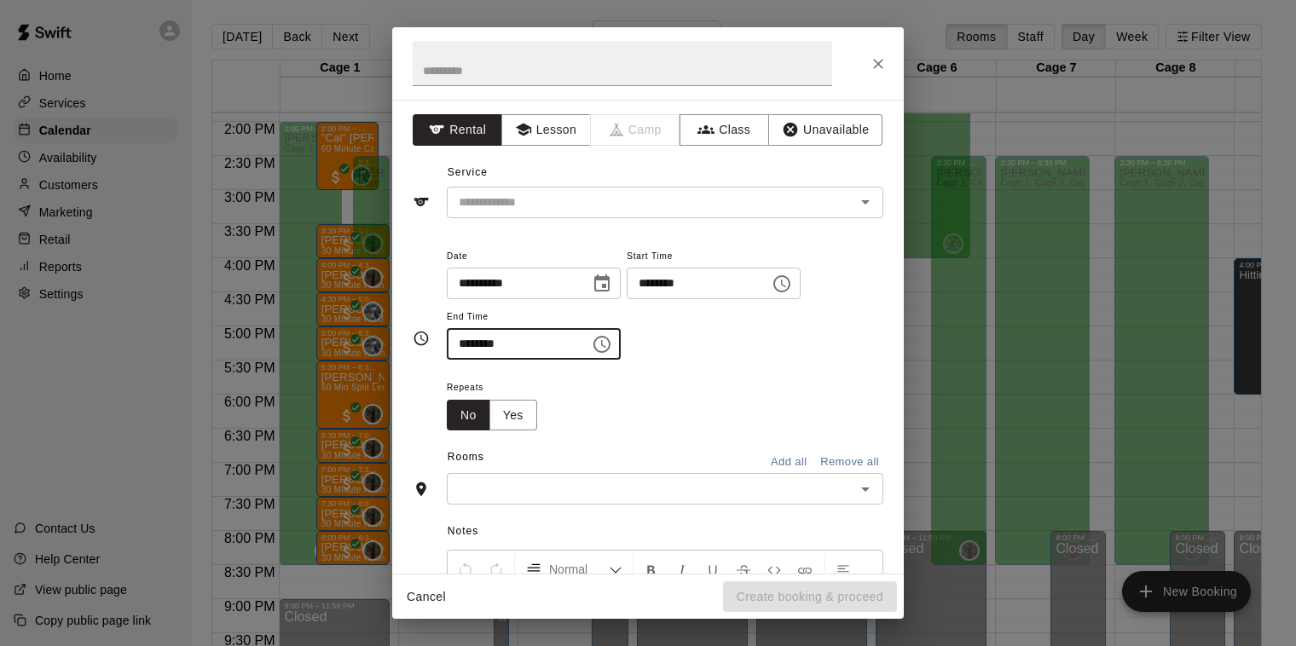
click at [530, 345] on input "********" at bounding box center [512, 344] width 131 height 32
type input "********"
click at [807, 383] on div "Repeats No Yes" at bounding box center [665, 404] width 437 height 54
click at [599, 206] on input "text" at bounding box center [640, 202] width 376 height 21
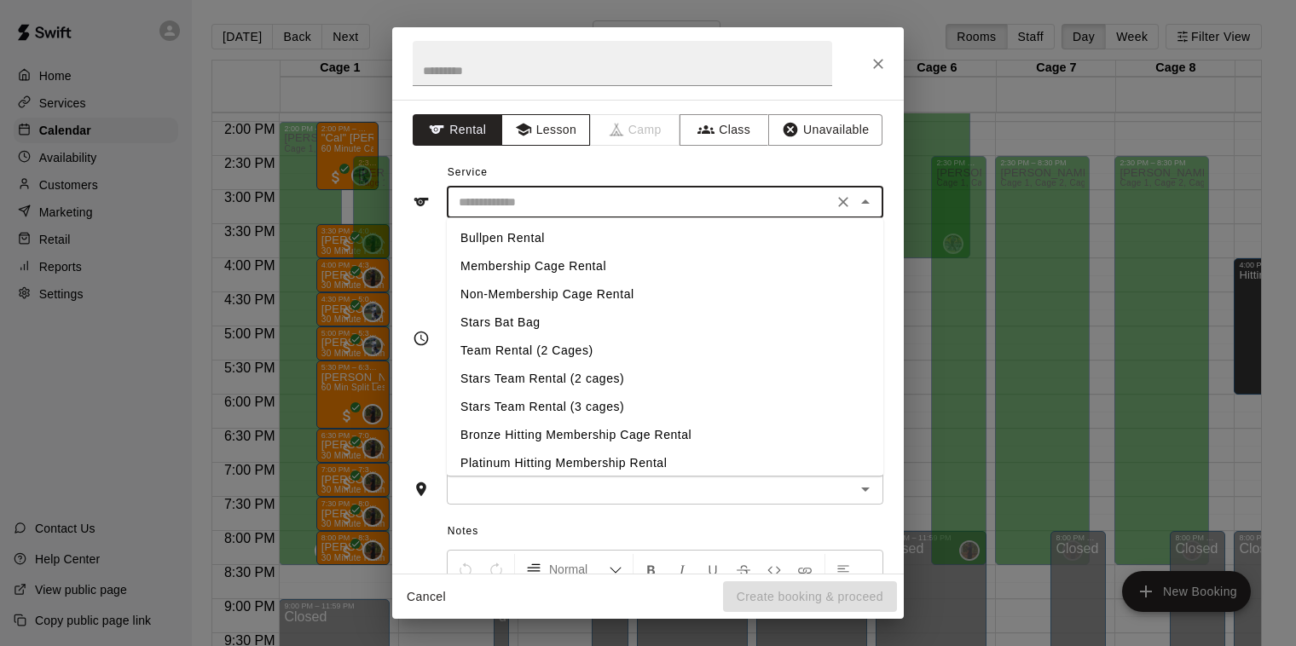
click at [553, 142] on button "Lesson" at bounding box center [546, 130] width 90 height 32
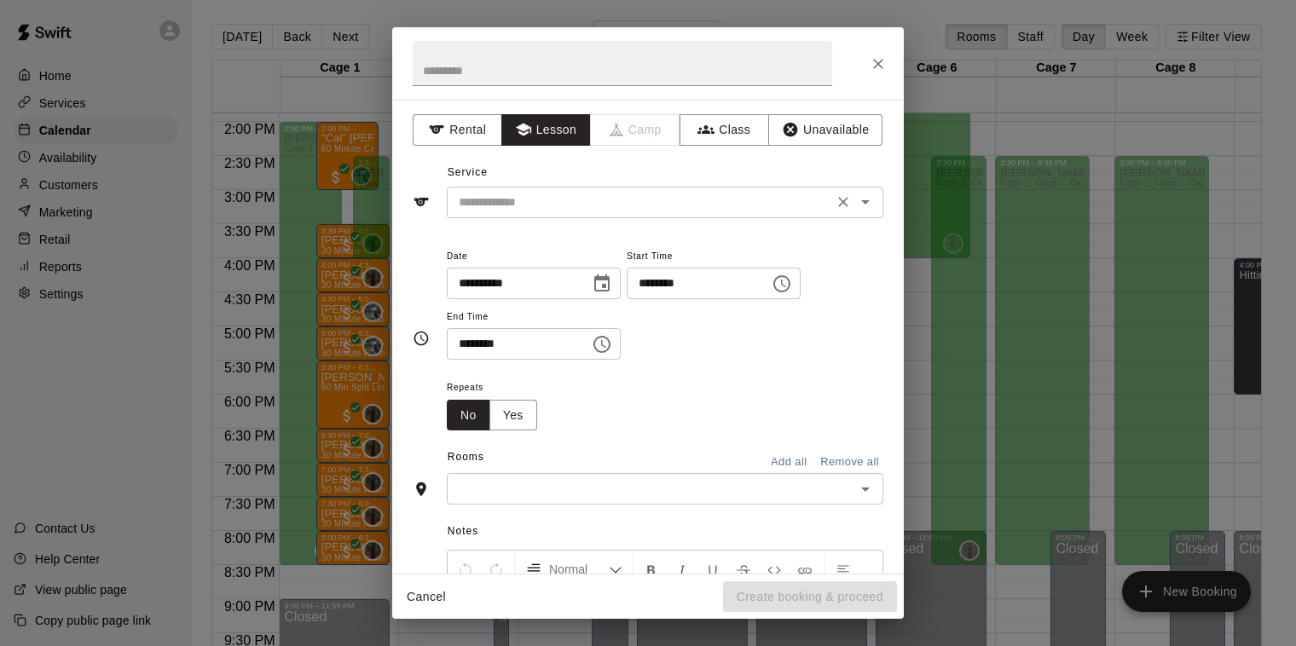
click at [559, 210] on input "text" at bounding box center [640, 202] width 376 height 21
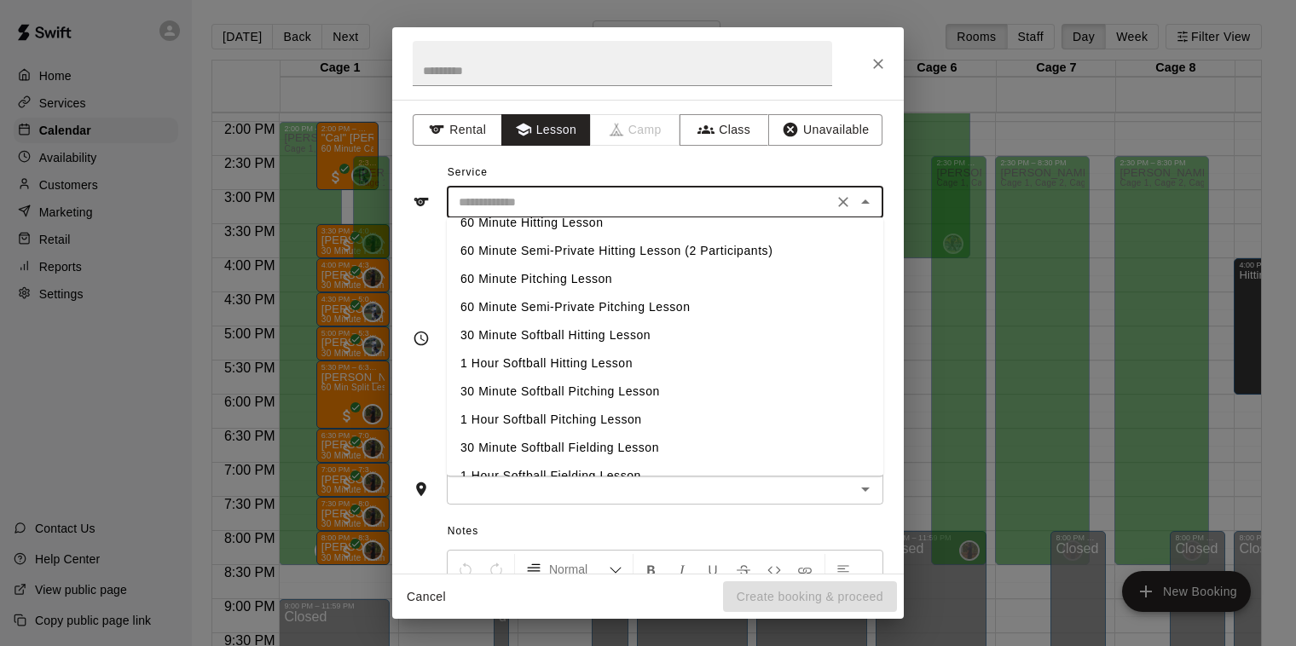
scroll to position [0, 0]
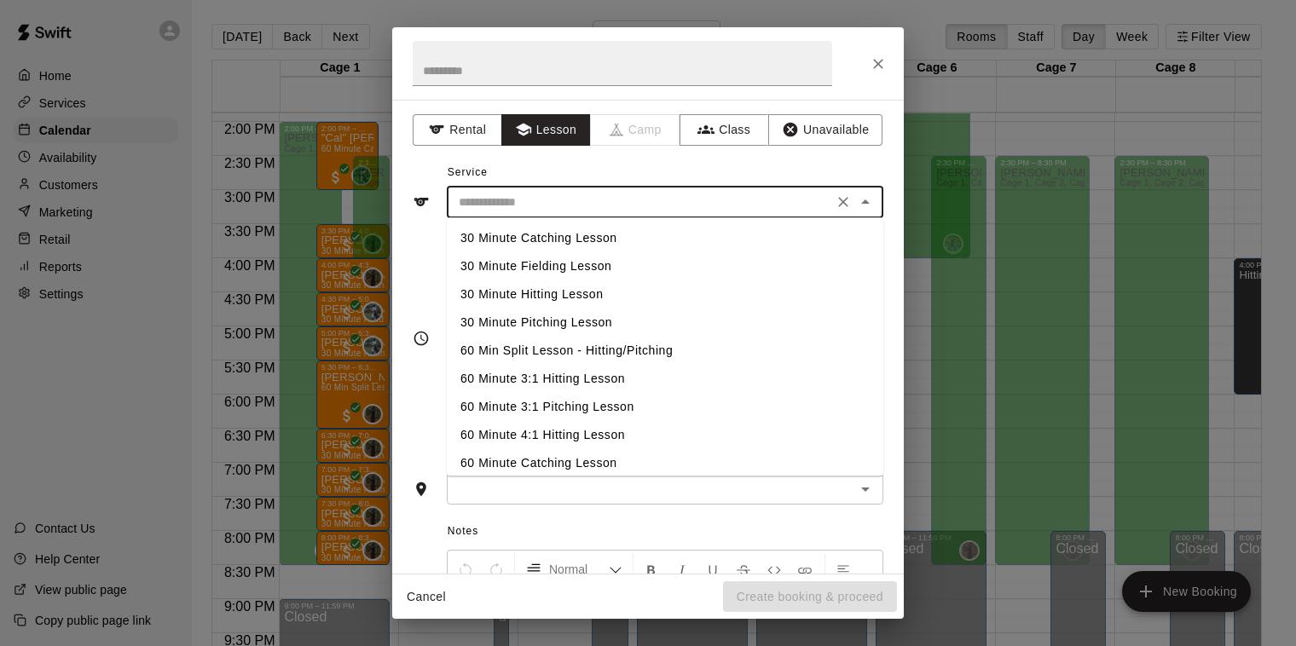
click at [578, 298] on li "30 Minute Hitting Lesson" at bounding box center [665, 295] width 437 height 28
type input "**********"
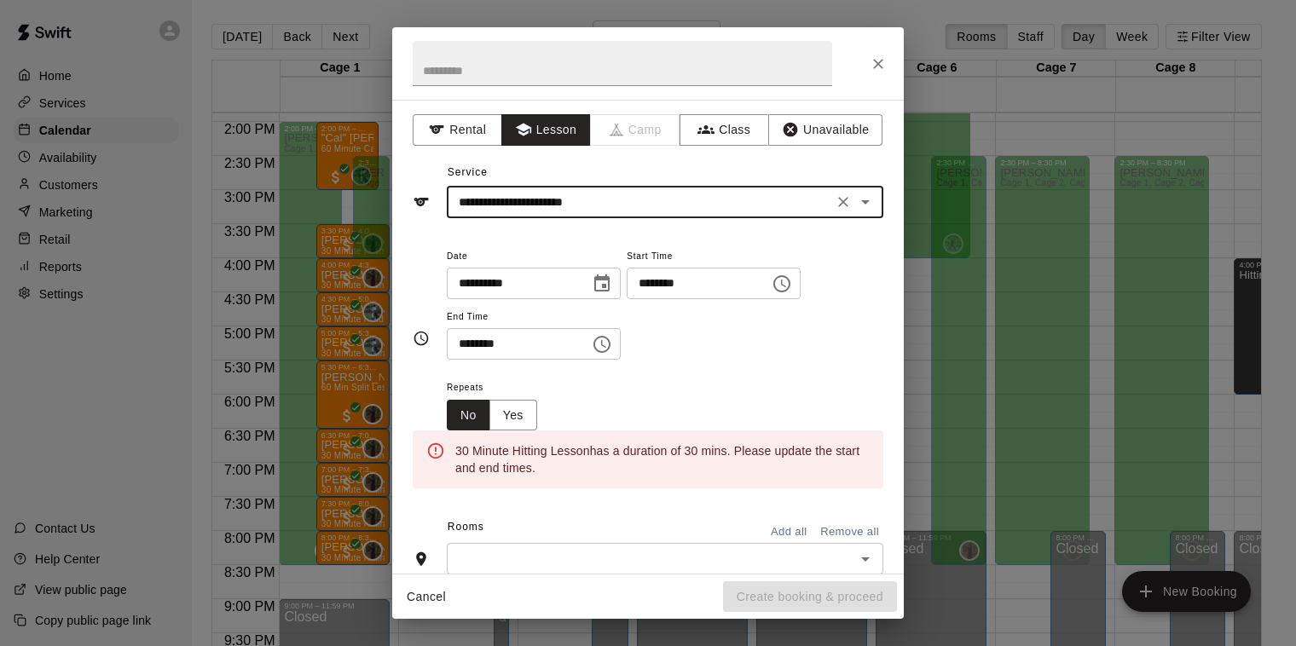
click at [478, 343] on input "********" at bounding box center [512, 344] width 131 height 32
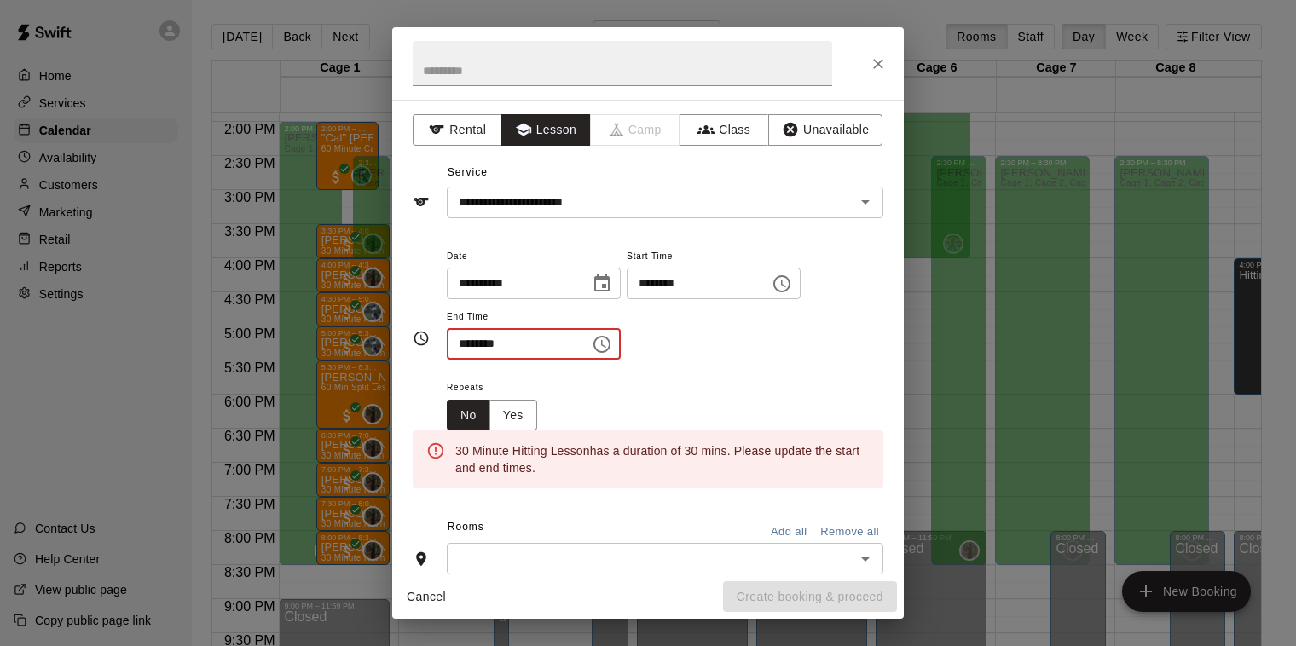
click at [508, 340] on input "********" at bounding box center [512, 344] width 131 height 32
click at [504, 342] on input "********" at bounding box center [512, 344] width 131 height 32
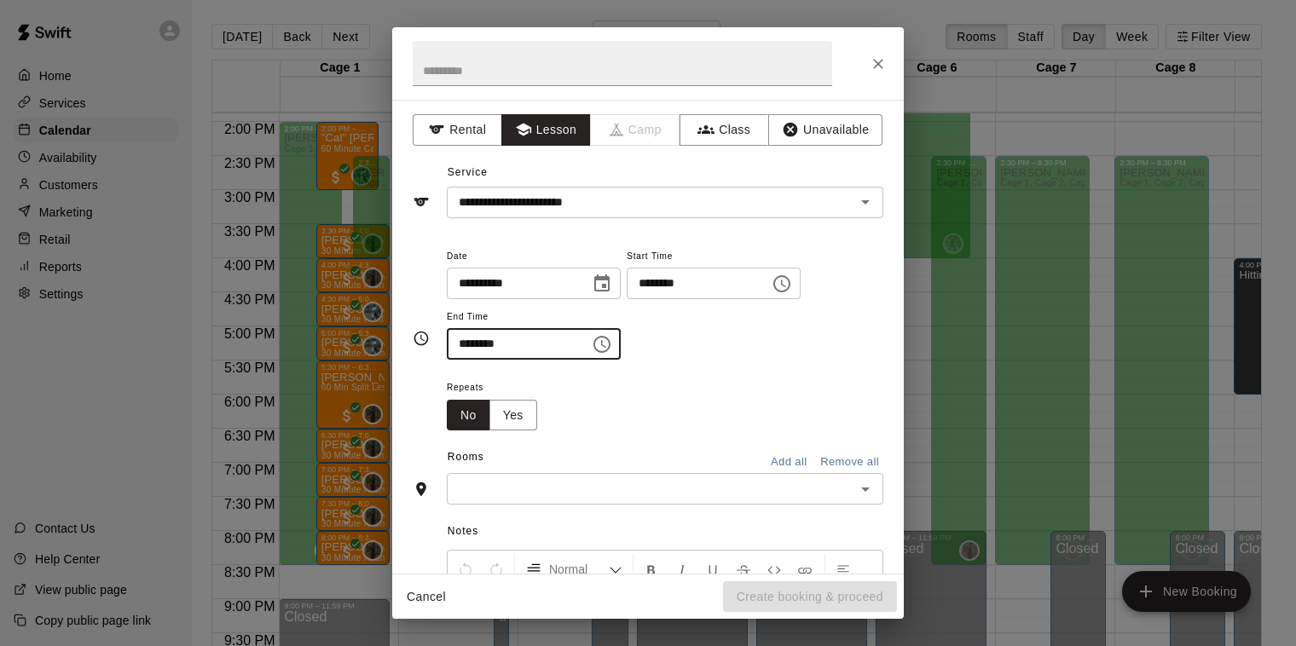
type input "********"
click at [721, 366] on div "**********" at bounding box center [665, 312] width 437 height 132
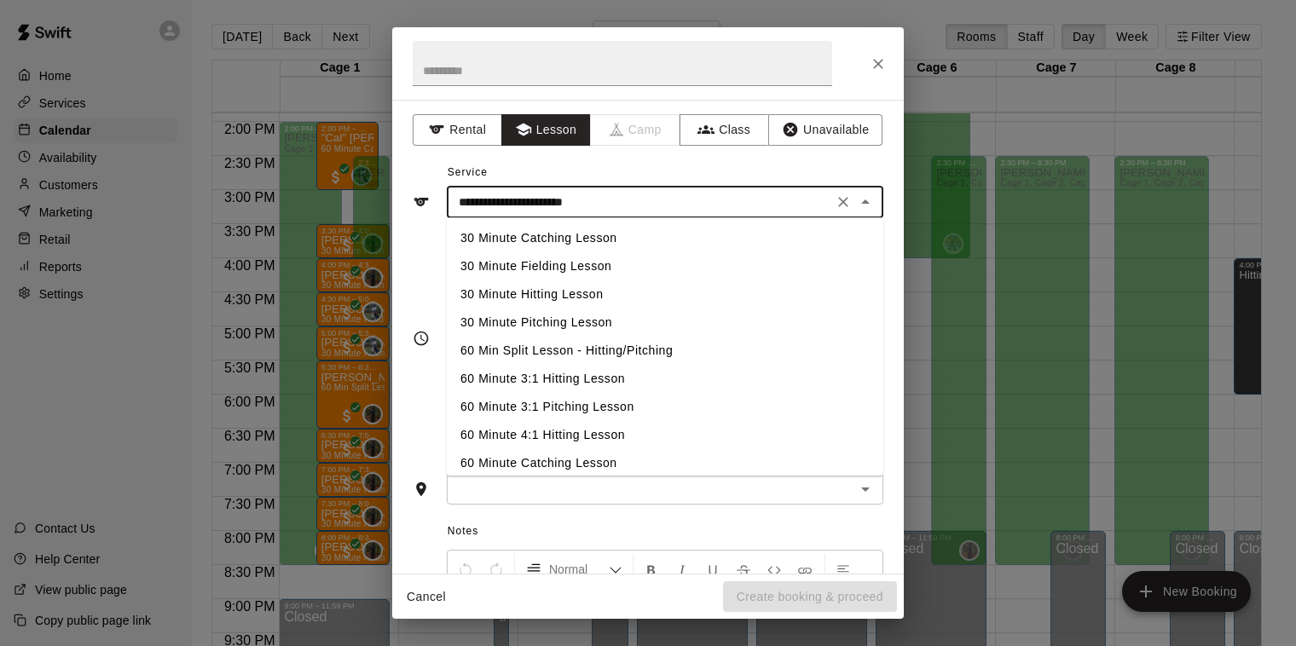
click at [631, 198] on input "**********" at bounding box center [640, 202] width 376 height 21
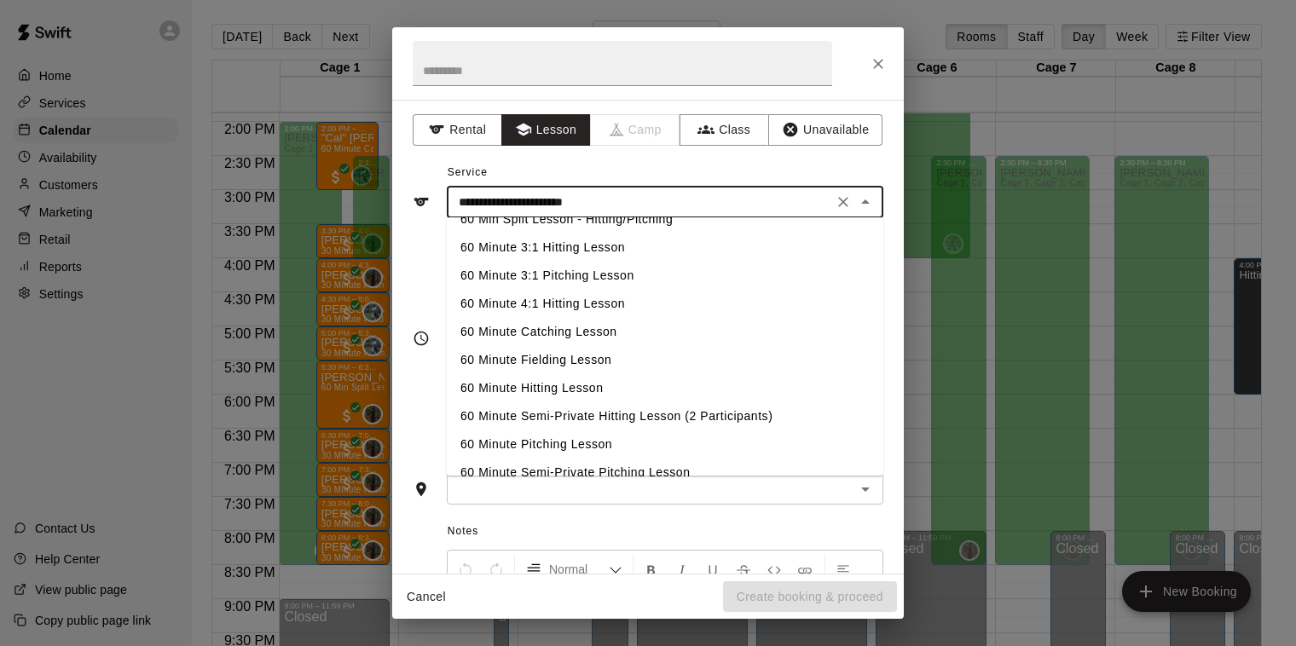
scroll to position [133, 0]
click at [546, 383] on li "60 Minute Hitting Lesson" at bounding box center [665, 387] width 437 height 28
type input "**********"
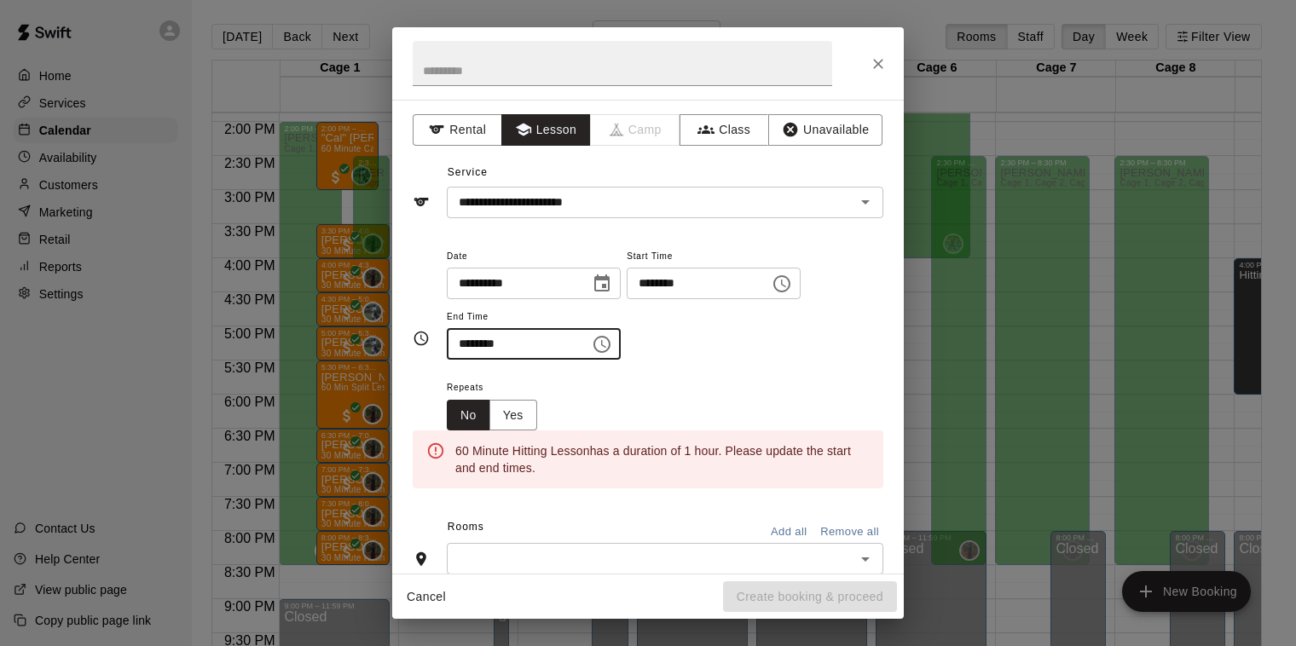
click at [473, 345] on input "********" at bounding box center [512, 344] width 131 height 32
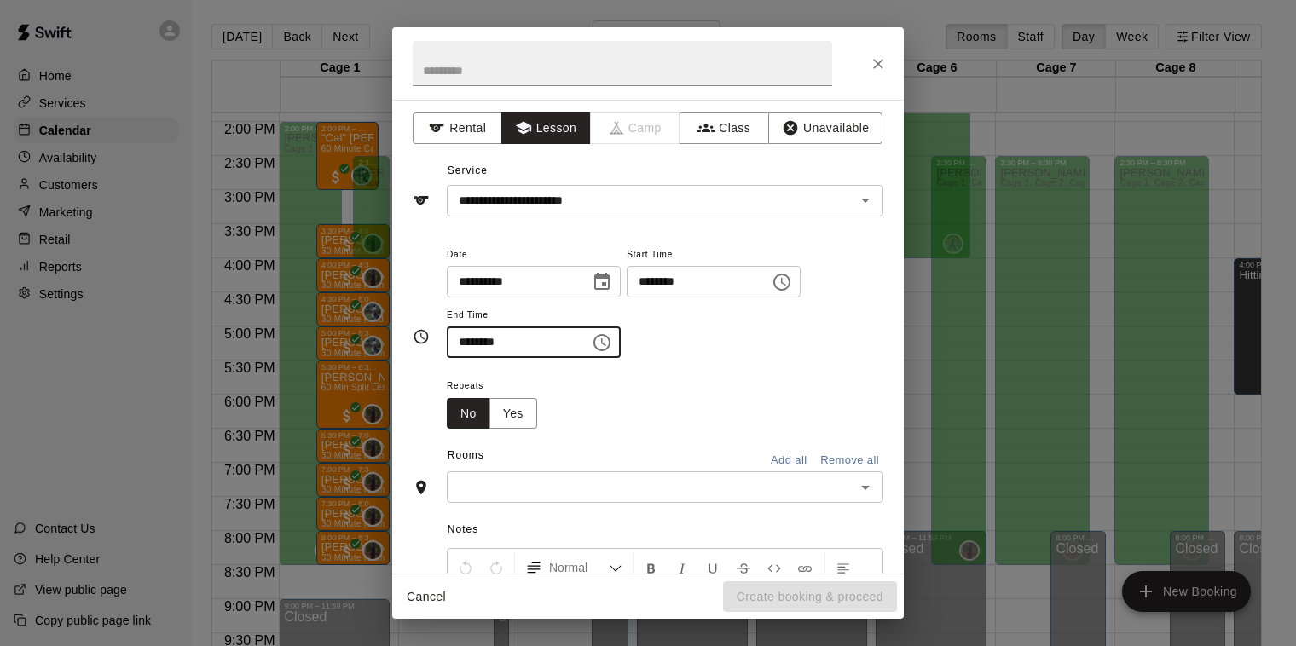
type input "********"
click at [600, 388] on div "Repeats No Yes" at bounding box center [665, 402] width 437 height 54
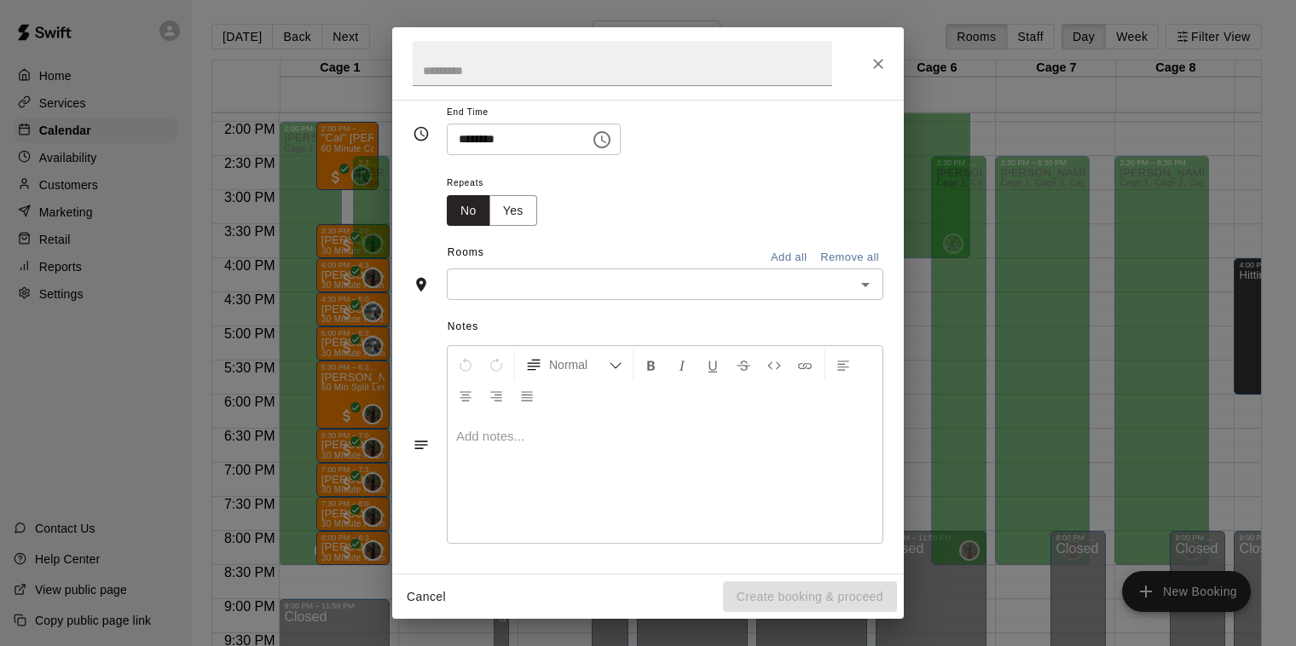
scroll to position [0, 0]
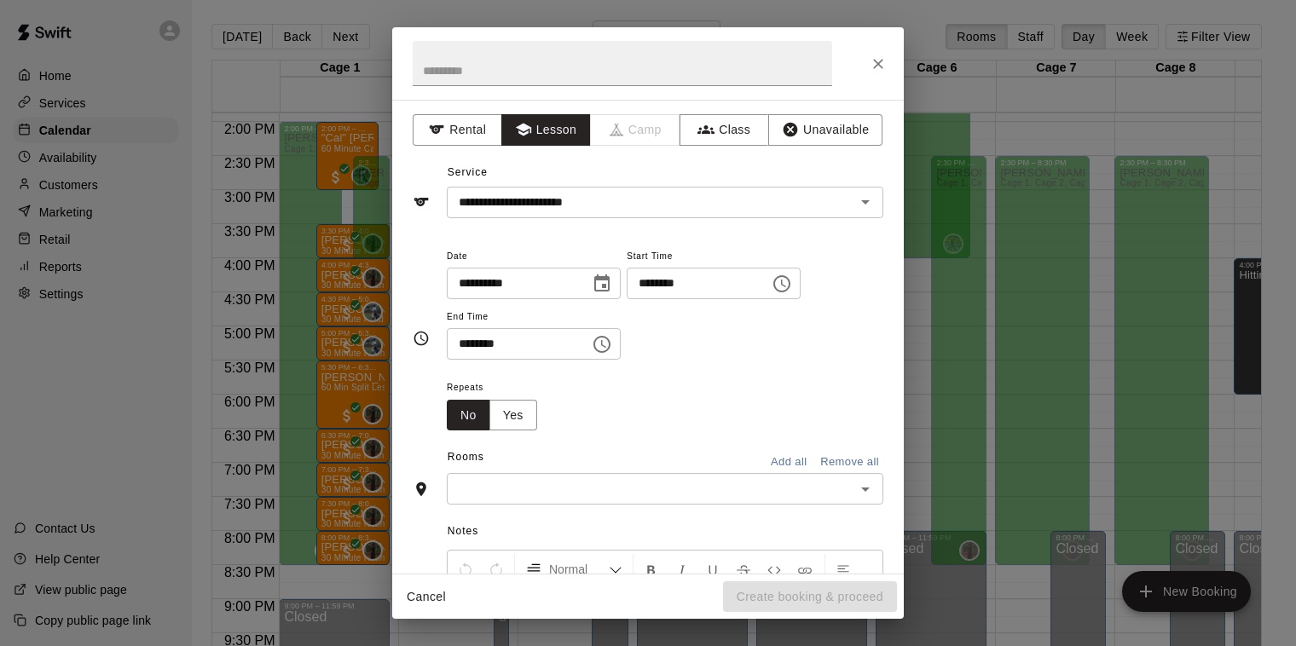
click at [655, 492] on input "text" at bounding box center [651, 488] width 398 height 21
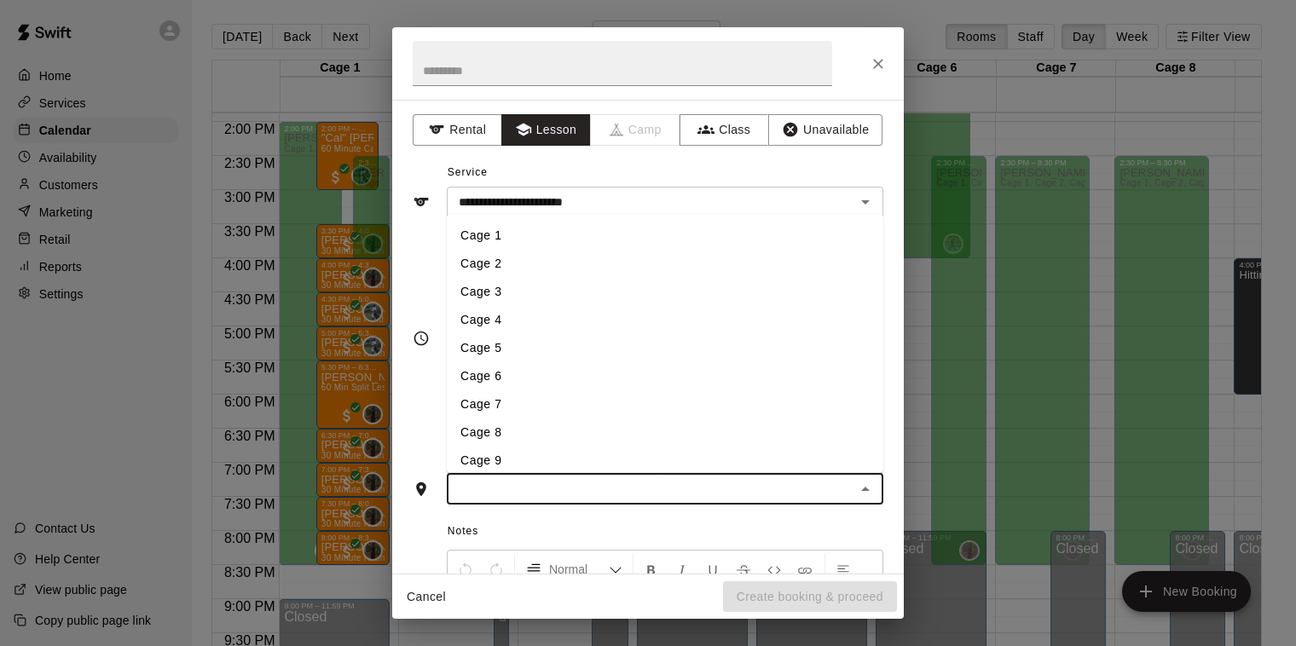
click at [506, 455] on li "Cage 9" at bounding box center [665, 461] width 437 height 28
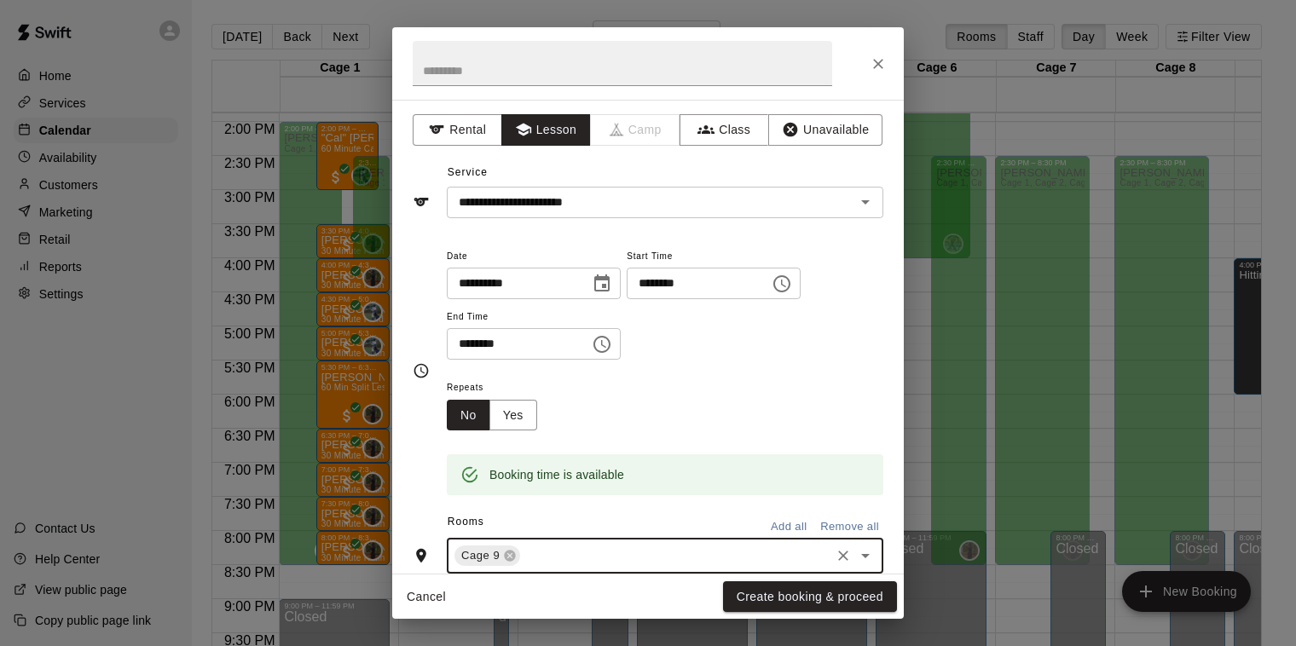
scroll to position [21, 0]
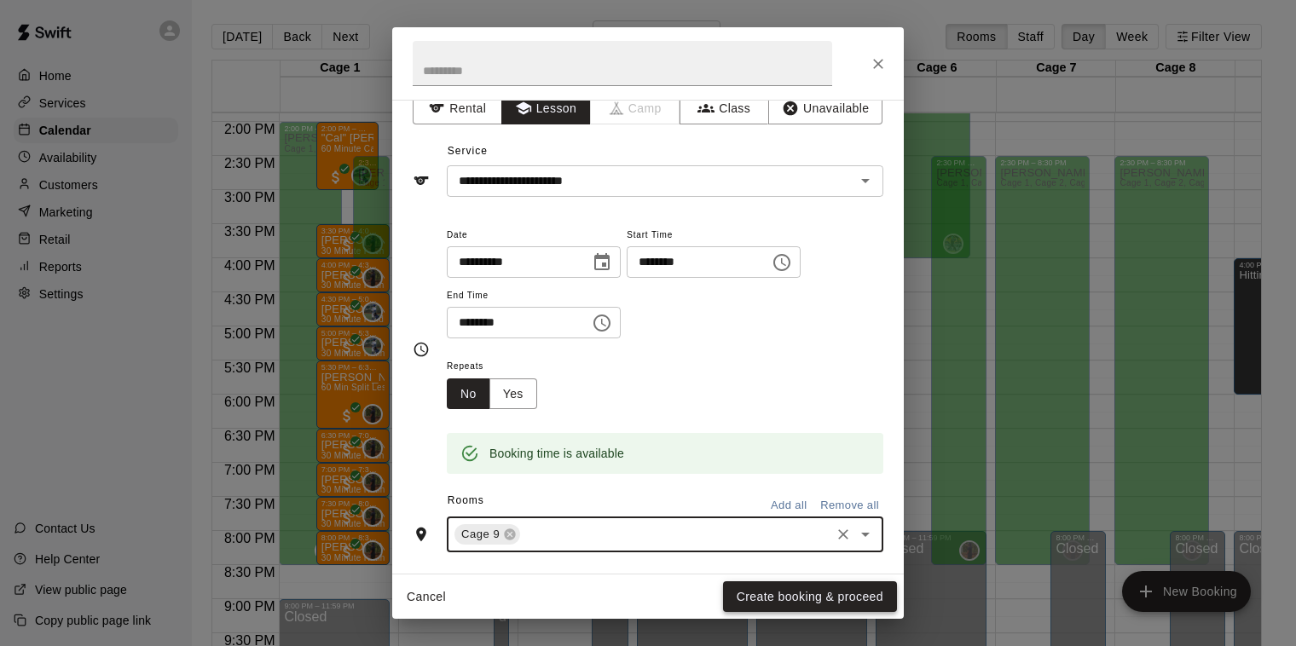
click at [804, 587] on button "Create booking & proceed" at bounding box center [810, 598] width 174 height 32
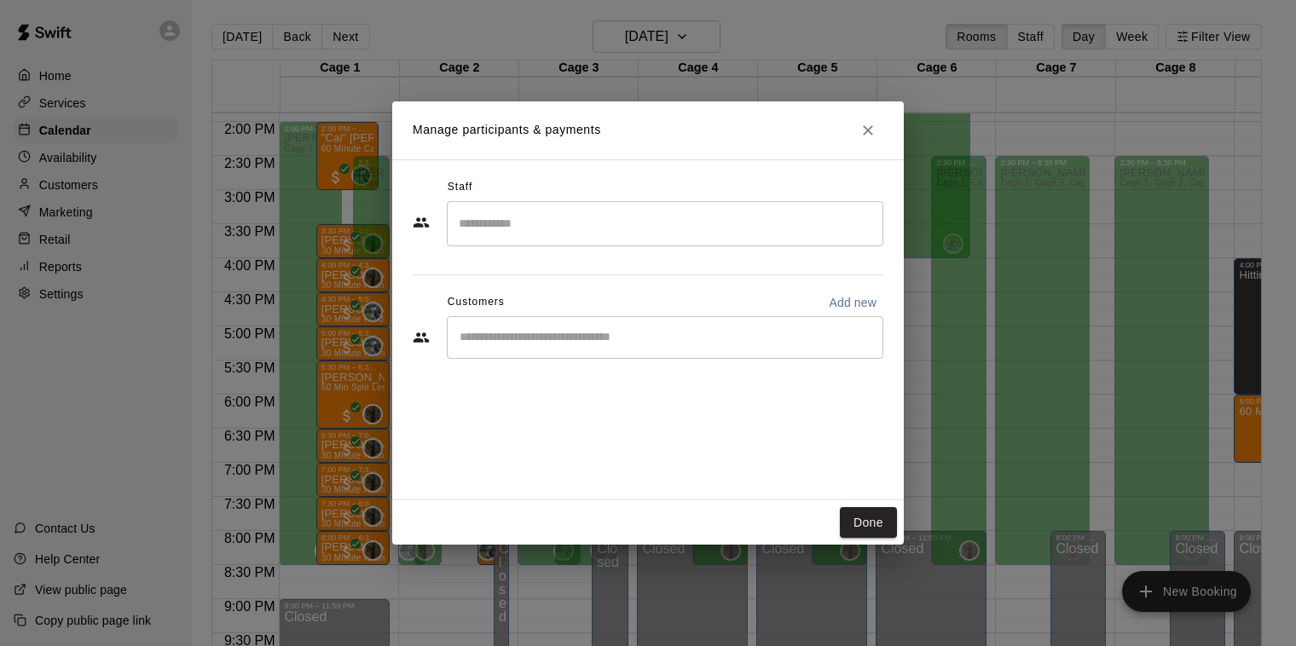
click at [489, 240] on div "​" at bounding box center [665, 223] width 437 height 45
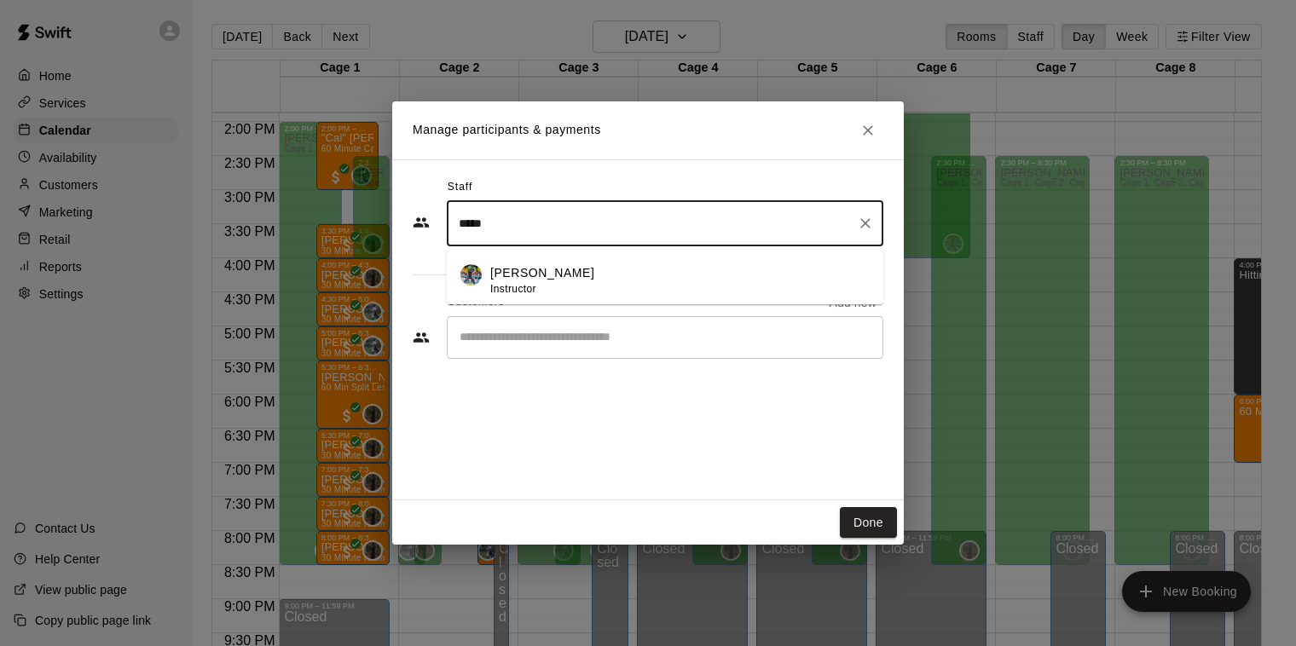
click at [536, 289] on span "Instructor" at bounding box center [513, 289] width 46 height 12
click at [552, 347] on div "Staff ***** ​ Customers Add new ​" at bounding box center [648, 275] width 471 height 202
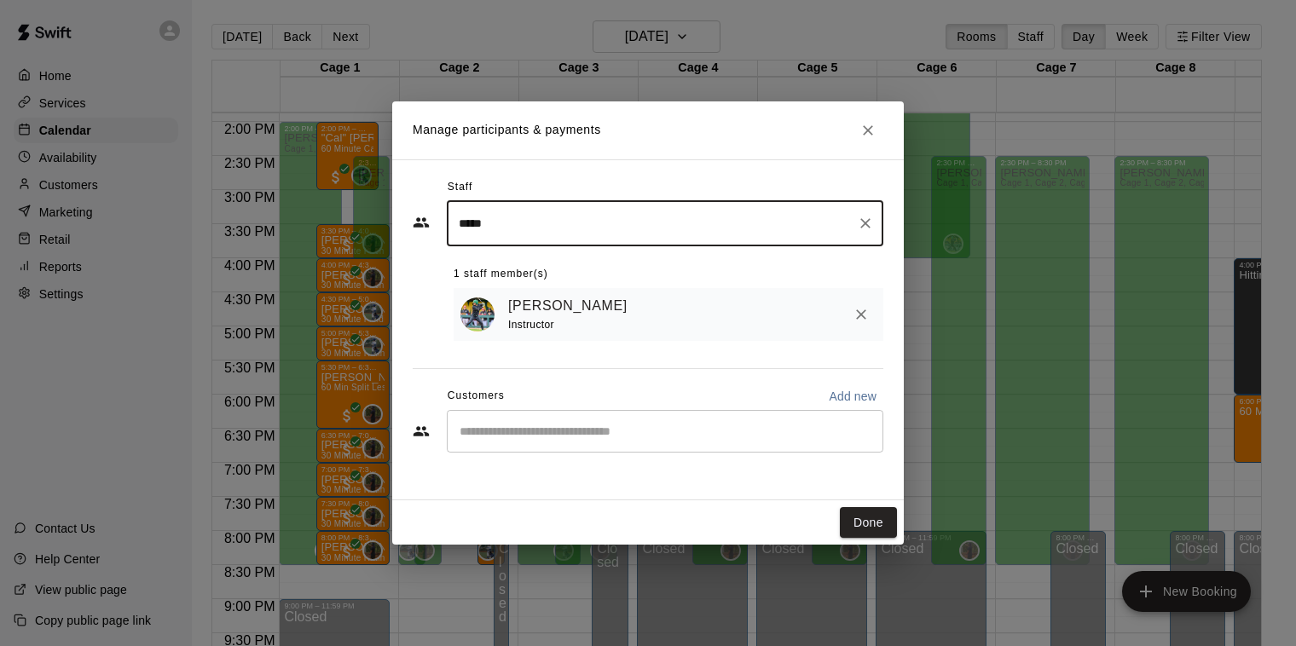
type input "*****"
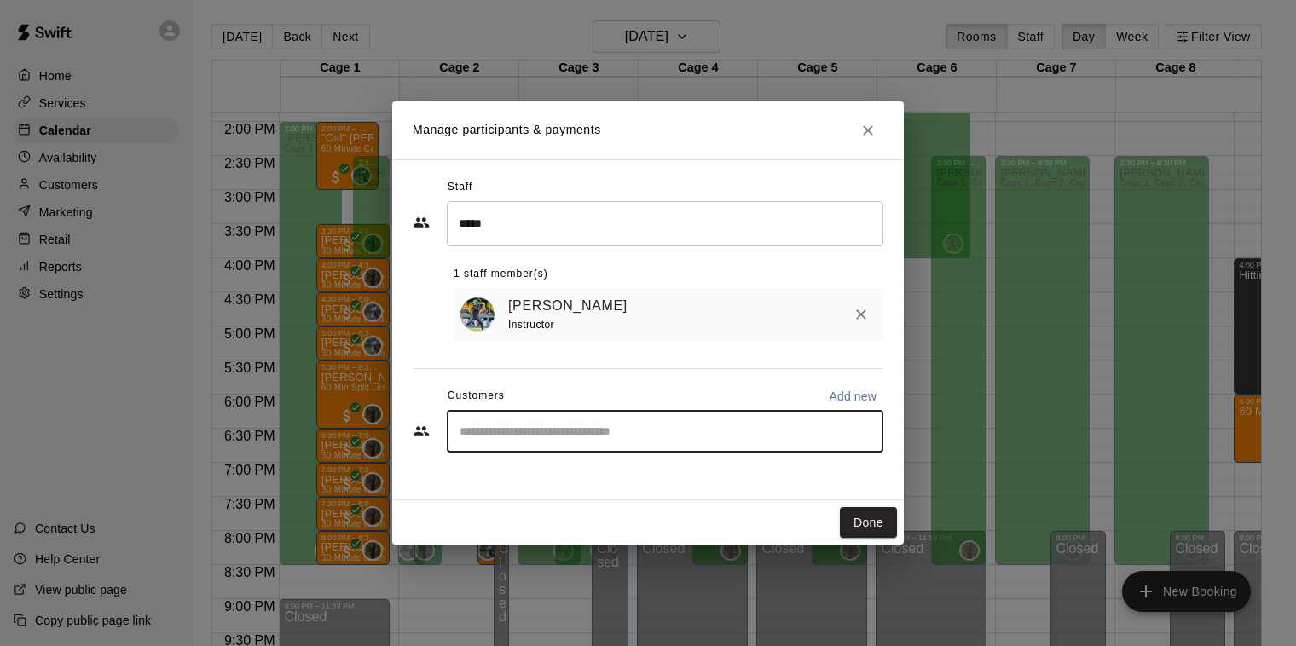
click at [554, 430] on input "Start typing to search customers..." at bounding box center [665, 431] width 421 height 17
type input "****"
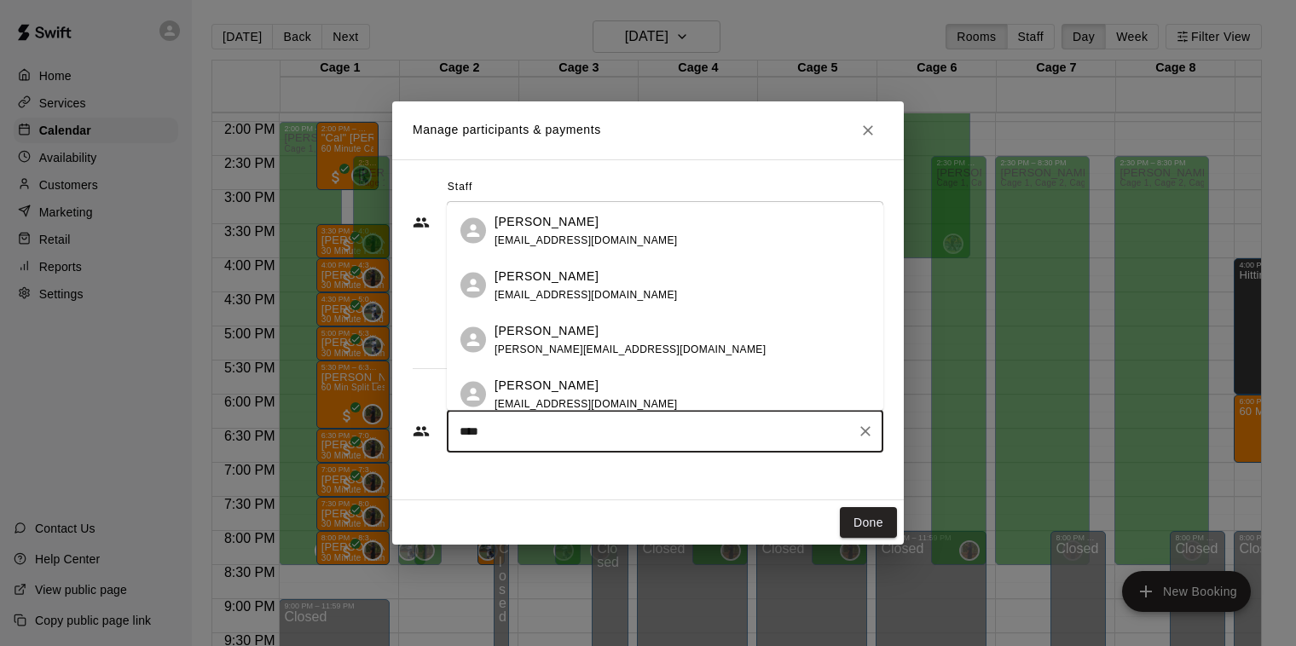
click at [542, 235] on span "[EMAIL_ADDRESS][DOMAIN_NAME]" at bounding box center [586, 241] width 183 height 12
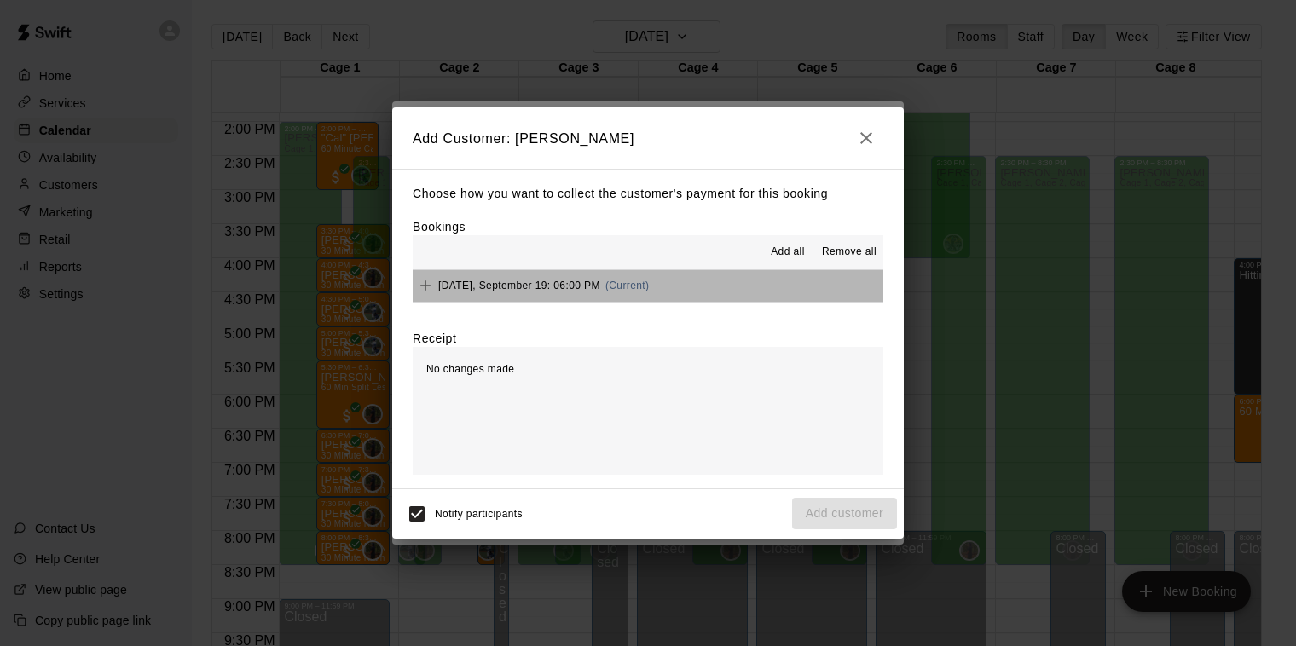
click at [623, 284] on span "(Current)" at bounding box center [628, 286] width 44 height 12
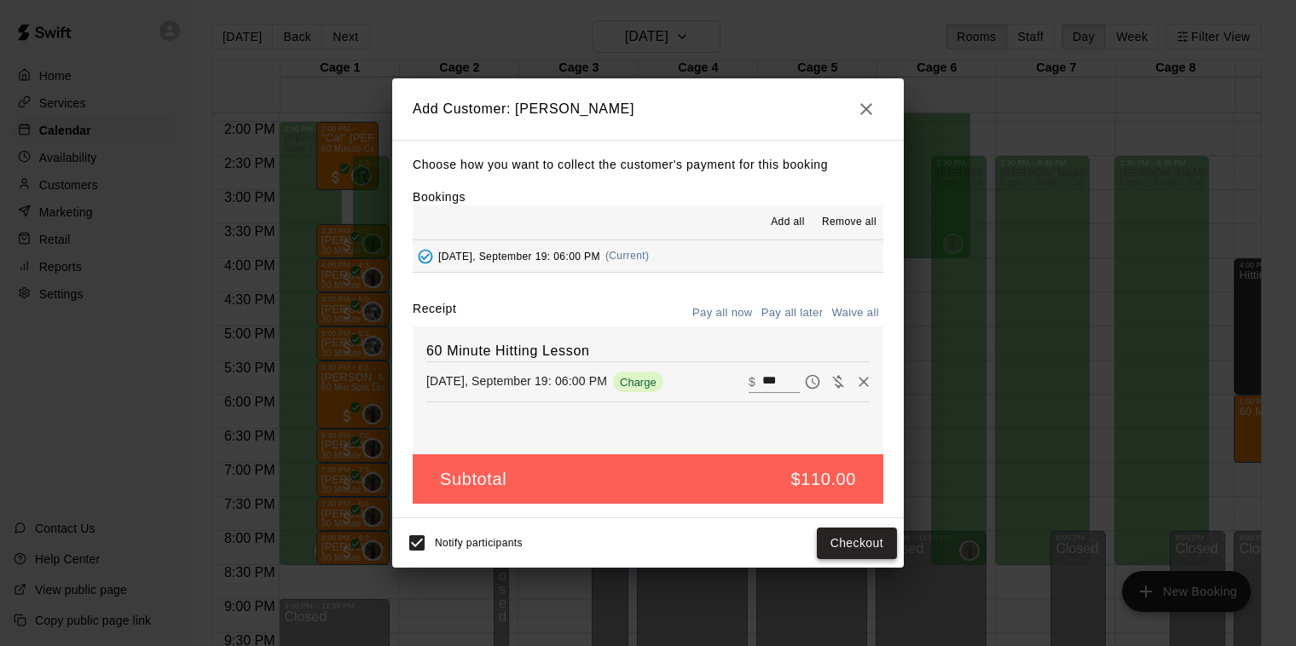
click at [853, 541] on button "Checkout" at bounding box center [857, 544] width 80 height 32
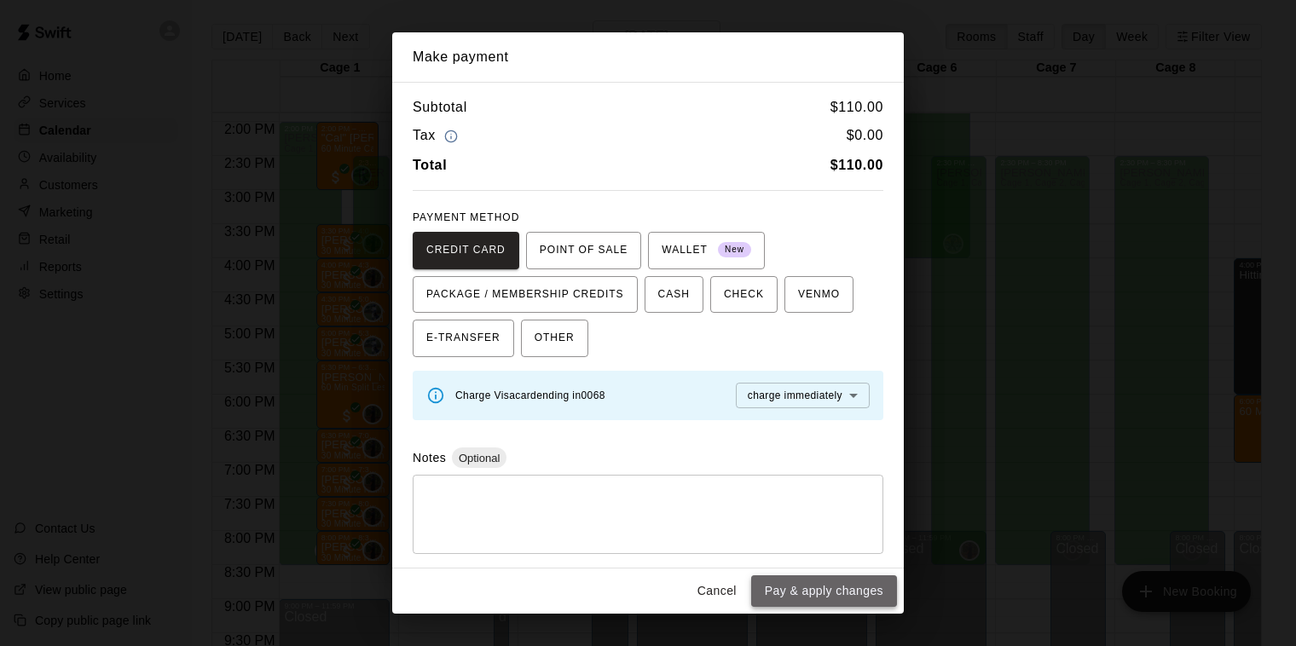
click at [845, 591] on button "Pay & apply changes" at bounding box center [824, 592] width 146 height 32
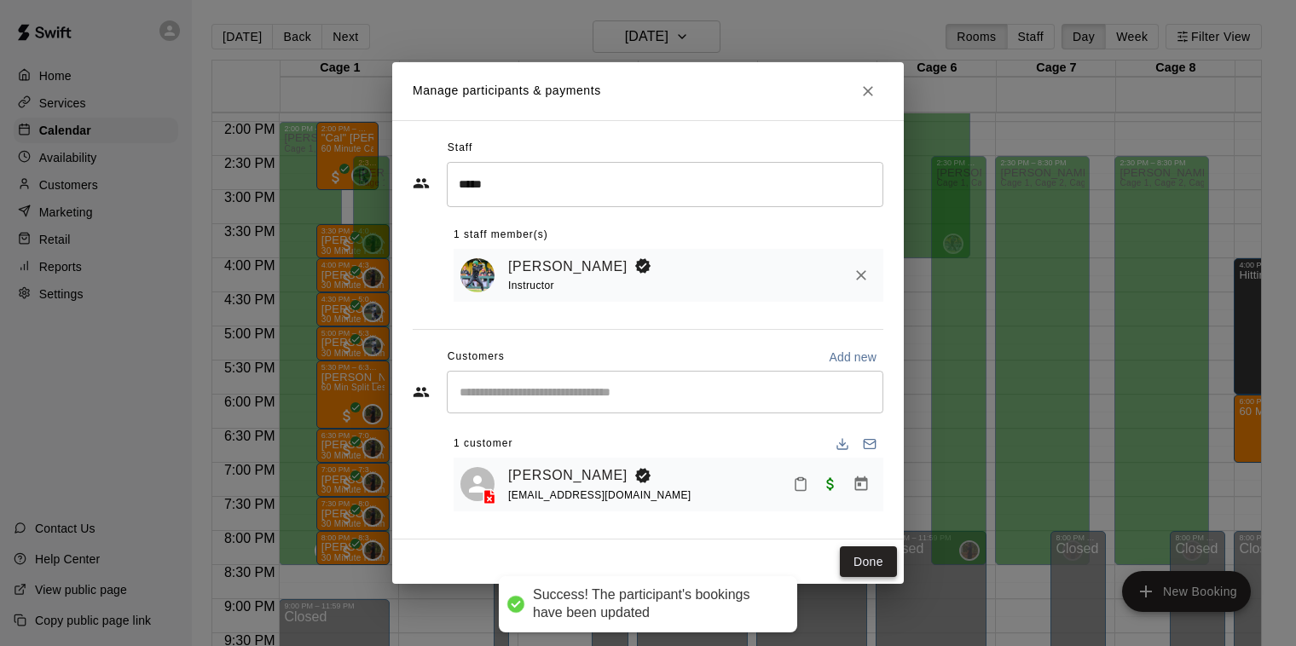
click at [870, 559] on button "Done" at bounding box center [868, 563] width 57 height 32
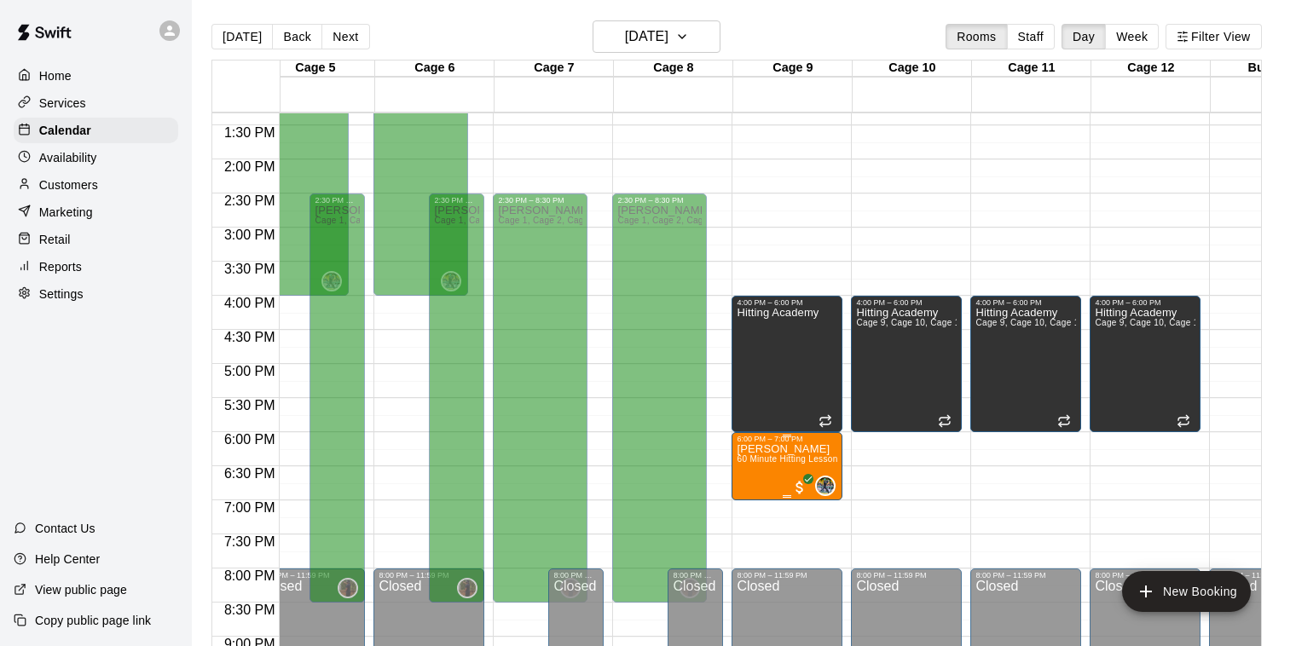
scroll to position [0, 512]
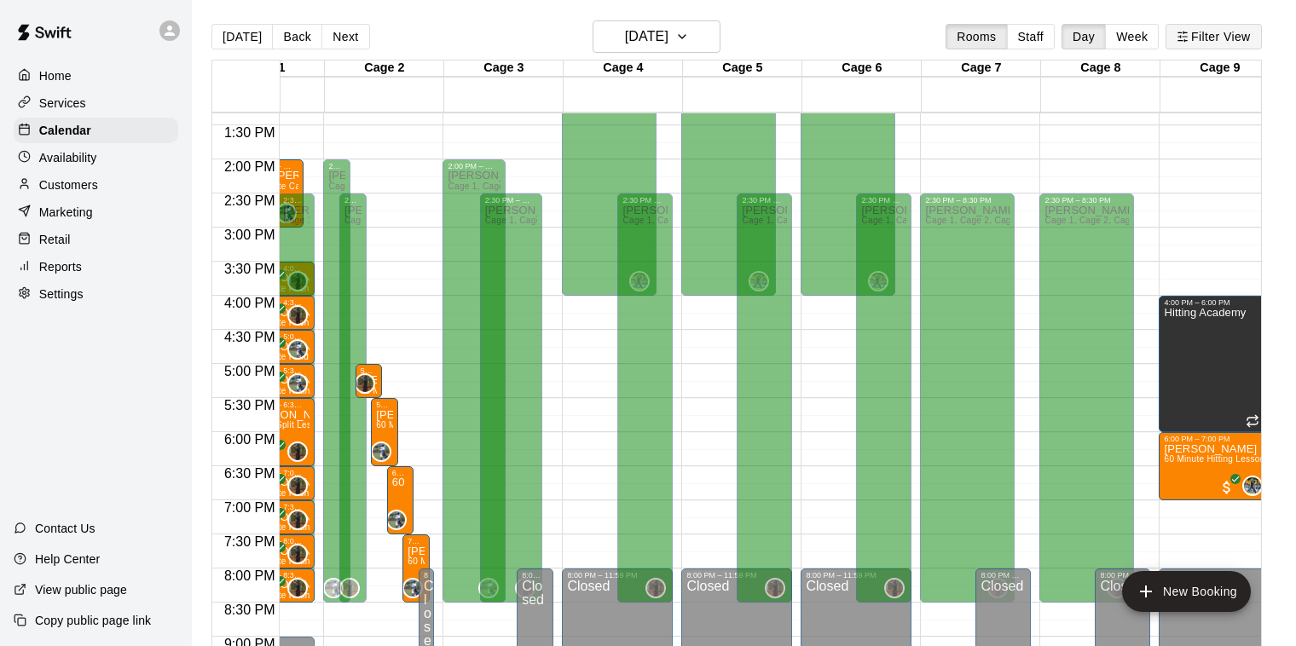
click at [1209, 43] on button "Filter View" at bounding box center [1214, 37] width 96 height 26
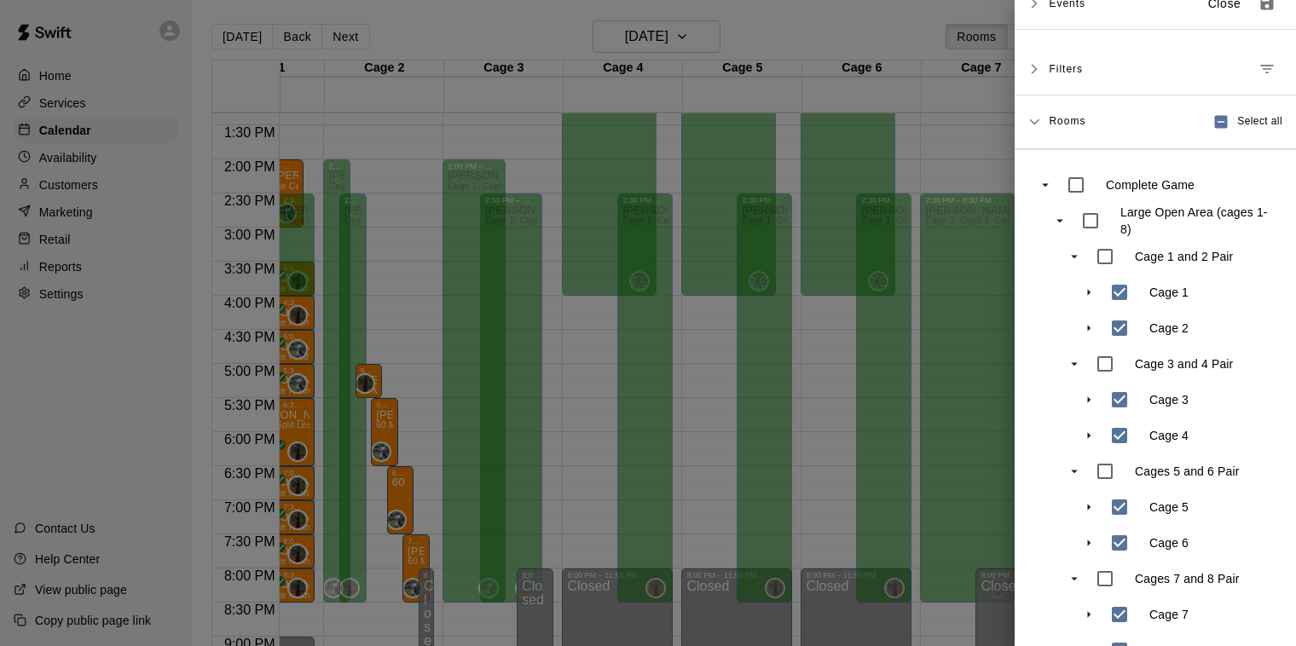
scroll to position [24, 0]
click at [1058, 67] on span "Filters" at bounding box center [1066, 67] width 34 height 31
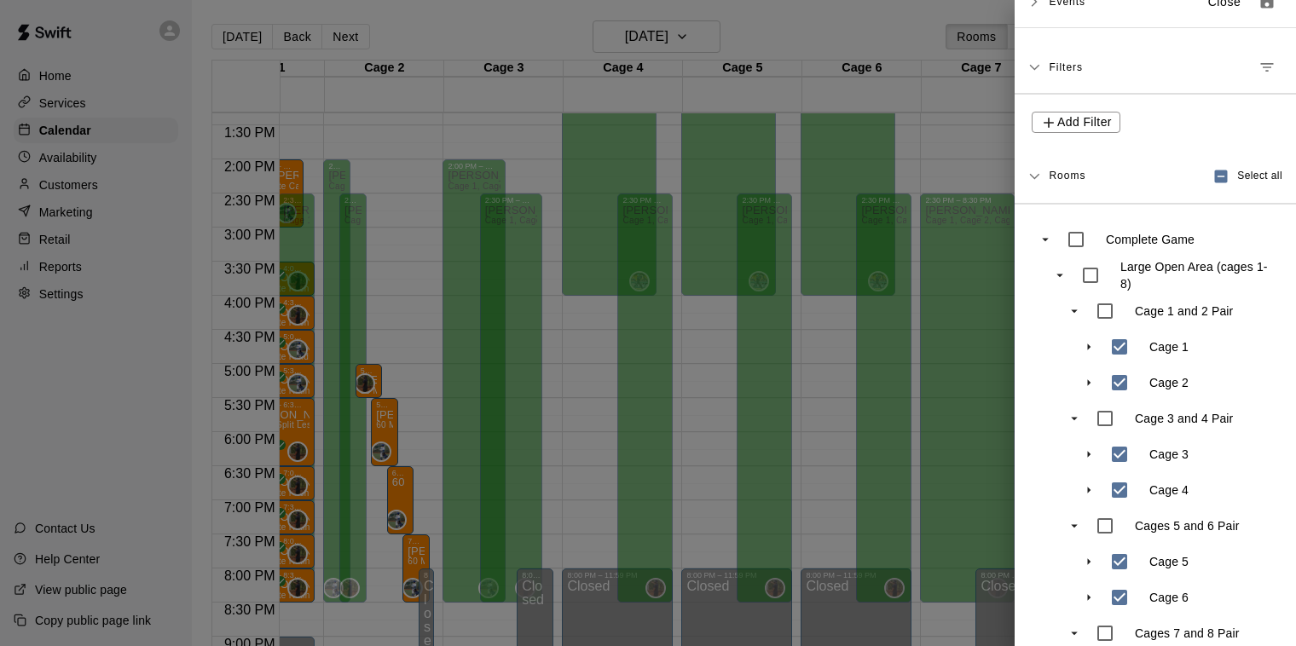
click at [1058, 67] on span "Filters" at bounding box center [1066, 67] width 34 height 31
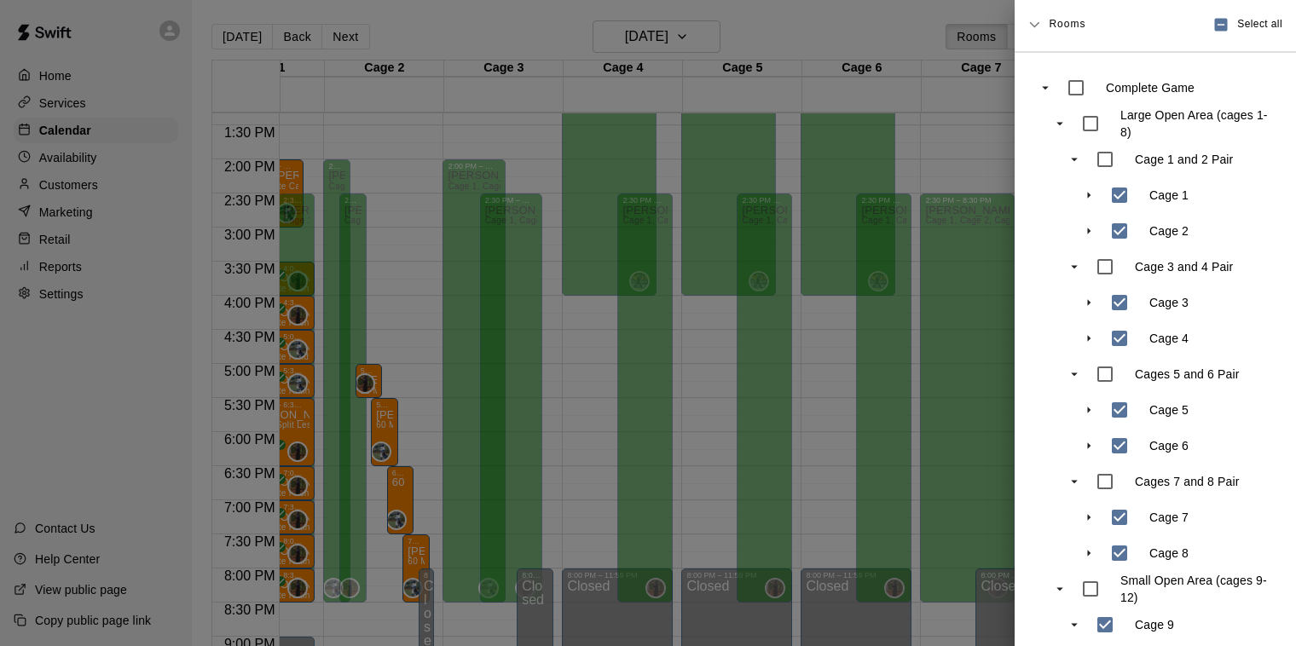
scroll to position [0, 0]
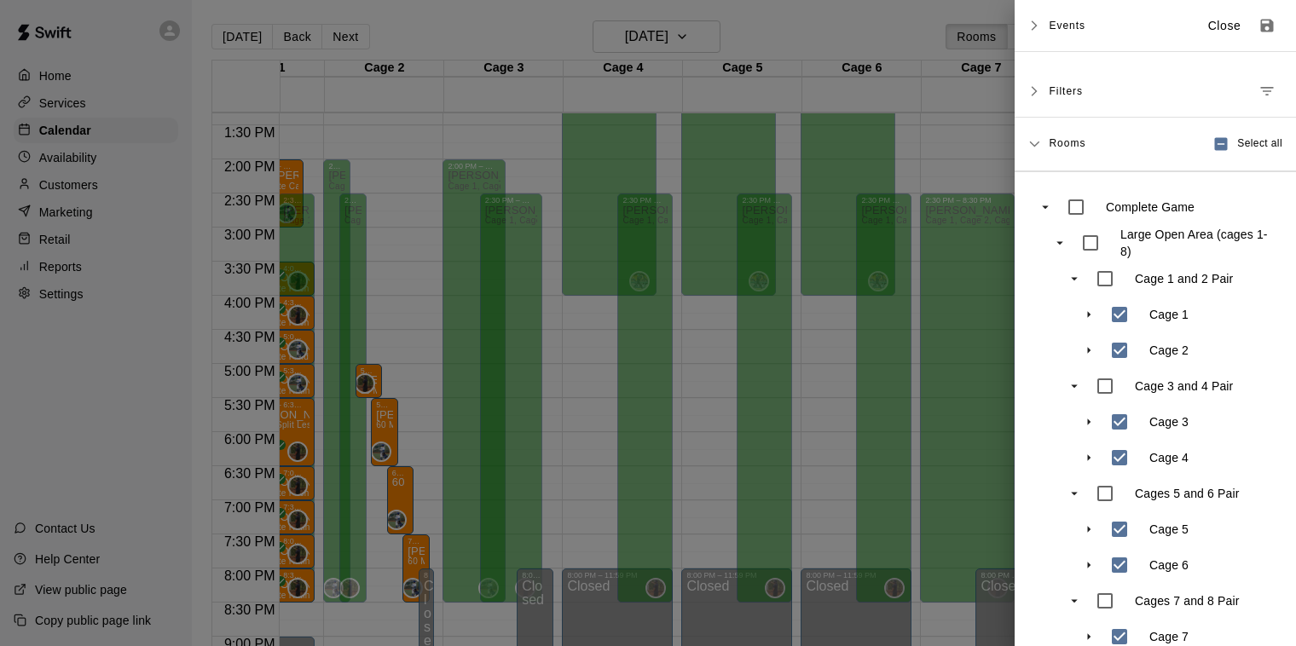
click at [1045, 36] on div "Events Close" at bounding box center [1155, 26] width 281 height 52
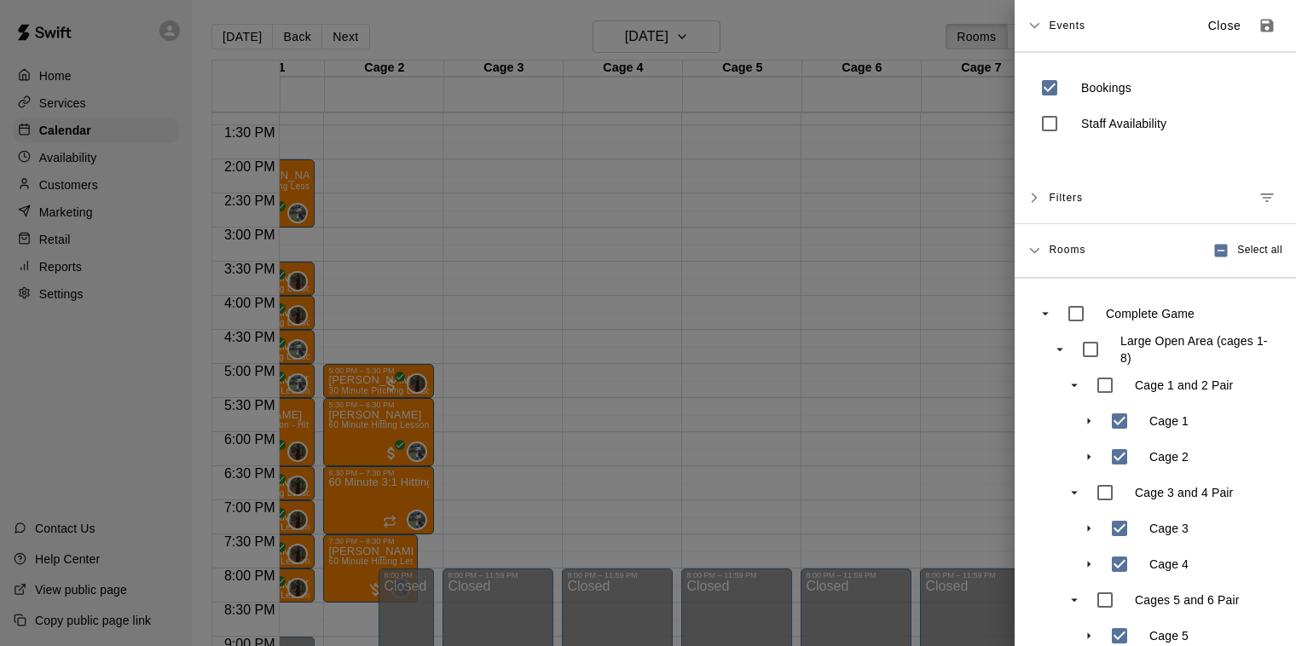
click at [867, 27] on div at bounding box center [648, 323] width 1296 height 646
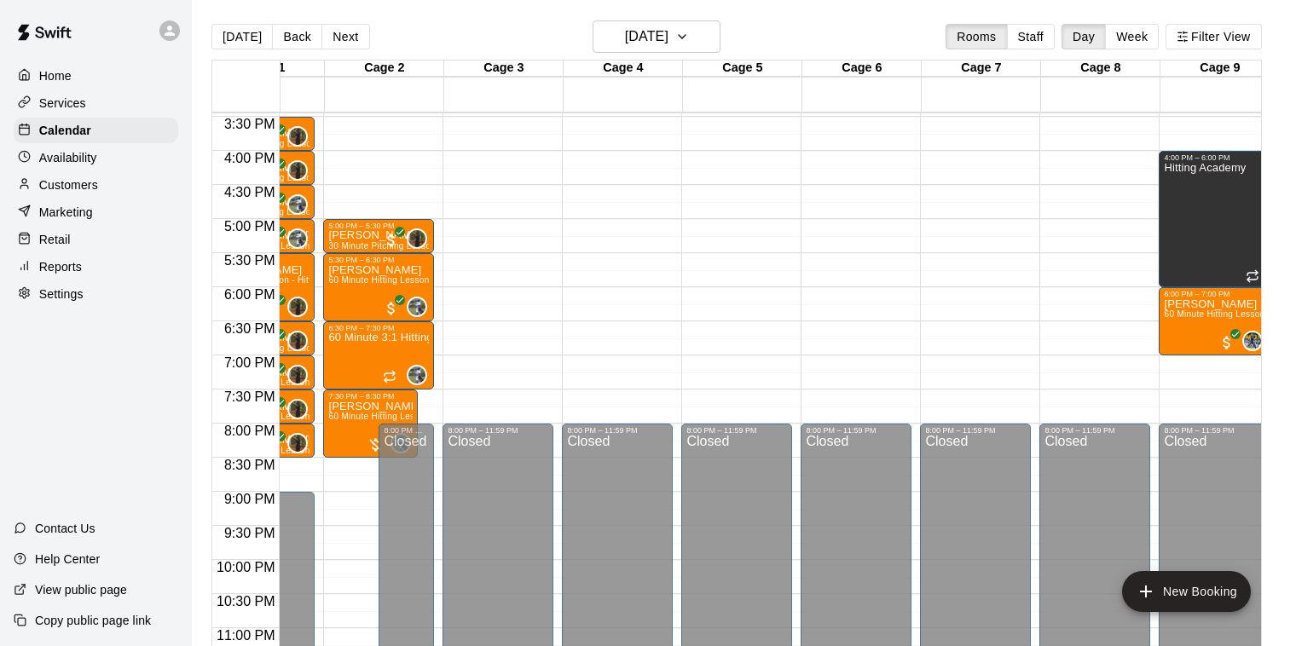
scroll to position [1084, 75]
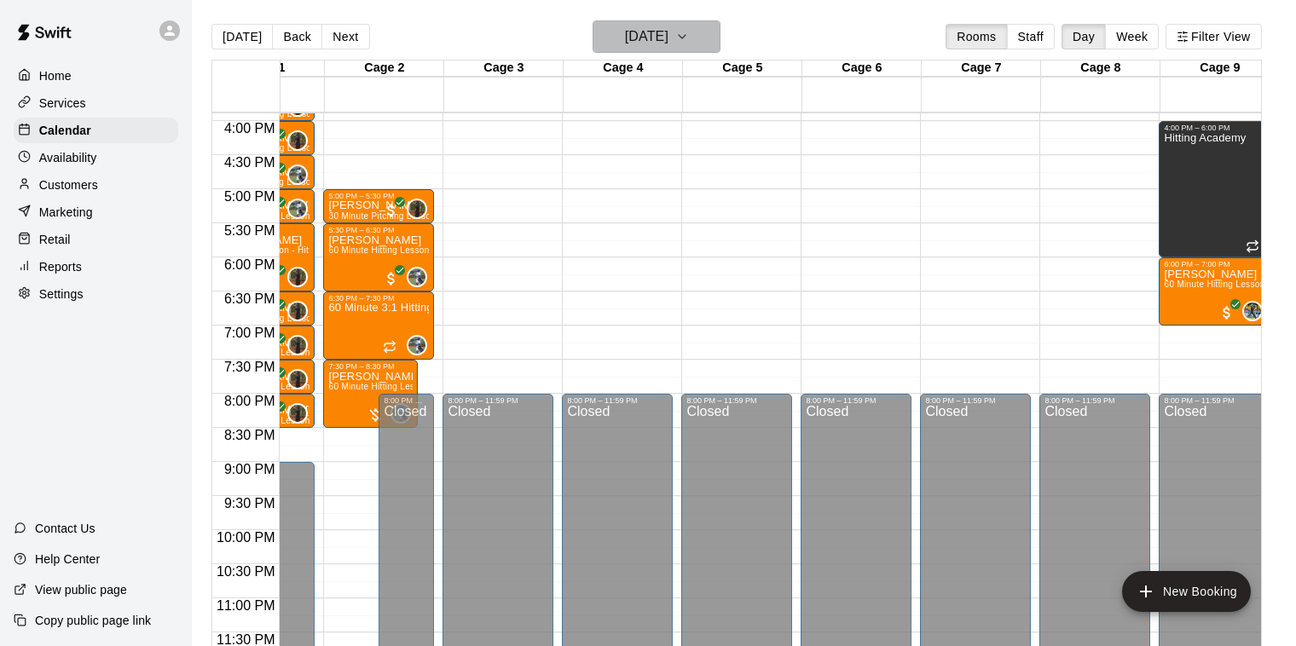
click at [668, 38] on h6 "[DATE]" at bounding box center [646, 37] width 43 height 24
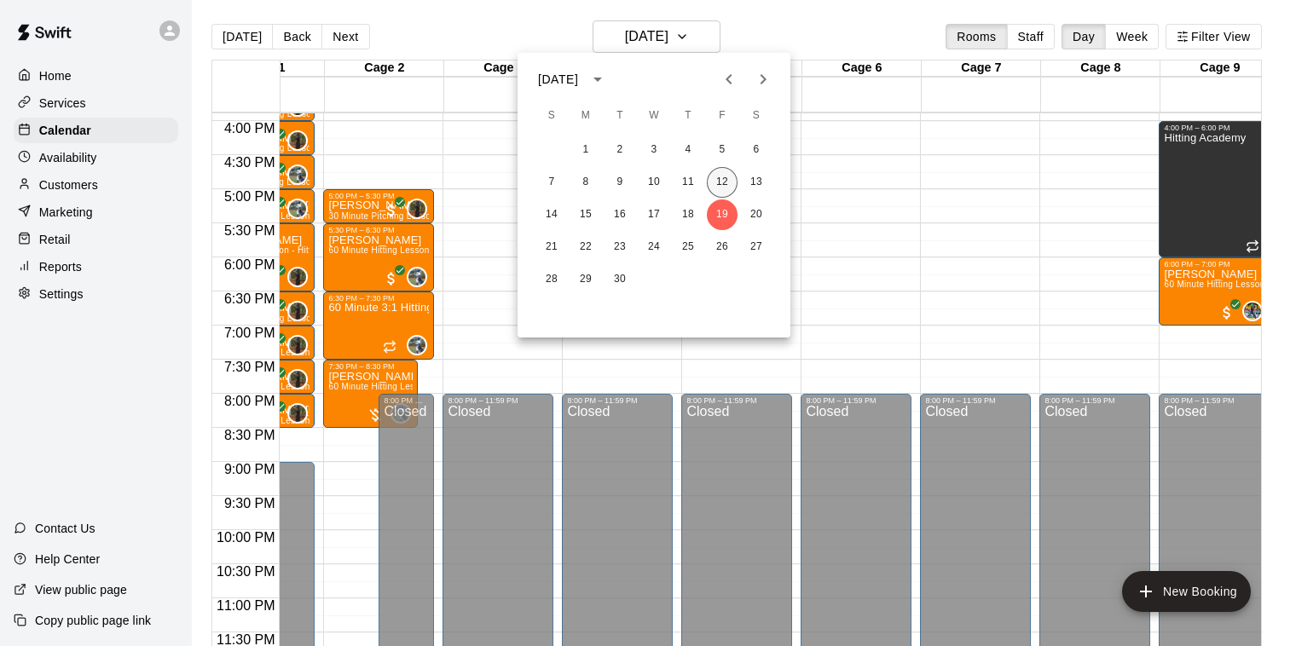
click at [721, 179] on button "12" at bounding box center [722, 182] width 31 height 31
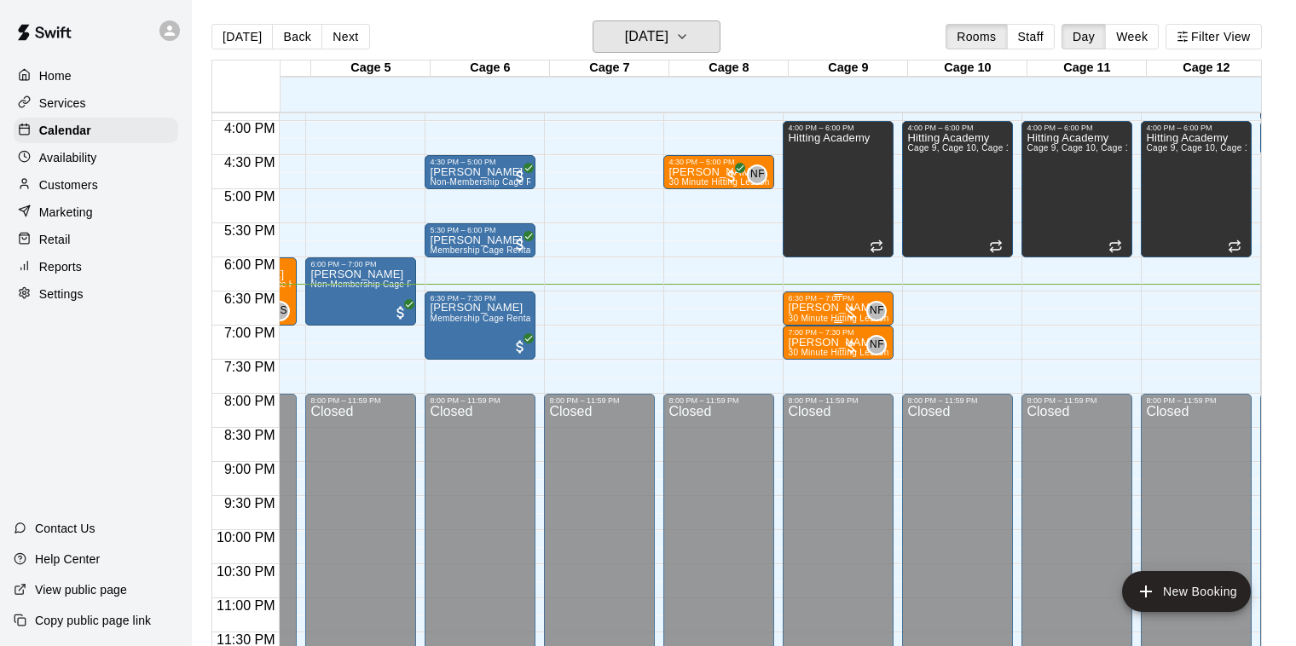
scroll to position [0, 451]
click at [830, 308] on p "[PERSON_NAME]" at bounding box center [838, 308] width 101 height 0
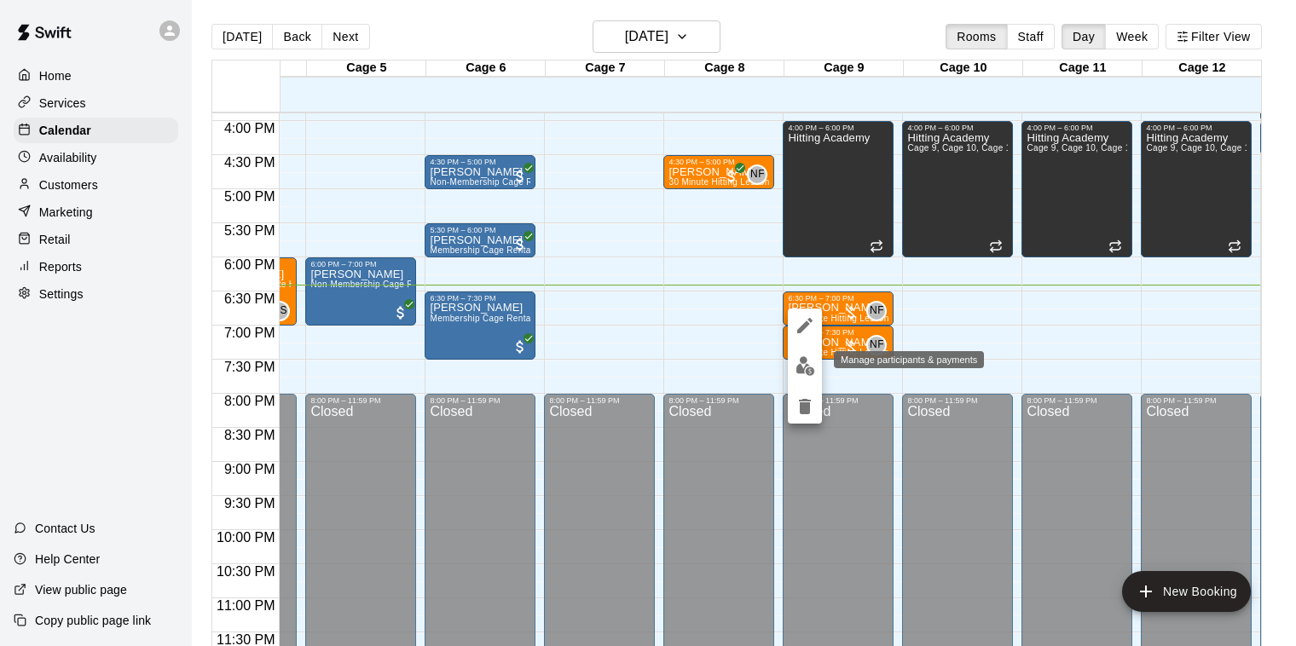
click at [797, 374] on img "edit" at bounding box center [806, 366] width 20 height 20
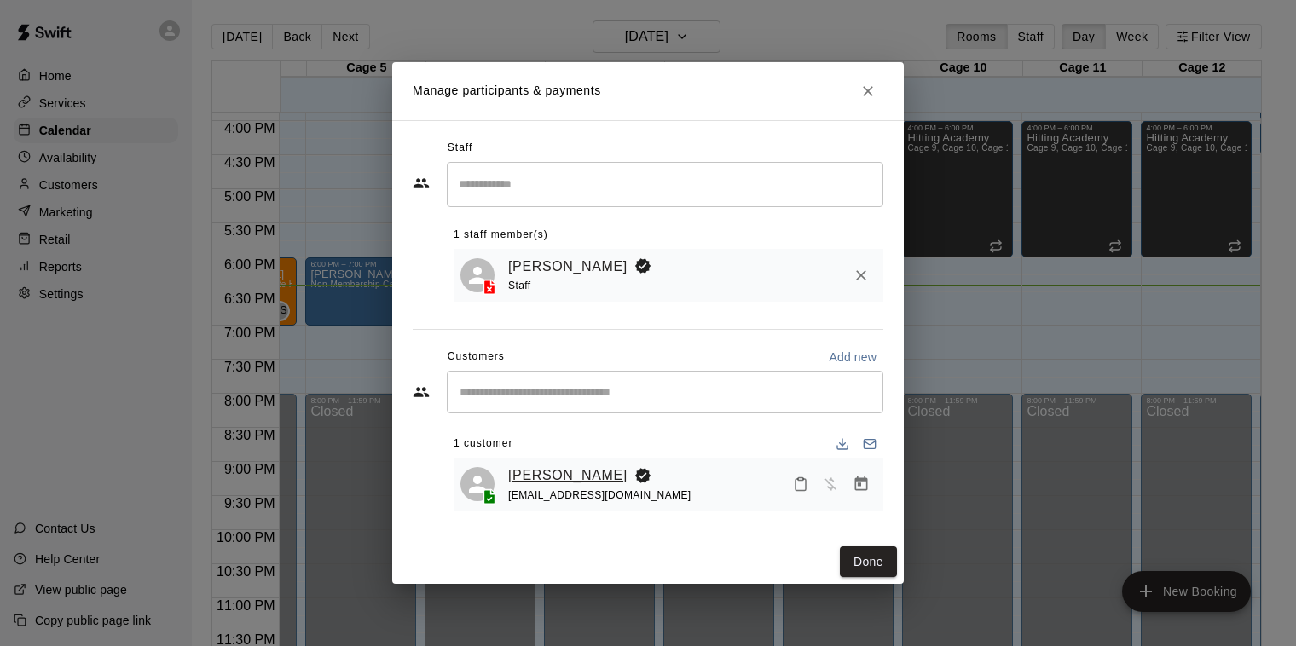
click at [572, 478] on link "[PERSON_NAME]" at bounding box center [567, 476] width 119 height 22
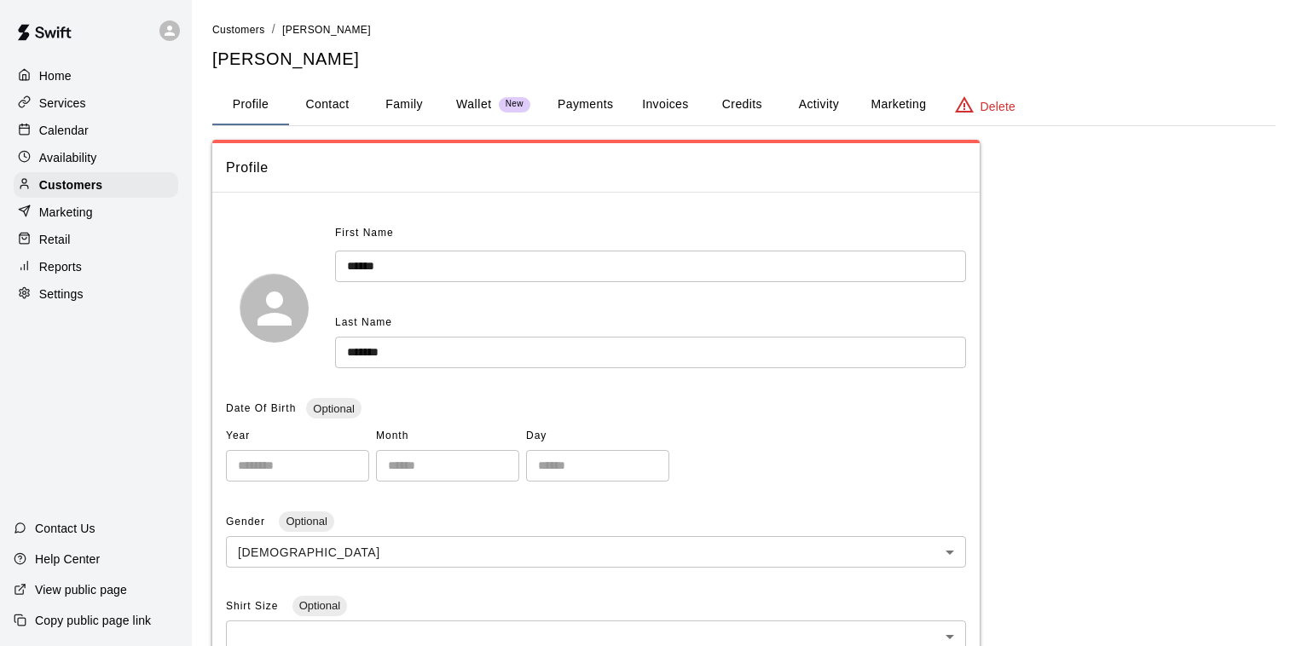
click at [587, 111] on button "Payments" at bounding box center [585, 104] width 83 height 41
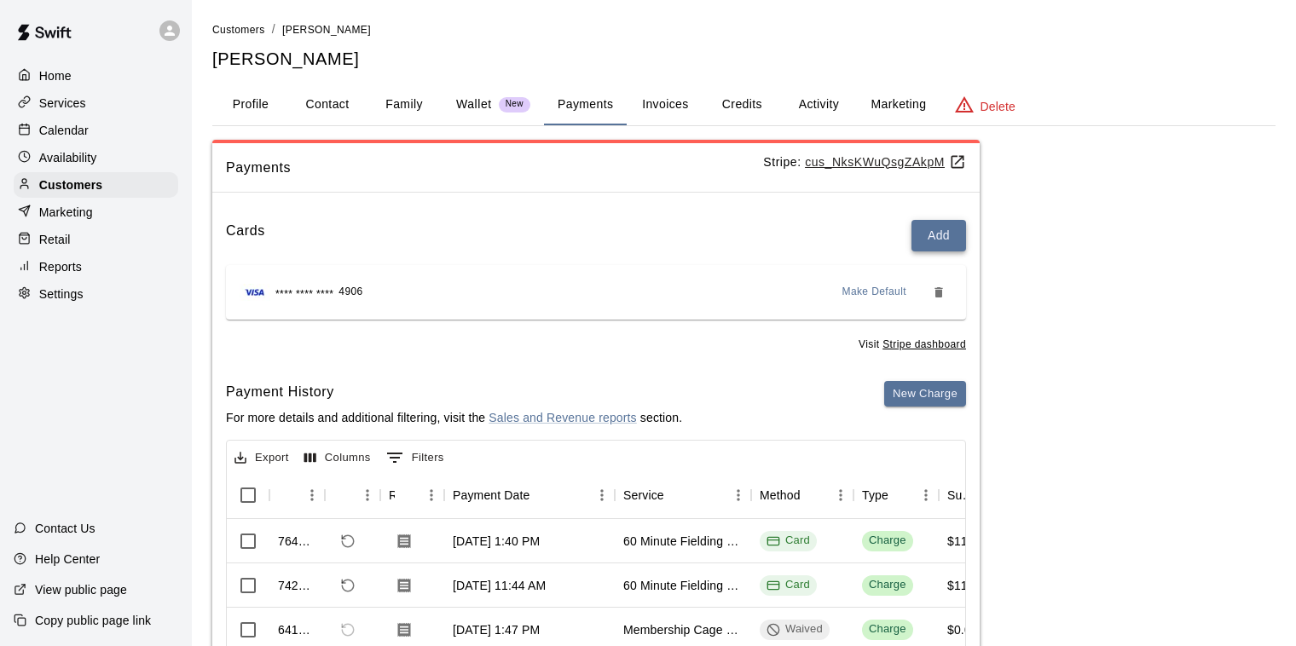
click at [930, 235] on button "Add" at bounding box center [939, 236] width 55 height 32
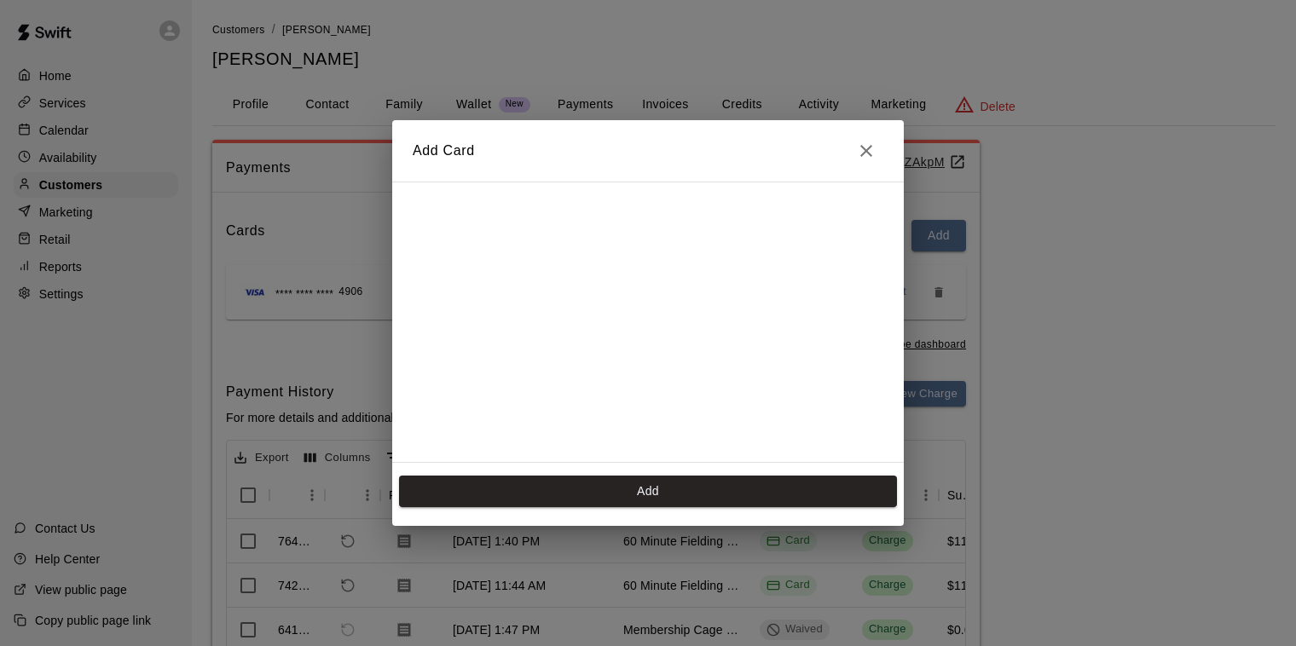
scroll to position [302, 0]
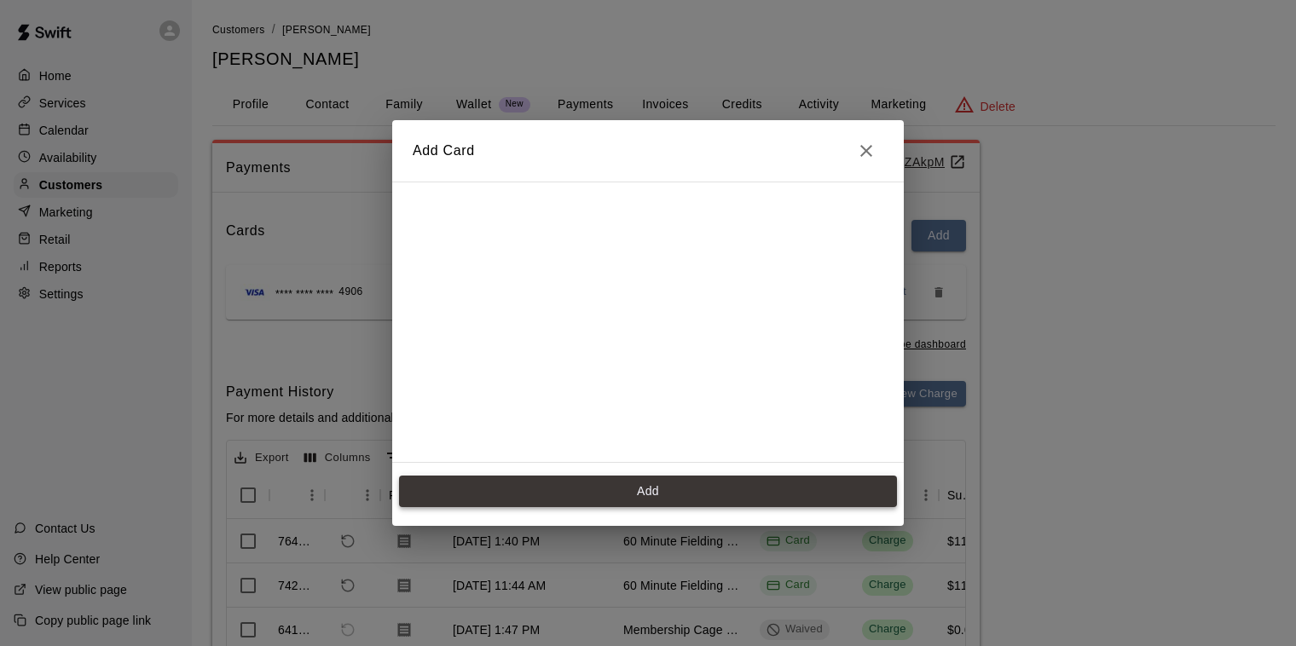
click at [603, 495] on button "Add" at bounding box center [648, 492] width 498 height 32
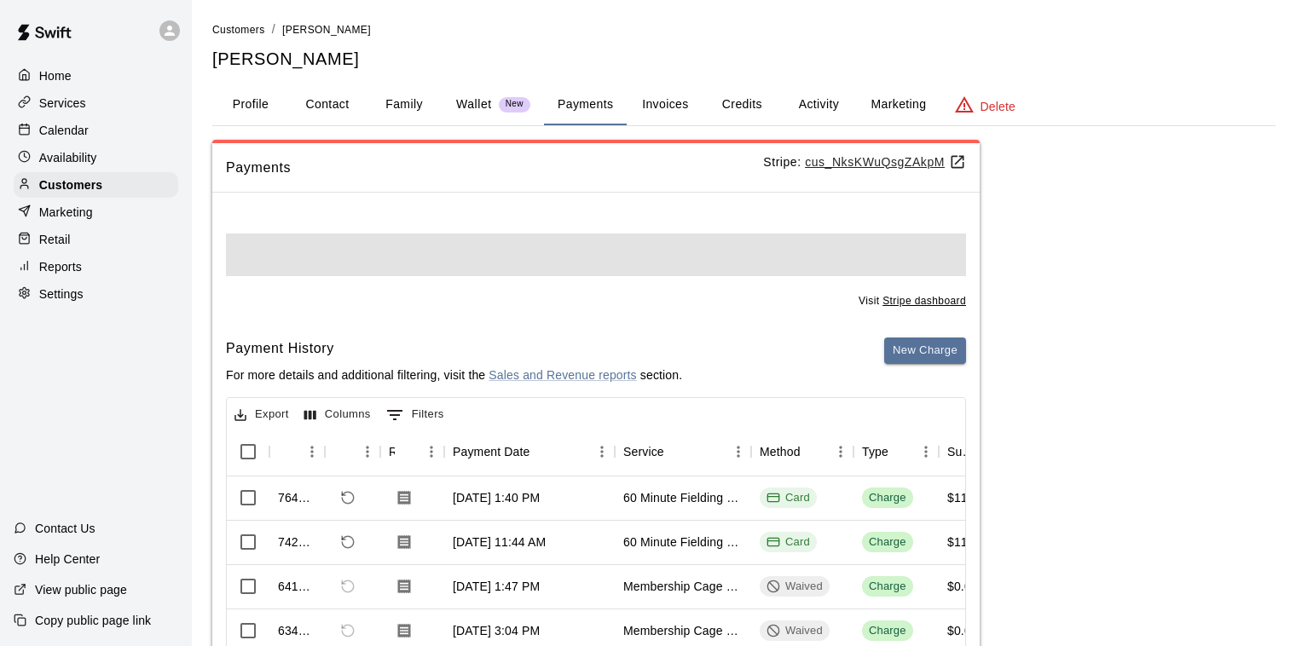
scroll to position [0, 0]
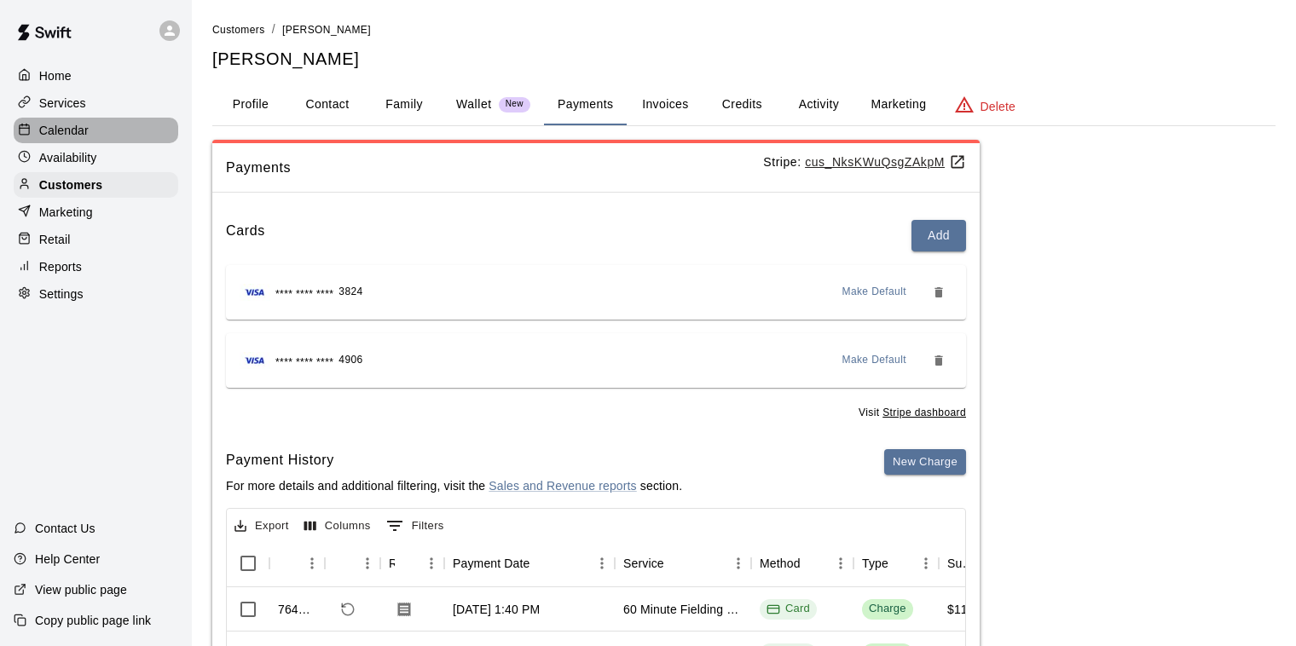
click at [109, 136] on div "Calendar" at bounding box center [96, 131] width 165 height 26
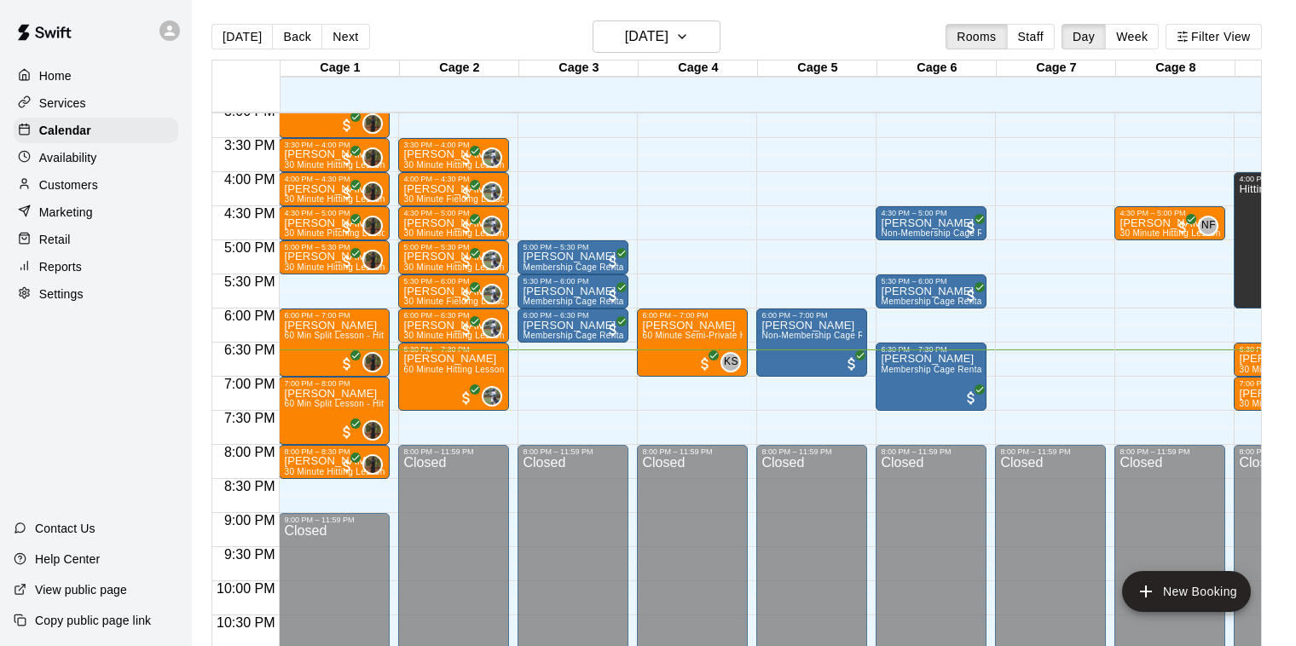
click at [88, 192] on p "Customers" at bounding box center [68, 185] width 59 height 17
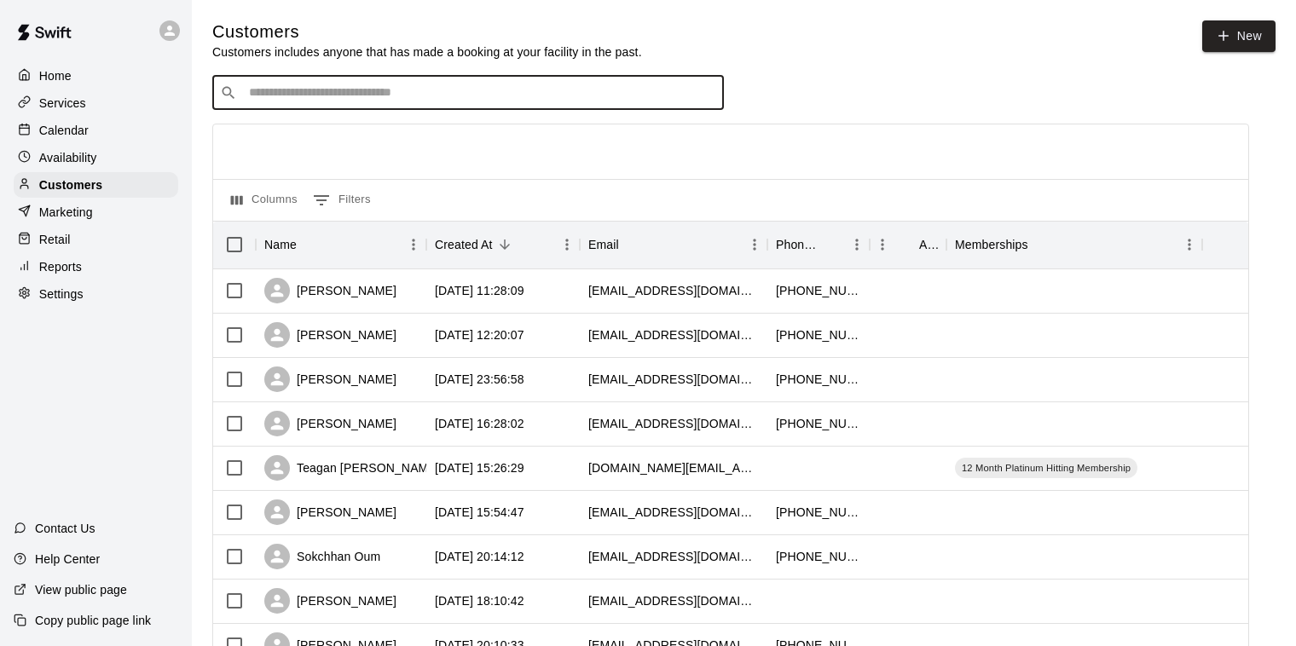
click at [268, 98] on input "Search customers by name or email" at bounding box center [480, 92] width 472 height 17
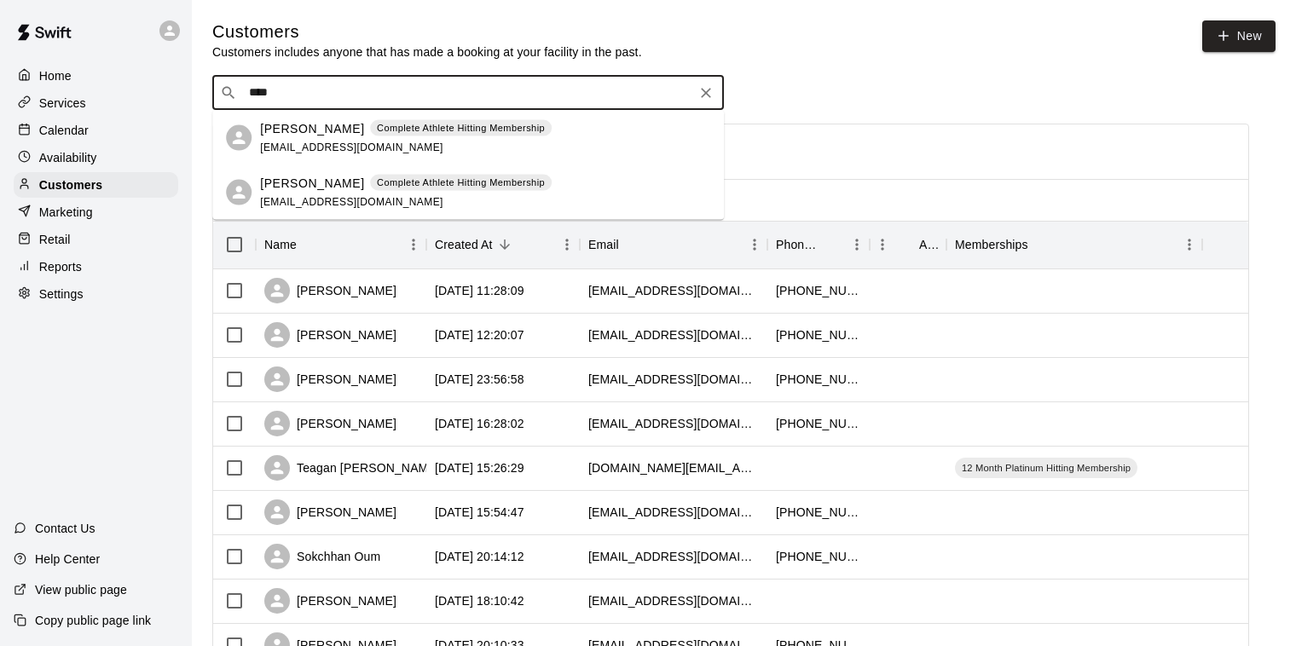
type input "****"
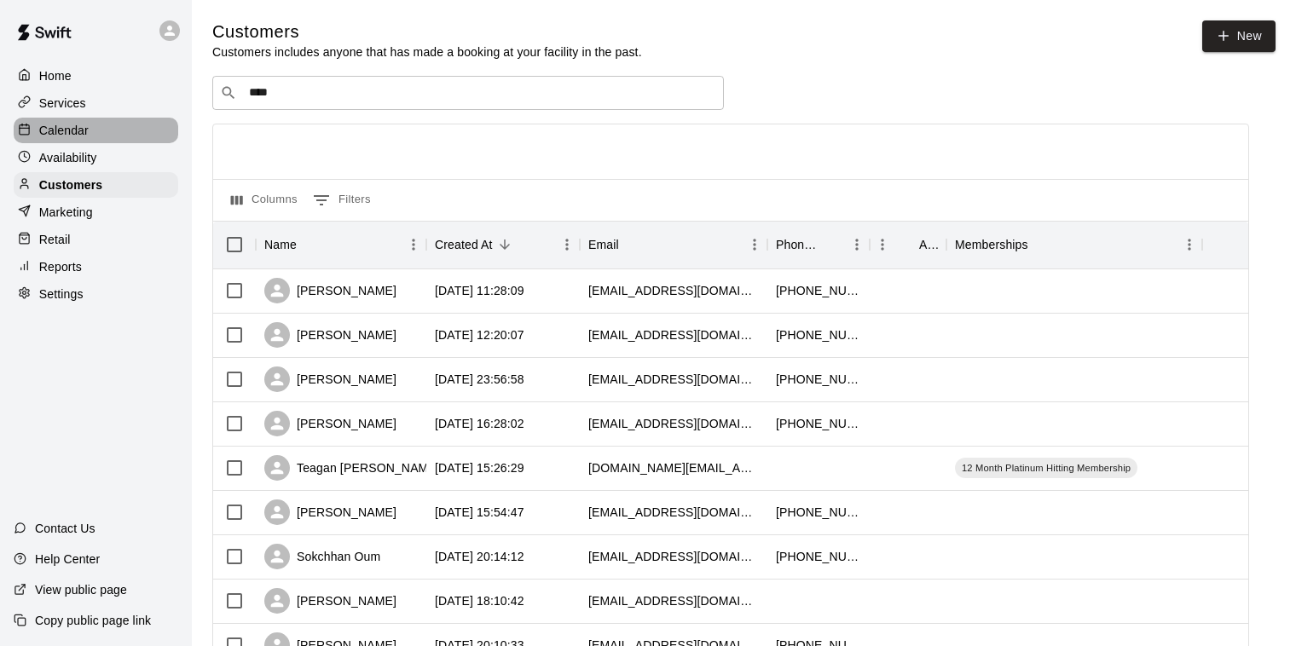
click at [82, 132] on p "Calendar" at bounding box center [63, 130] width 49 height 17
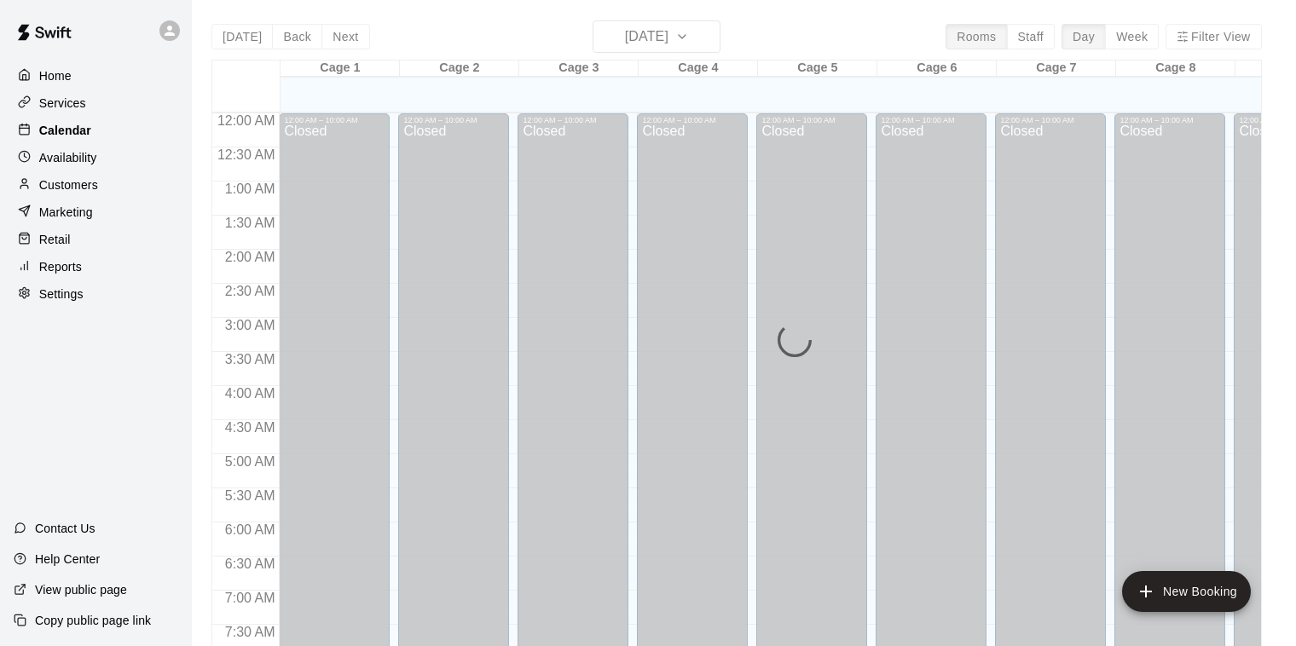
scroll to position [1033, 0]
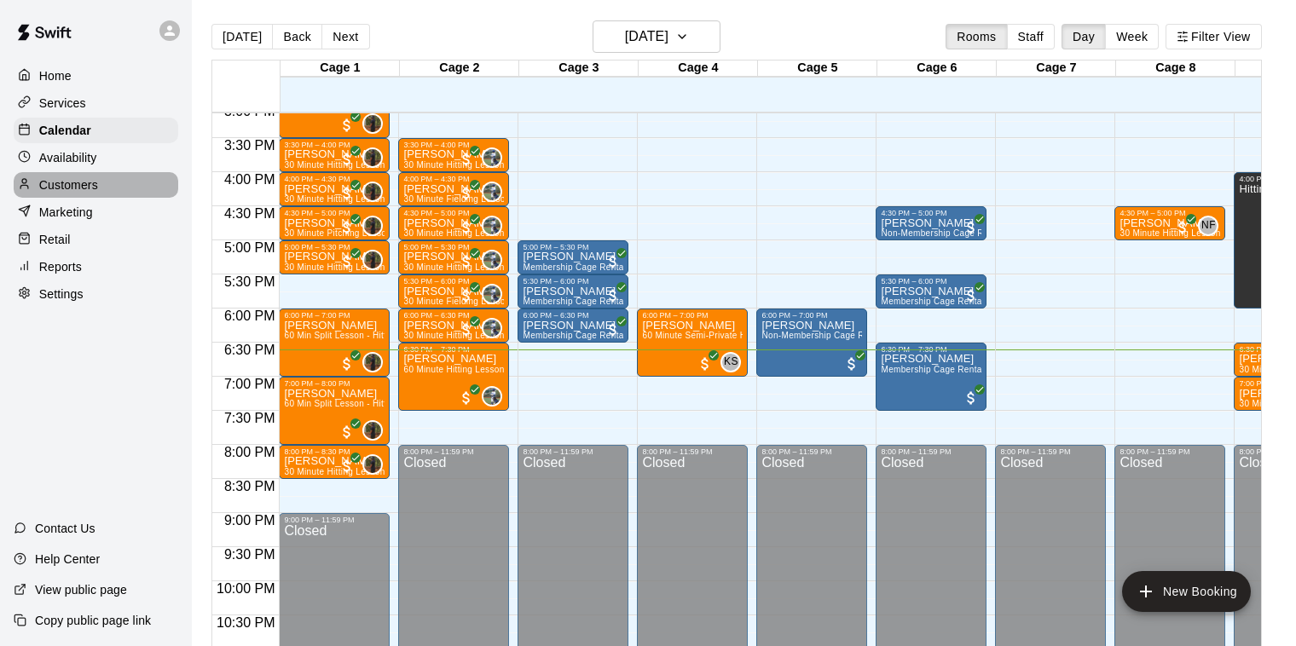
click at [87, 188] on p "Customers" at bounding box center [68, 185] width 59 height 17
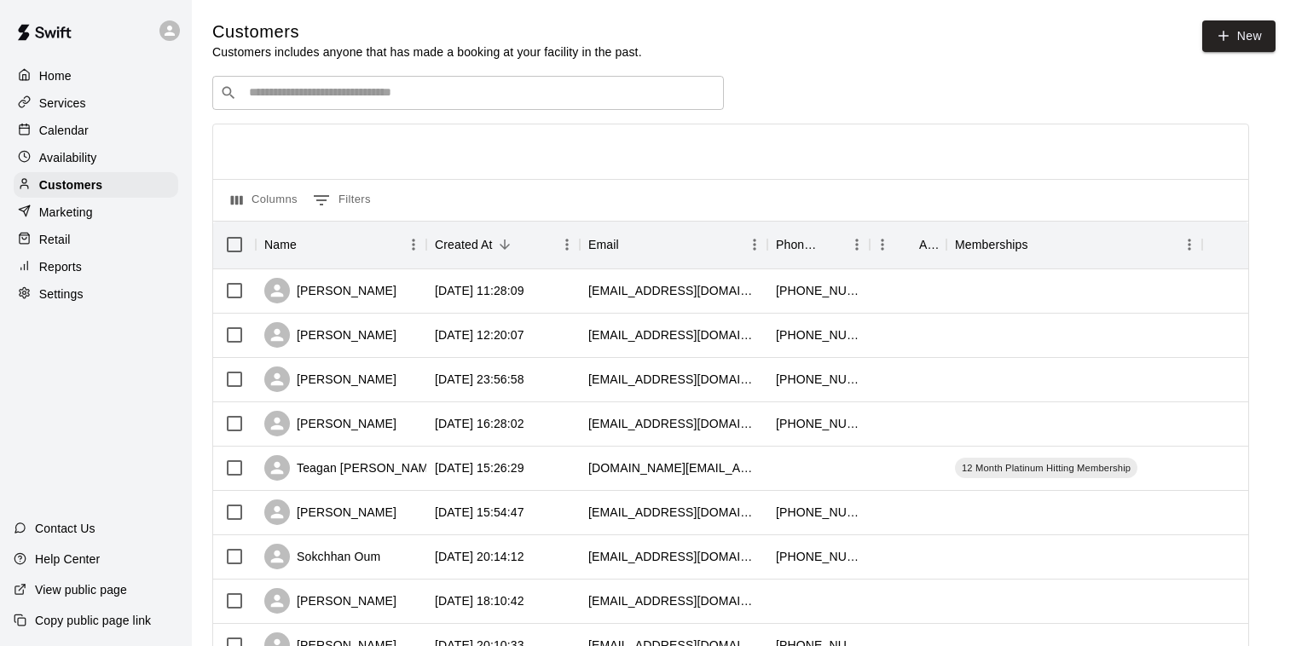
click at [281, 97] on input "Search customers by name or email" at bounding box center [480, 92] width 472 height 17
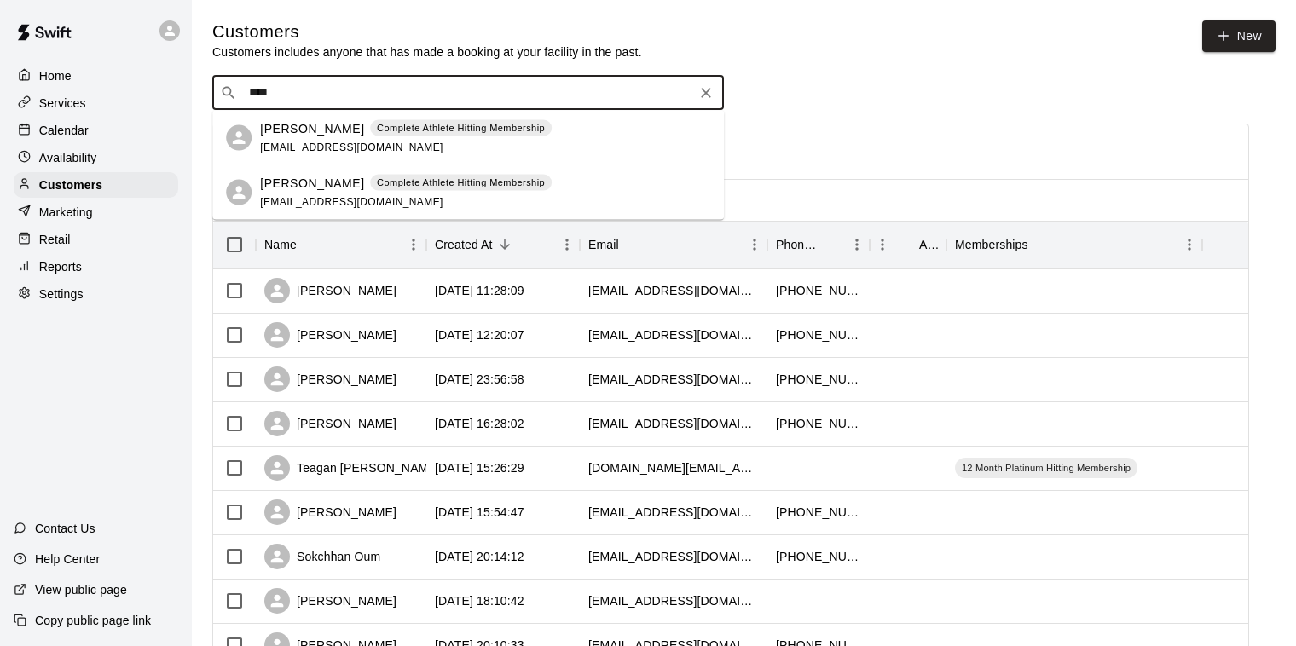
type input "****"
click at [111, 121] on div "Calendar" at bounding box center [96, 131] width 165 height 26
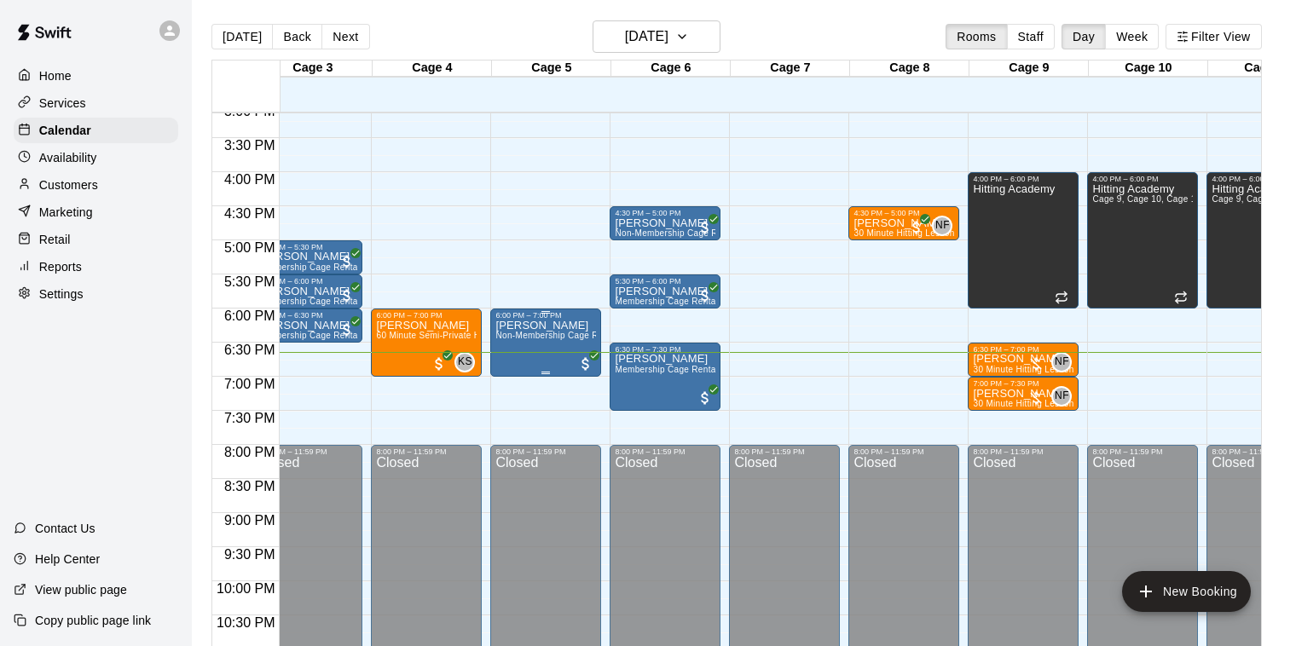
scroll to position [0, 568]
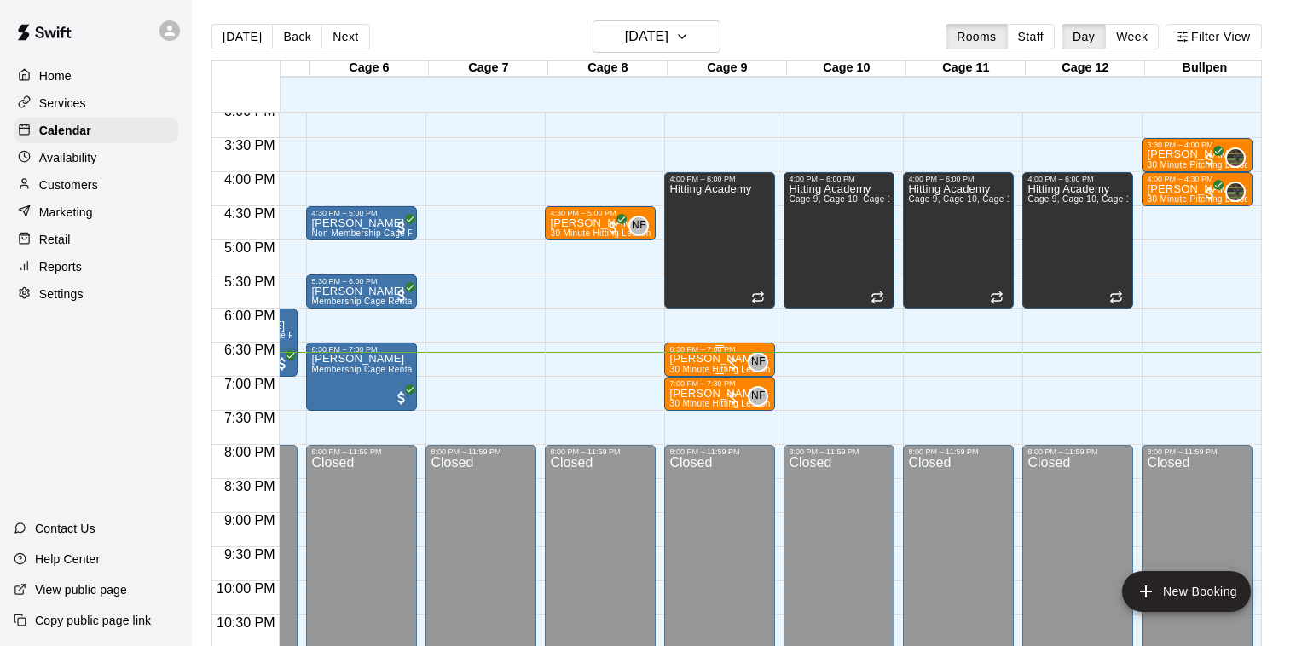
click at [698, 359] on p "[PERSON_NAME]" at bounding box center [719, 359] width 101 height 0
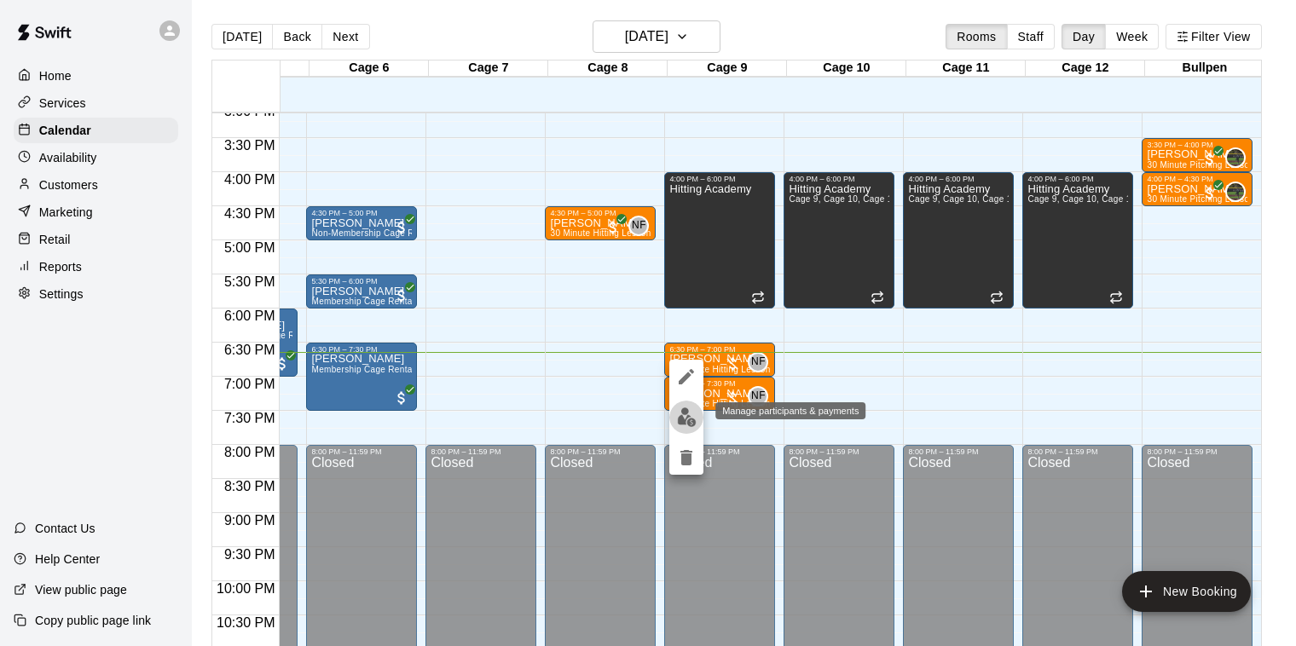
click at [687, 414] on img "edit" at bounding box center [687, 418] width 20 height 20
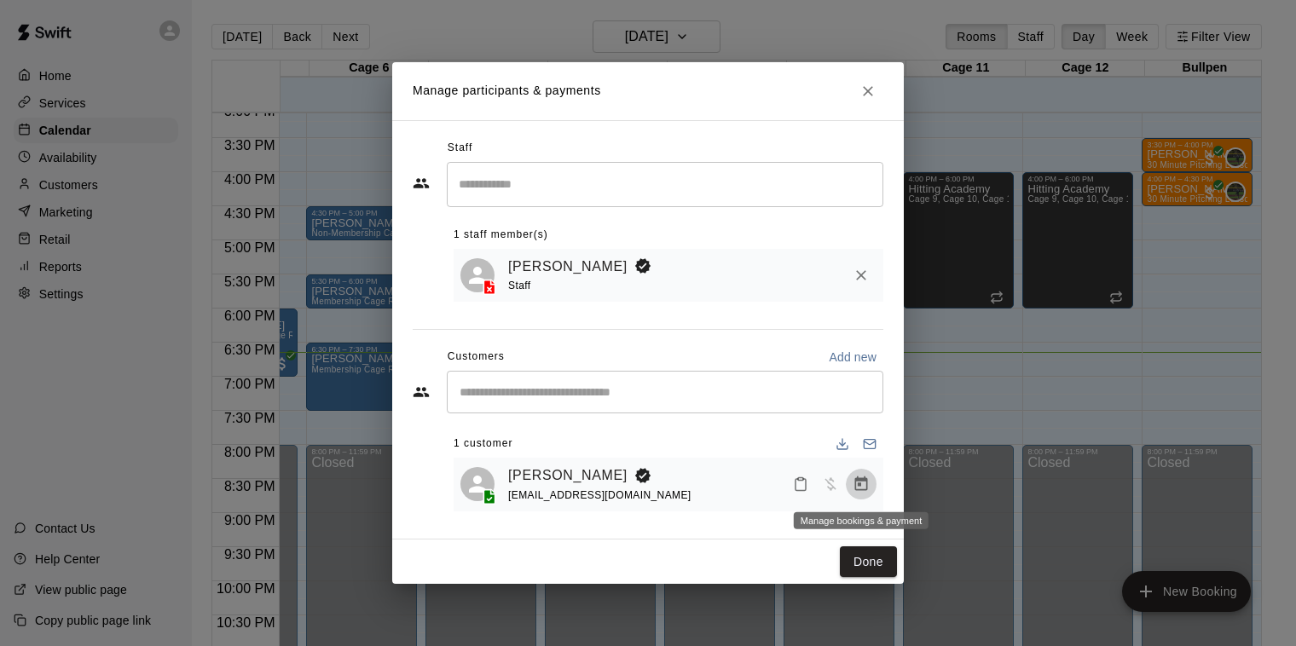
click at [863, 487] on icon "Manage bookings & payment" at bounding box center [861, 484] width 17 height 17
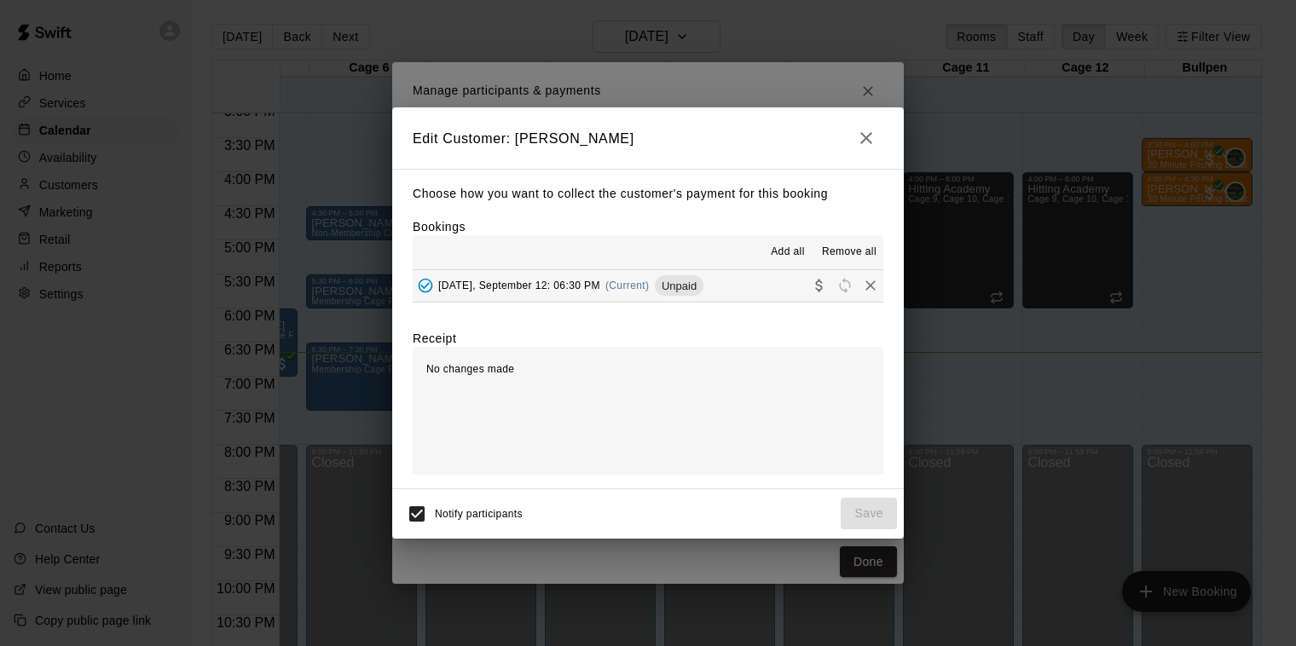
click at [725, 292] on button "[DATE], September 12: 06:30 PM (Current) Unpaid" at bounding box center [648, 286] width 471 height 32
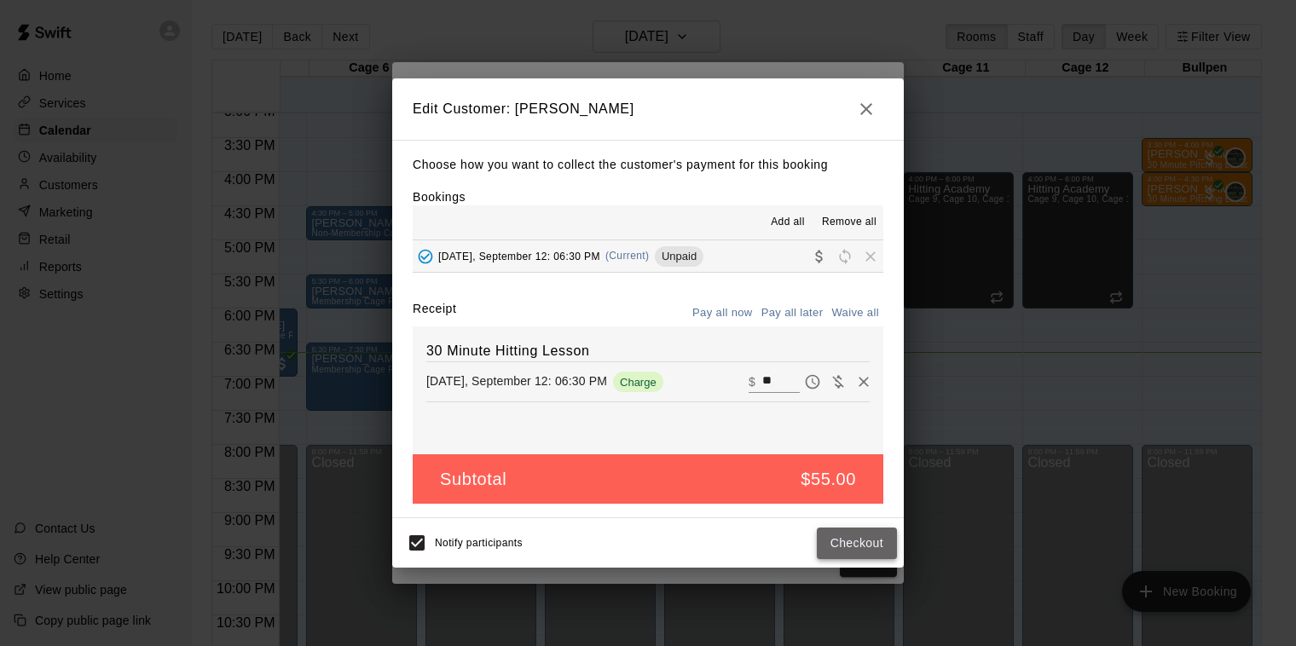
click at [852, 548] on button "Checkout" at bounding box center [857, 544] width 80 height 32
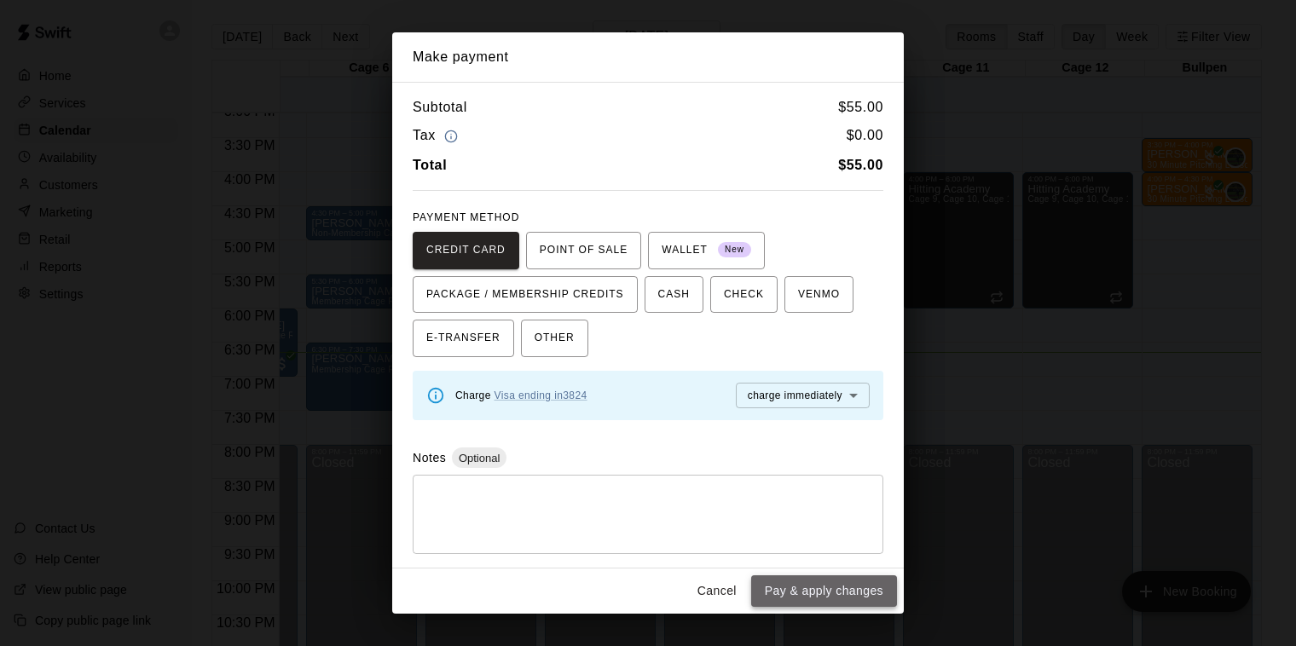
click at [817, 592] on button "Pay & apply changes" at bounding box center [824, 592] width 146 height 32
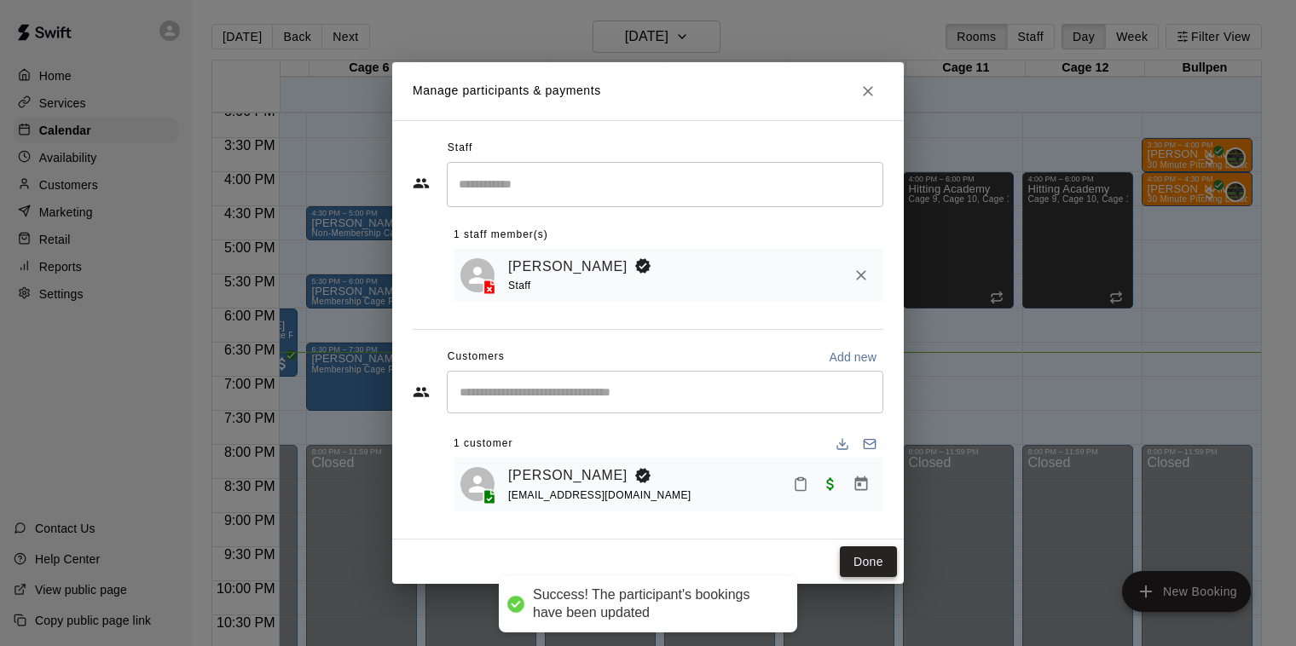
click at [870, 555] on button "Done" at bounding box center [868, 563] width 57 height 32
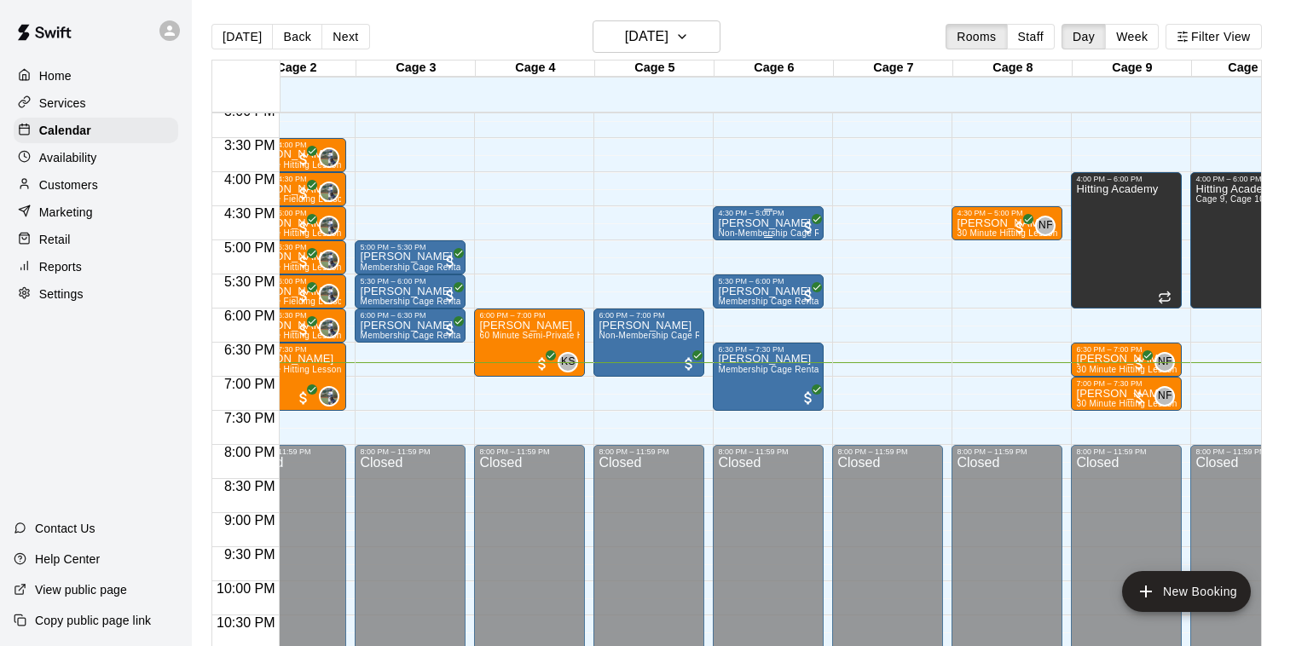
scroll to position [0, 205]
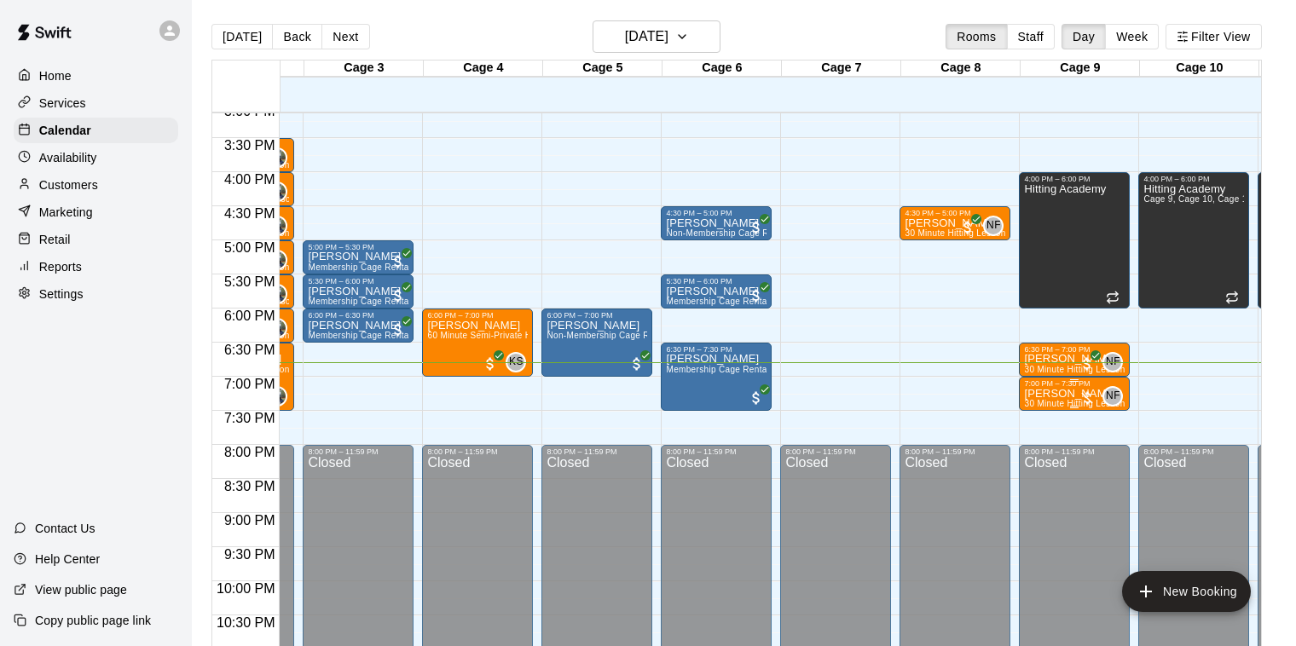
click at [1043, 394] on p "[PERSON_NAME]" at bounding box center [1074, 394] width 101 height 0
click at [1040, 454] on img "edit" at bounding box center [1042, 452] width 20 height 20
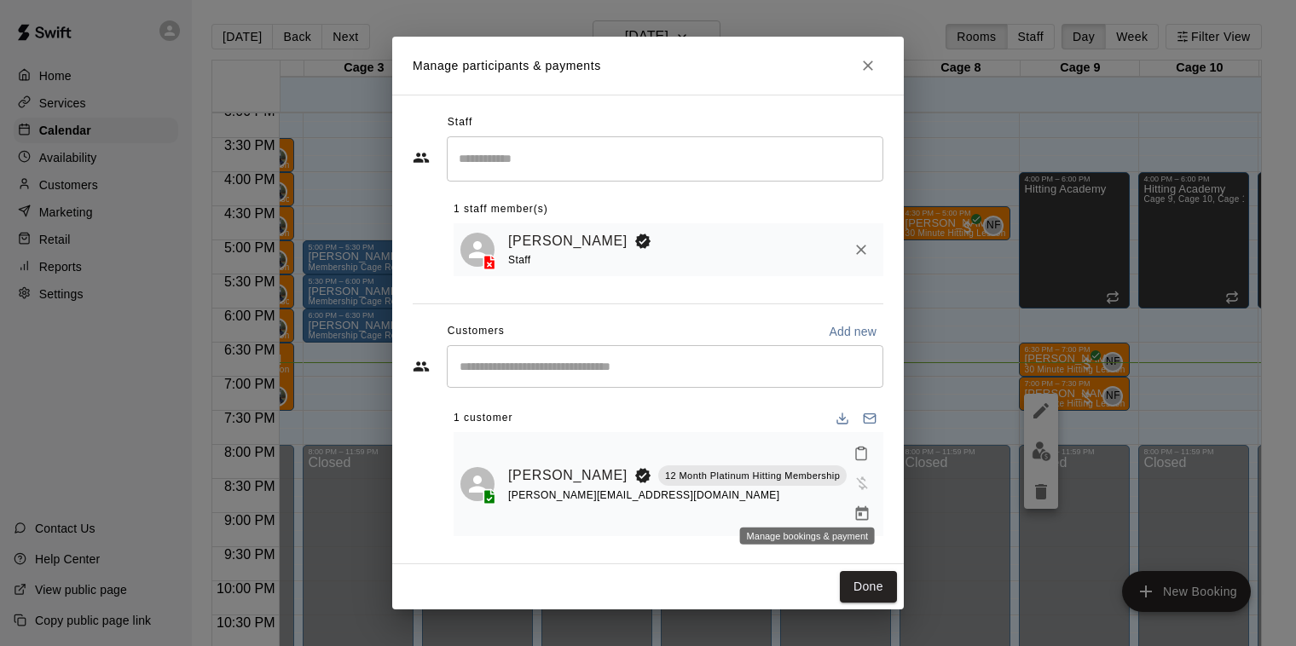
click at [856, 507] on icon "Manage bookings & payment" at bounding box center [862, 514] width 13 height 14
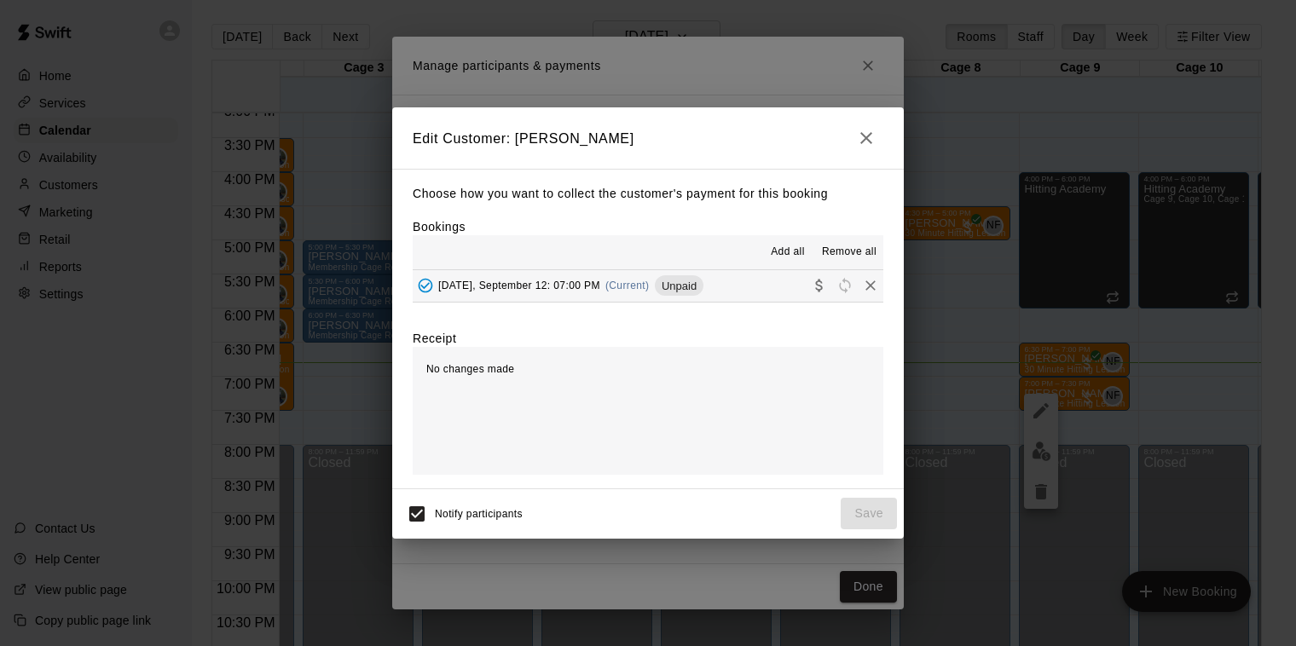
click at [612, 289] on span "(Current)" at bounding box center [628, 286] width 44 height 12
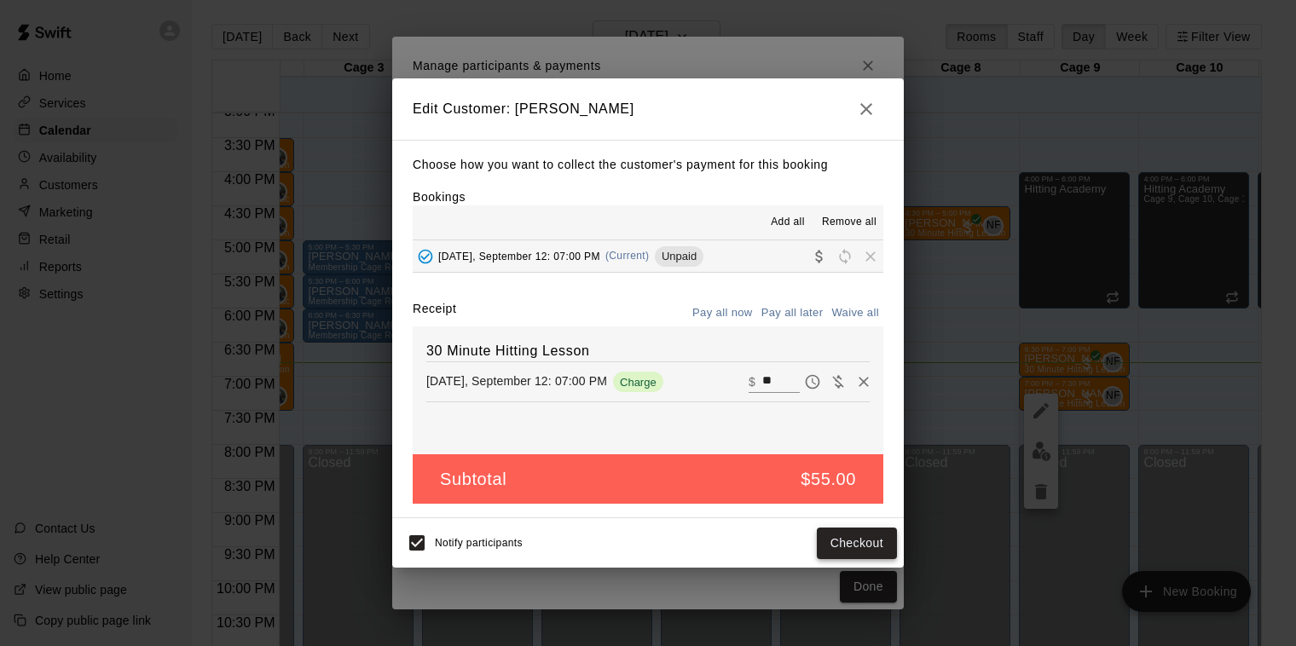
click at [866, 543] on button "Checkout" at bounding box center [857, 544] width 80 height 32
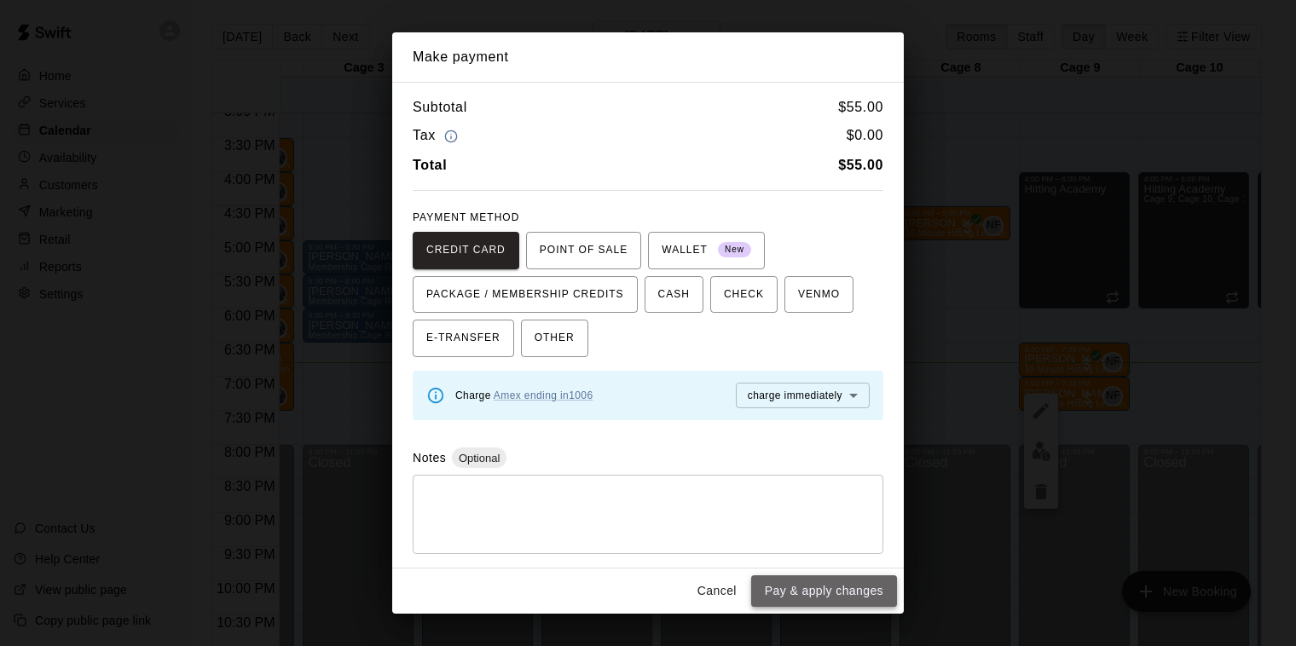
click at [865, 600] on button "Pay & apply changes" at bounding box center [824, 592] width 146 height 32
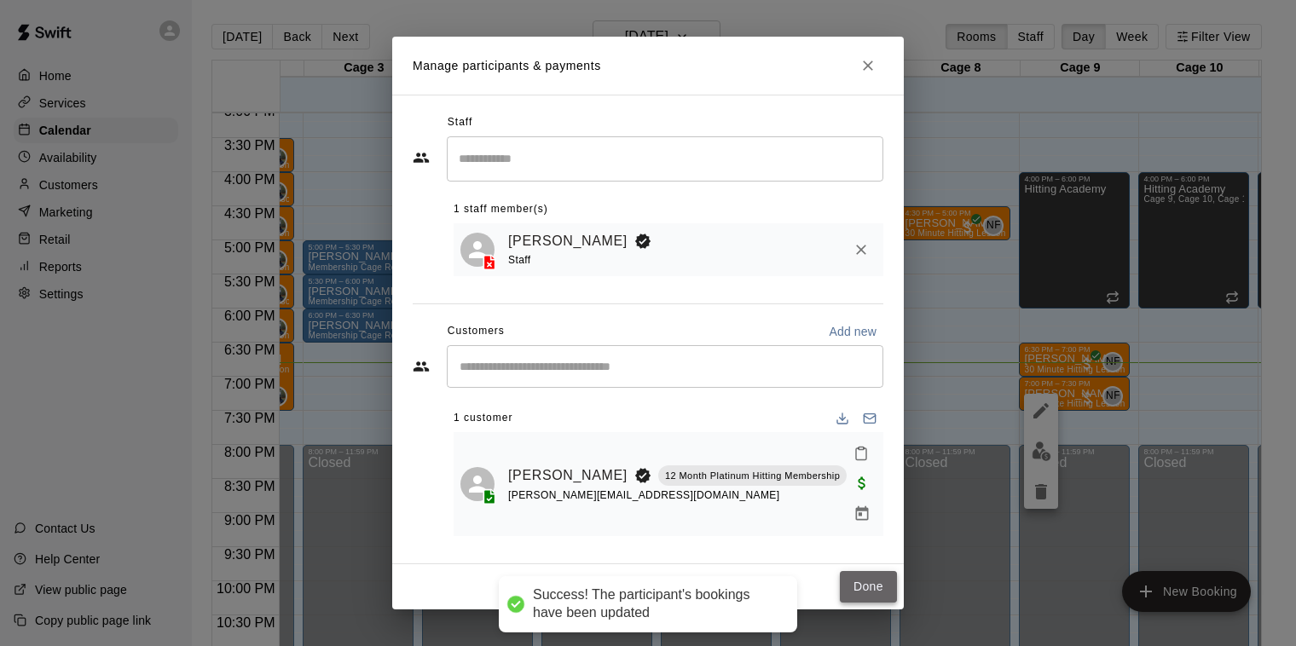
click at [878, 577] on button "Done" at bounding box center [868, 587] width 57 height 32
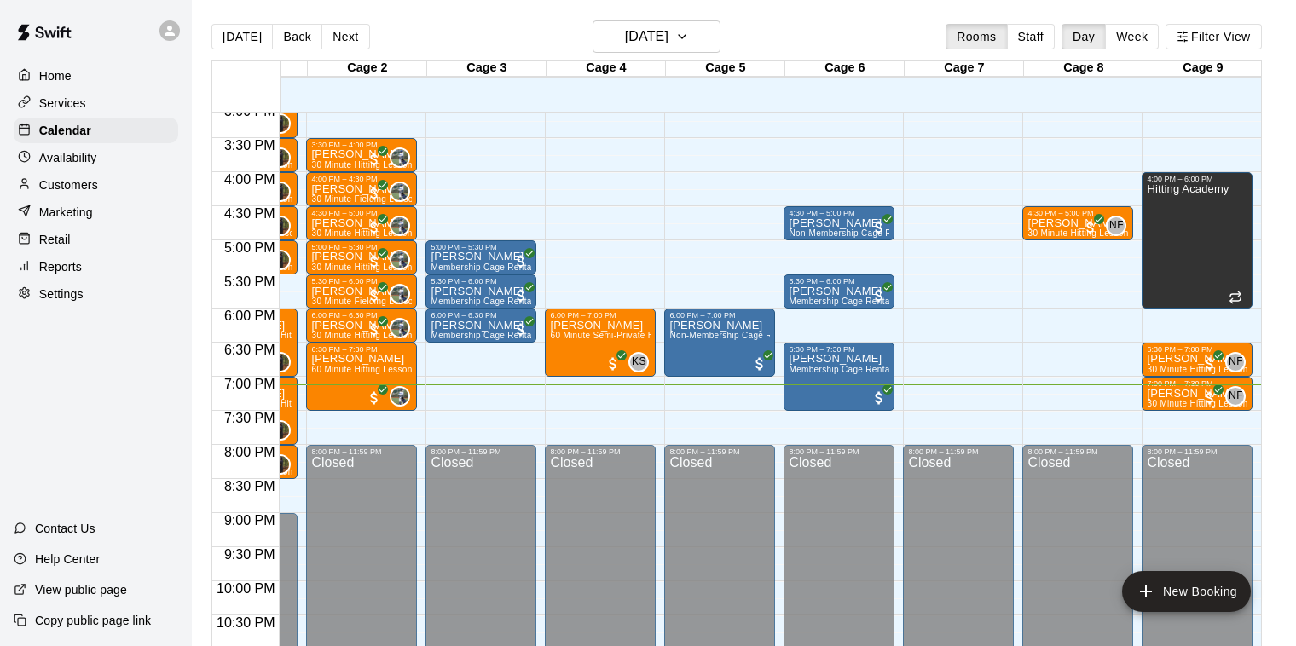
scroll to position [0, 0]
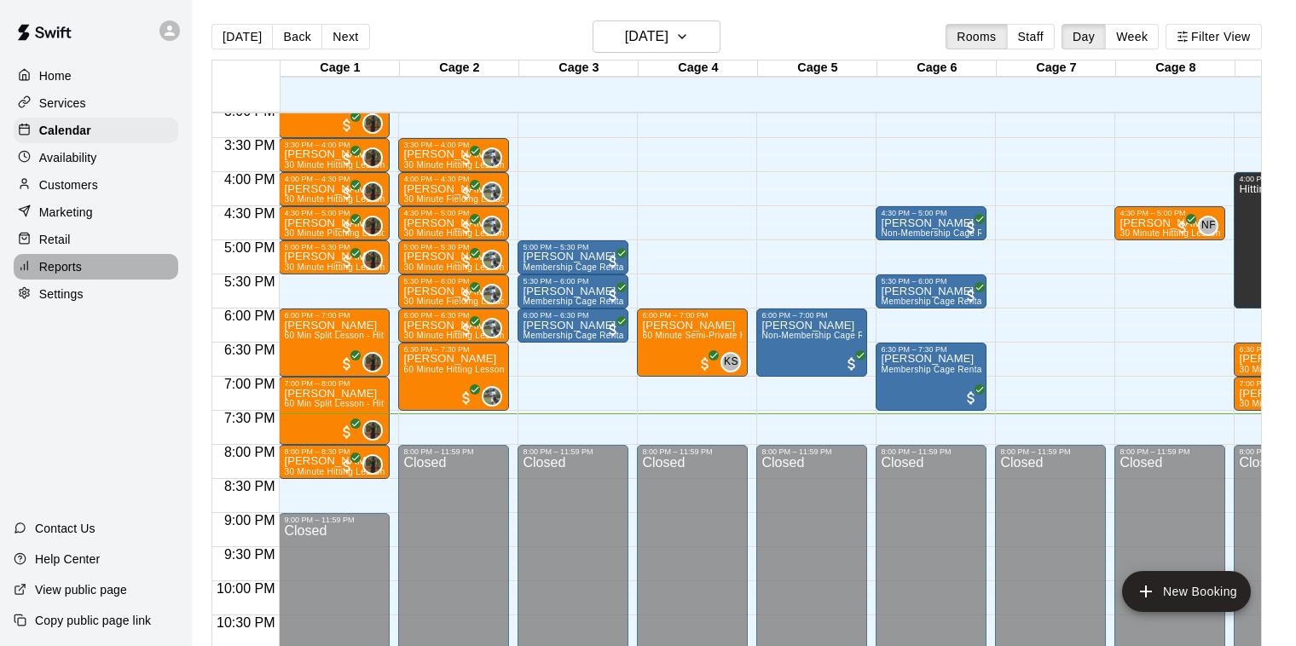
click at [61, 264] on p "Reports" at bounding box center [60, 266] width 43 height 17
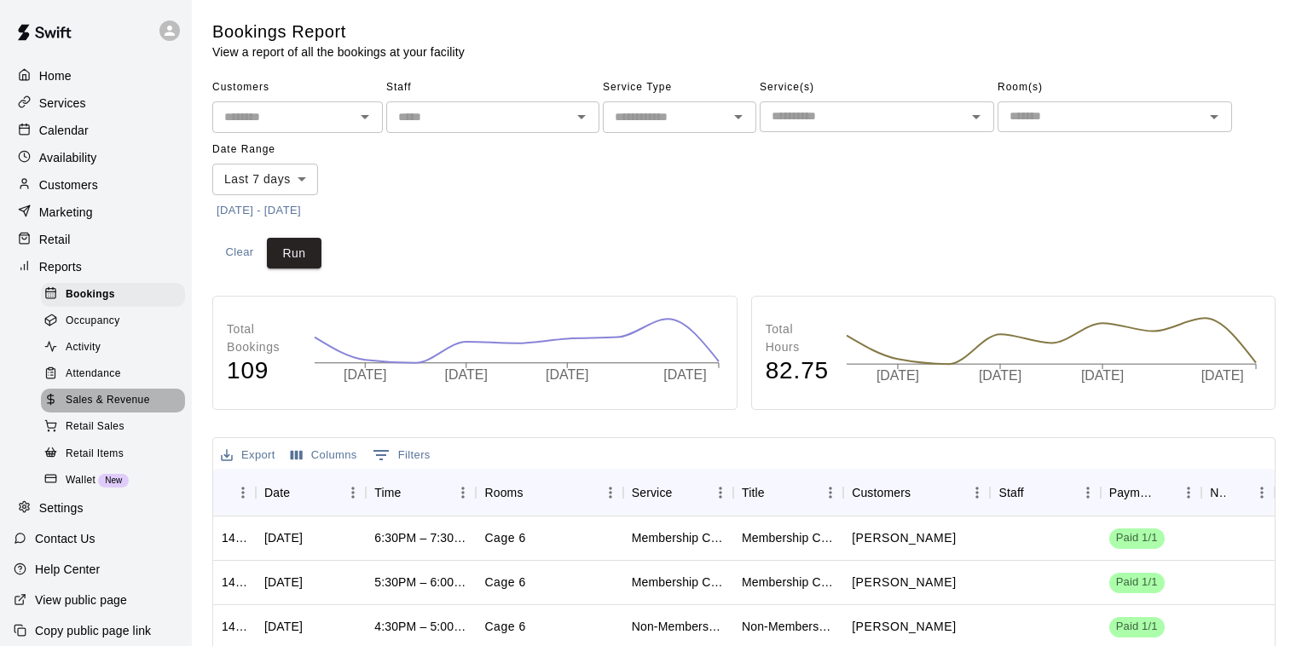
click at [139, 396] on span "Sales & Revenue" at bounding box center [108, 400] width 84 height 17
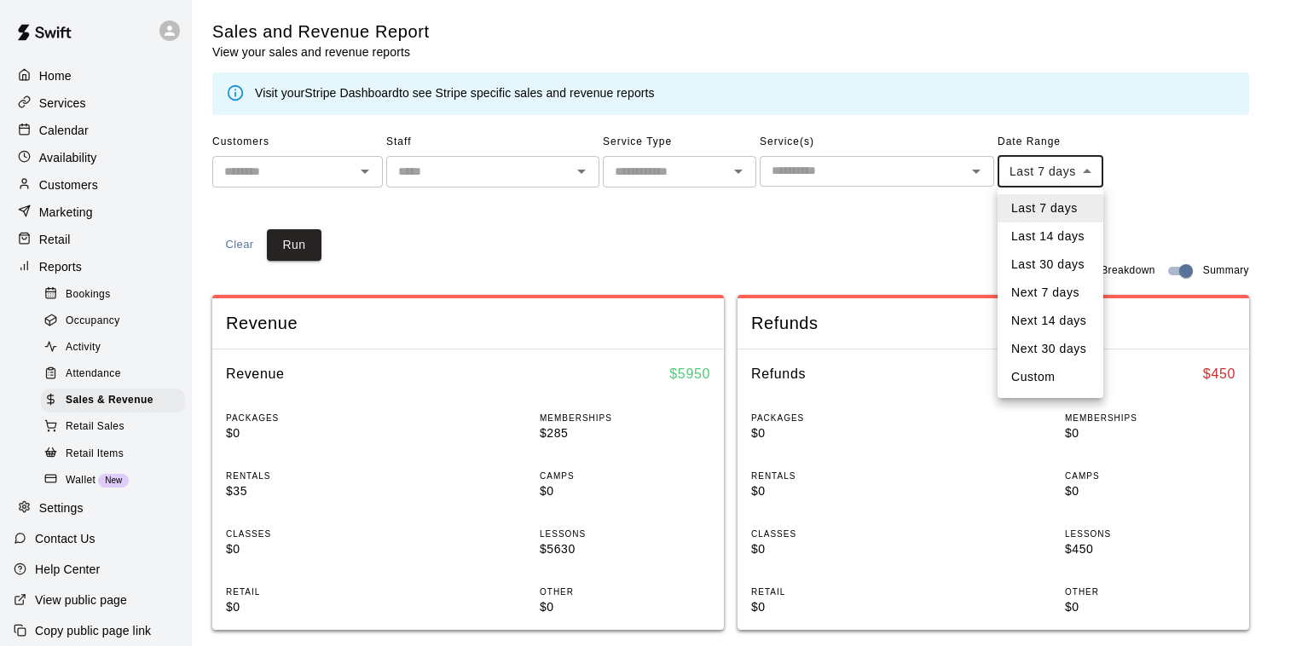
click at [1075, 171] on body "Home Services Calendar Availability Customers Marketing Retail Reports Bookings…" at bounding box center [648, 637] width 1296 height 1275
click at [1052, 375] on li "Custom" at bounding box center [1051, 377] width 106 height 28
type input "******"
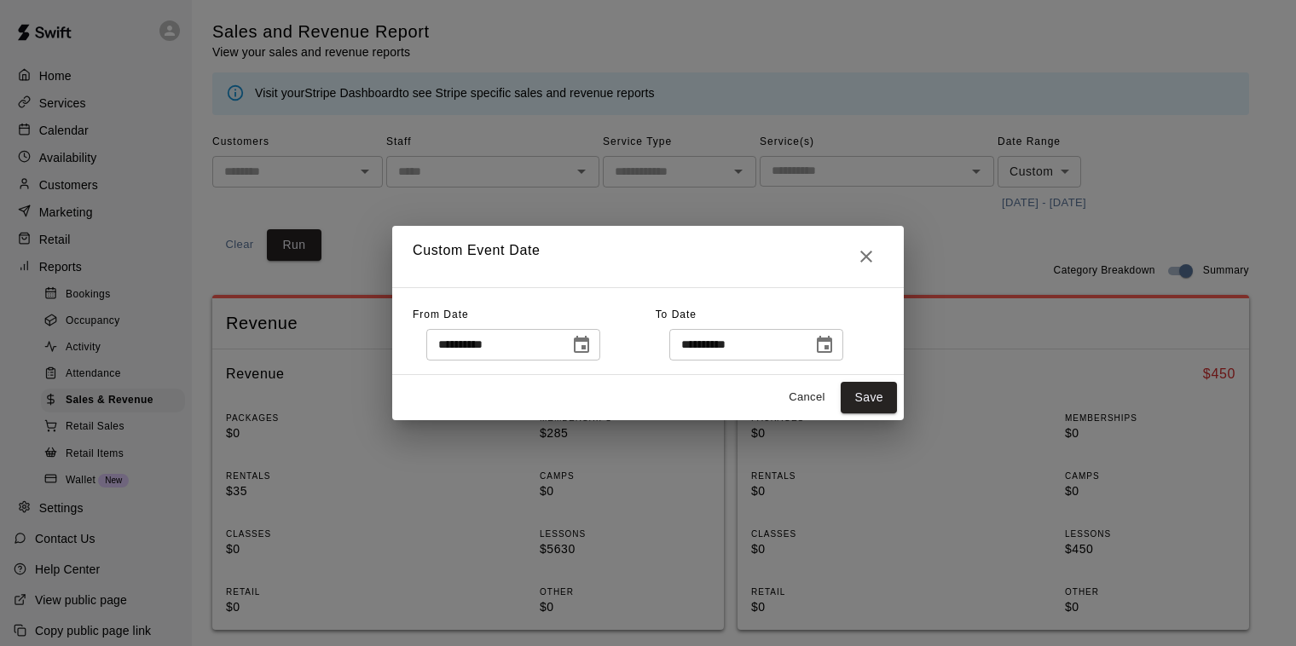
click at [581, 341] on icon "Choose date, selected date is Sep 5, 2025" at bounding box center [581, 345] width 20 height 20
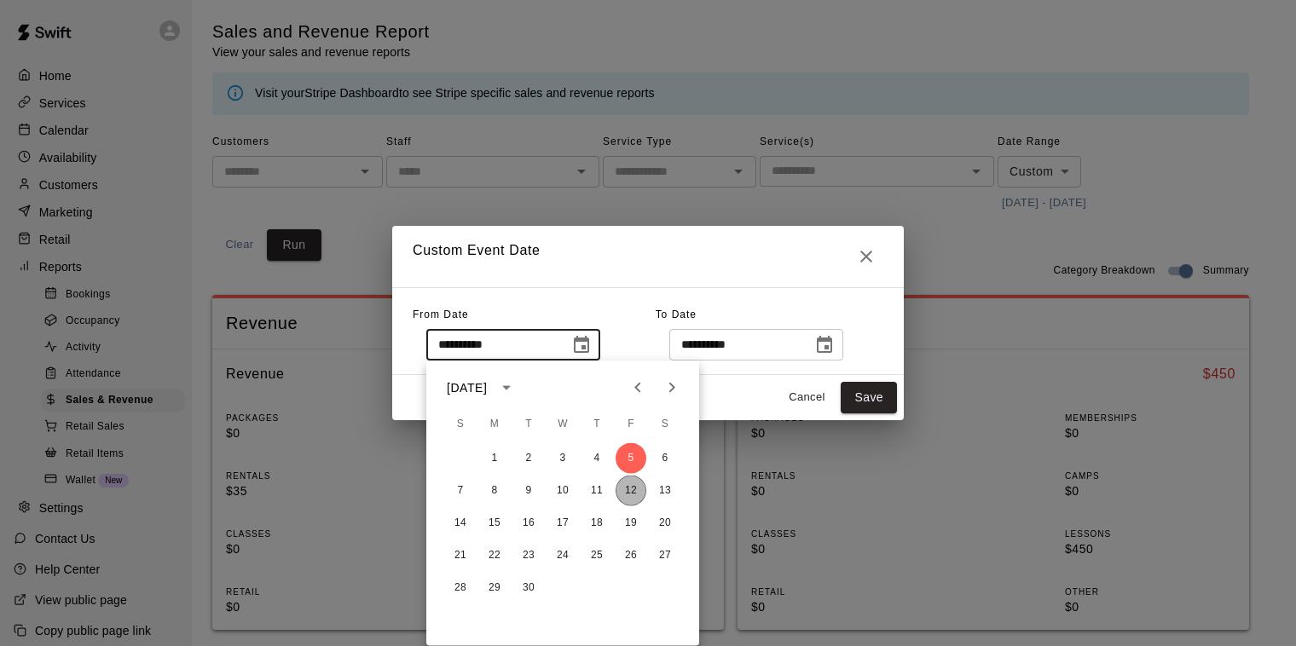
click at [632, 489] on button "12" at bounding box center [631, 491] width 31 height 31
type input "**********"
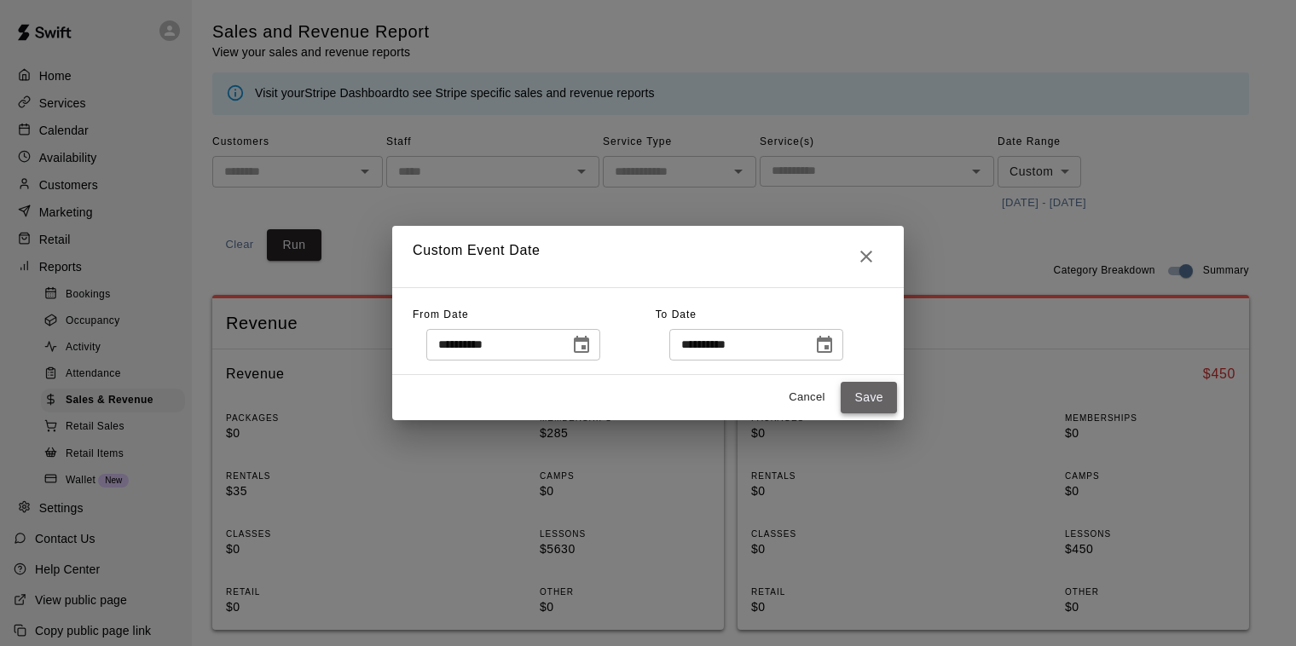
click at [861, 397] on button "Save" at bounding box center [869, 398] width 56 height 32
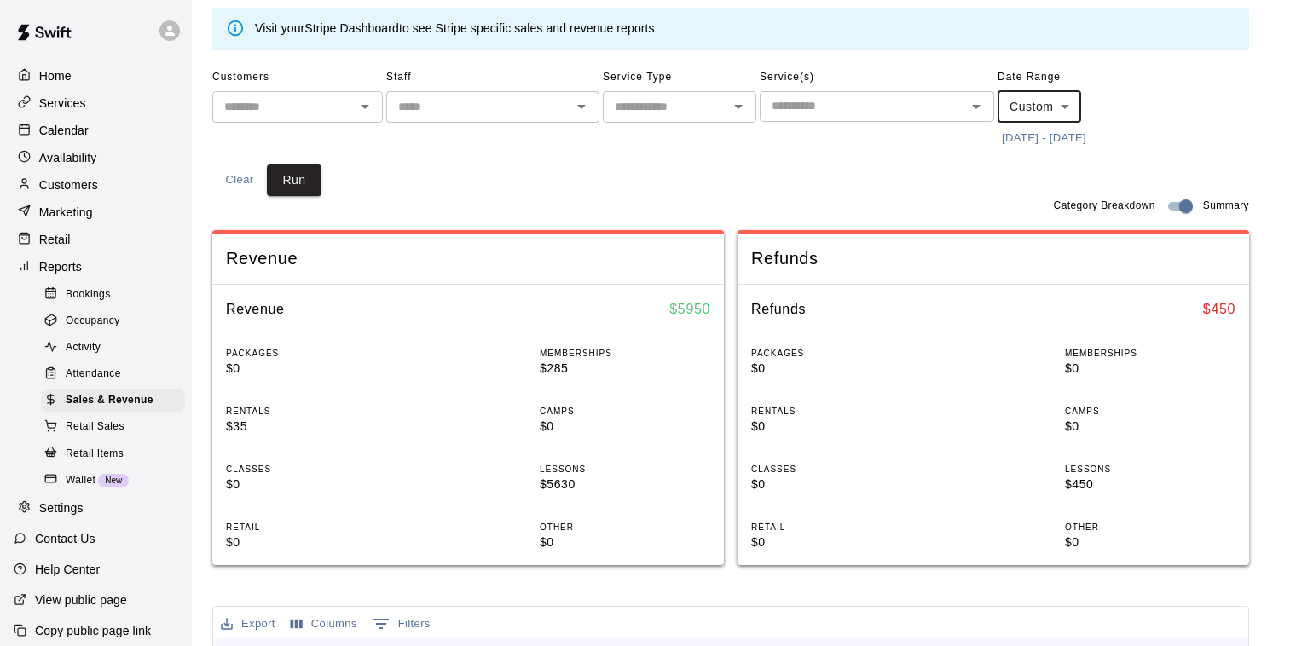
scroll to position [38, 0]
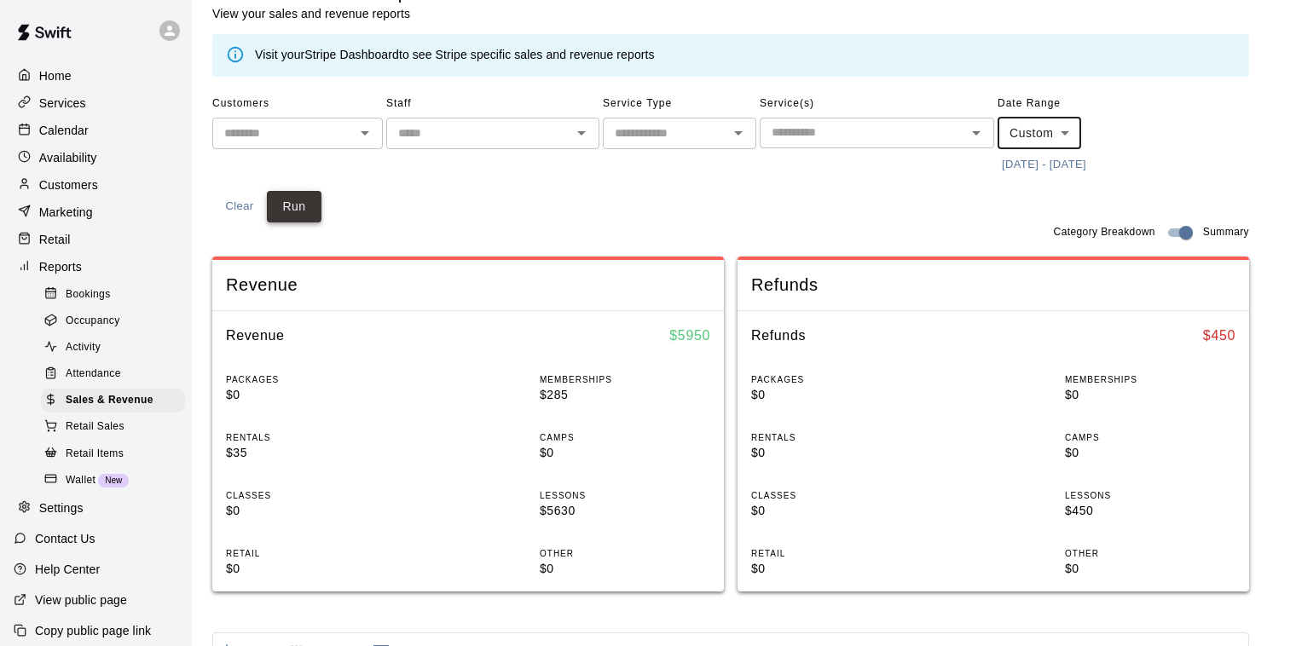
click at [303, 206] on button "Run" at bounding box center [294, 207] width 55 height 32
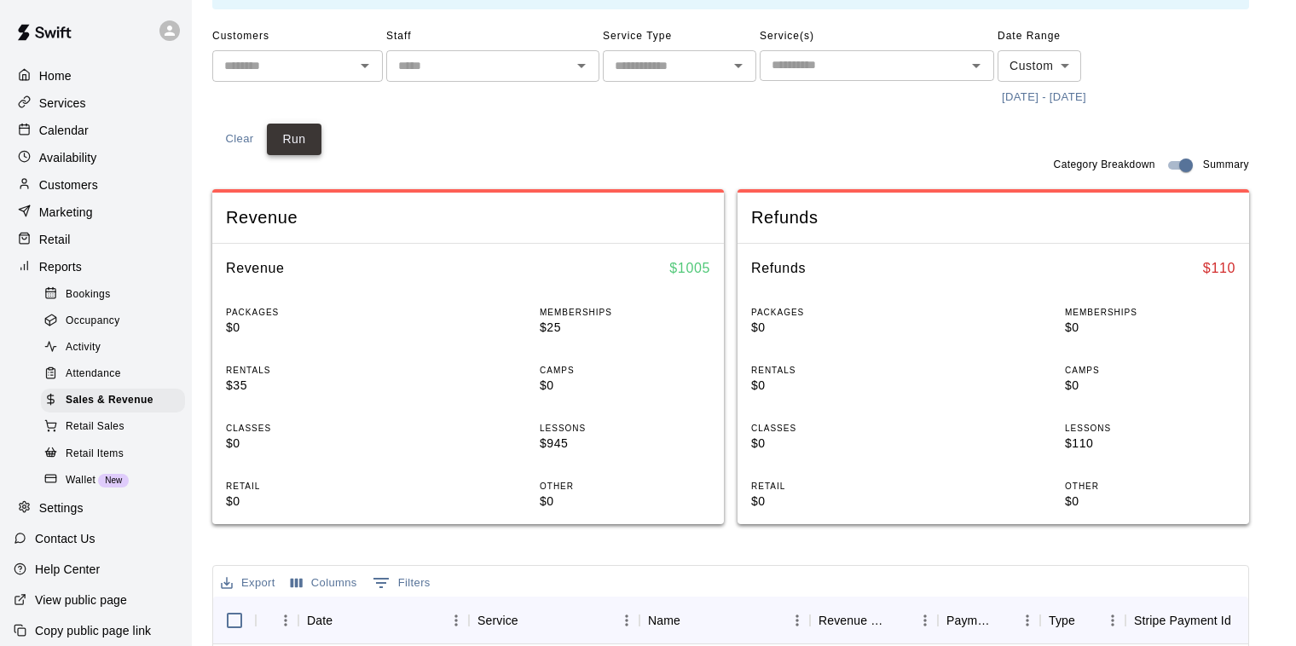
scroll to position [112, 0]
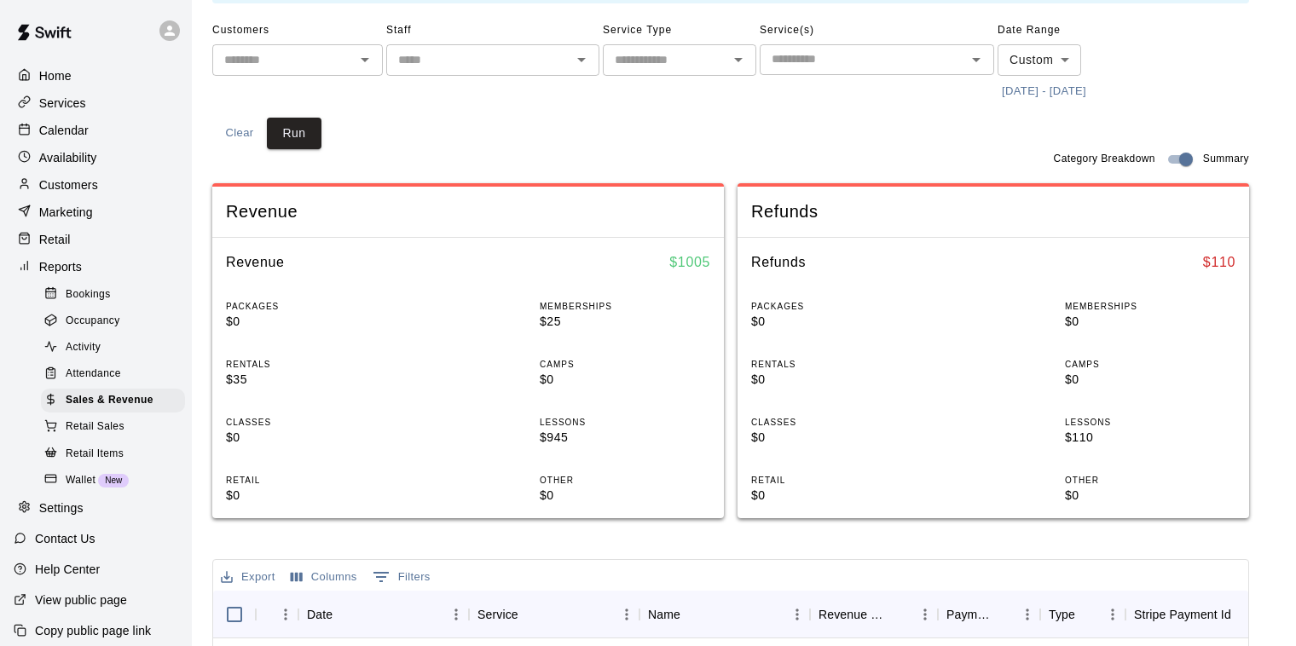
click at [77, 130] on p "Calendar" at bounding box center [63, 130] width 49 height 17
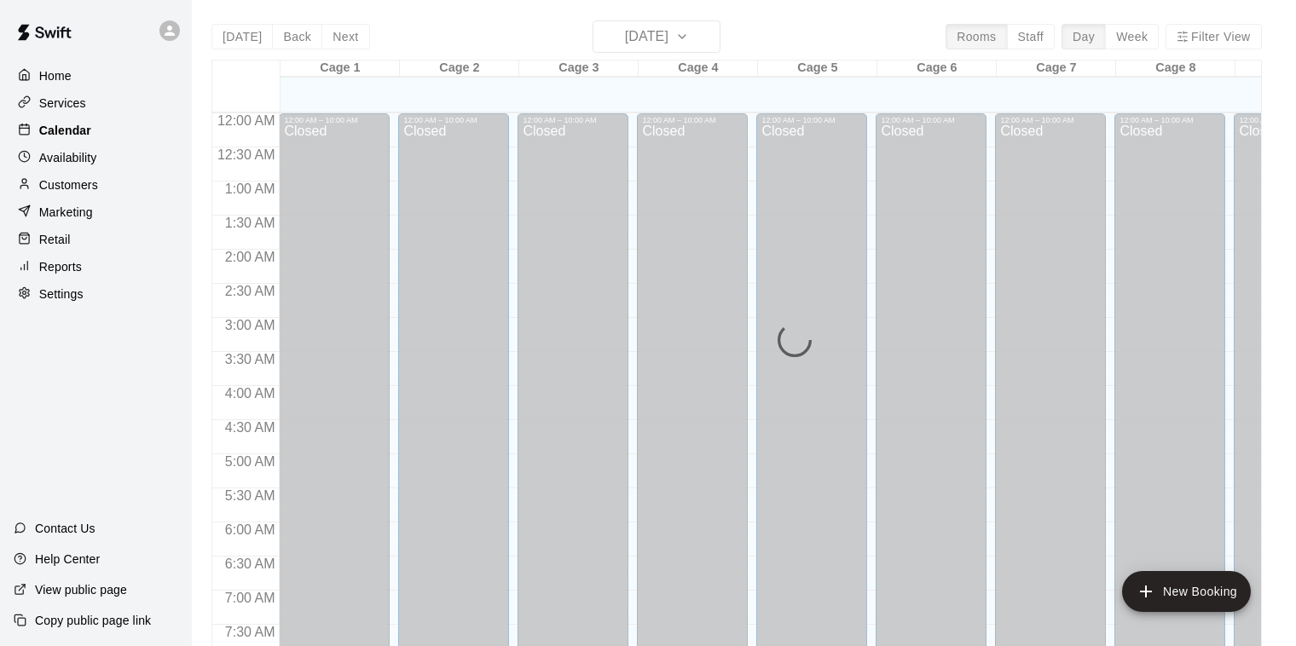
scroll to position [1033, 0]
